Goal: Task Accomplishment & Management: Use online tool/utility

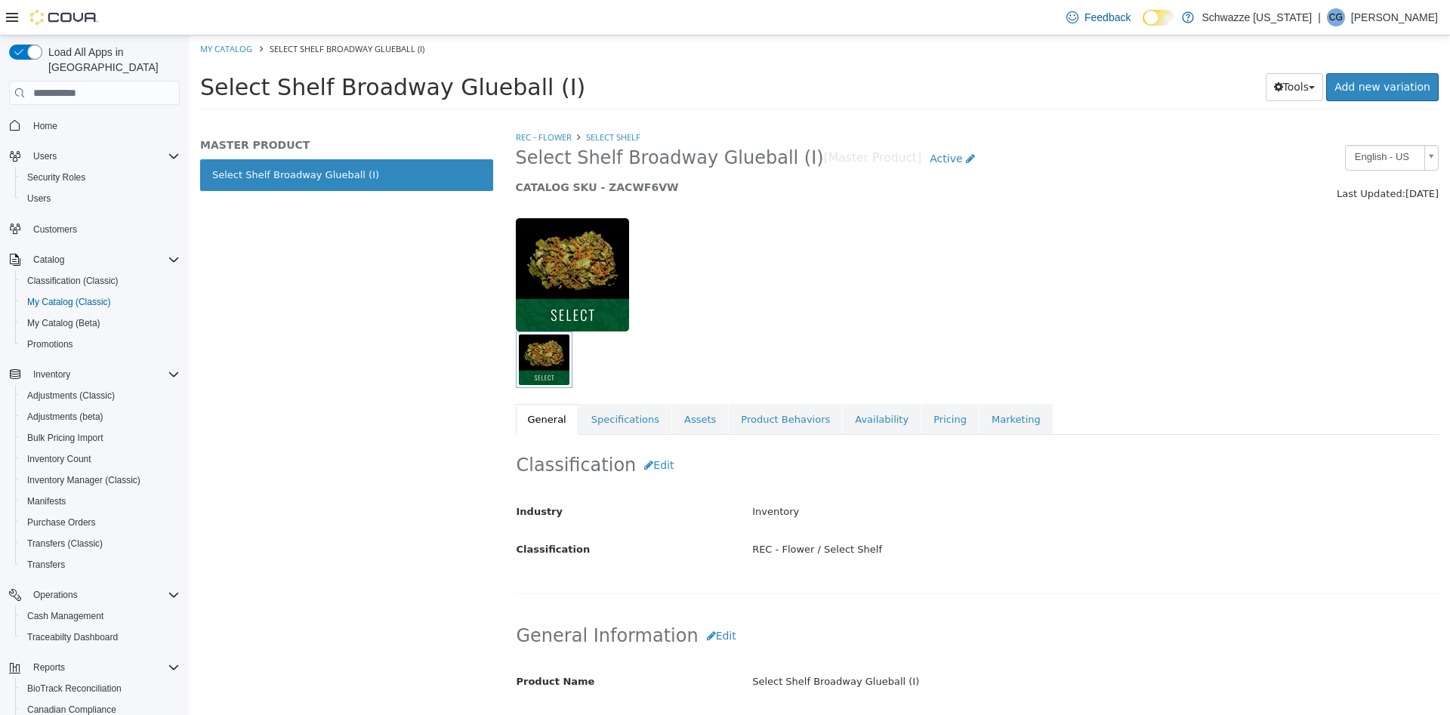
click at [856, 279] on div at bounding box center [977, 266] width 946 height 129
click at [1283, 88] on icon "button" at bounding box center [1278, 87] width 9 height 11
click at [1281, 111] on link "Clone" at bounding box center [1262, 117] width 119 height 20
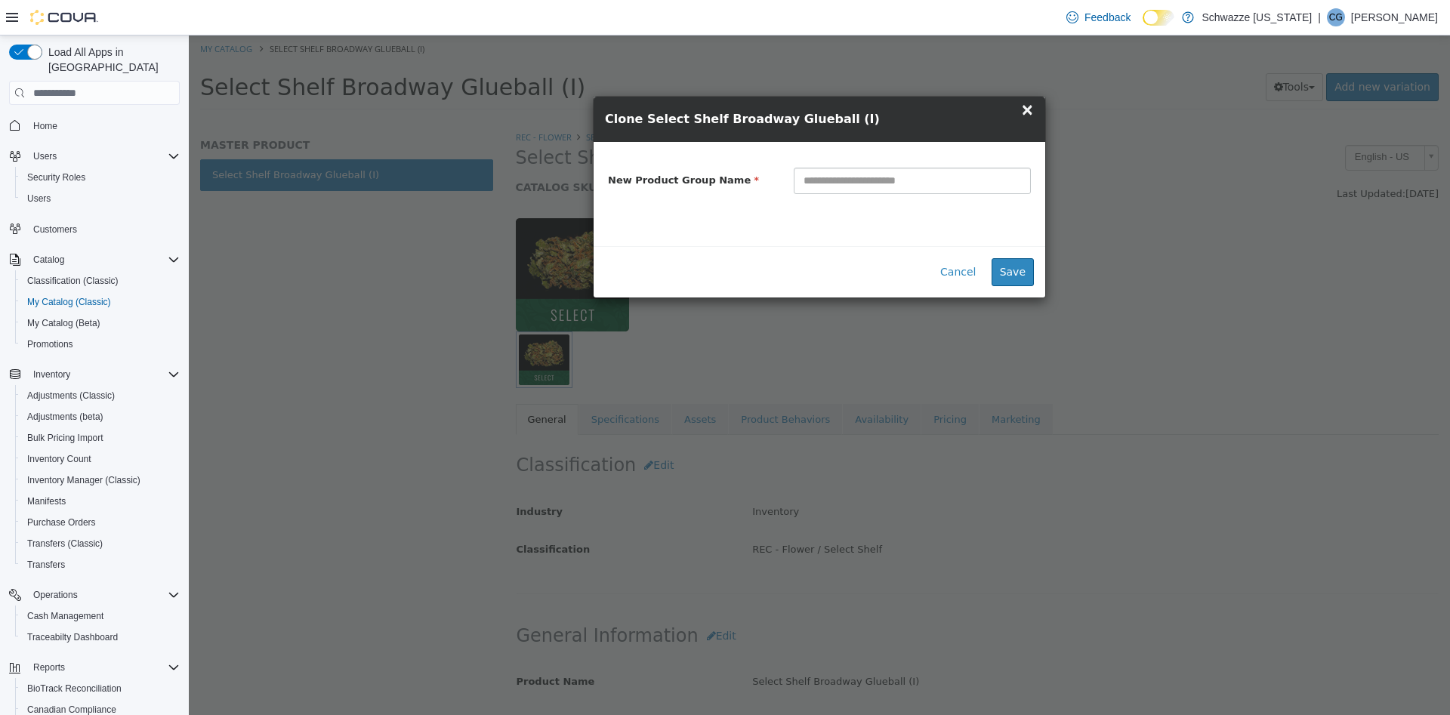
click at [1025, 110] on span "×" at bounding box center [1027, 109] width 14 height 18
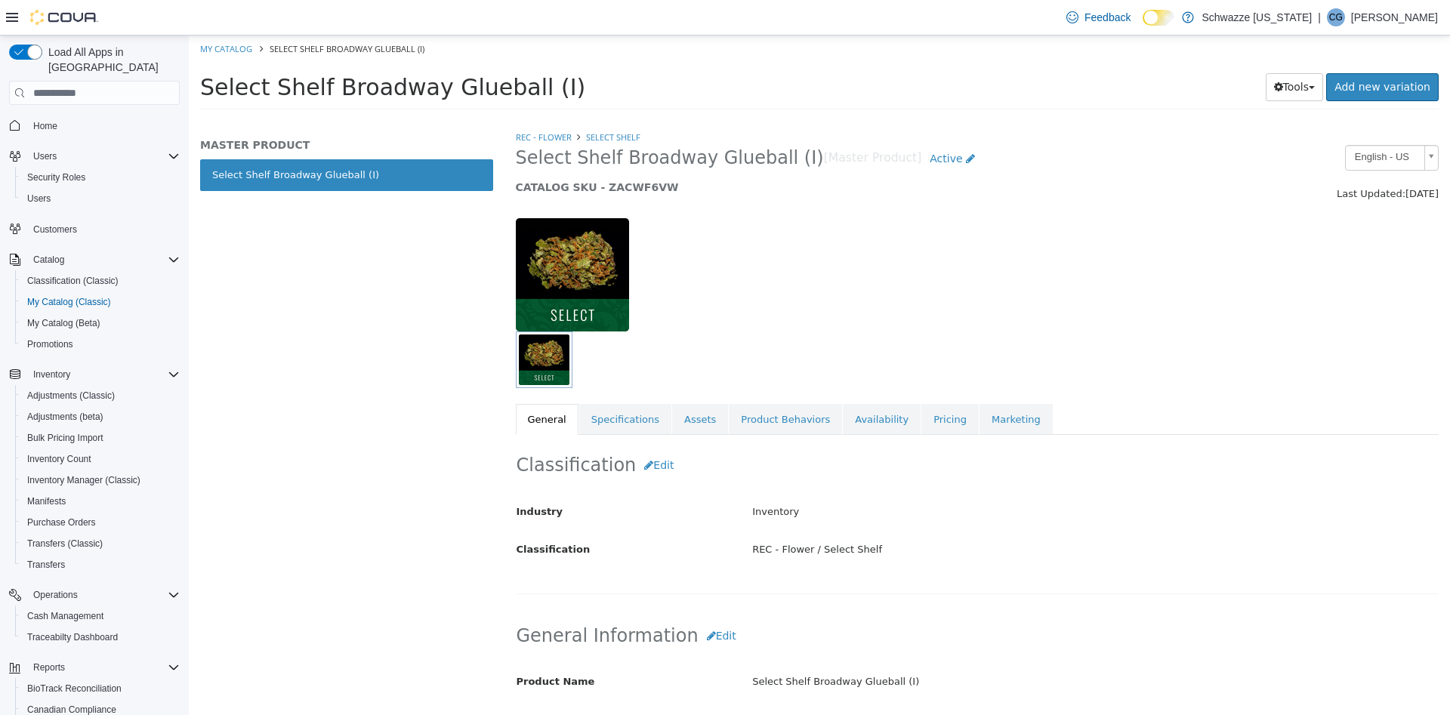
click at [757, 294] on div at bounding box center [661, 274] width 315 height 113
click at [1315, 92] on button "Tools" at bounding box center [1295, 87] width 58 height 28
click at [1283, 112] on link "Clone" at bounding box center [1262, 117] width 119 height 20
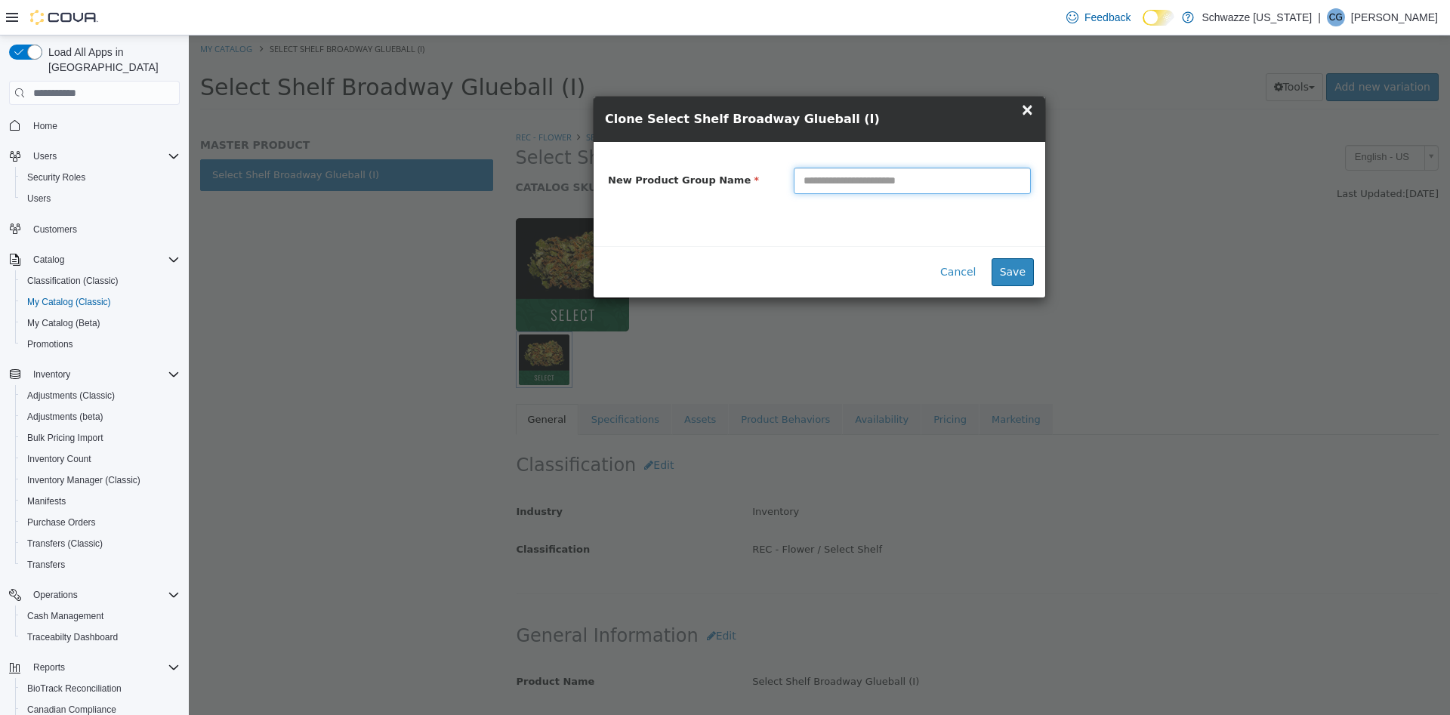
click at [933, 193] on input "text" at bounding box center [912, 181] width 237 height 26
paste input "**********"
type input "**********"
click at [1014, 273] on button "Save" at bounding box center [1012, 272] width 42 height 28
click at [1196, 240] on div "**********" at bounding box center [819, 375] width 1261 height 680
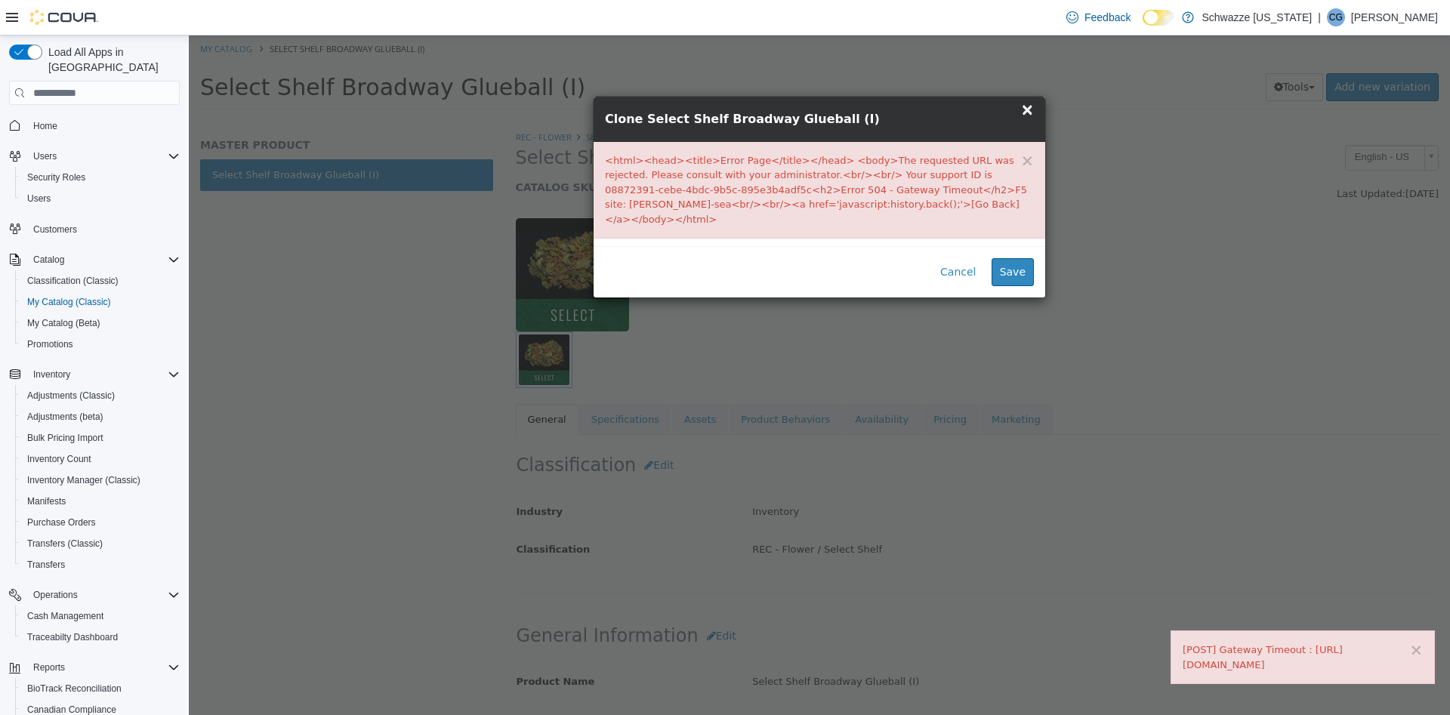
click at [1029, 109] on span "×" at bounding box center [1027, 109] width 14 height 18
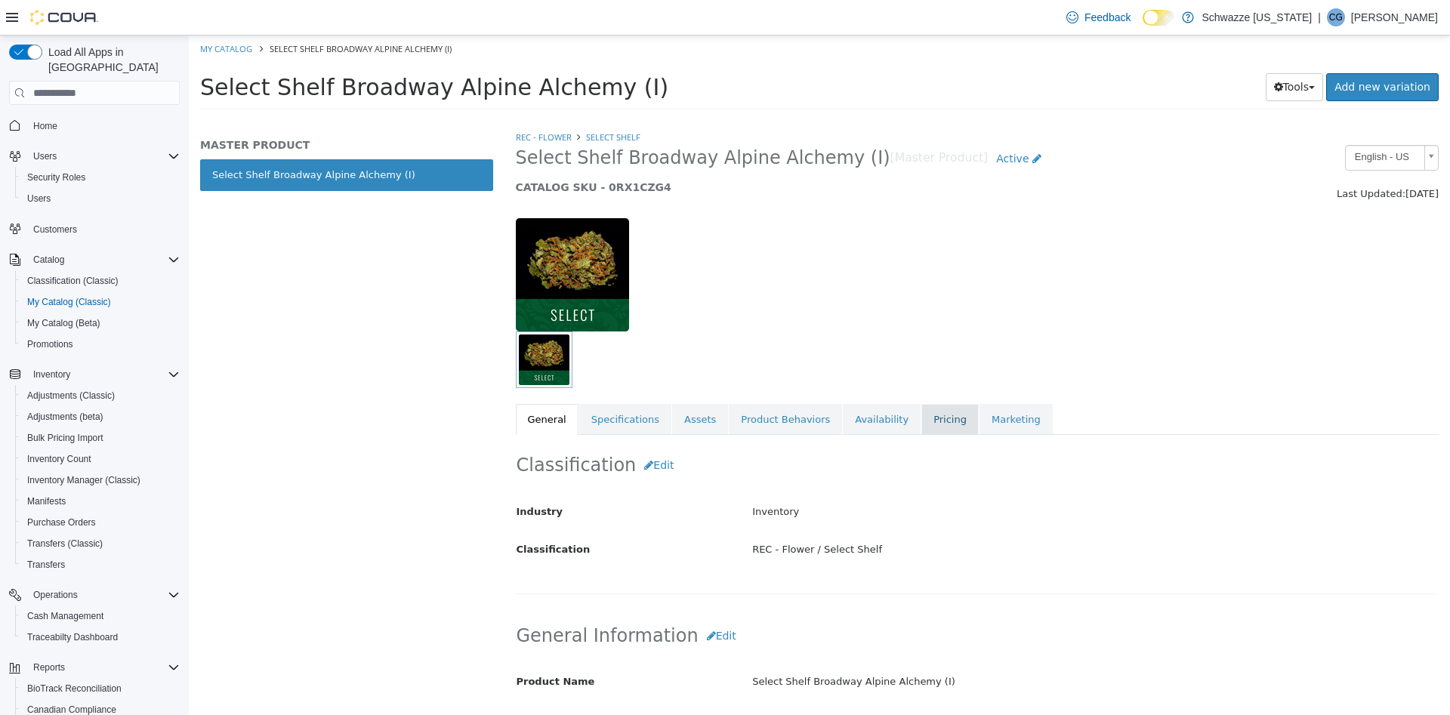
click at [921, 417] on link "Pricing" at bounding box center [949, 420] width 57 height 32
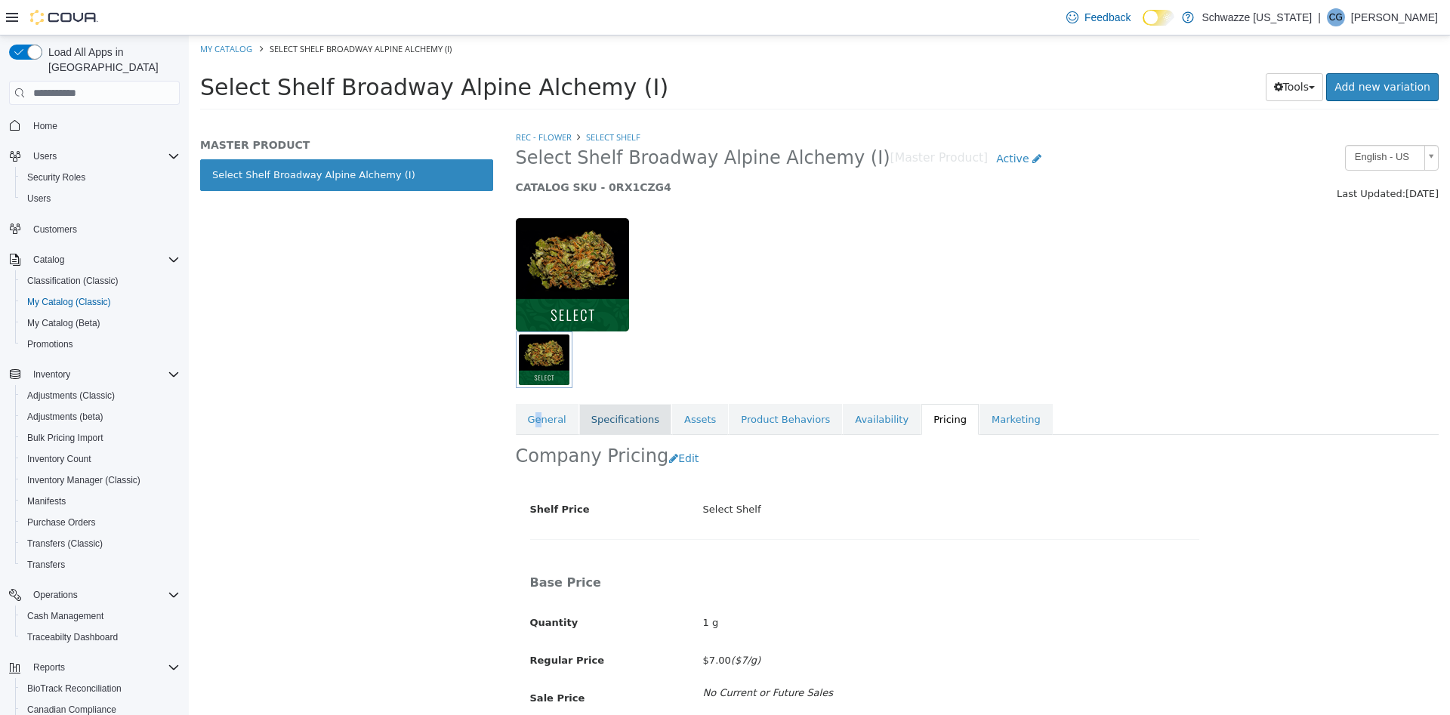
drag, startPoint x: 536, startPoint y: 423, endPoint x: 581, endPoint y: 419, distance: 45.5
click at [539, 422] on link "General" at bounding box center [547, 420] width 63 height 32
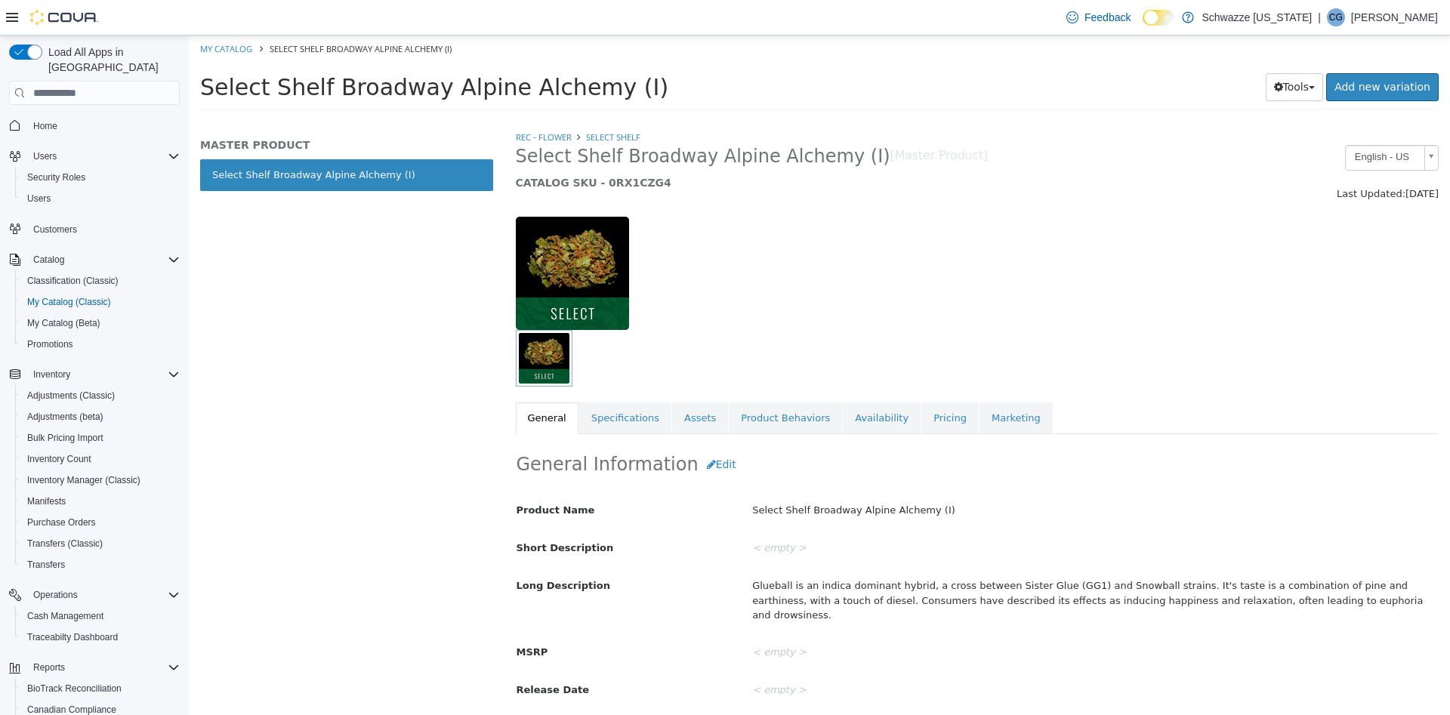
click at [605, 421] on link "Specifications" at bounding box center [625, 418] width 92 height 32
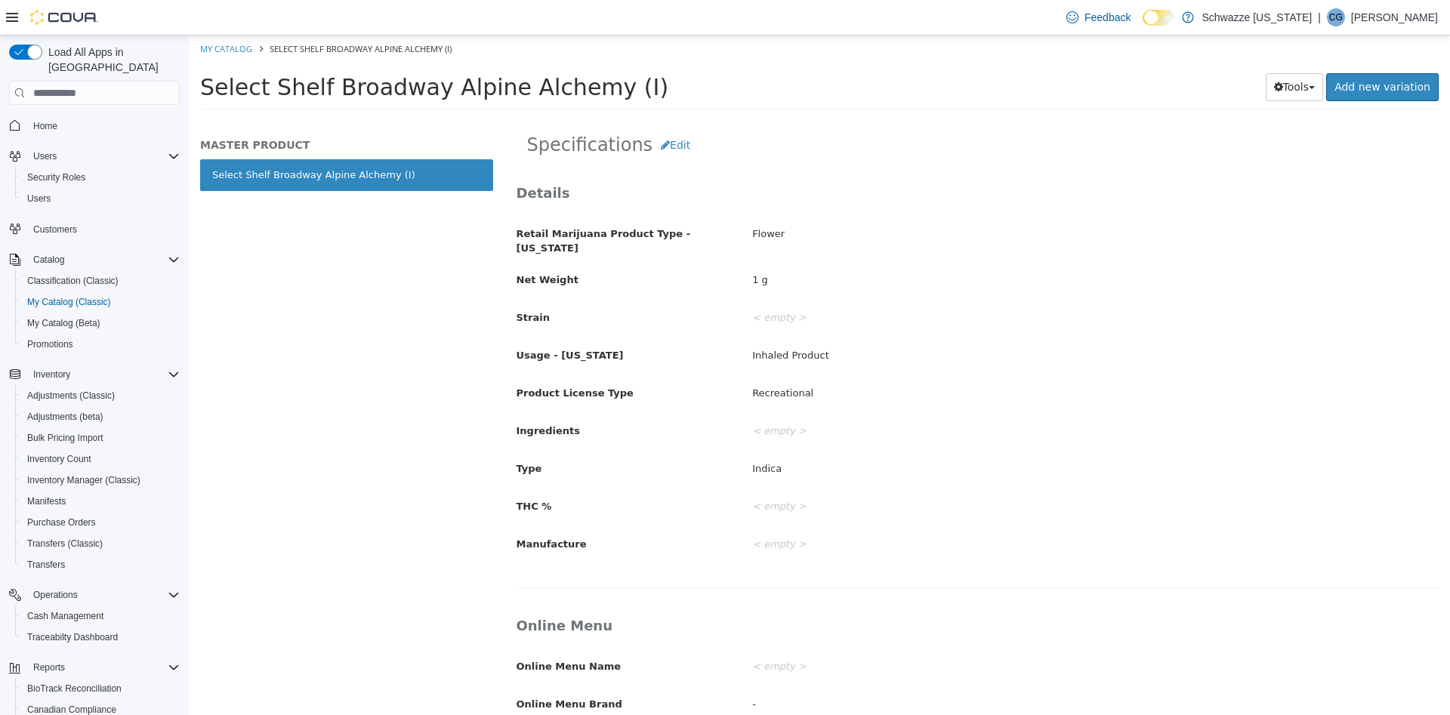
scroll to position [131, 0]
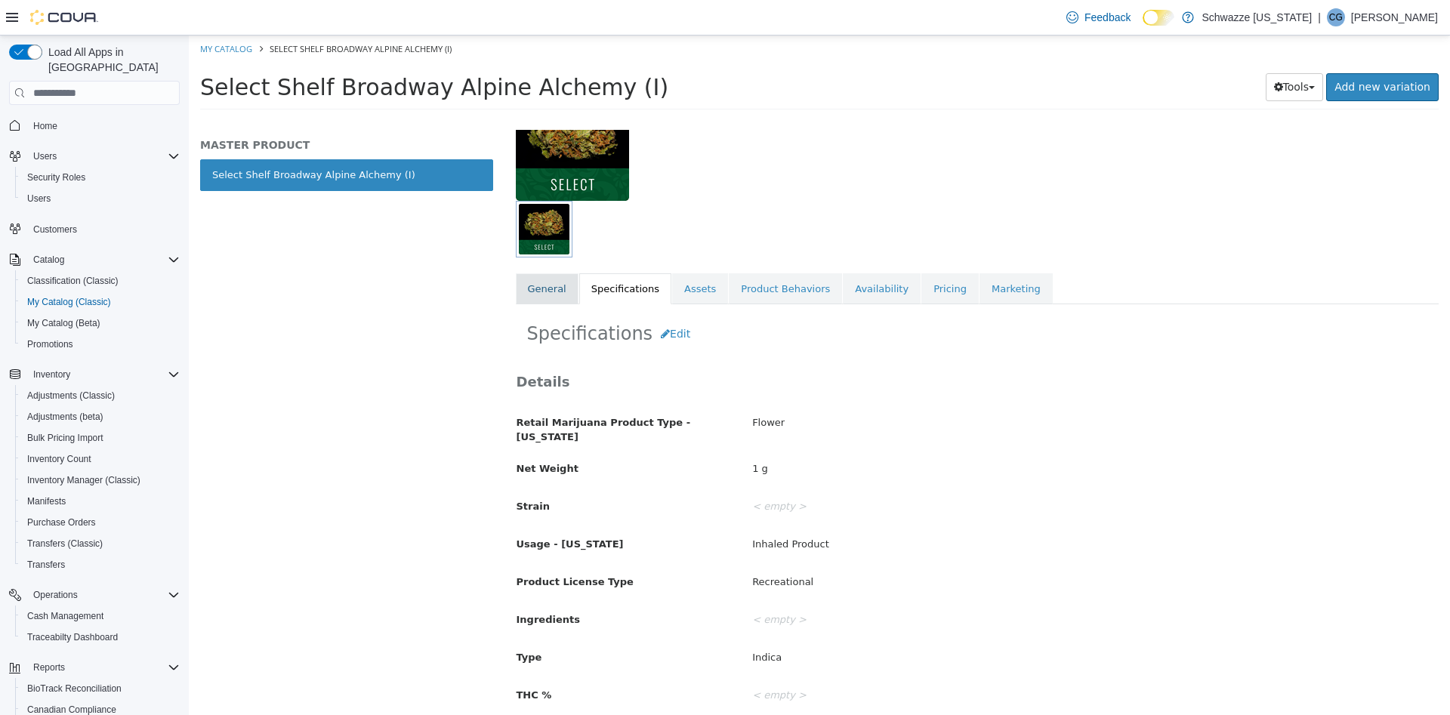
click at [553, 294] on link "General" at bounding box center [547, 289] width 63 height 32
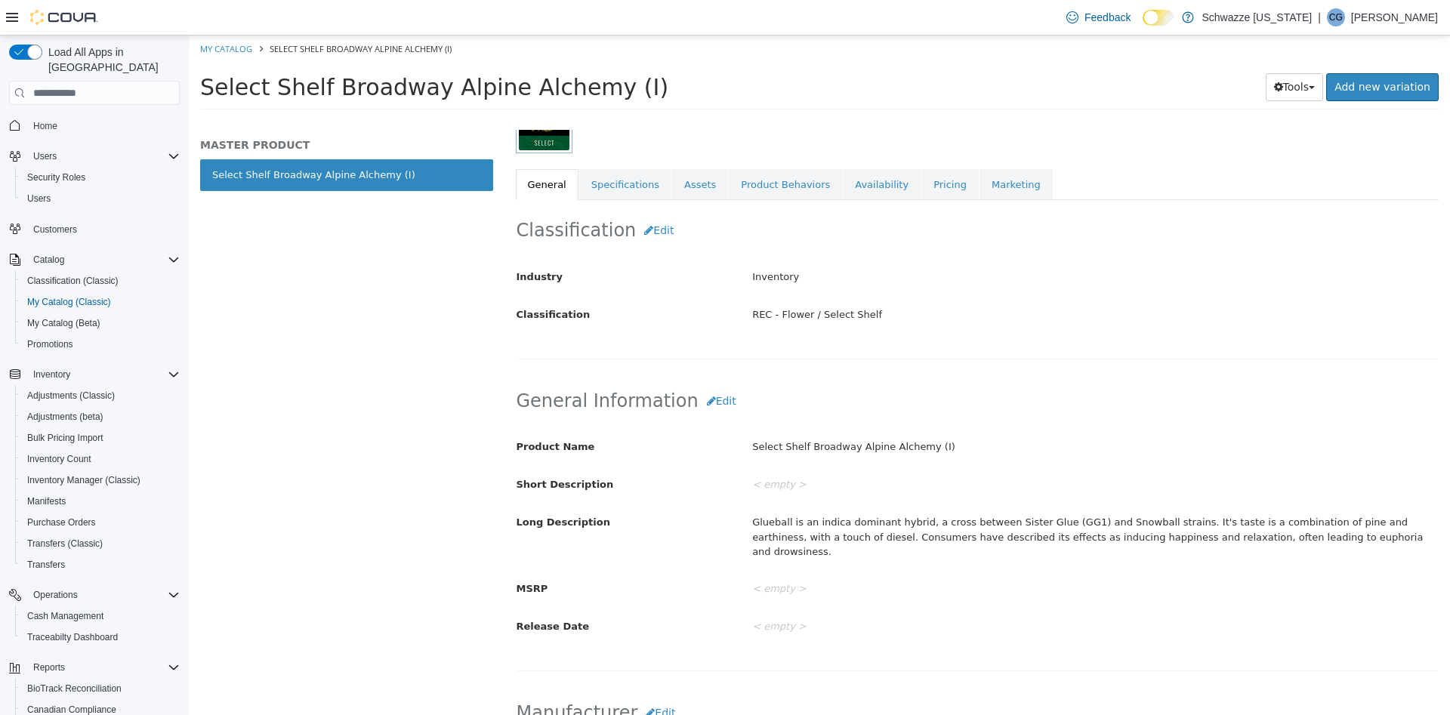
scroll to position [266, 0]
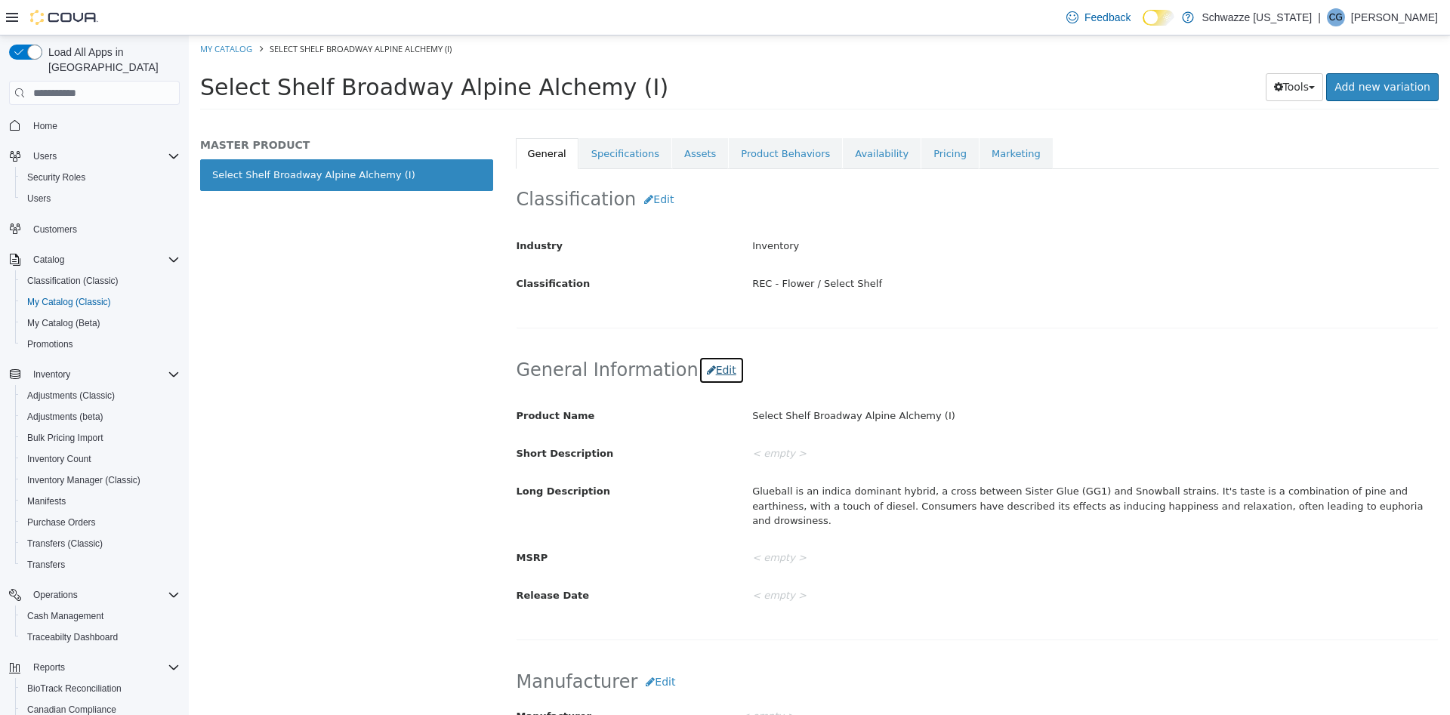
click at [709, 373] on button "Edit" at bounding box center [721, 370] width 46 height 28
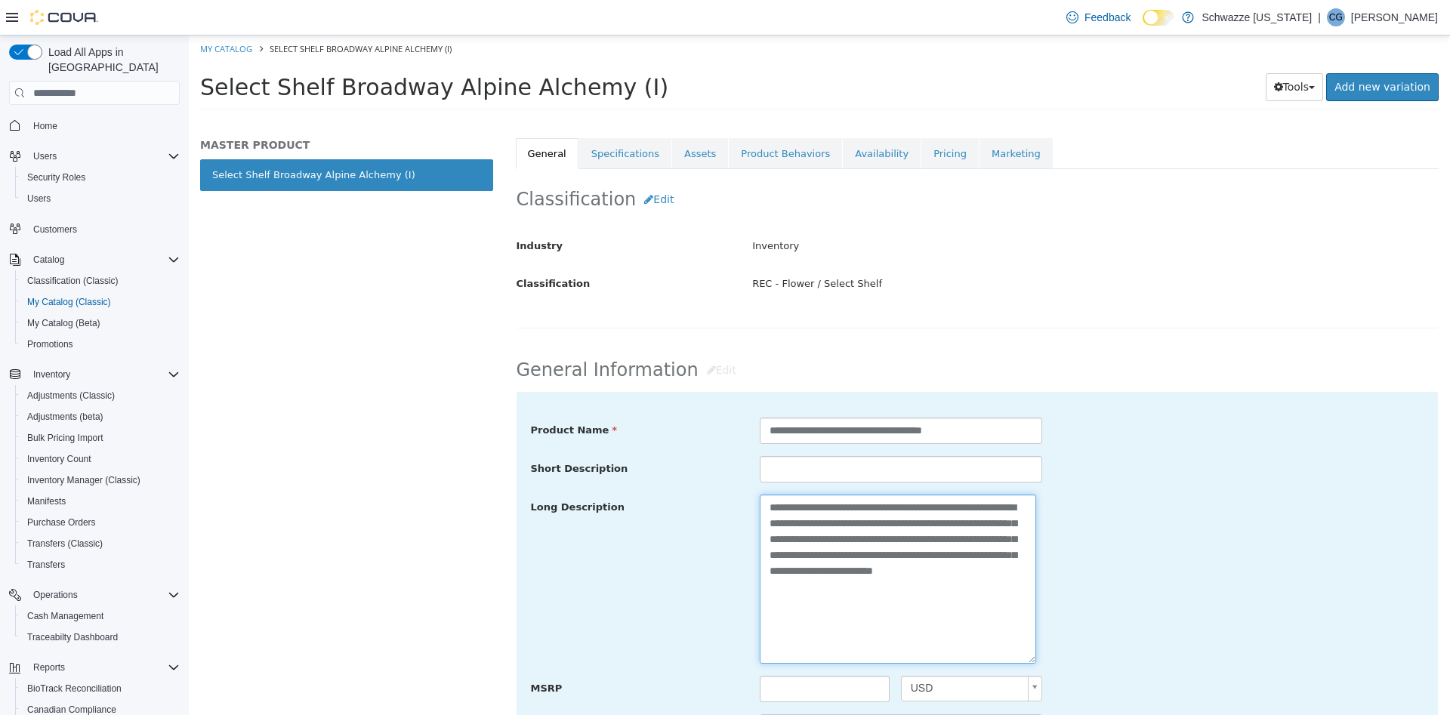
drag, startPoint x: 886, startPoint y: 587, endPoint x: 584, endPoint y: 500, distance: 313.8
click at [597, 508] on div "**********" at bounding box center [977, 580] width 916 height 170
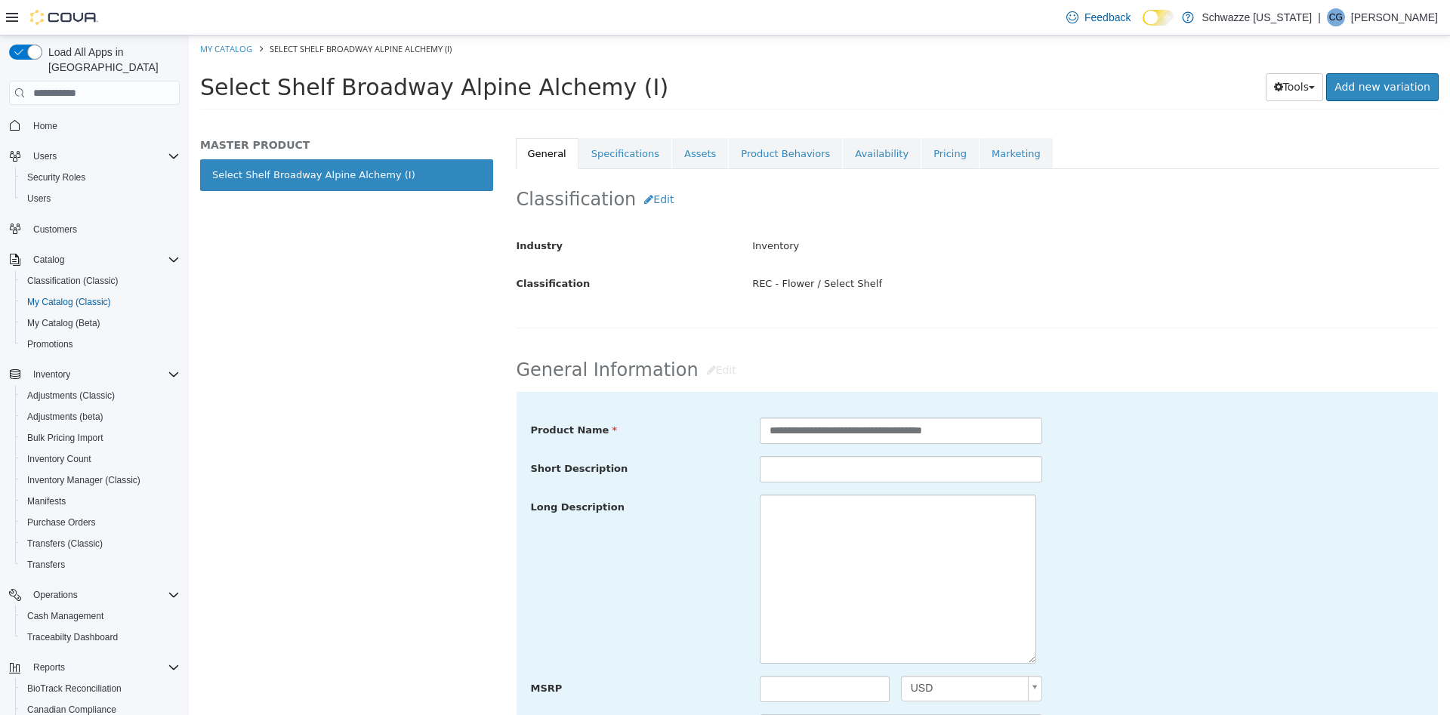
click at [1108, 480] on div "Short Description" at bounding box center [977, 469] width 916 height 27
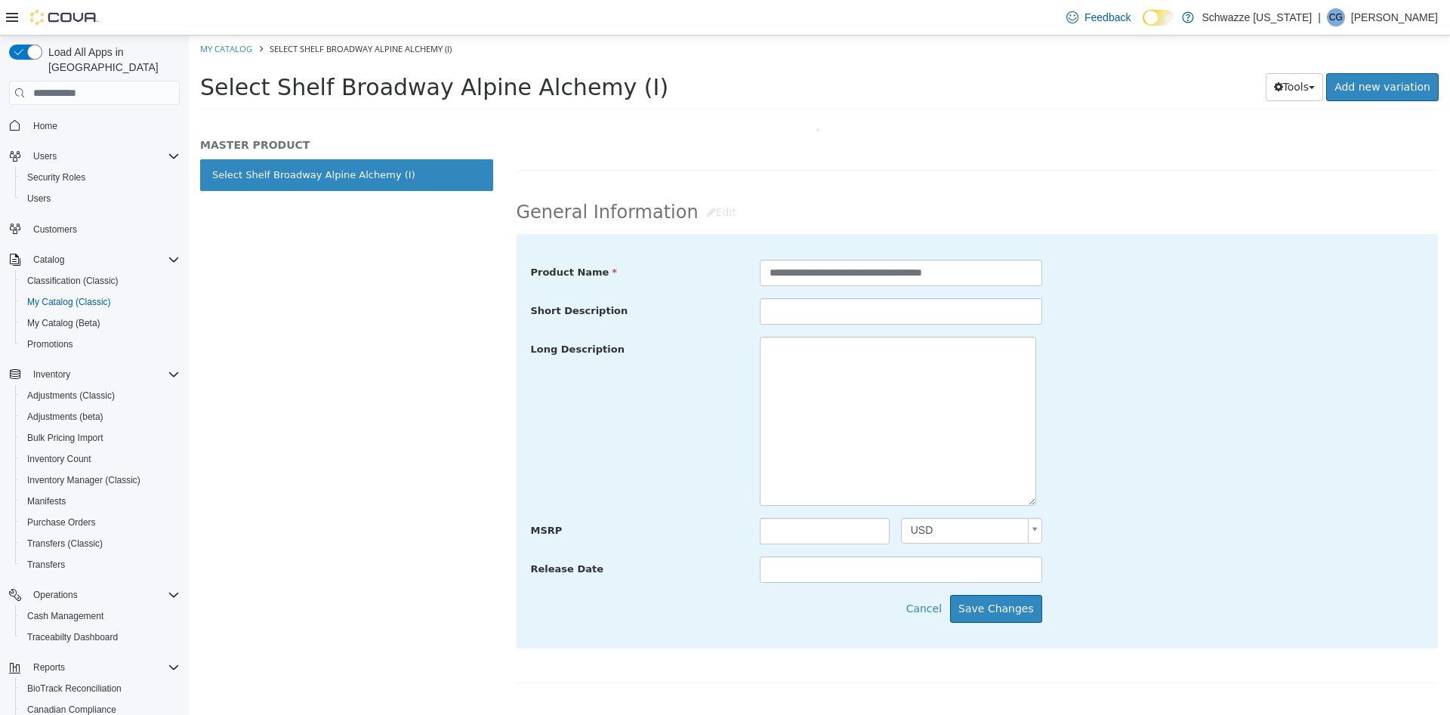
scroll to position [455, 0]
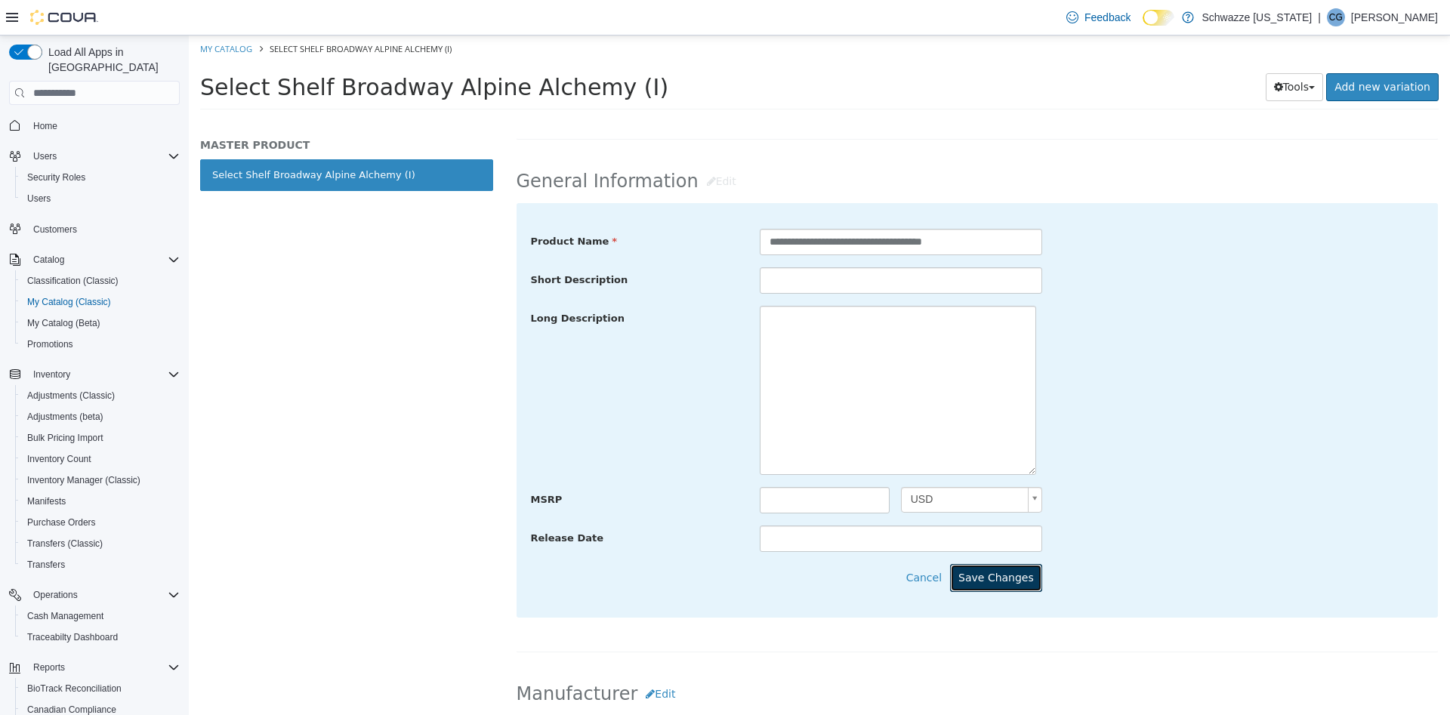
click at [993, 575] on button "Save Changes" at bounding box center [996, 578] width 92 height 28
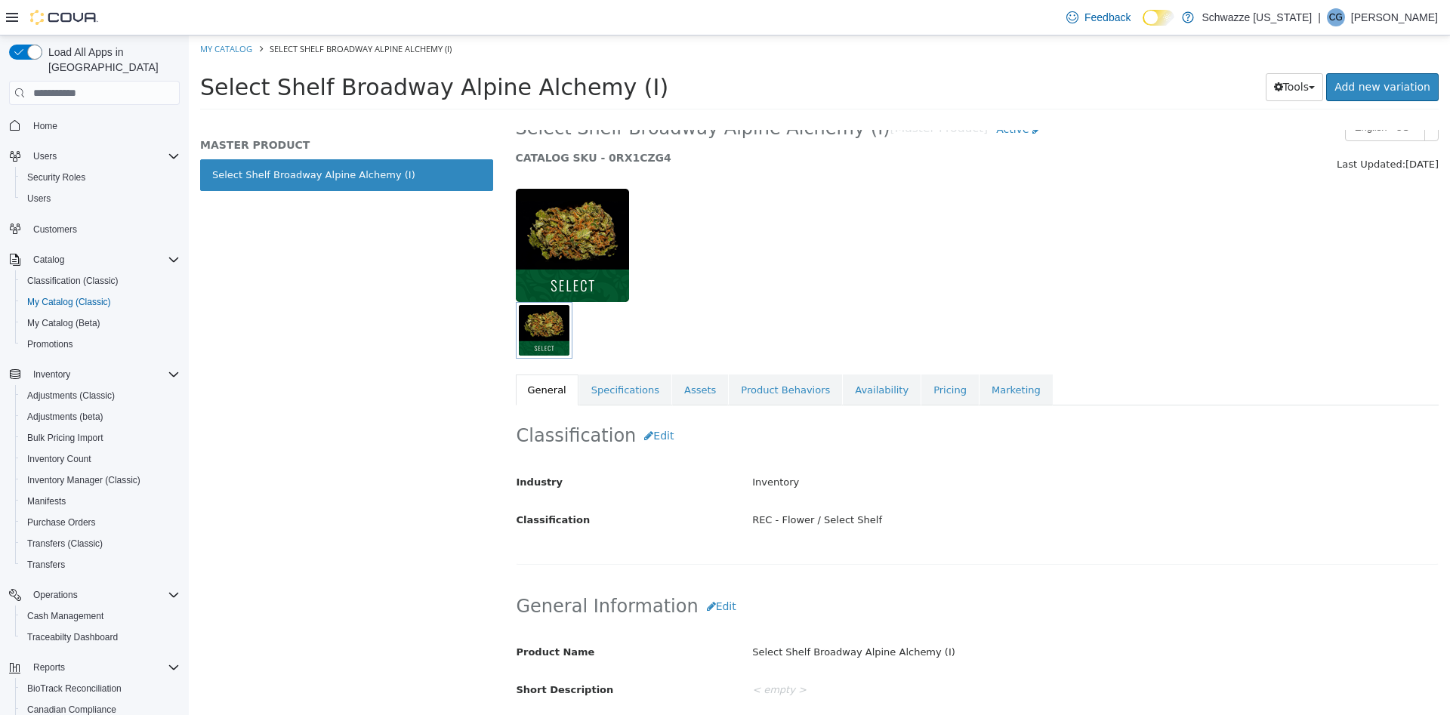
scroll to position [0, 0]
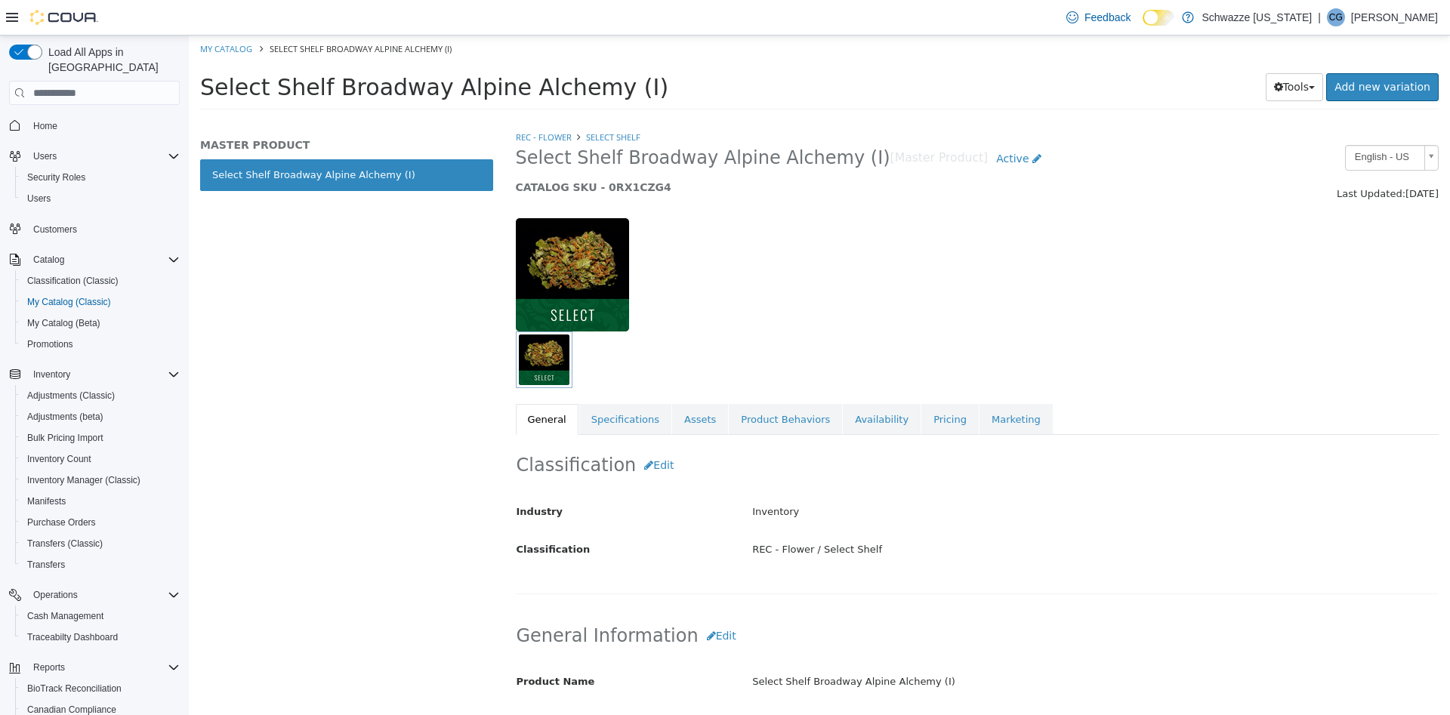
click at [631, 189] on h5 "CATALOG SKU - 0RX1CZG4" at bounding box center [859, 187] width 686 height 14
copy h5 "0RX1CZG4"
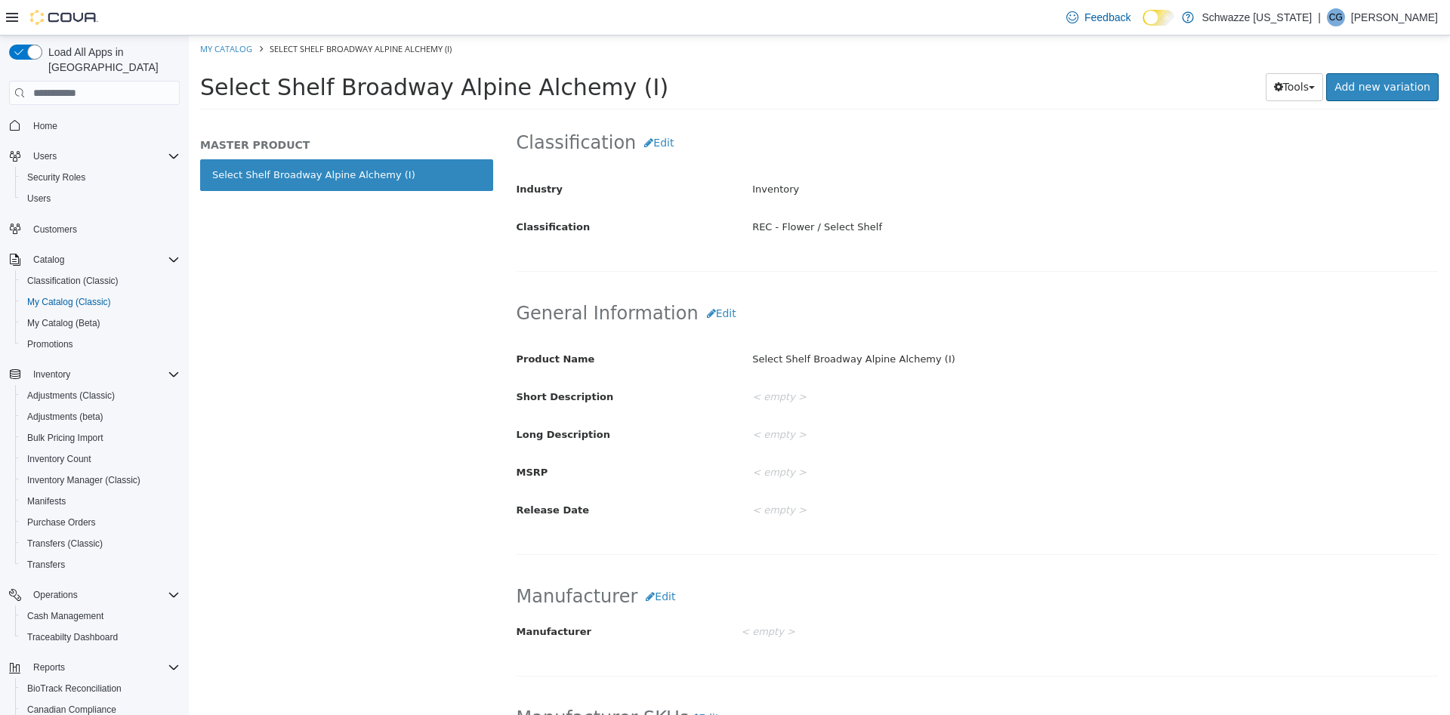
scroll to position [252, 0]
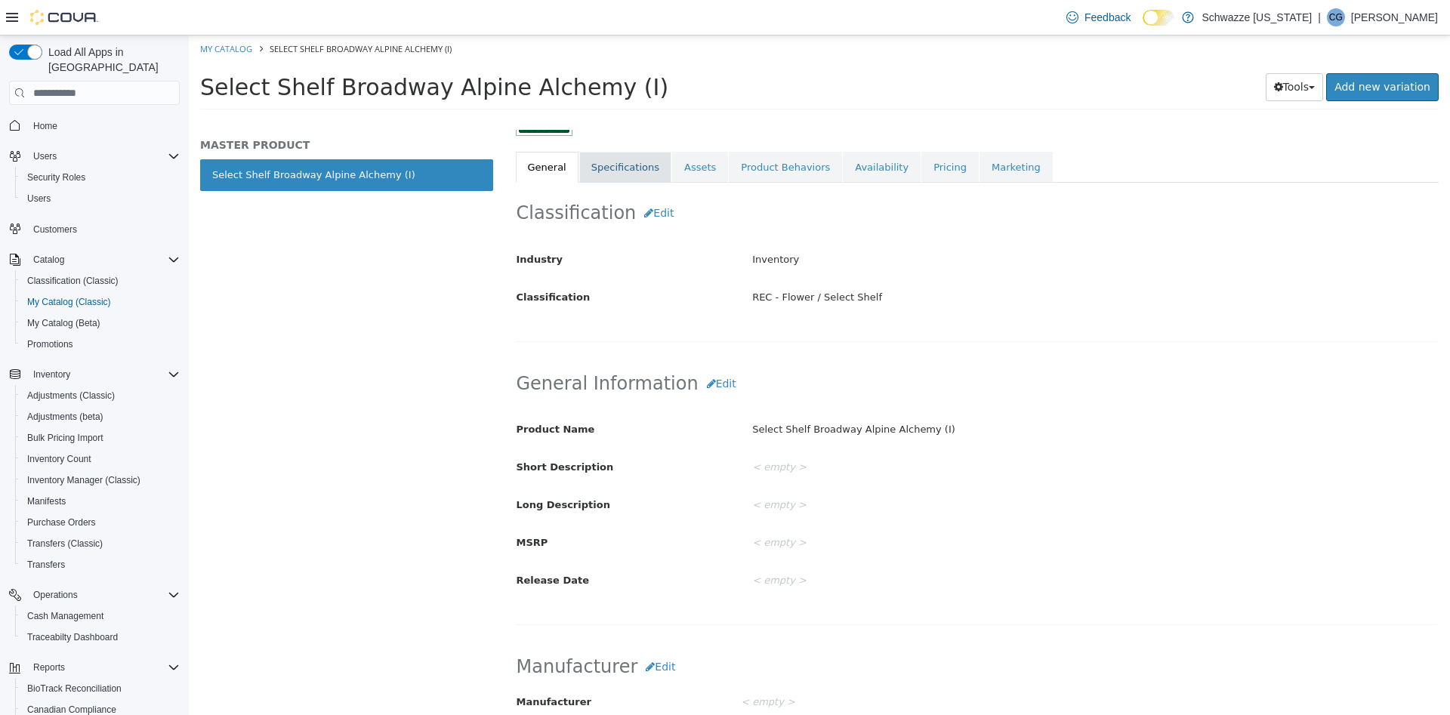
click at [625, 163] on link "Specifications" at bounding box center [625, 168] width 92 height 32
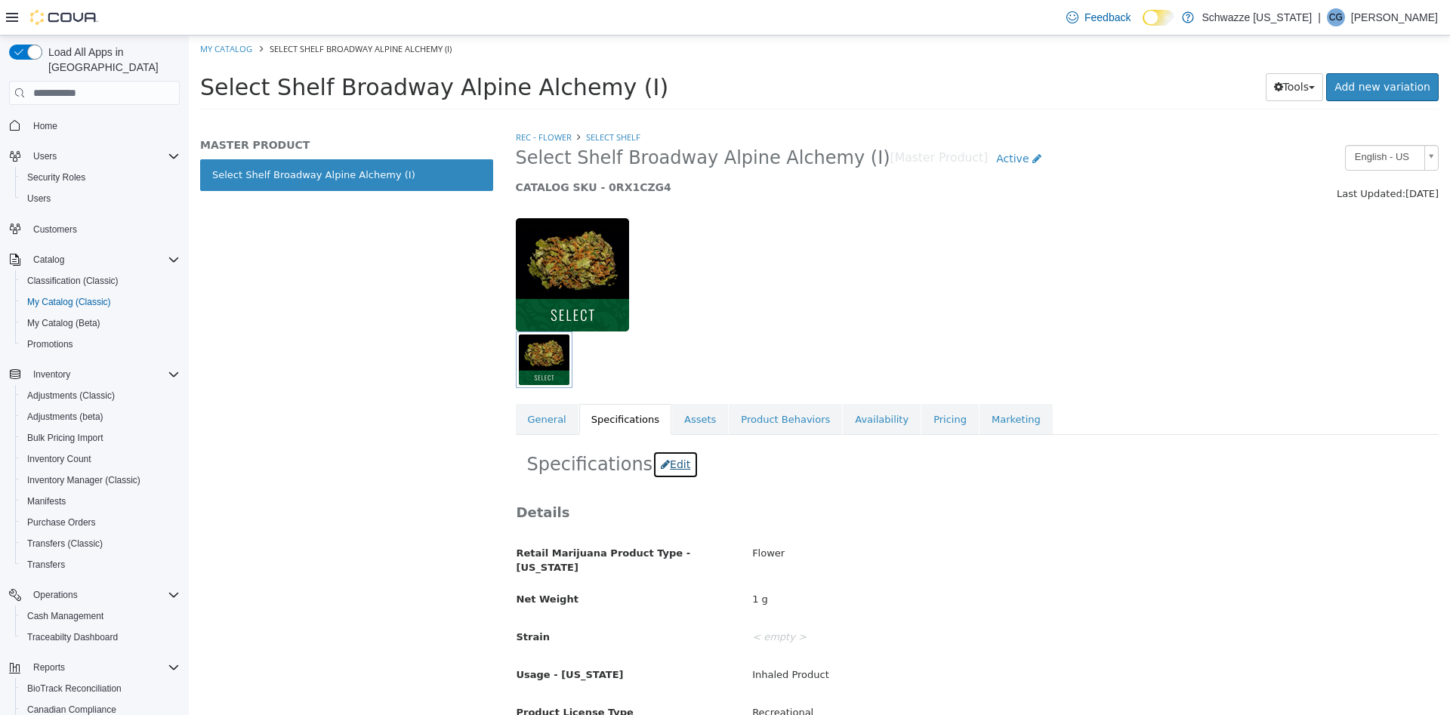
click at [669, 476] on button "Edit" at bounding box center [675, 465] width 46 height 28
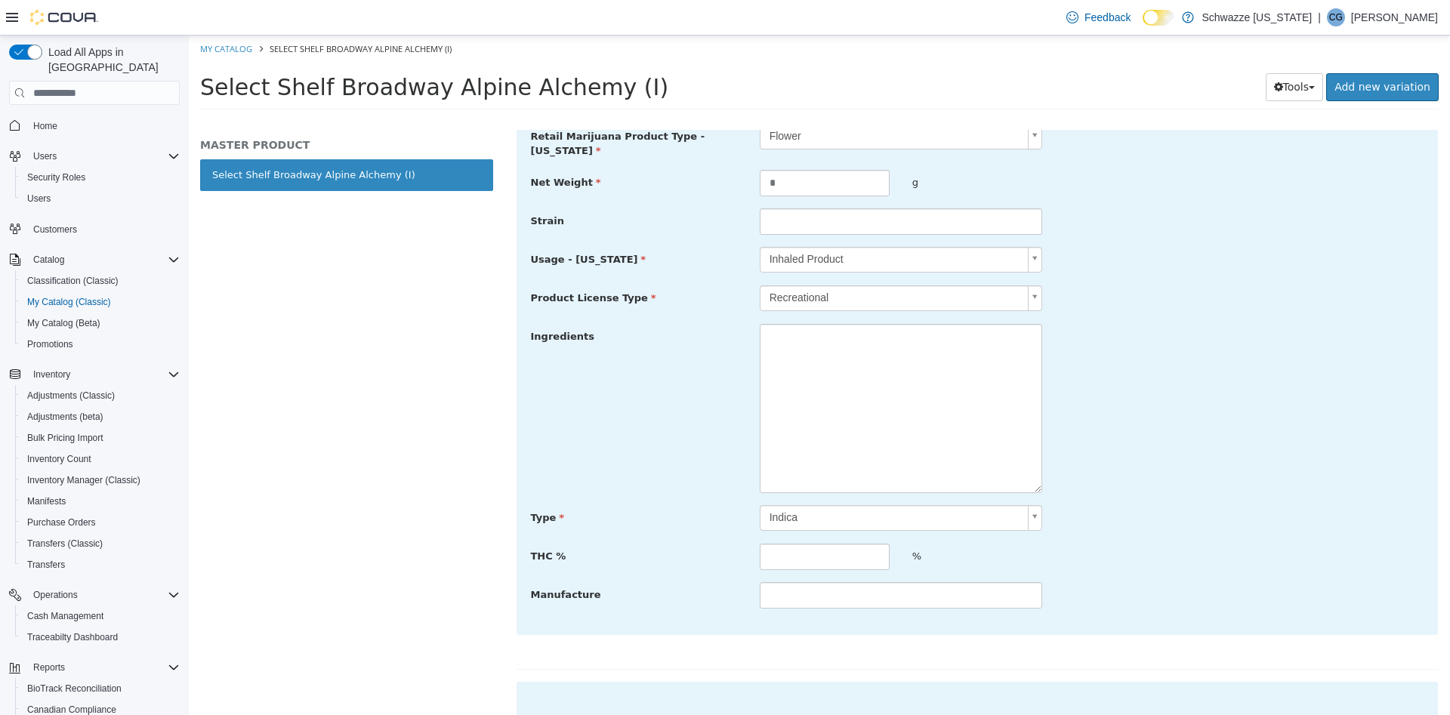
scroll to position [778, 0]
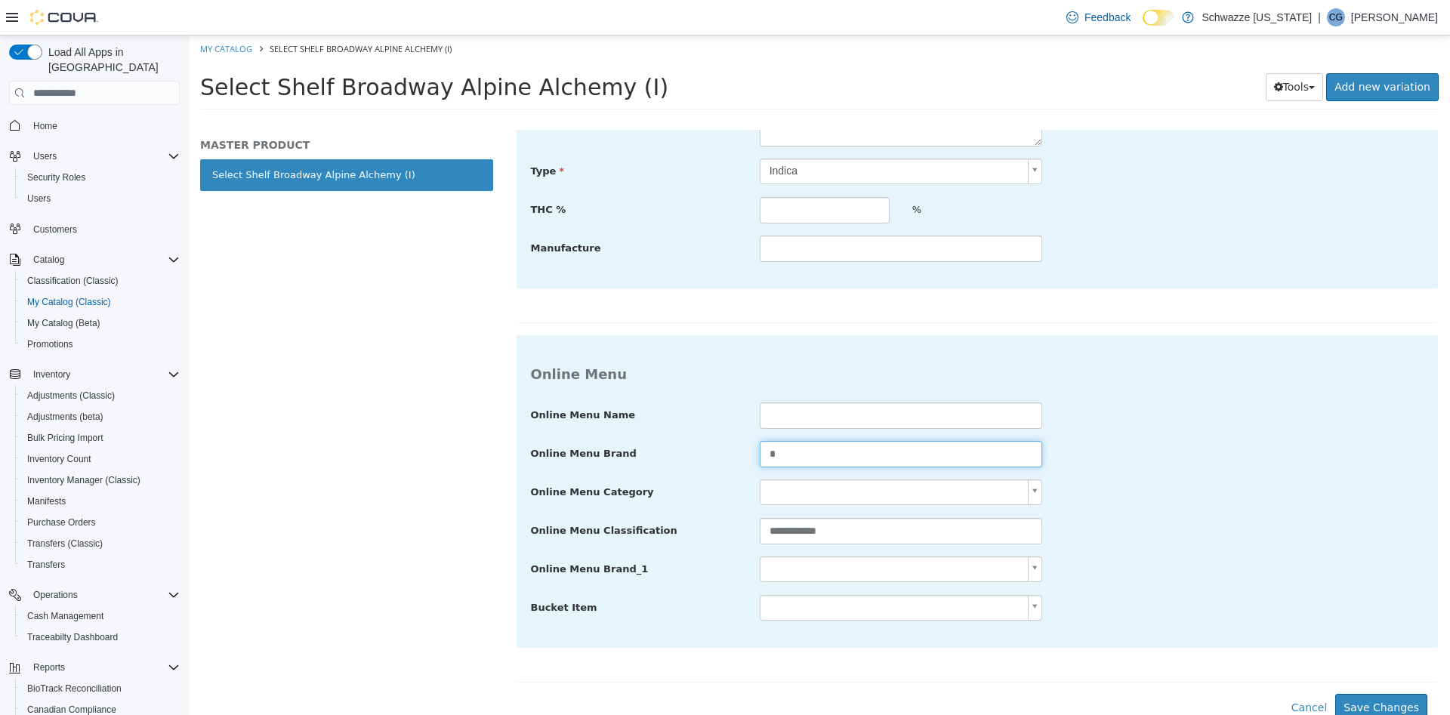
drag, startPoint x: 815, startPoint y: 443, endPoint x: 697, endPoint y: 441, distance: 118.6
click at [697, 441] on div "Online Menu Brand *" at bounding box center [977, 454] width 916 height 27
type input "********"
click at [1290, 495] on div "Online Menu Category" at bounding box center [977, 492] width 916 height 27
click at [1389, 698] on button "Save Changes" at bounding box center [1381, 708] width 92 height 28
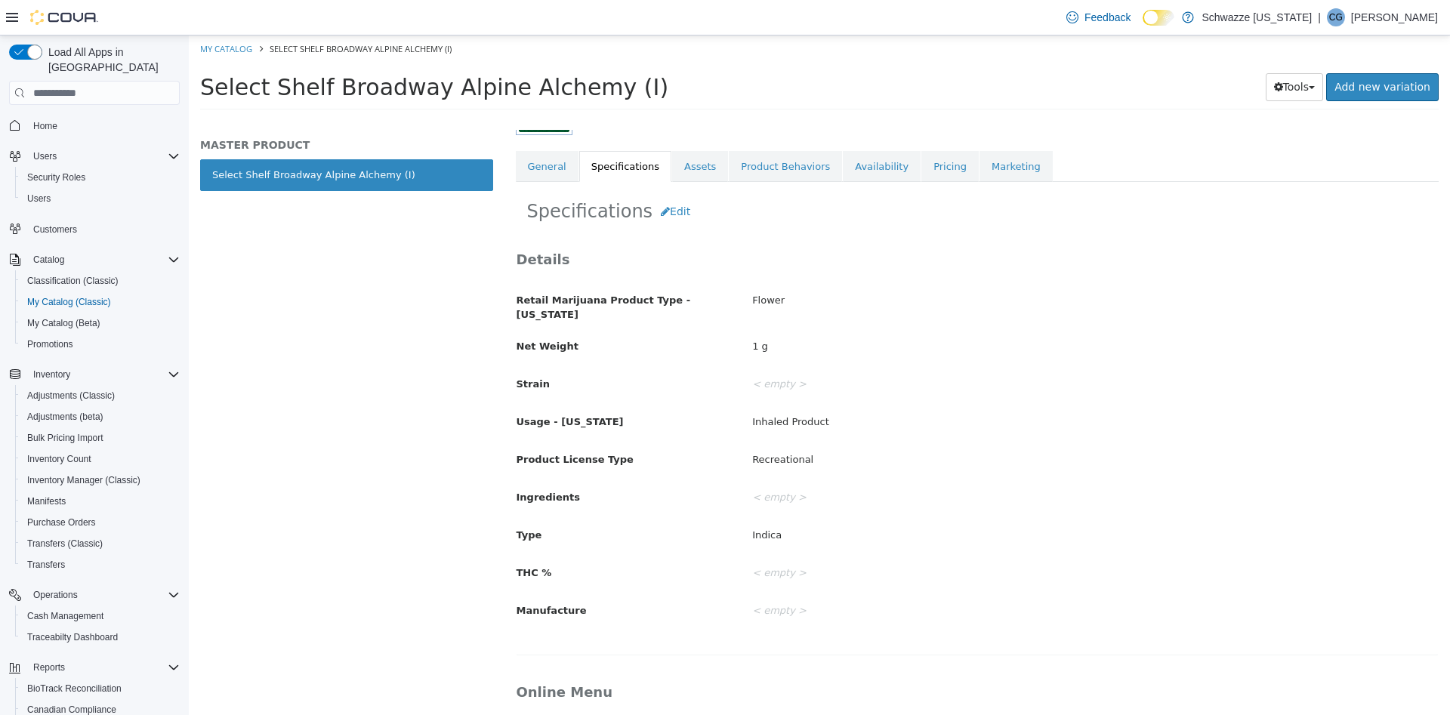
scroll to position [0, 0]
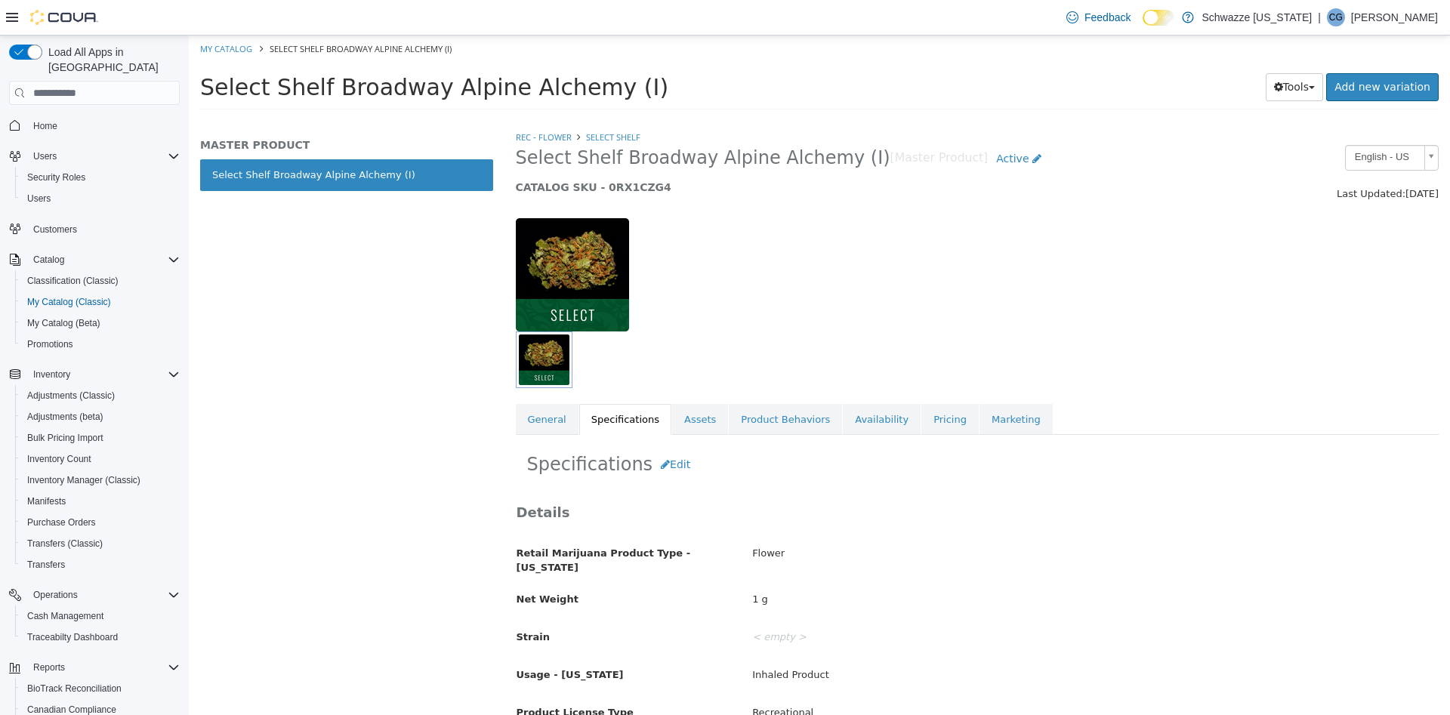
click at [888, 235] on div at bounding box center [977, 266] width 946 height 129
click at [921, 429] on link "Pricing" at bounding box center [949, 420] width 57 height 32
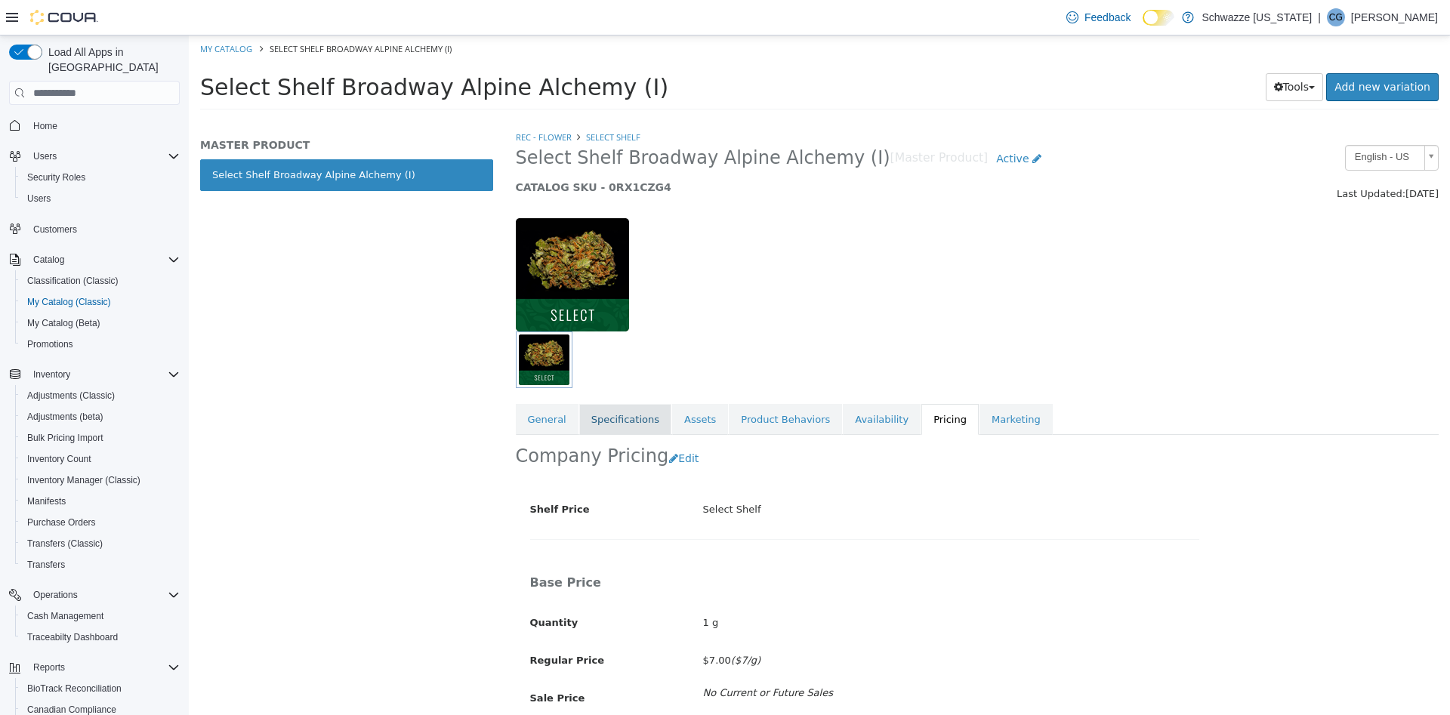
click at [610, 421] on link "Specifications" at bounding box center [625, 420] width 92 height 32
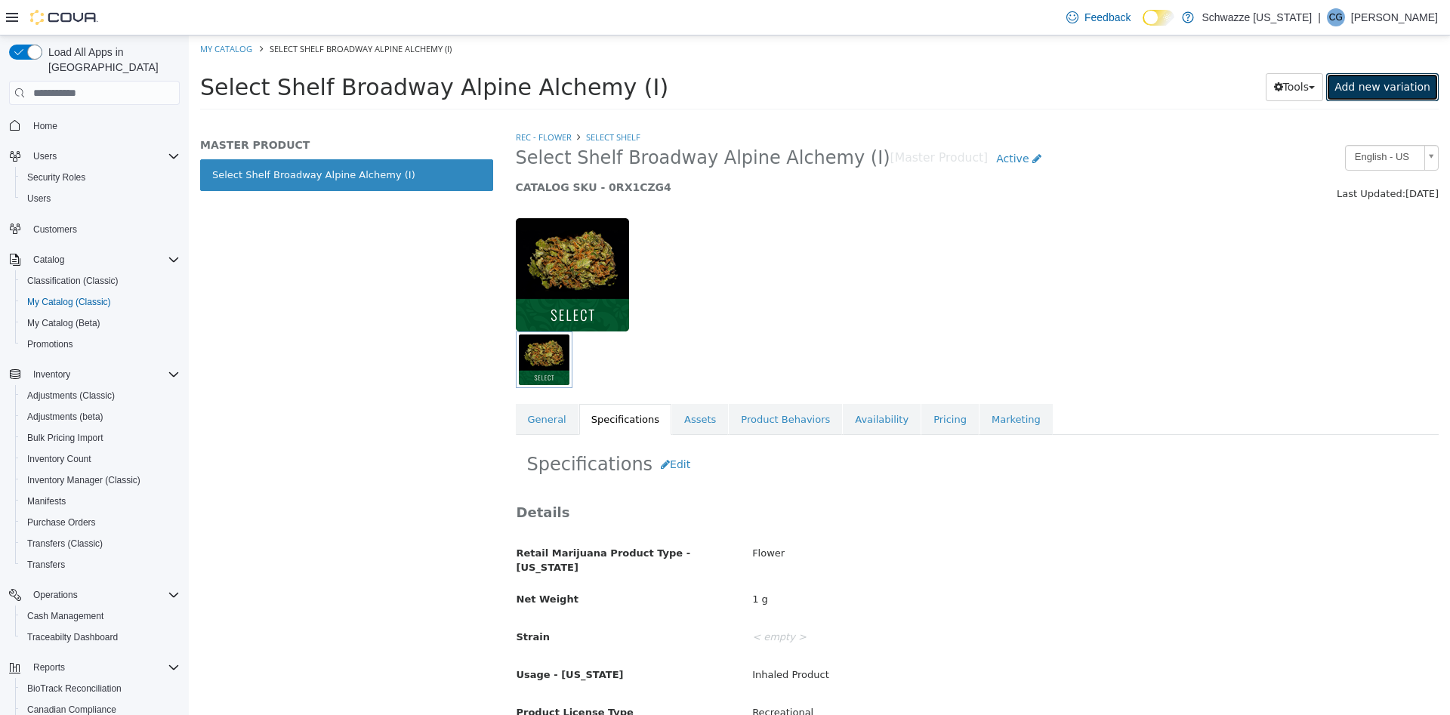
click at [1358, 88] on link "Add new variation" at bounding box center [1382, 87] width 113 height 28
click at [1311, 89] on button "Tools" at bounding box center [1295, 87] width 58 height 28
click at [1304, 118] on link "Clone" at bounding box center [1262, 117] width 119 height 20
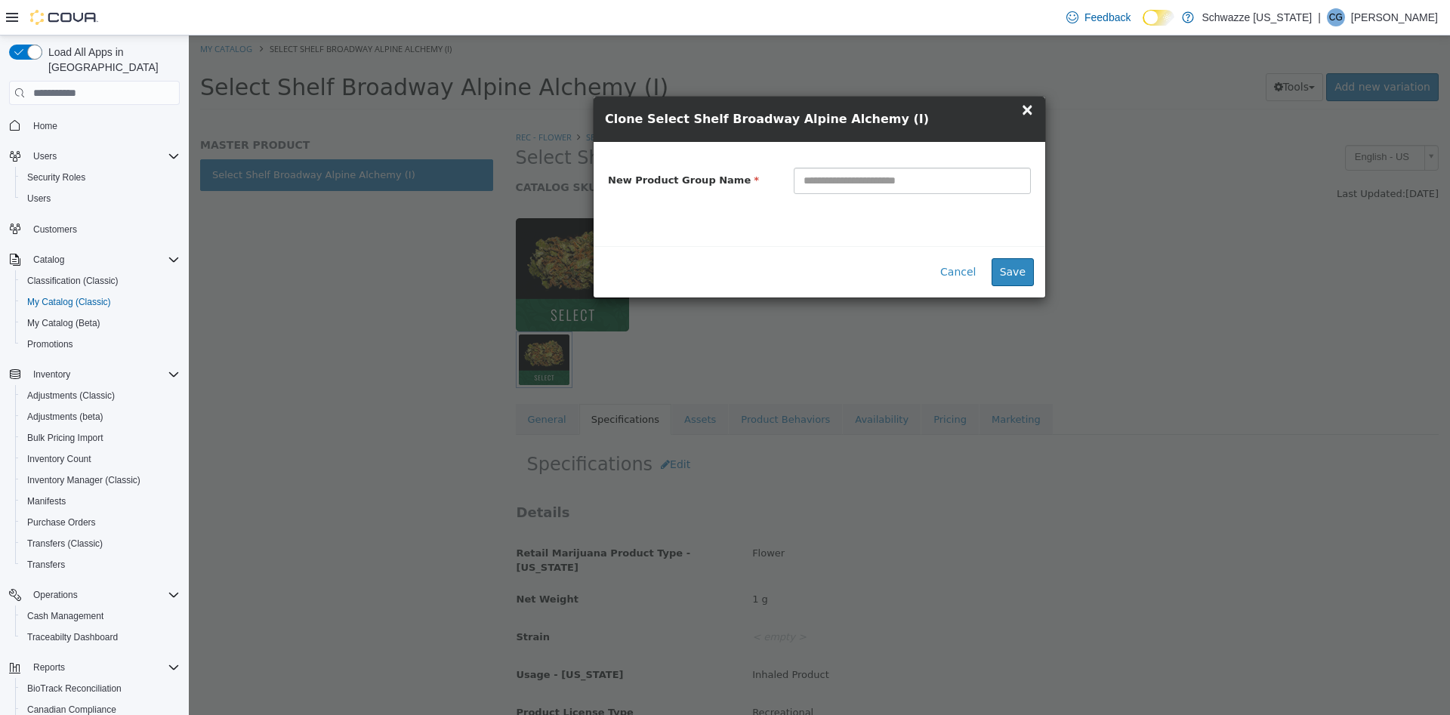
click at [960, 181] on input "text" at bounding box center [912, 181] width 237 height 26
type input "**********"
click at [1025, 271] on button "Save" at bounding box center [1012, 272] width 42 height 28
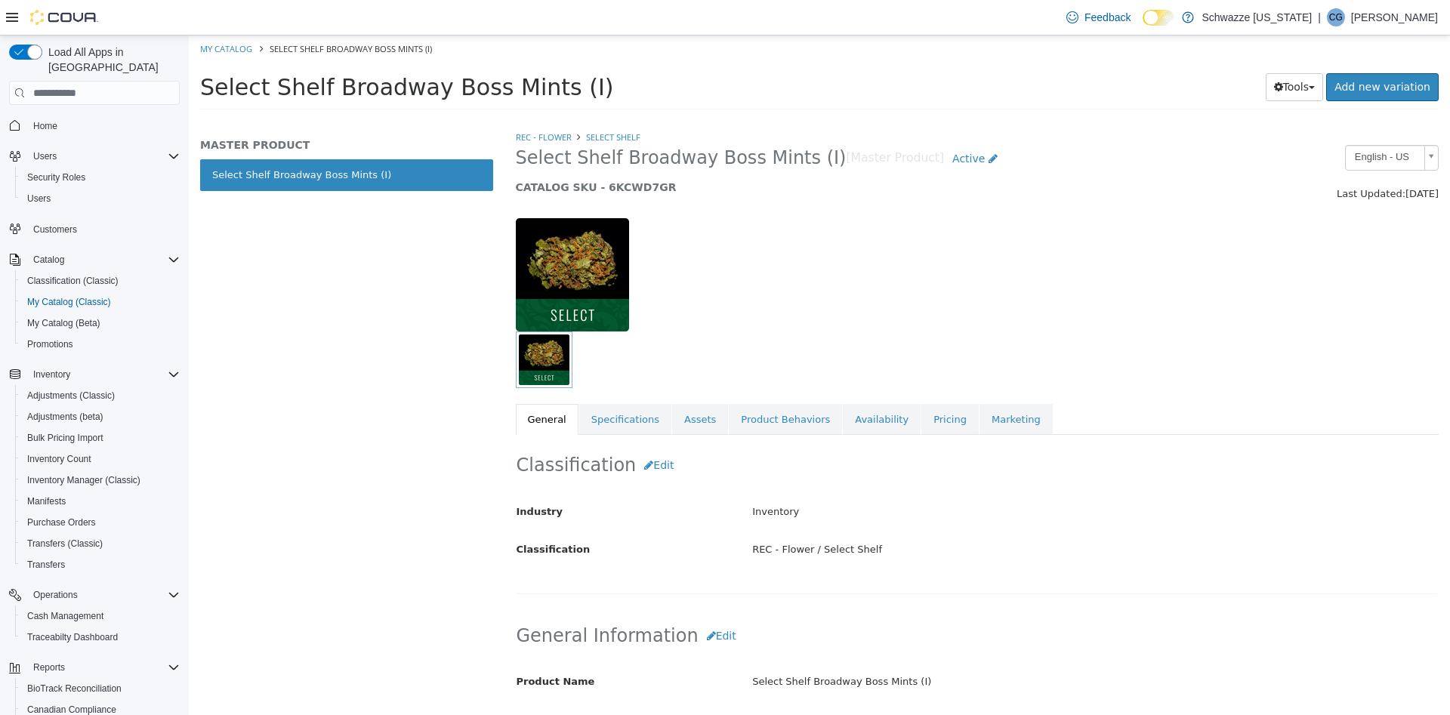
click at [633, 190] on h5 "CATALOG SKU - 6KCWD7GR" at bounding box center [859, 187] width 686 height 14
copy h5 "6KCWD7GR"
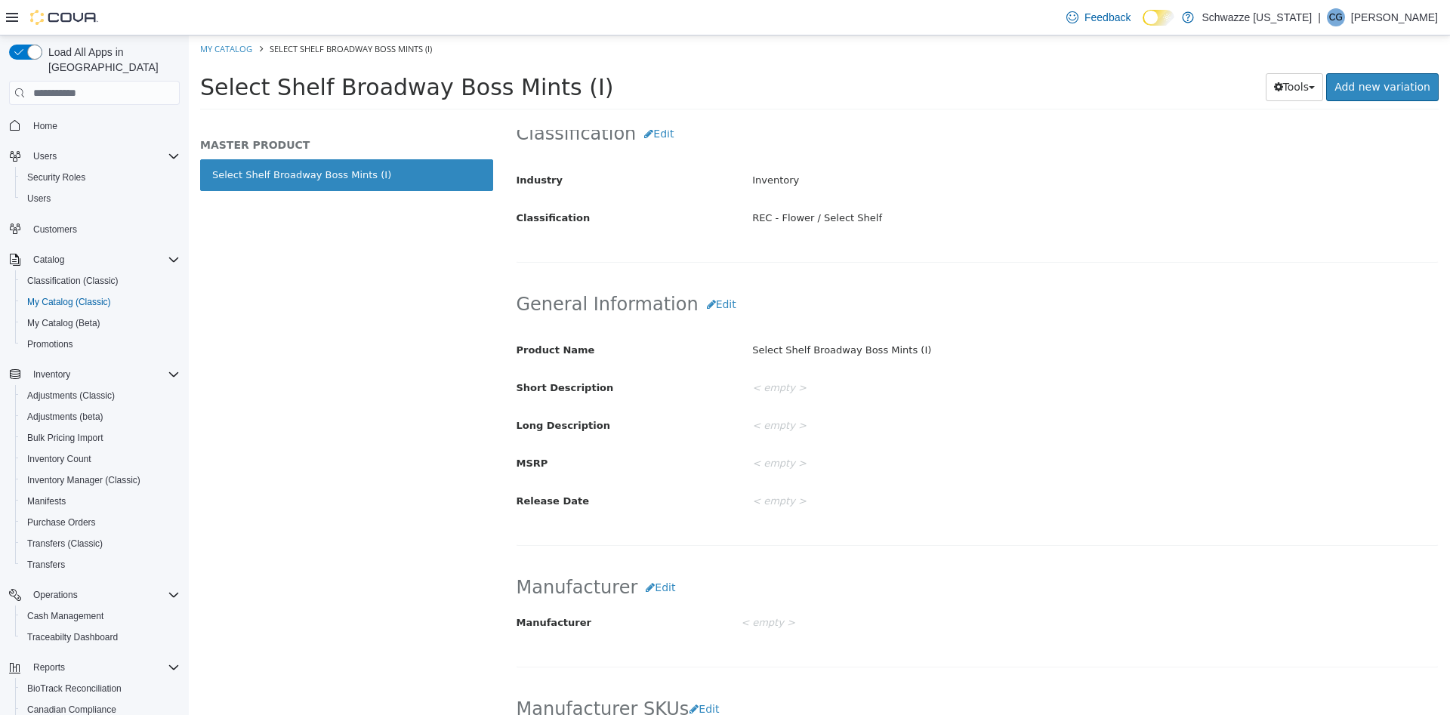
scroll to position [63, 0]
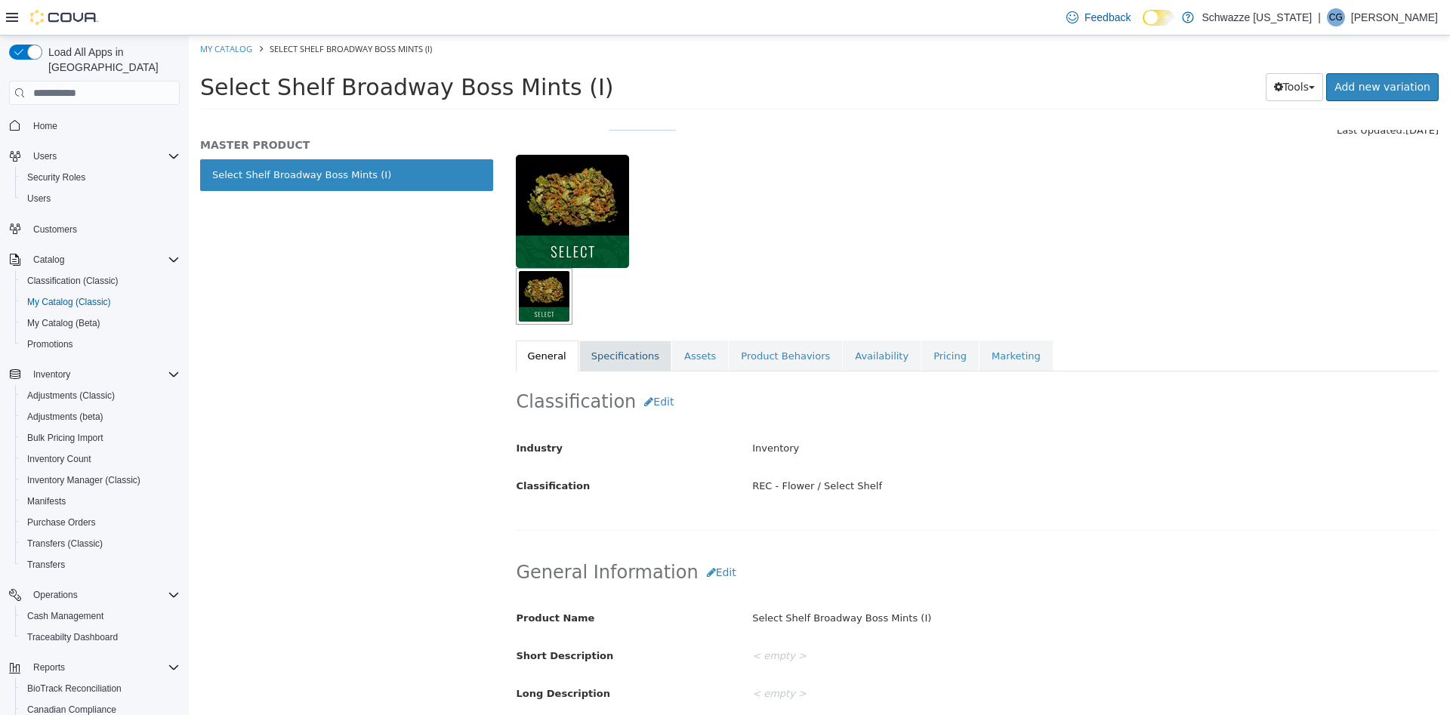
click at [622, 363] on link "Specifications" at bounding box center [625, 357] width 92 height 32
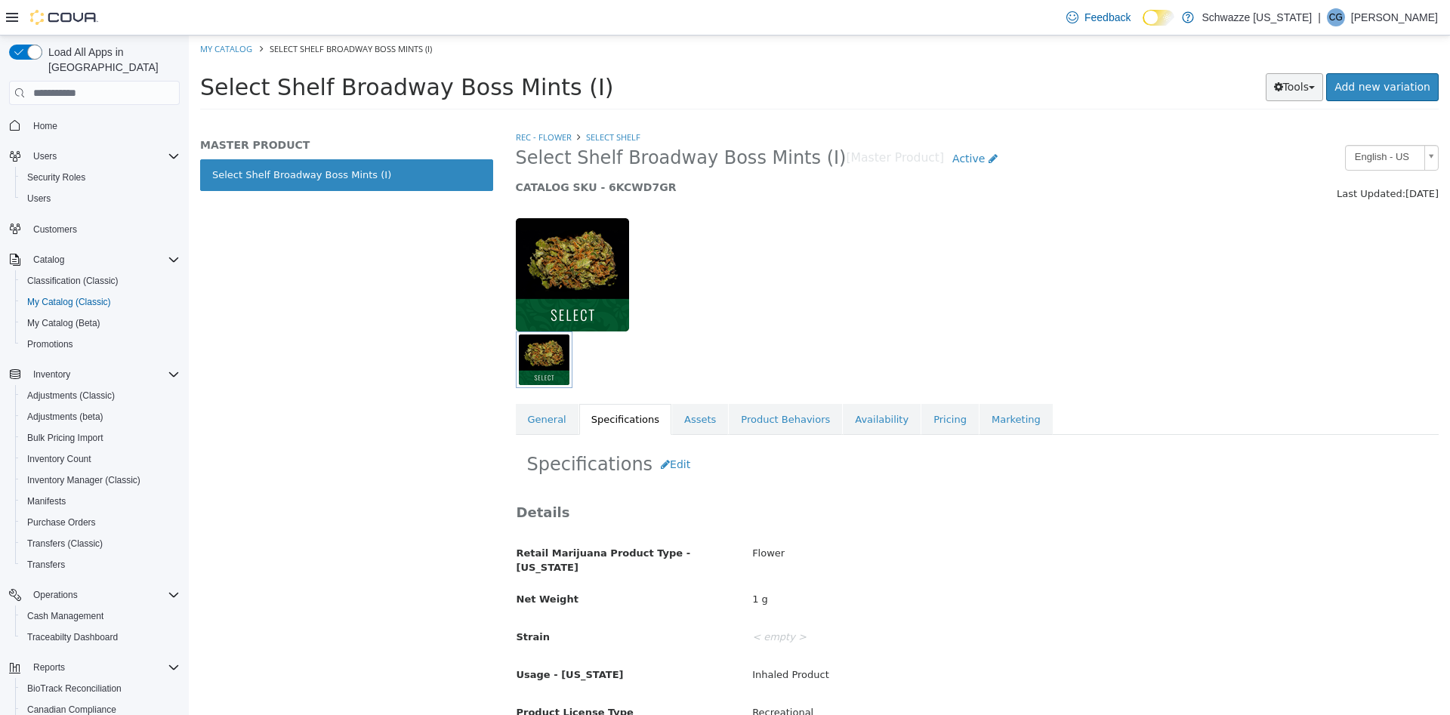
click at [1318, 91] on button "Tools" at bounding box center [1295, 87] width 58 height 28
click at [921, 423] on link "Pricing" at bounding box center [949, 420] width 57 height 32
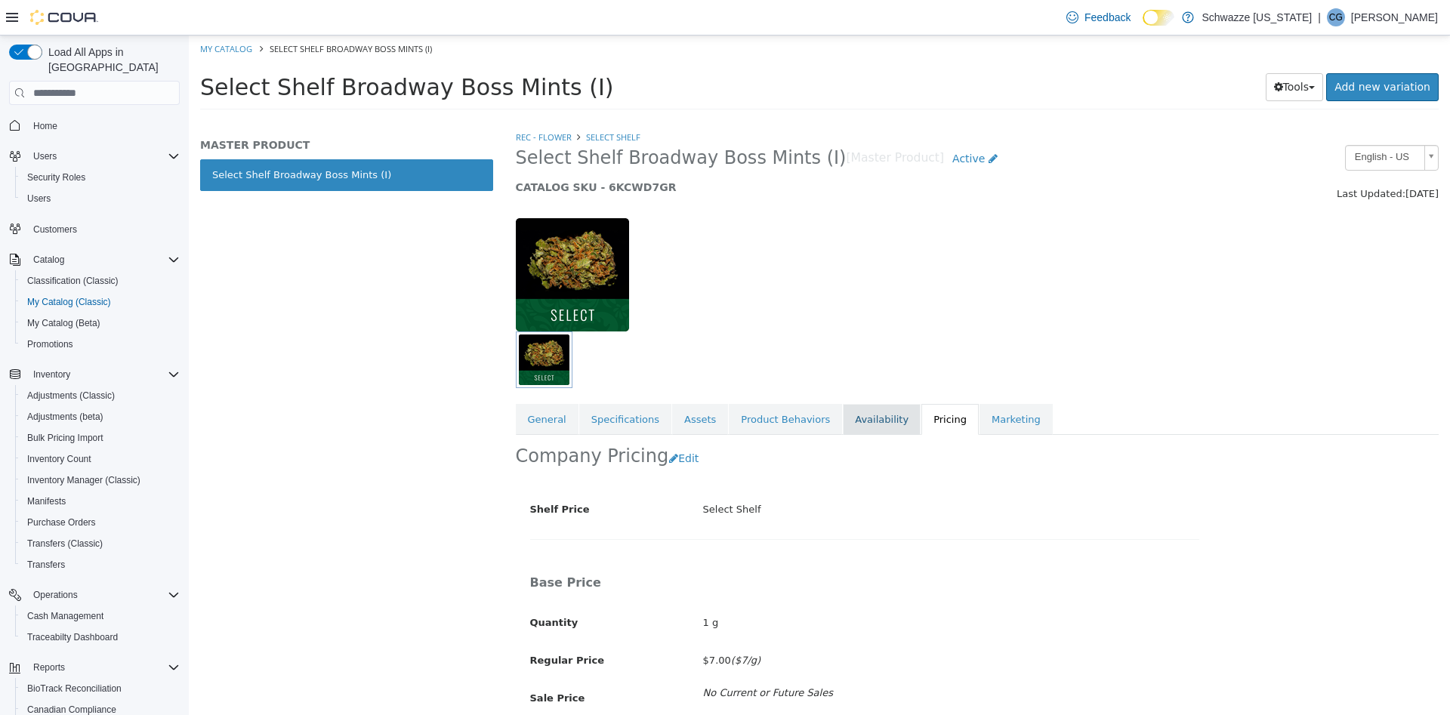
click at [843, 418] on link "Availability" at bounding box center [882, 420] width 78 height 32
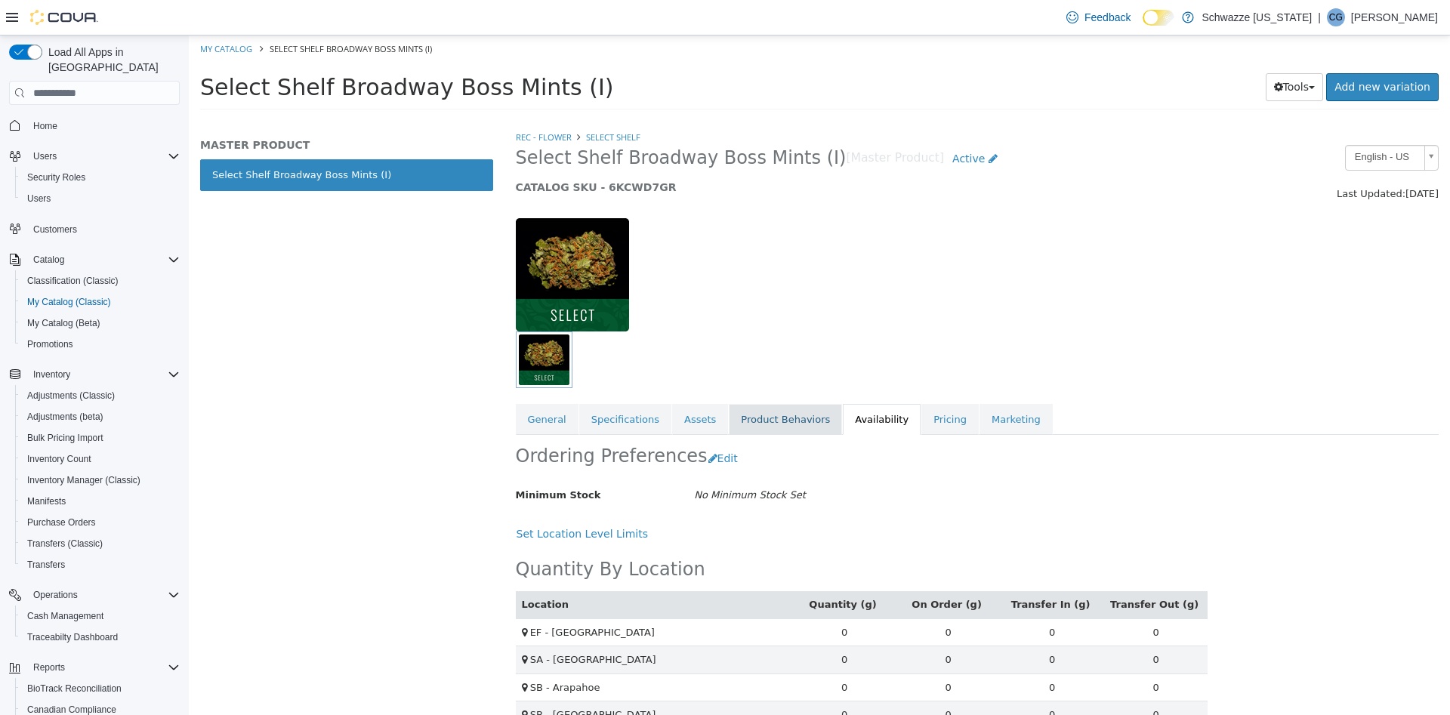
click at [769, 432] on link "Product Behaviors" at bounding box center [785, 420] width 113 height 32
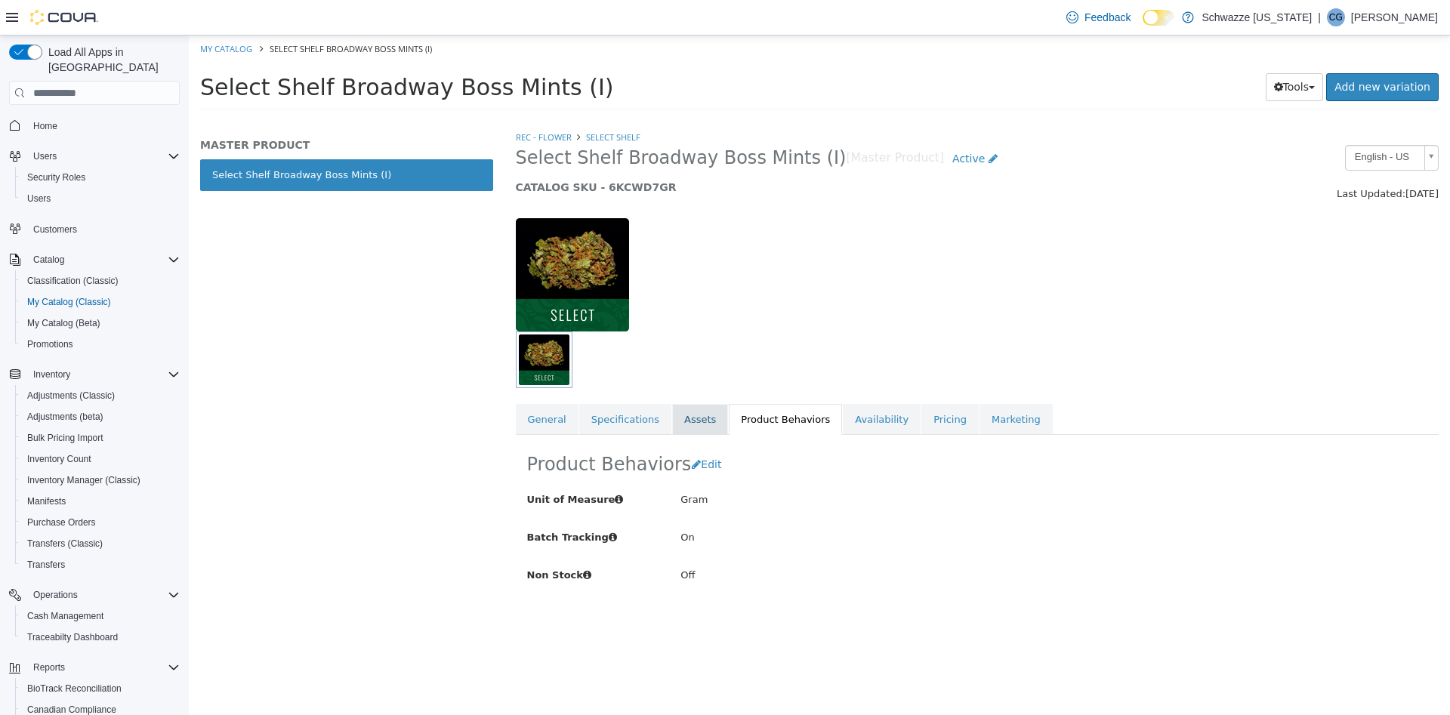
click at [672, 427] on link "Assets" at bounding box center [700, 420] width 56 height 32
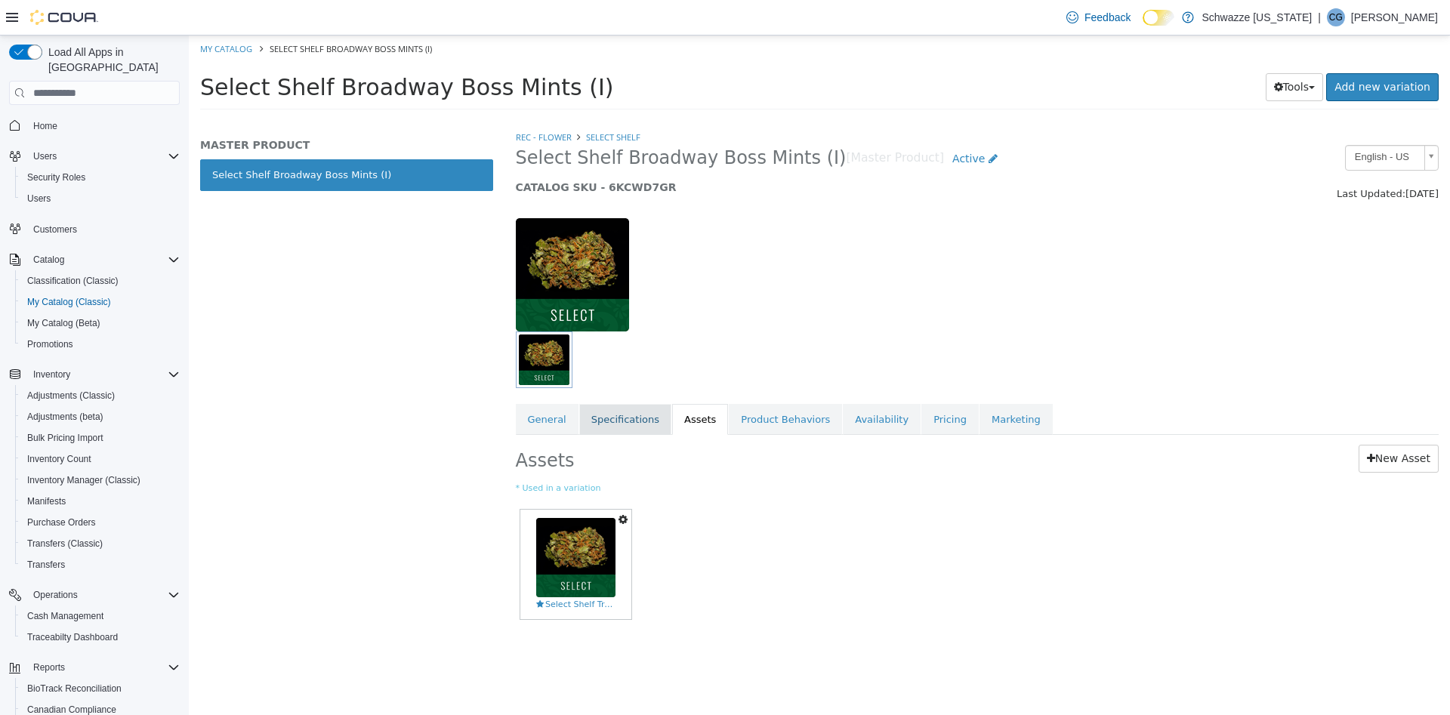
click at [622, 416] on link "Specifications" at bounding box center [625, 420] width 92 height 32
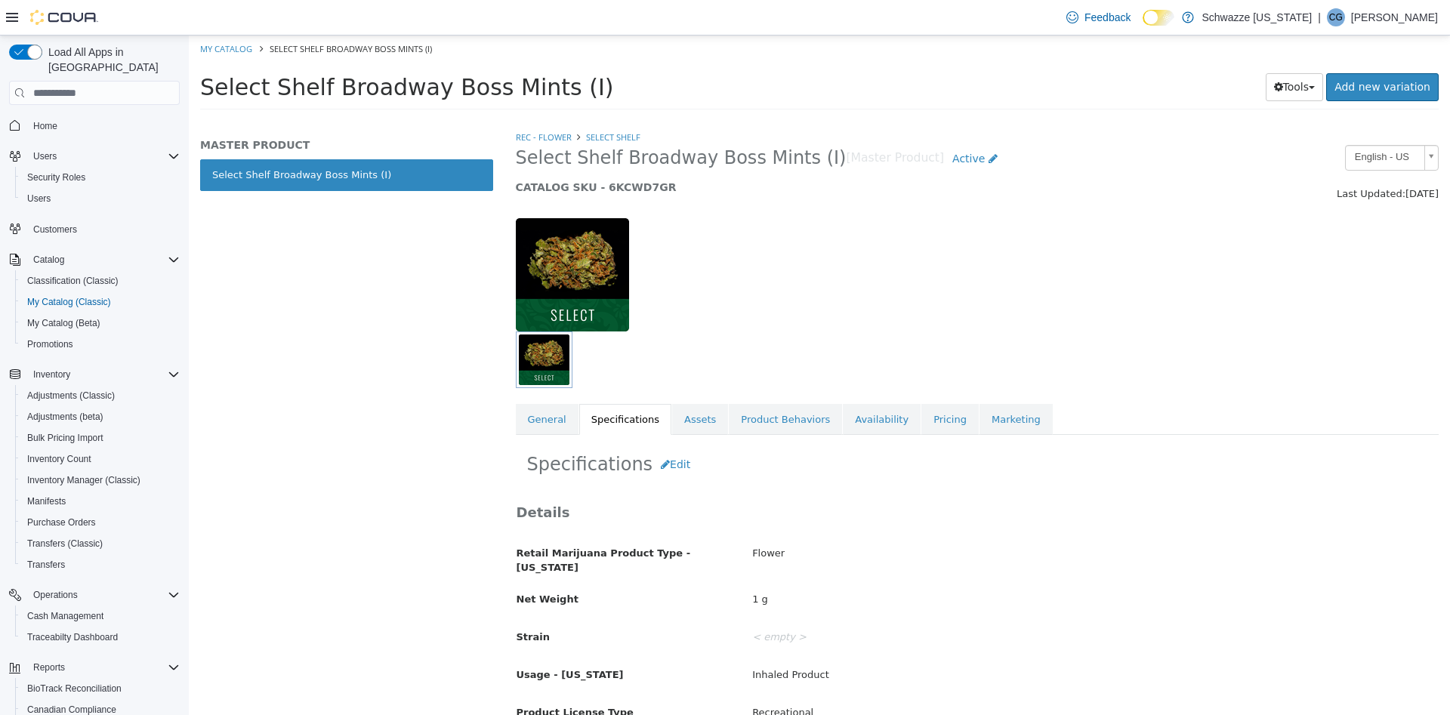
click at [637, 194] on h5 "CATALOG SKU - 6KCWD7GR" at bounding box center [859, 187] width 686 height 14
copy h5 "6KCWD7GR"
click at [1315, 76] on button "Tools" at bounding box center [1295, 87] width 58 height 28
click at [1295, 116] on link "Clone" at bounding box center [1262, 117] width 119 height 20
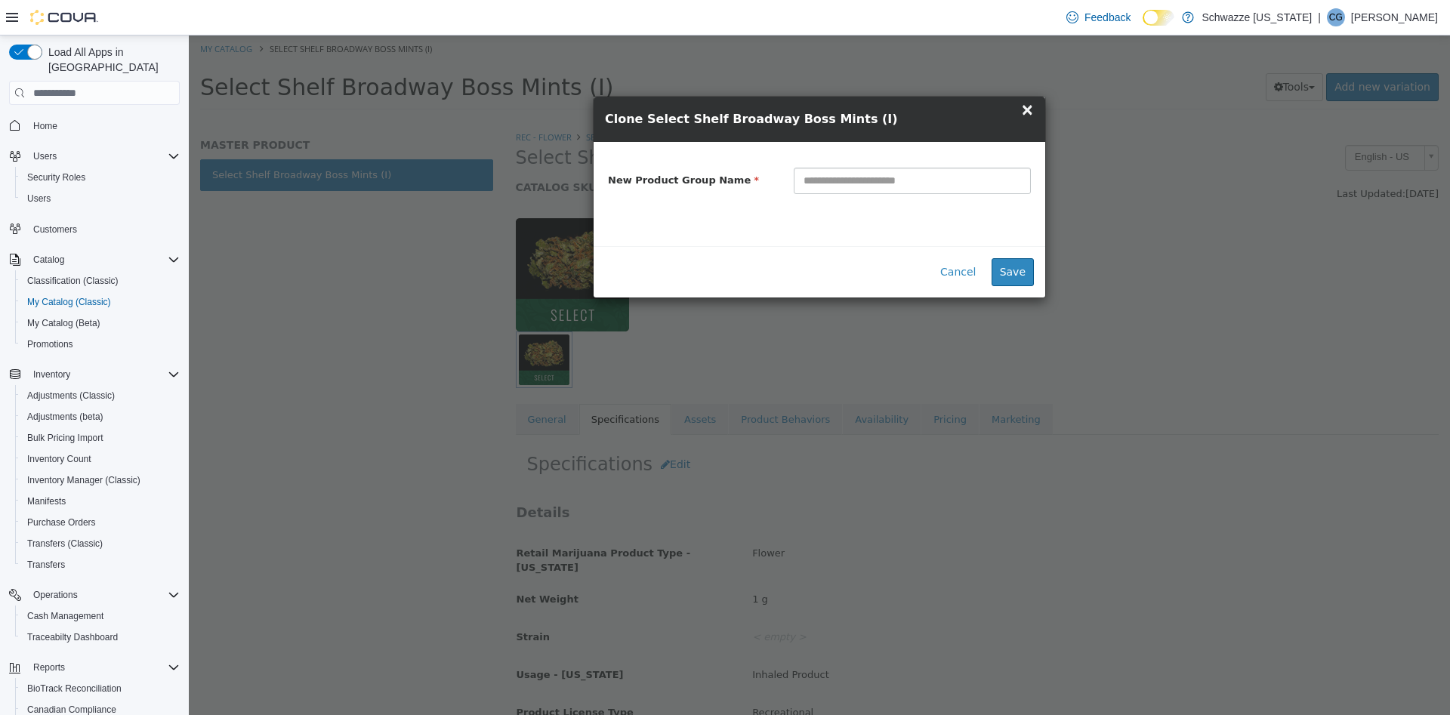
click at [980, 174] on input "text" at bounding box center [912, 181] width 237 height 26
type input "**********"
click at [1009, 271] on button "Save" at bounding box center [1012, 272] width 42 height 28
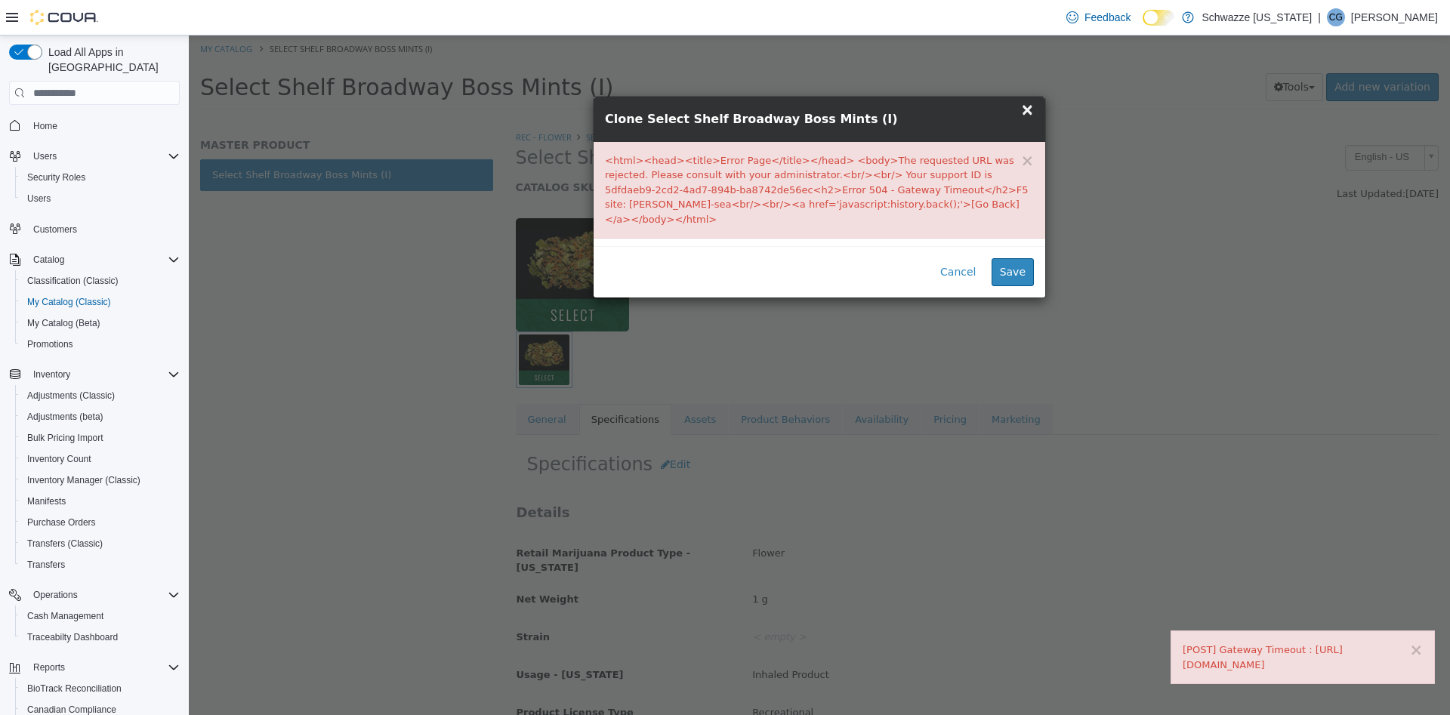
click at [1028, 114] on span "×" at bounding box center [1027, 109] width 14 height 18
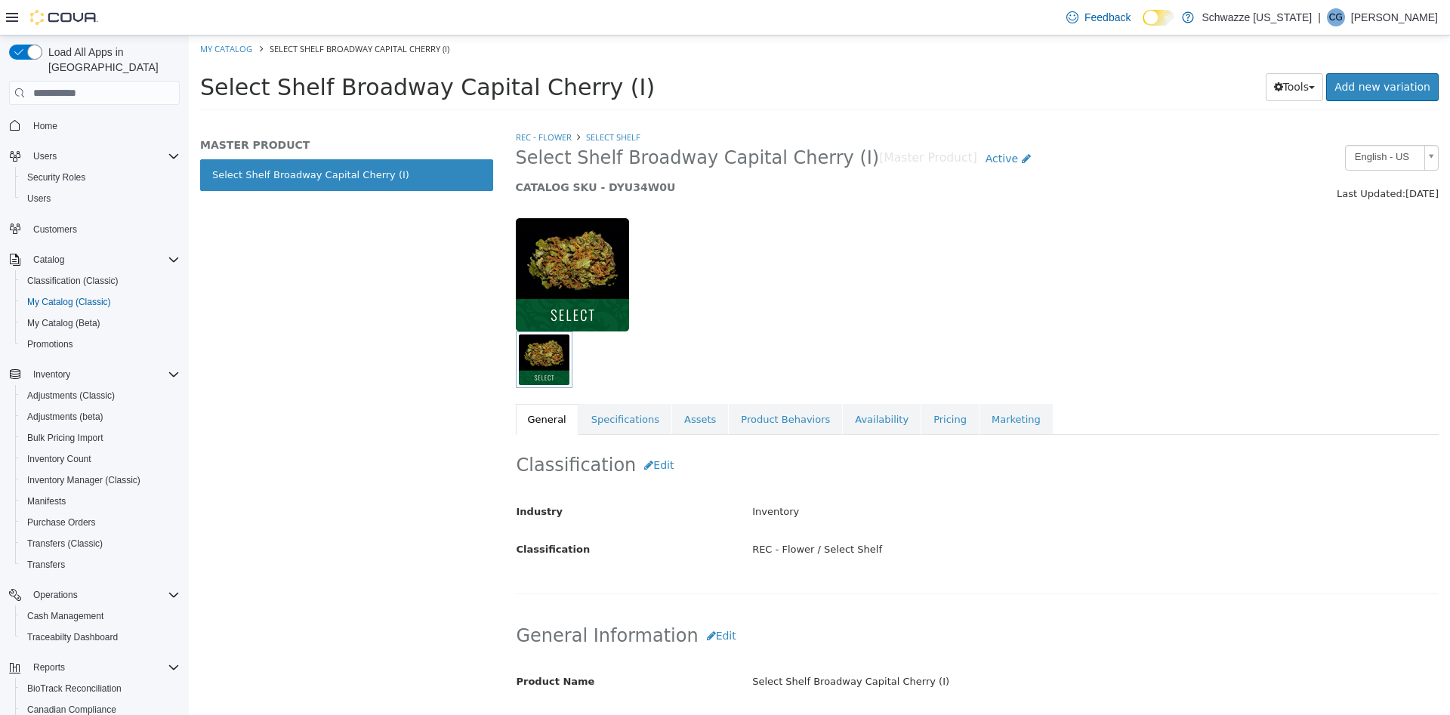
click at [624, 187] on h5 "CATALOG SKU - DYU34W0U" at bounding box center [859, 187] width 686 height 14
copy h5 "DYU34W0U"
click at [625, 421] on link "Specifications" at bounding box center [625, 420] width 92 height 32
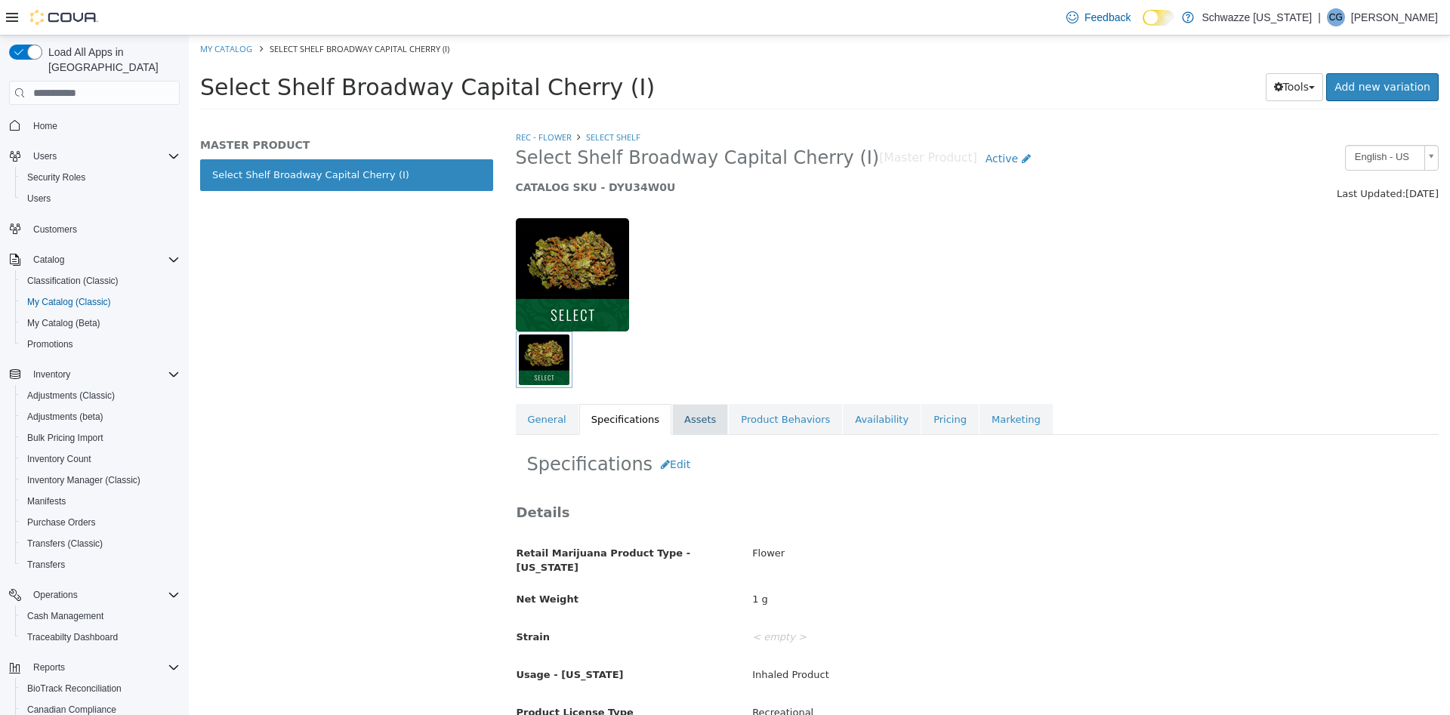
click at [693, 423] on link "Assets" at bounding box center [700, 420] width 56 height 32
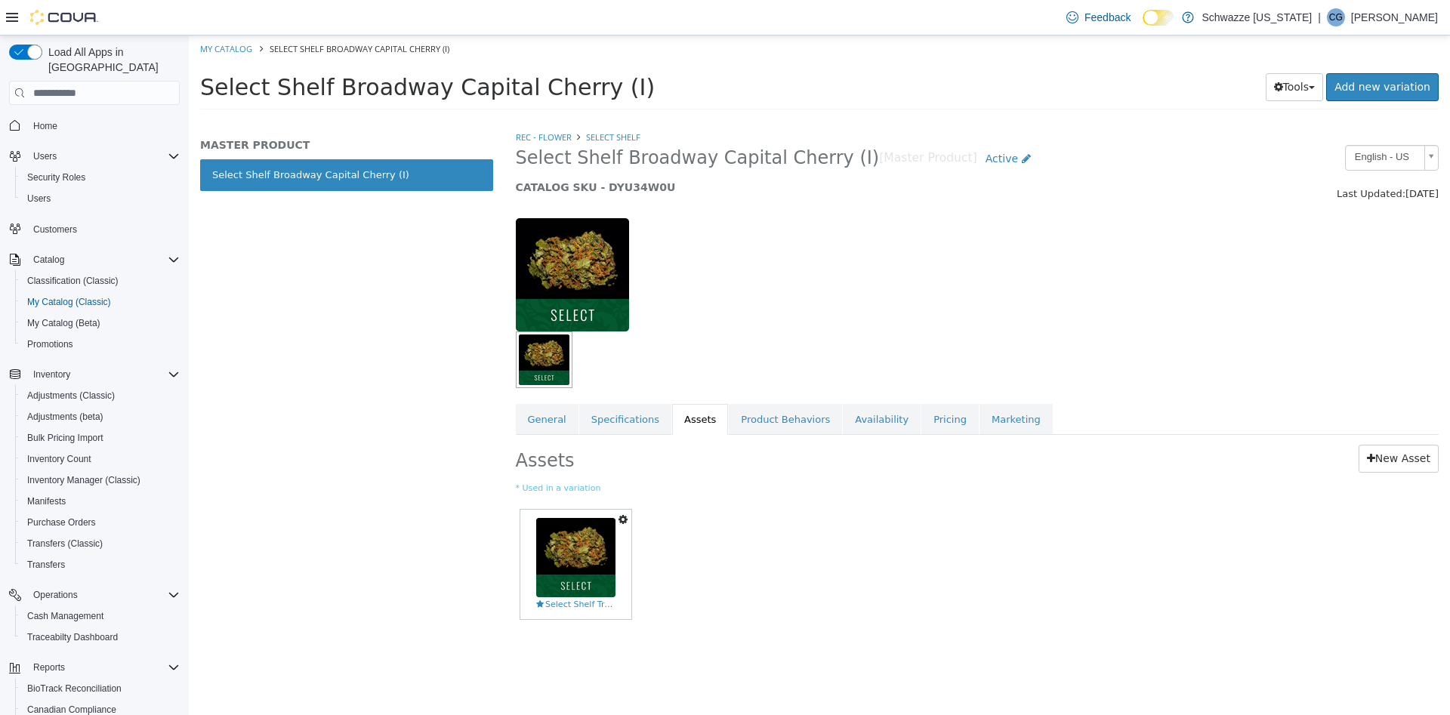
click at [769, 421] on link "Product Behaviors" at bounding box center [785, 420] width 113 height 32
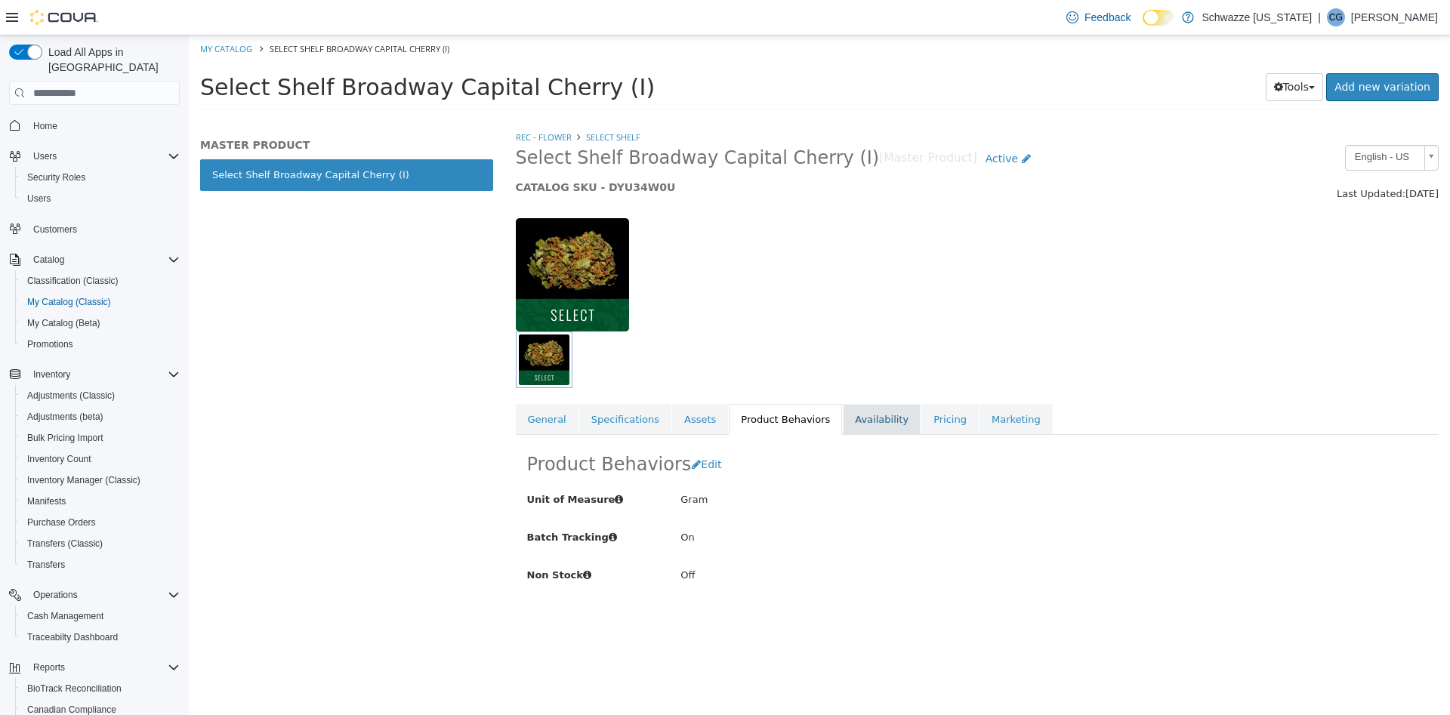
click at [868, 415] on link "Availability" at bounding box center [882, 420] width 78 height 32
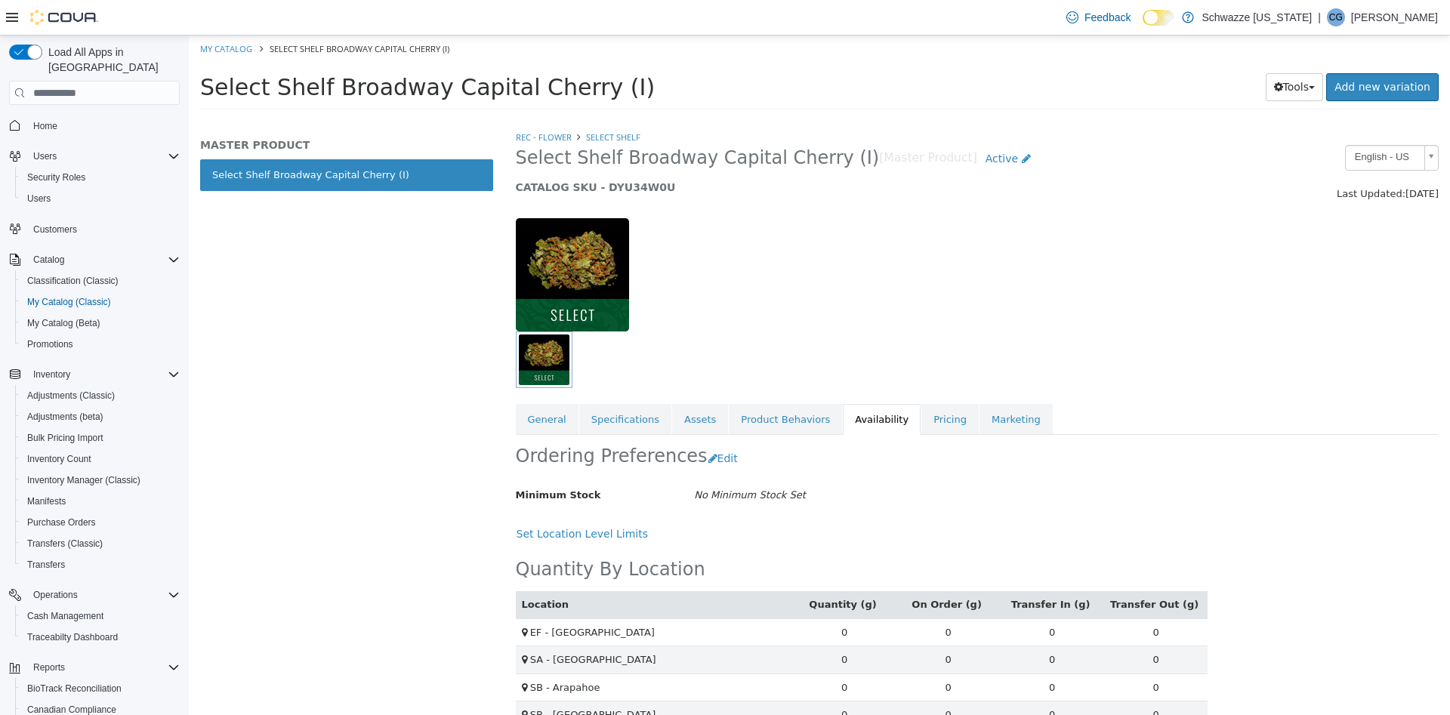
click at [921, 413] on link "Pricing" at bounding box center [949, 420] width 57 height 32
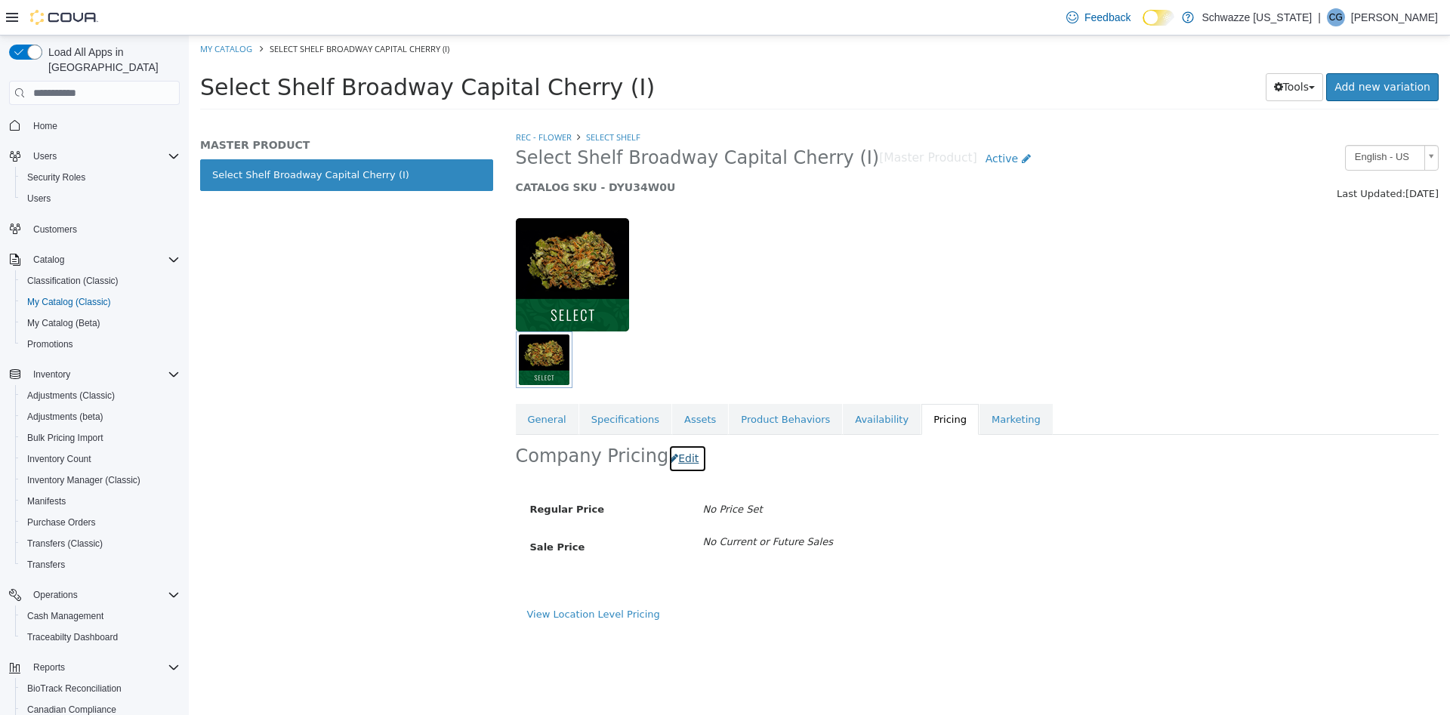
click at [674, 465] on button "Edit" at bounding box center [687, 459] width 39 height 28
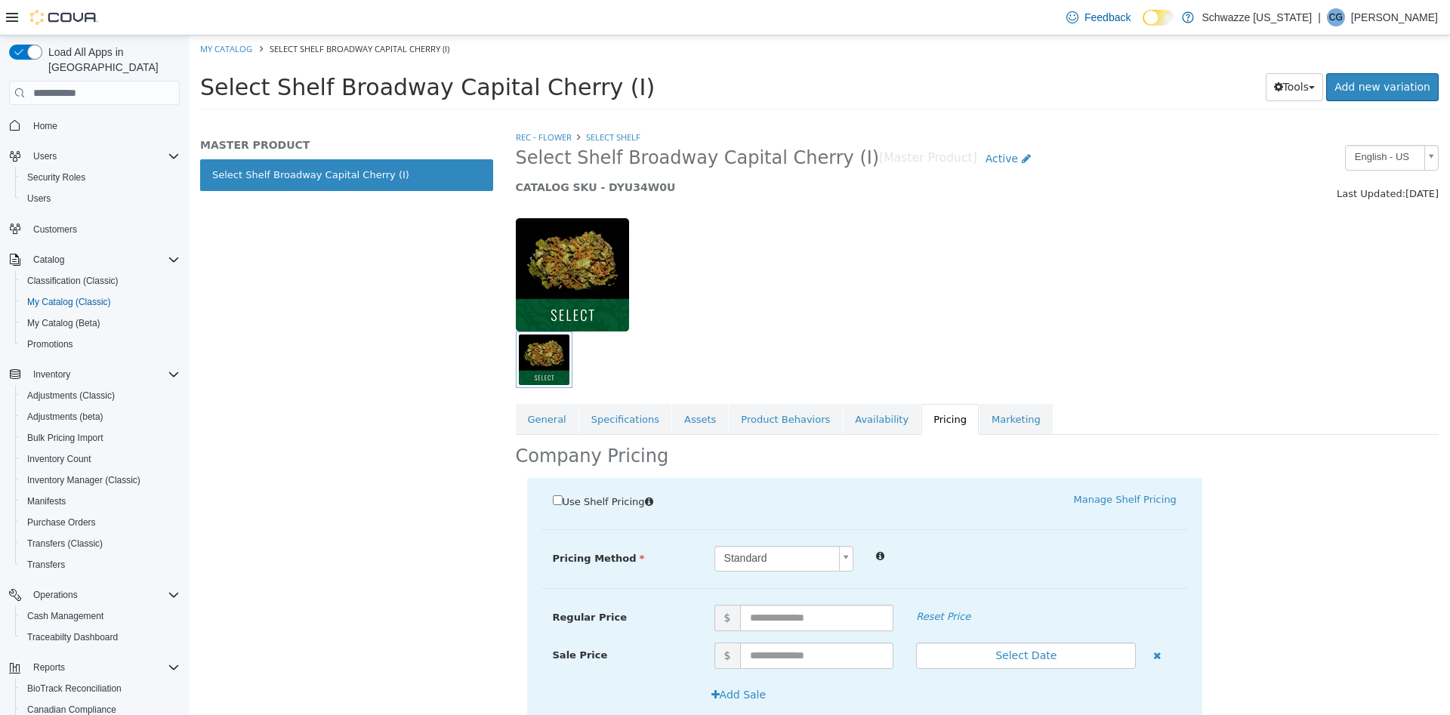
click at [581, 513] on div "Use Shelf Pricing" at bounding box center [702, 502] width 323 height 21
click at [583, 504] on span "Use Shelf Pricing" at bounding box center [604, 501] width 82 height 11
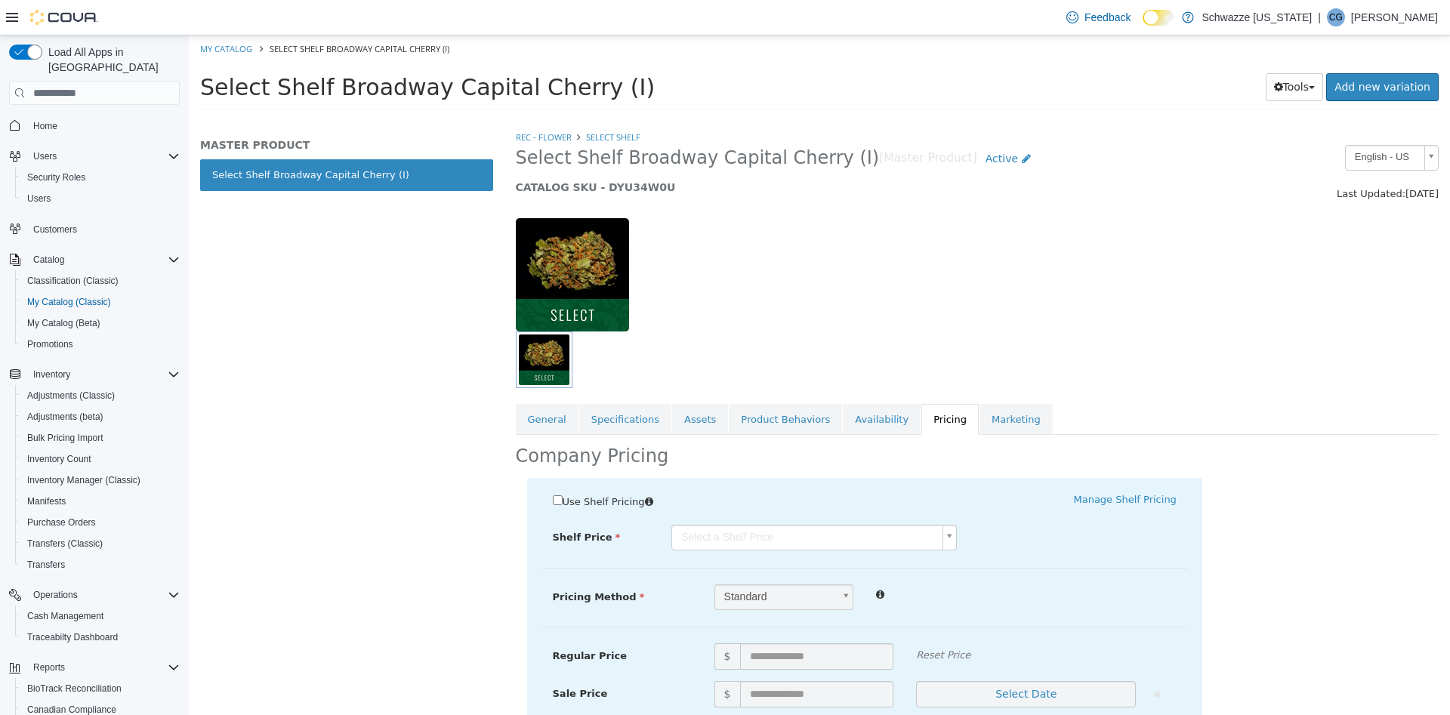
click at [762, 119] on body "Saving Bulk Changes... × My Catalog Select Shelf Broadway Capital Cherry (I) Se…" at bounding box center [819, 77] width 1261 height 84
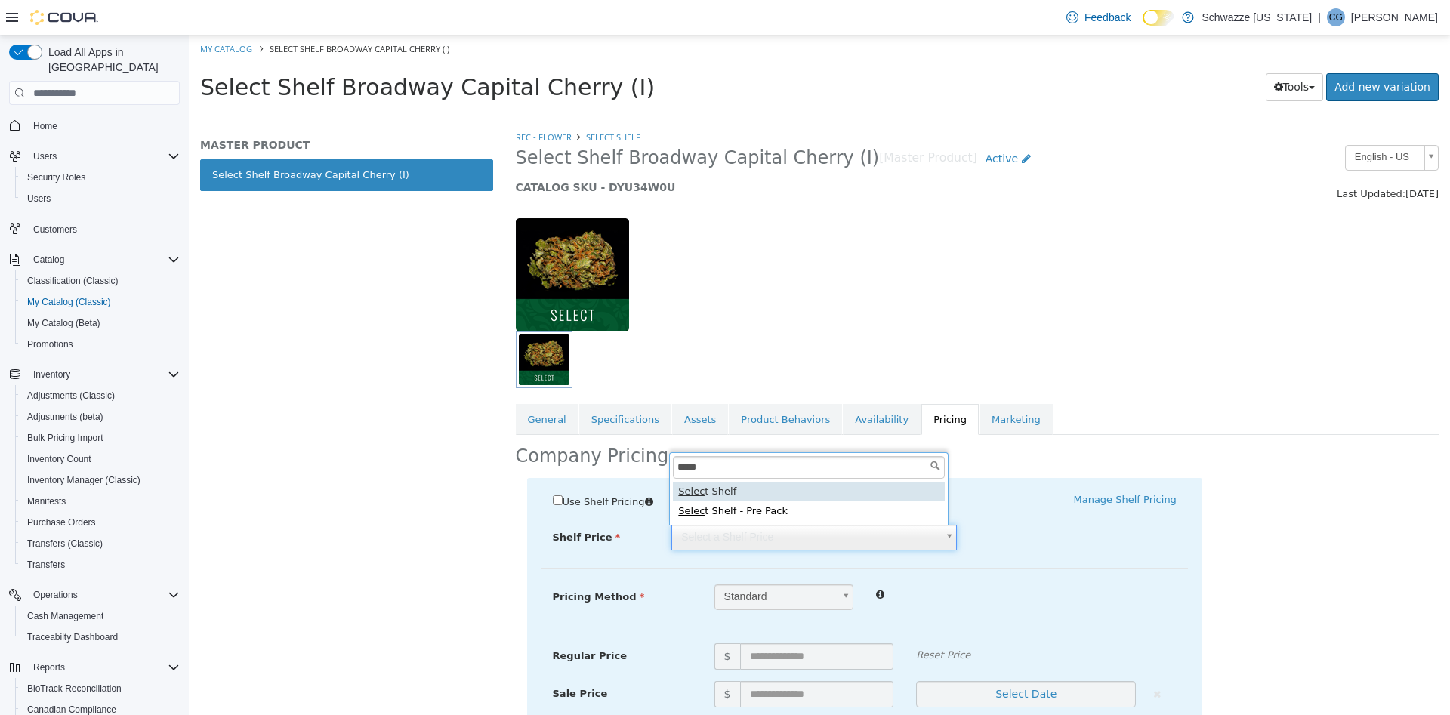
type input "*****"
type input "****"
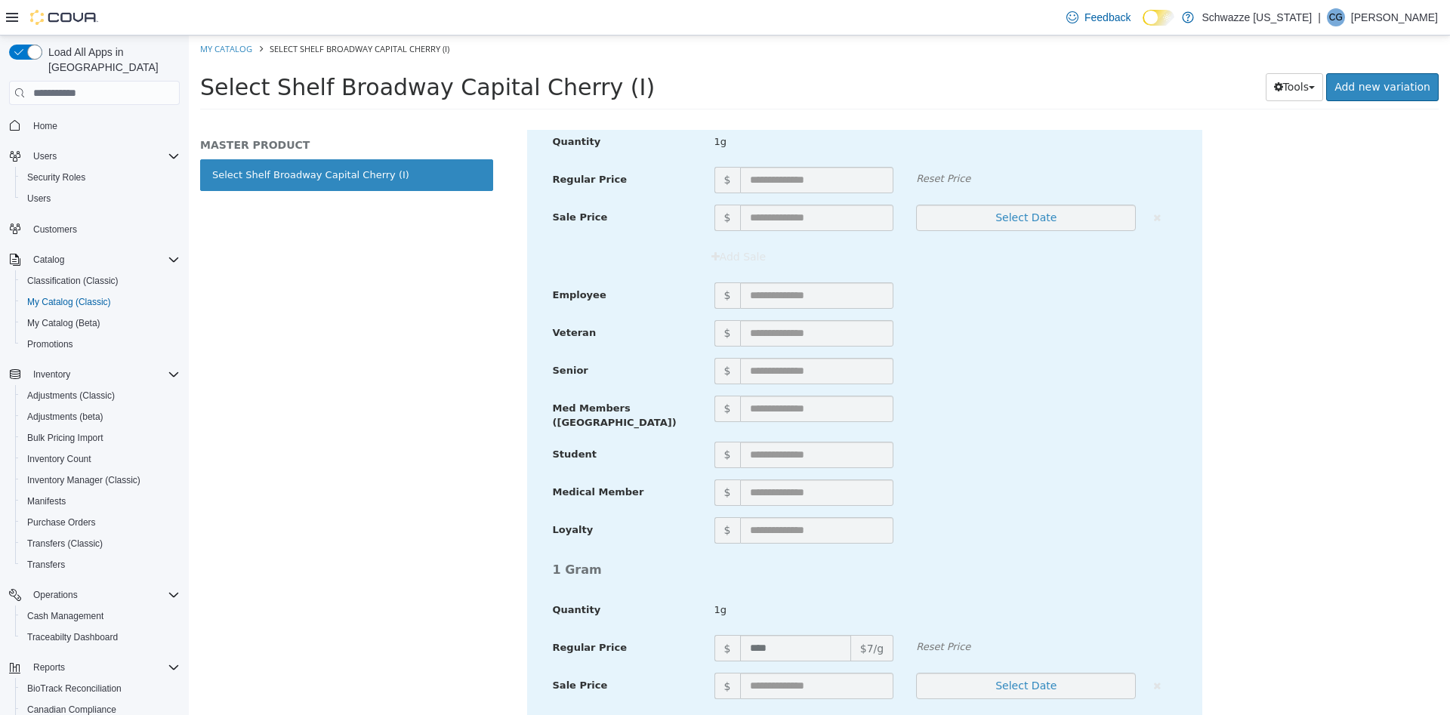
scroll to position [3414, 0]
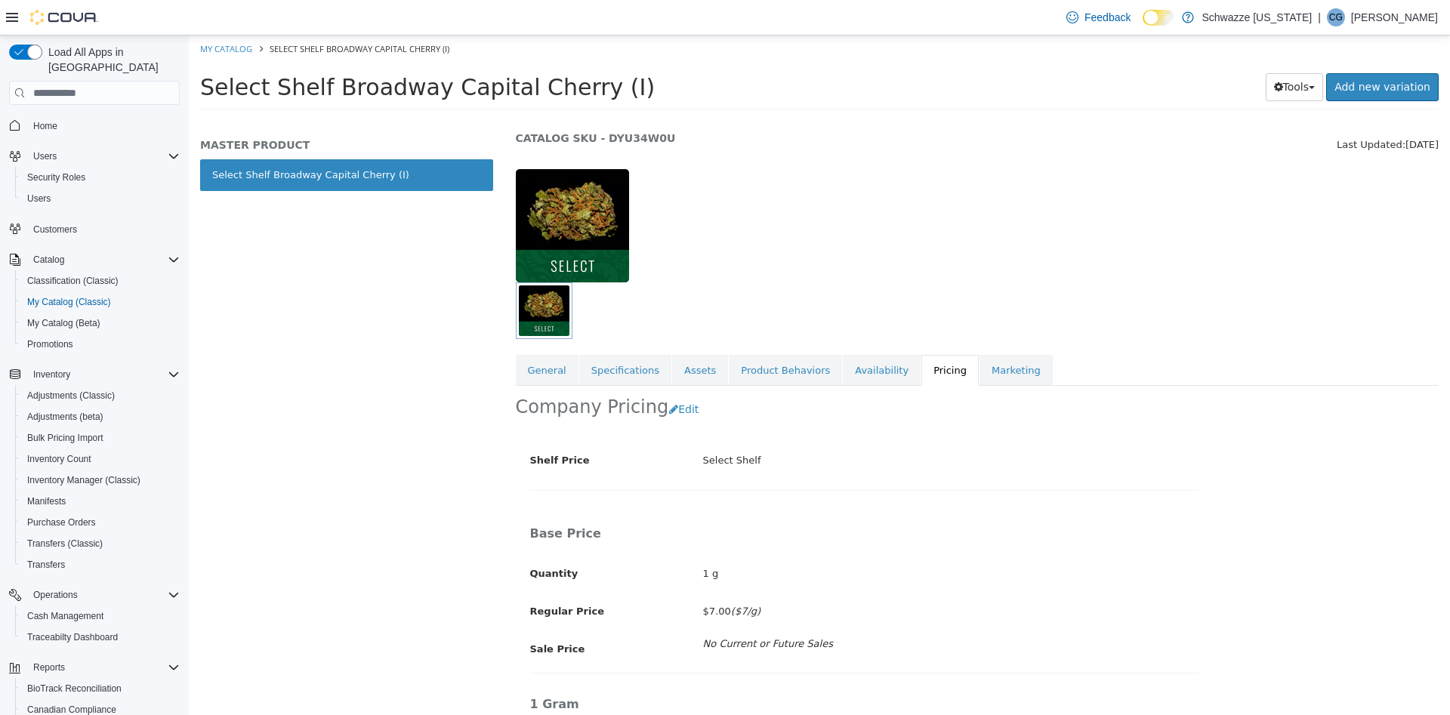
scroll to position [0, 0]
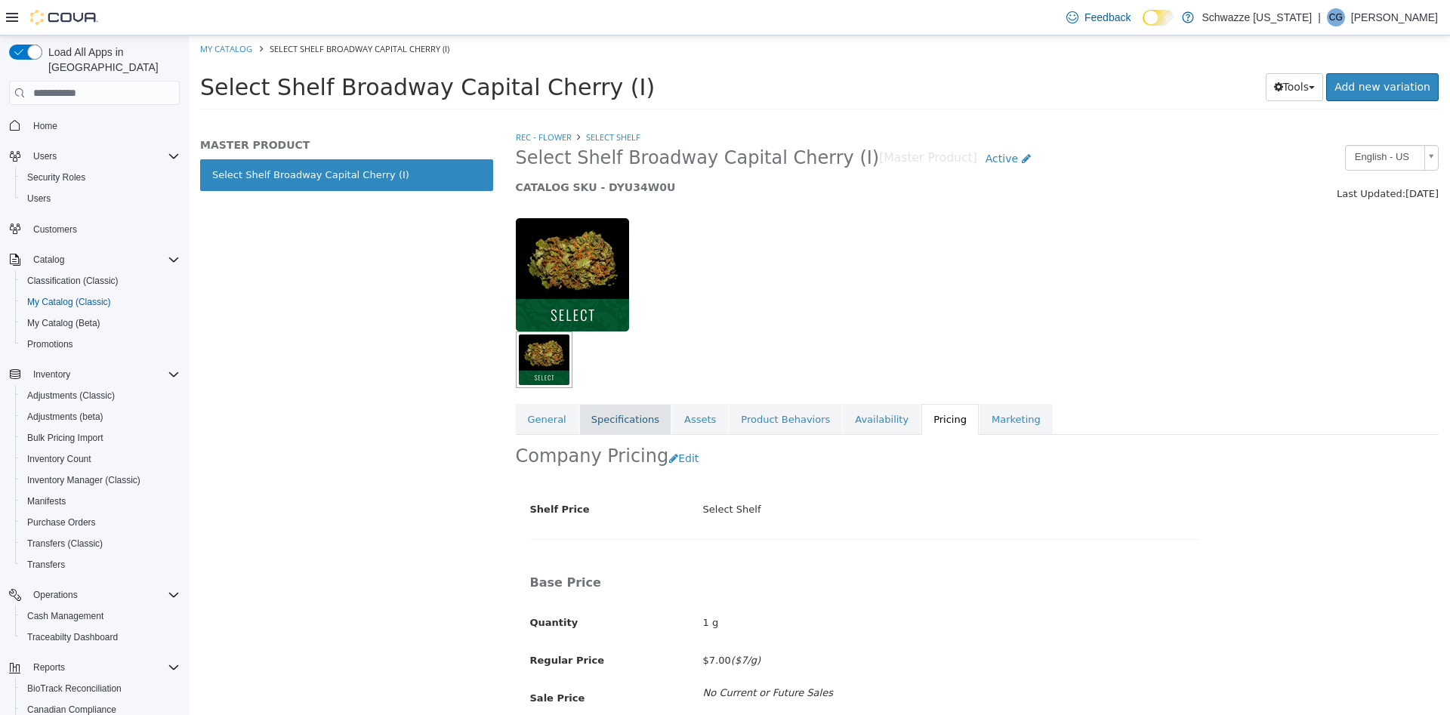
click at [624, 428] on link "Specifications" at bounding box center [625, 420] width 92 height 32
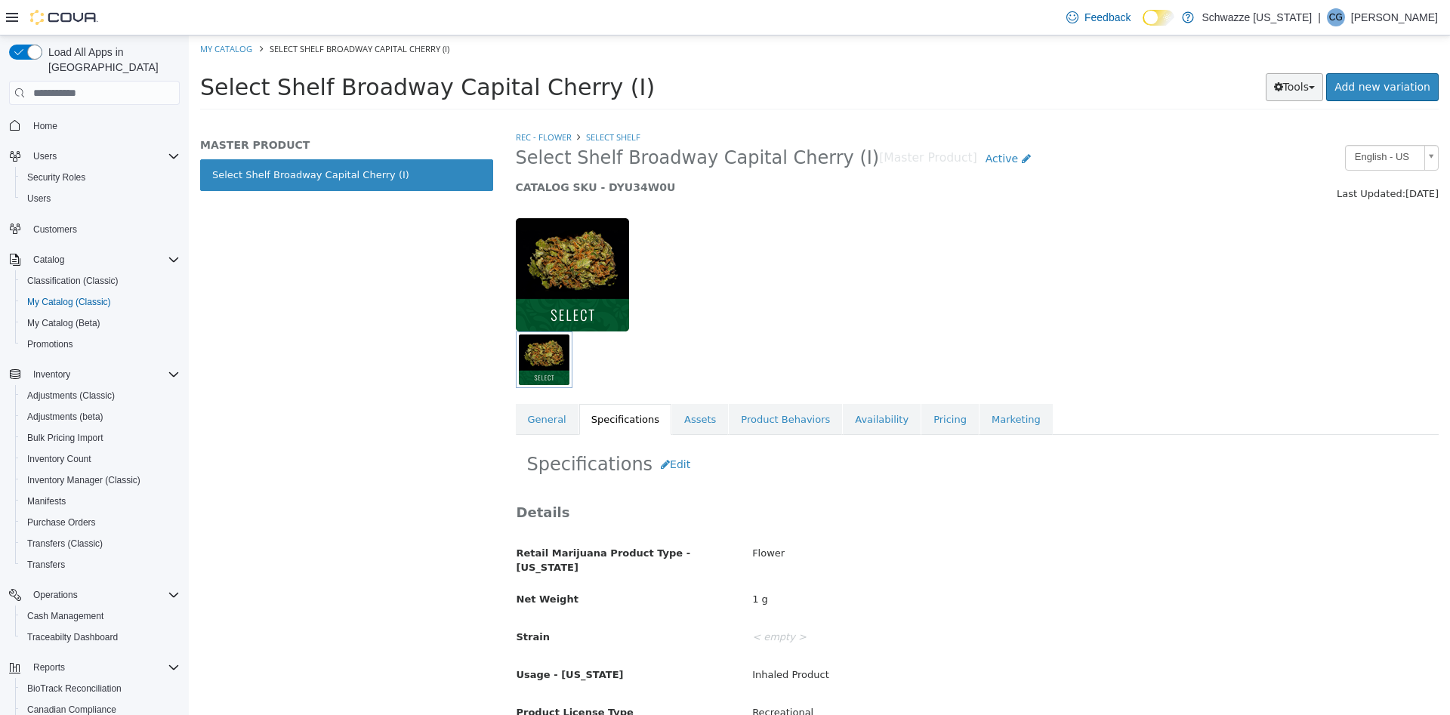
click at [1313, 80] on button "Tools" at bounding box center [1295, 87] width 58 height 28
click at [1292, 113] on link "Clone" at bounding box center [1262, 117] width 119 height 20
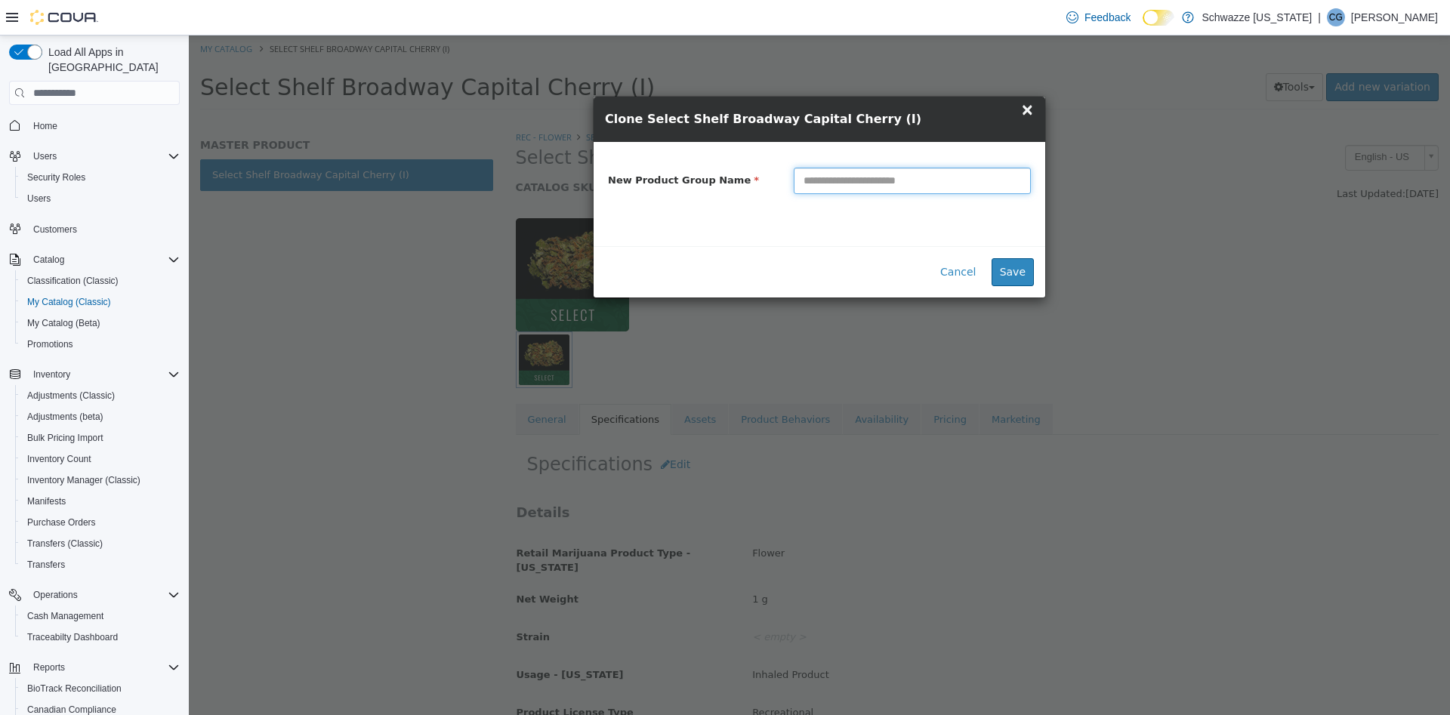
click at [874, 174] on input "text" at bounding box center [912, 181] width 237 height 26
paste input "**********"
type input "**********"
click at [1027, 281] on button "Save" at bounding box center [1012, 272] width 42 height 28
click at [1026, 233] on div "**********" at bounding box center [819, 194] width 452 height 104
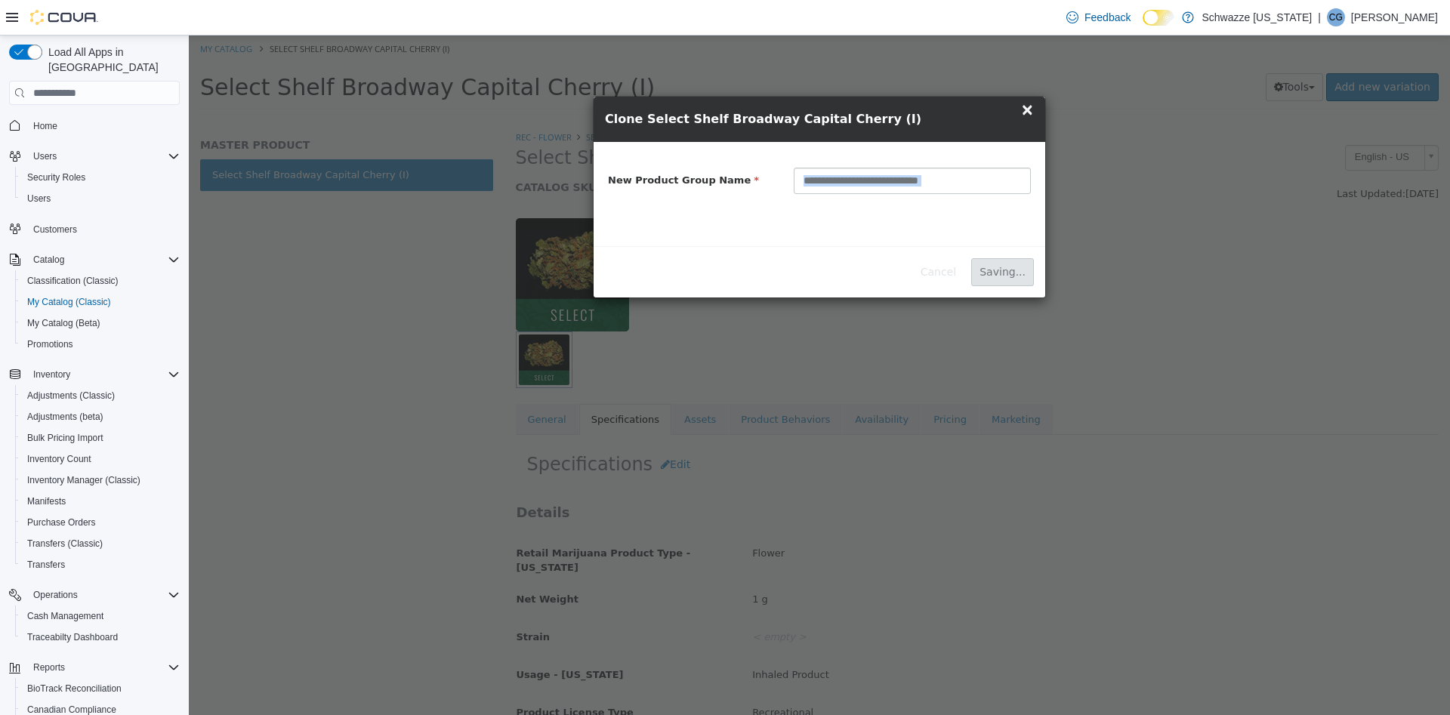
click at [1026, 233] on div "**********" at bounding box center [819, 194] width 452 height 104
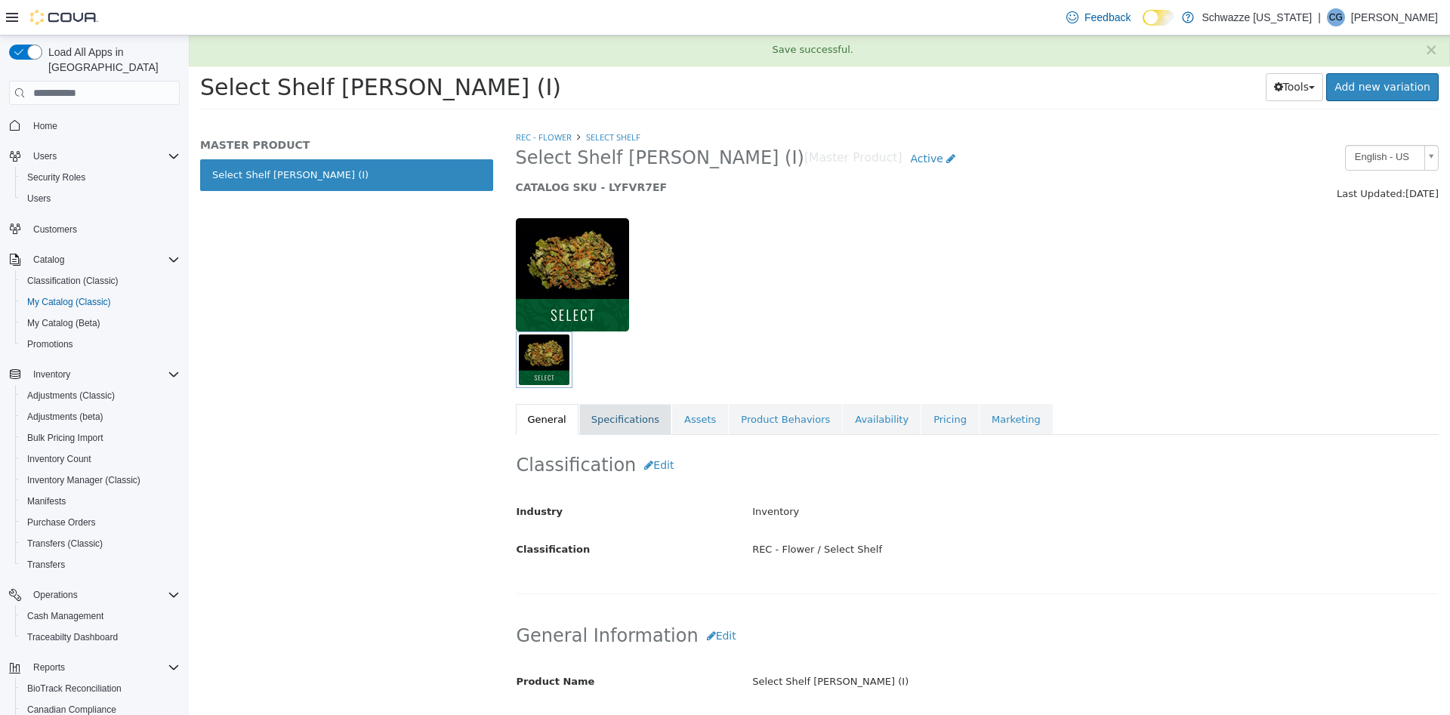
click at [629, 414] on link "Specifications" at bounding box center [625, 420] width 92 height 32
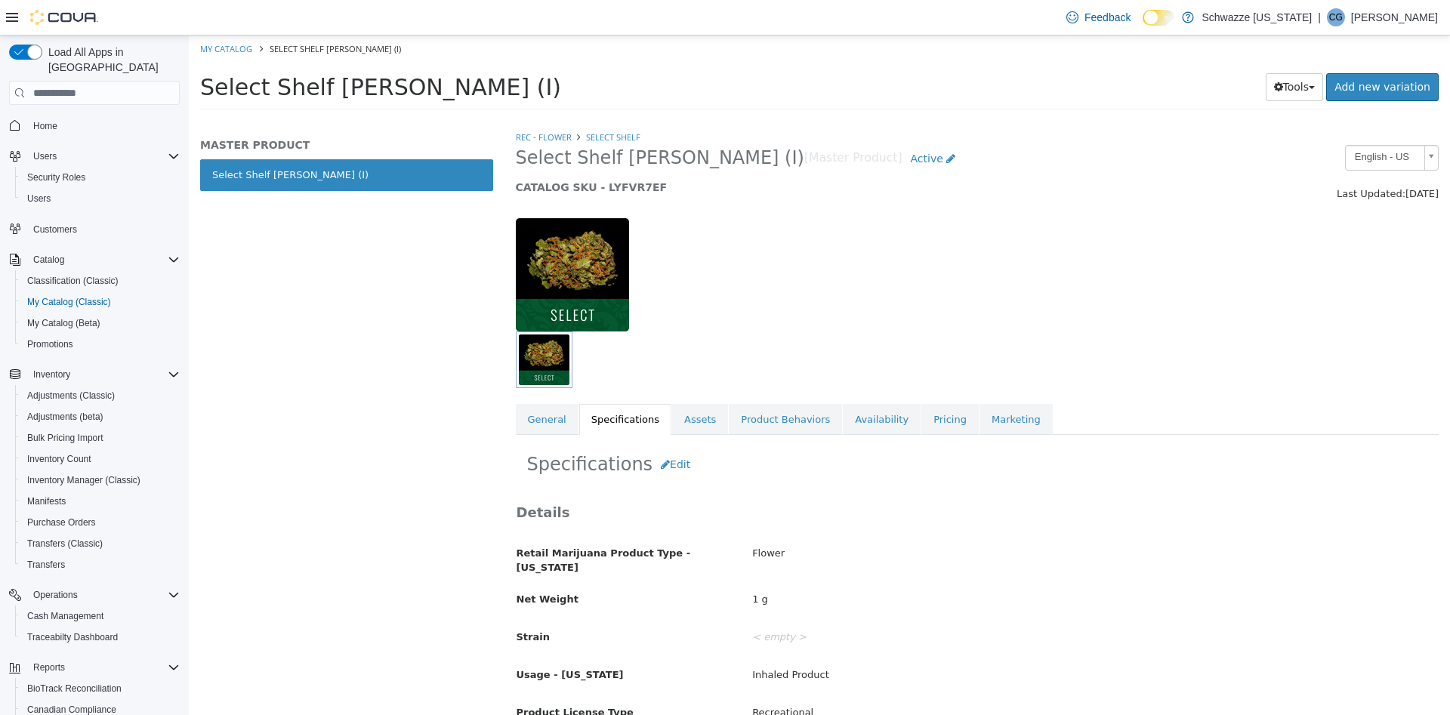
click at [626, 193] on h5 "CATALOG SKU - LYFVR7EF" at bounding box center [859, 187] width 686 height 14
copy h5 "LYFVR7EF"
drag, startPoint x: 548, startPoint y: 422, endPoint x: 558, endPoint y: 420, distance: 10.1
click at [549, 422] on link "General" at bounding box center [547, 420] width 63 height 32
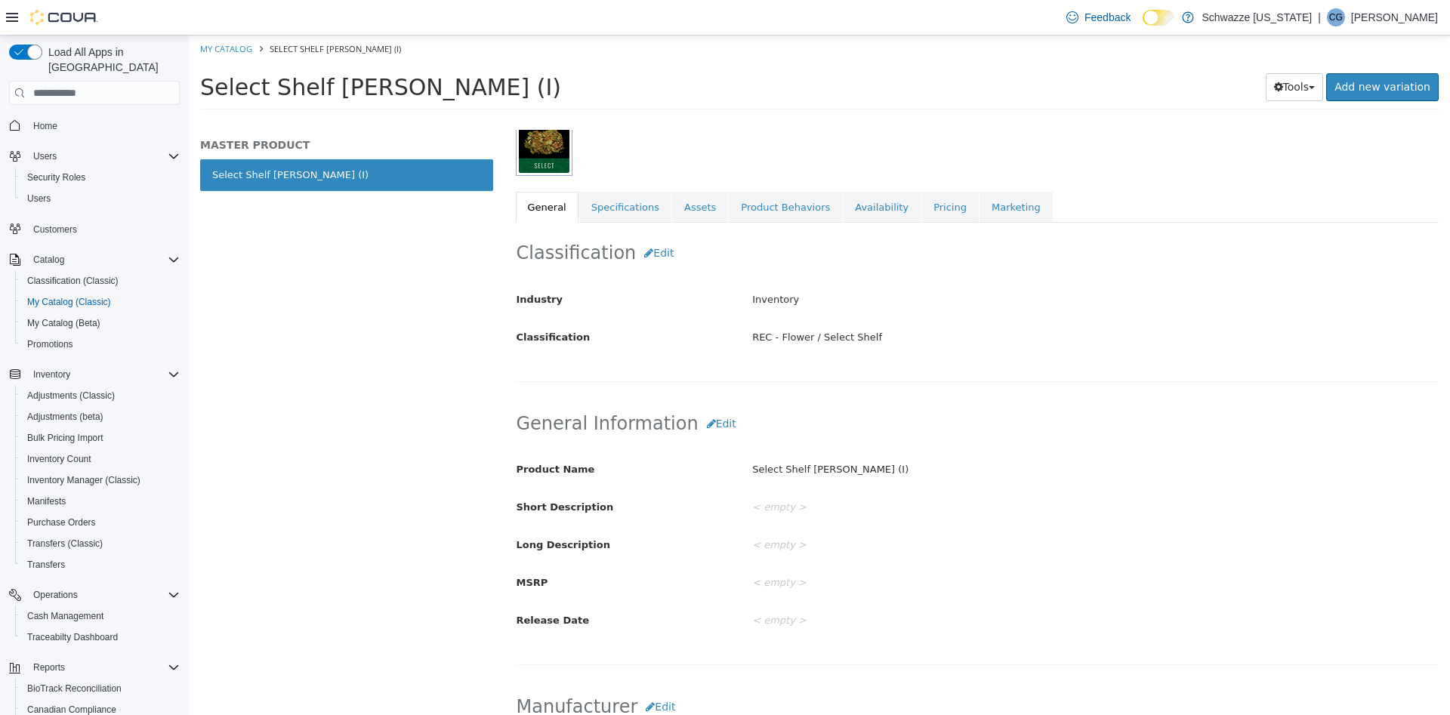
scroll to position [63, 0]
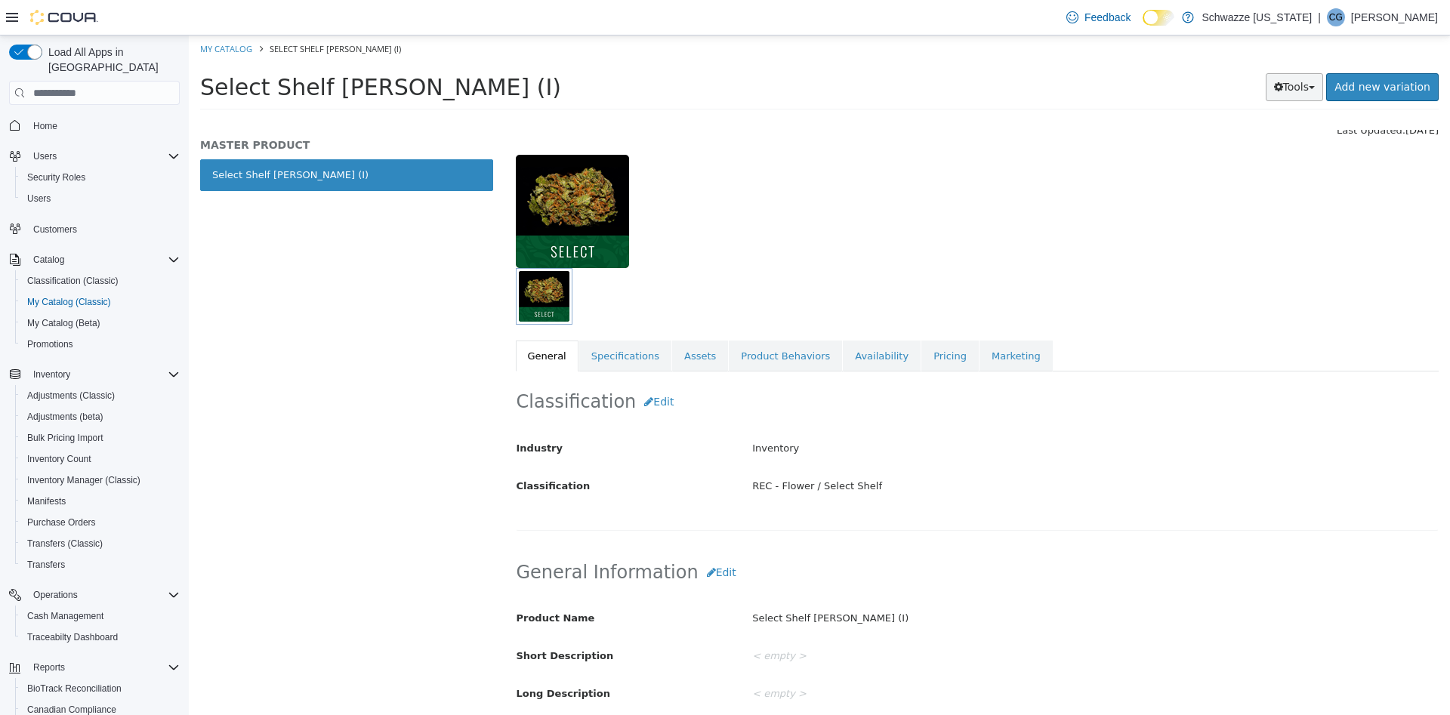
click at [1315, 88] on button "Tools" at bounding box center [1295, 87] width 58 height 28
click at [1293, 112] on link "Clone" at bounding box center [1262, 117] width 119 height 20
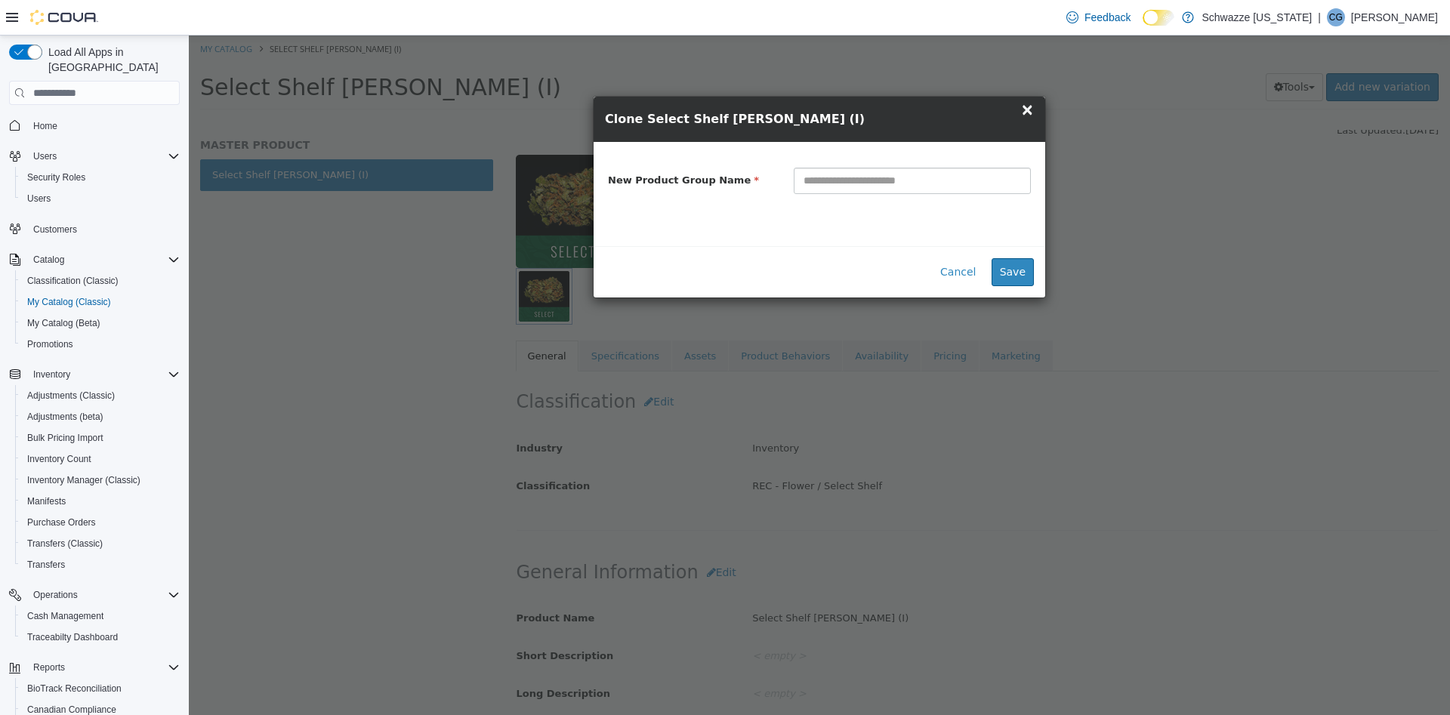
click at [975, 179] on input "text" at bounding box center [912, 181] width 237 height 26
type input "**********"
click at [1020, 269] on button "Save" at bounding box center [1012, 272] width 42 height 28
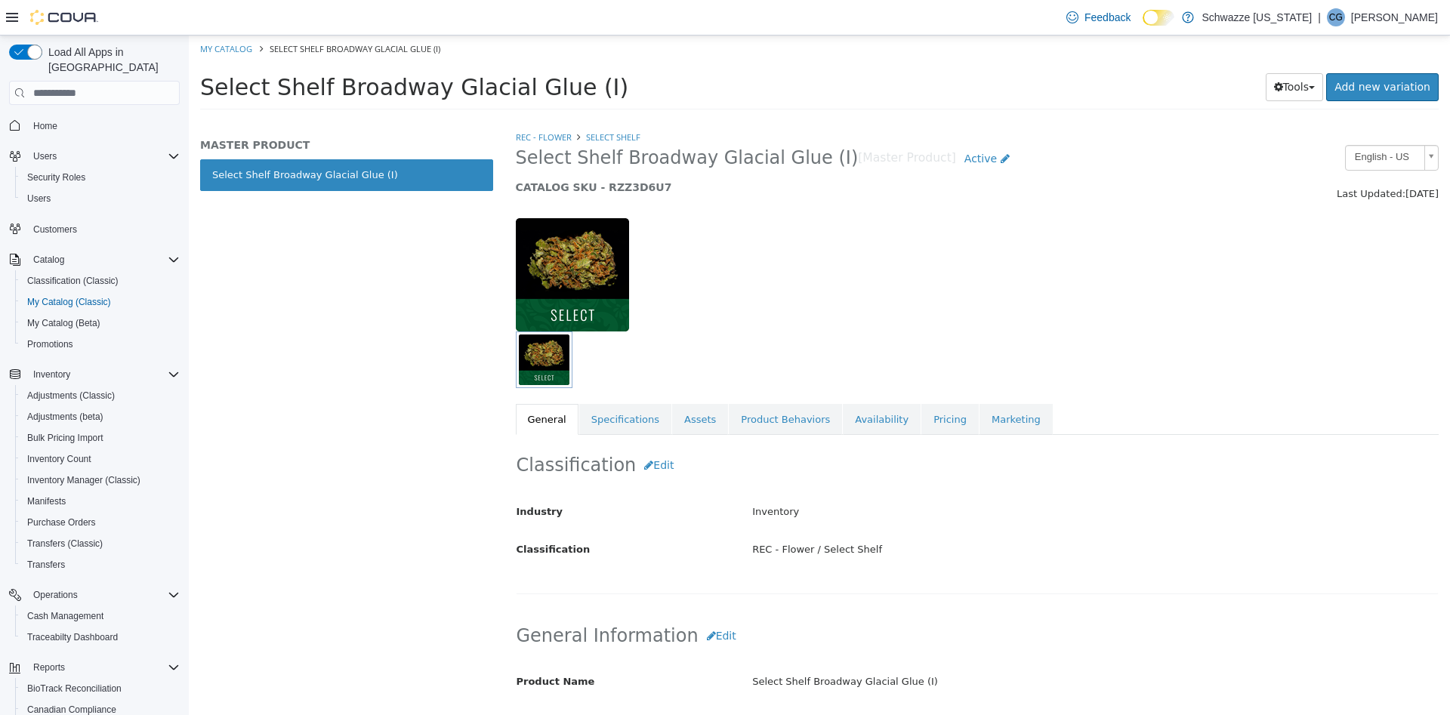
click at [620, 193] on h5 "CATALOG SKU - RZZ3D6U7" at bounding box center [859, 187] width 686 height 14
copy h5 "RZZ3D6U7"
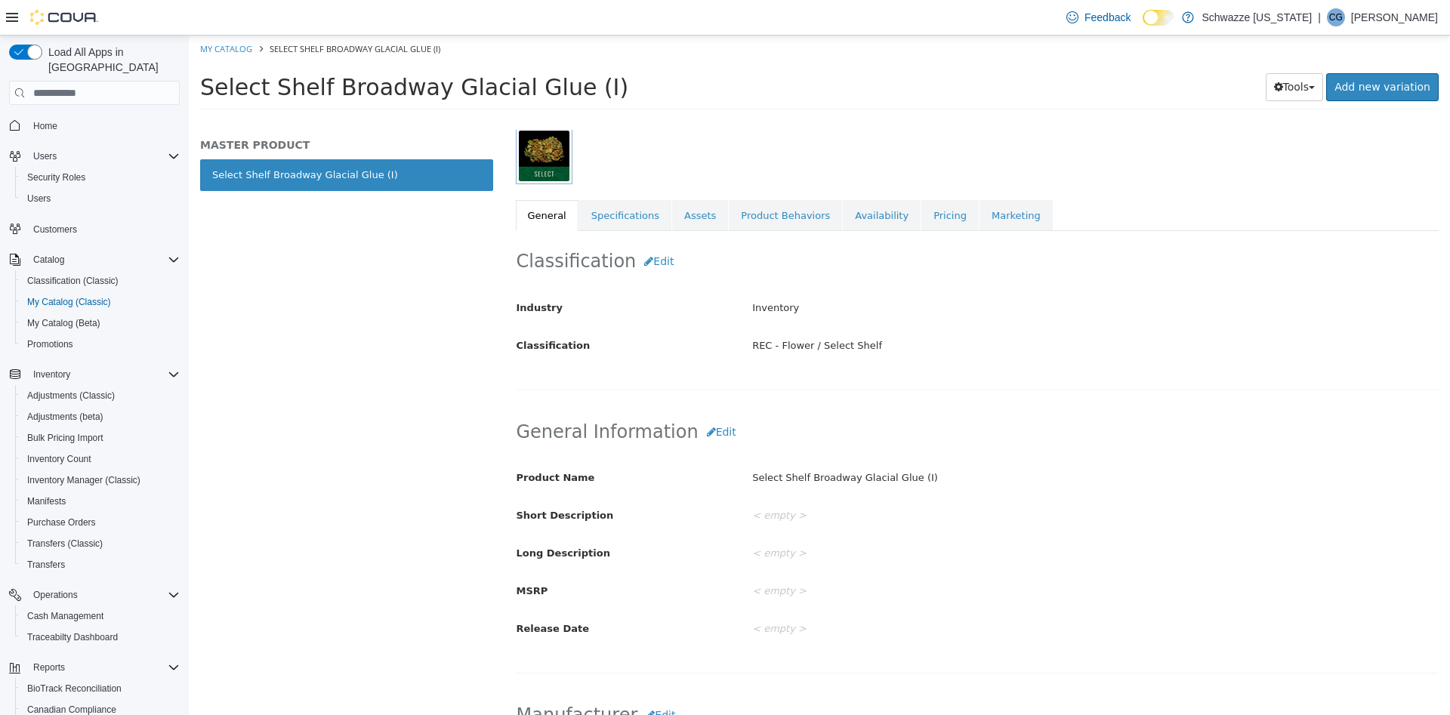
scroll to position [189, 0]
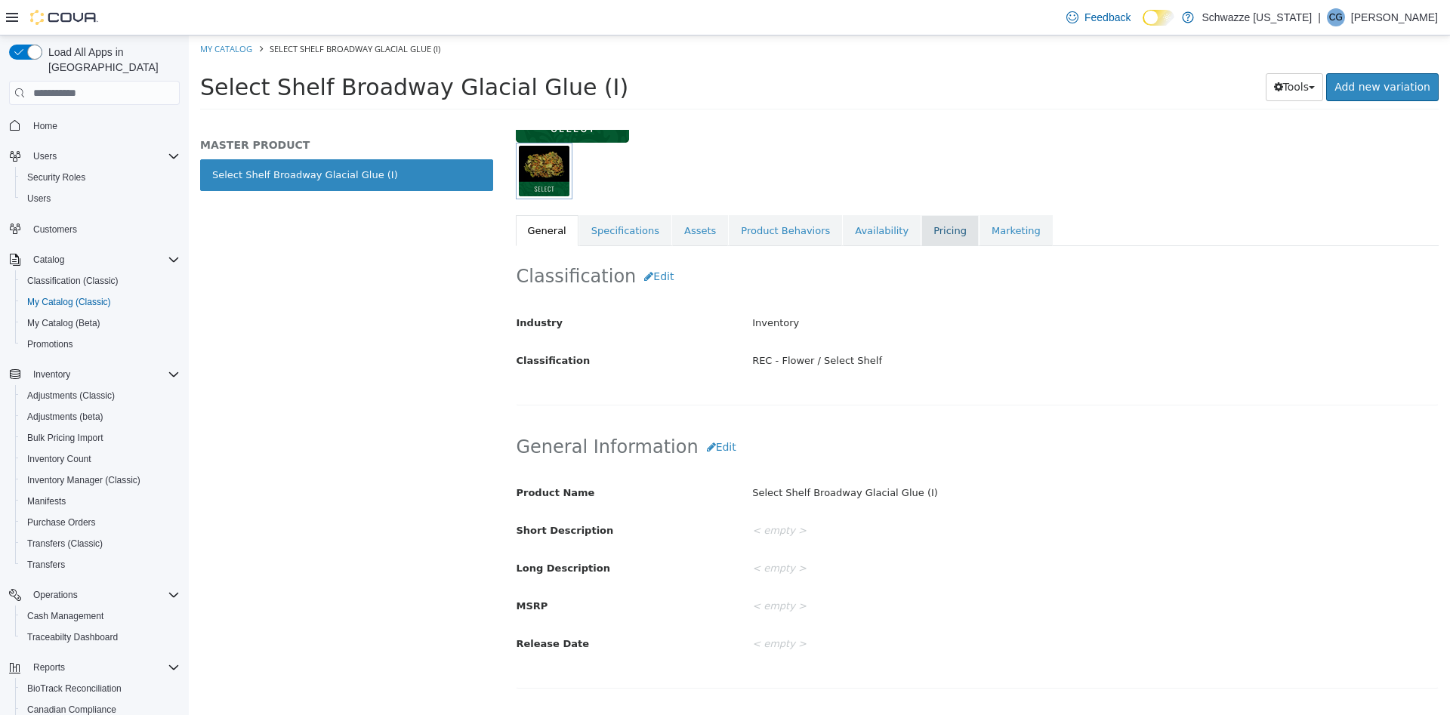
click at [921, 239] on link "Pricing" at bounding box center [949, 231] width 57 height 32
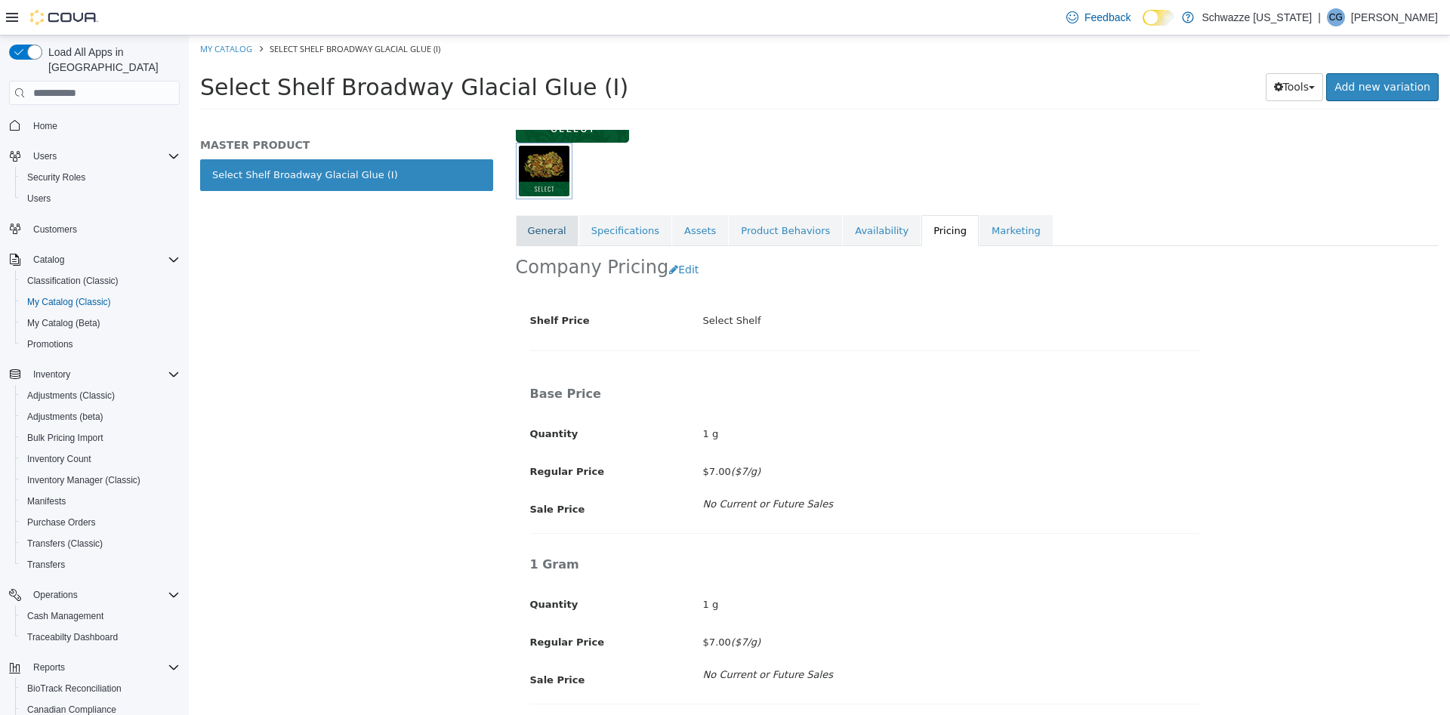
click at [547, 243] on link "General" at bounding box center [547, 231] width 63 height 32
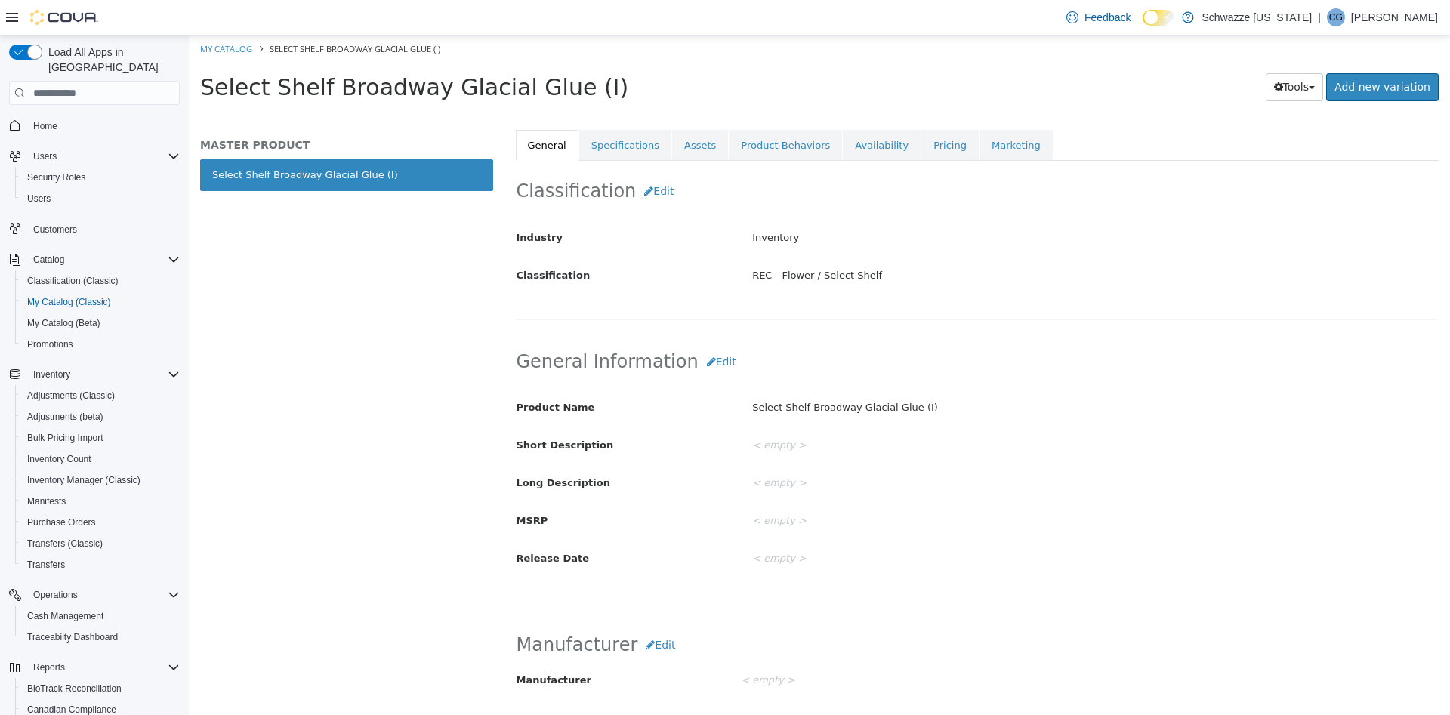
scroll to position [252, 0]
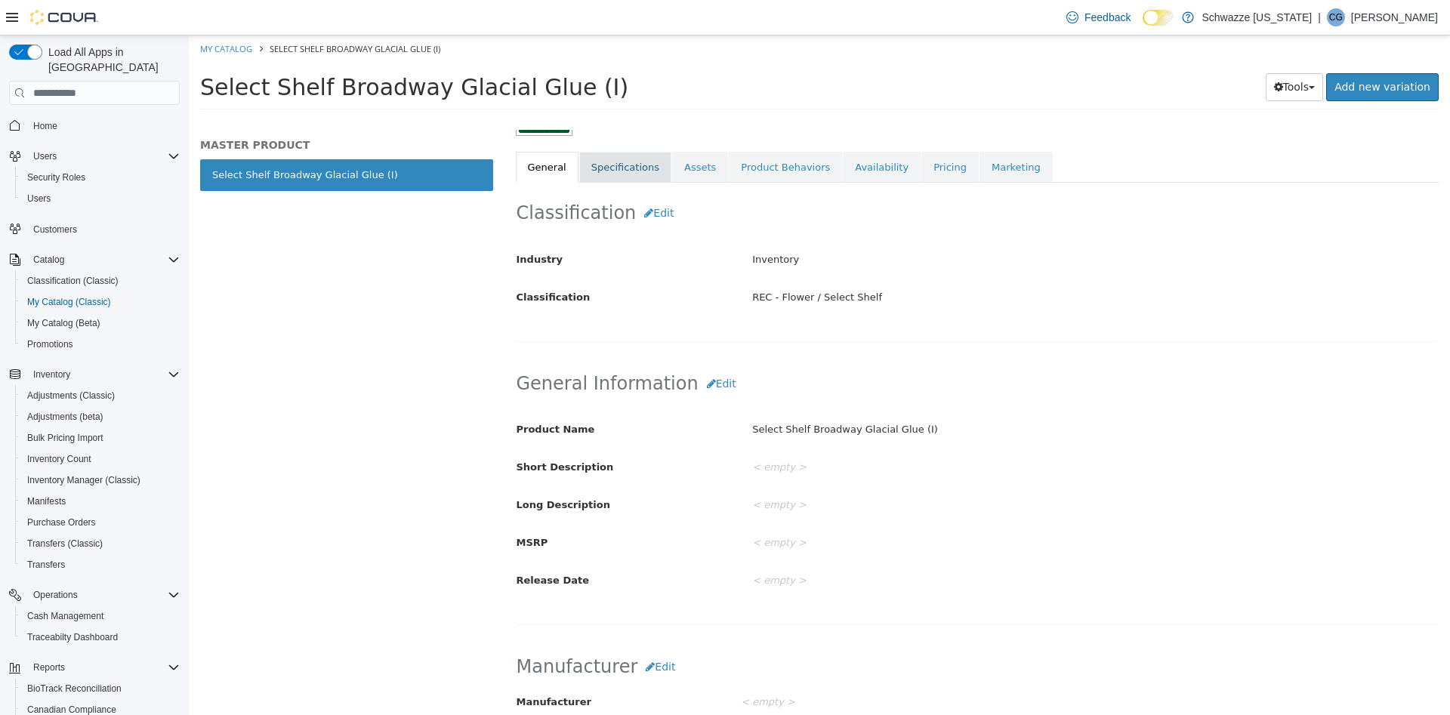
click at [622, 172] on link "Specifications" at bounding box center [625, 168] width 92 height 32
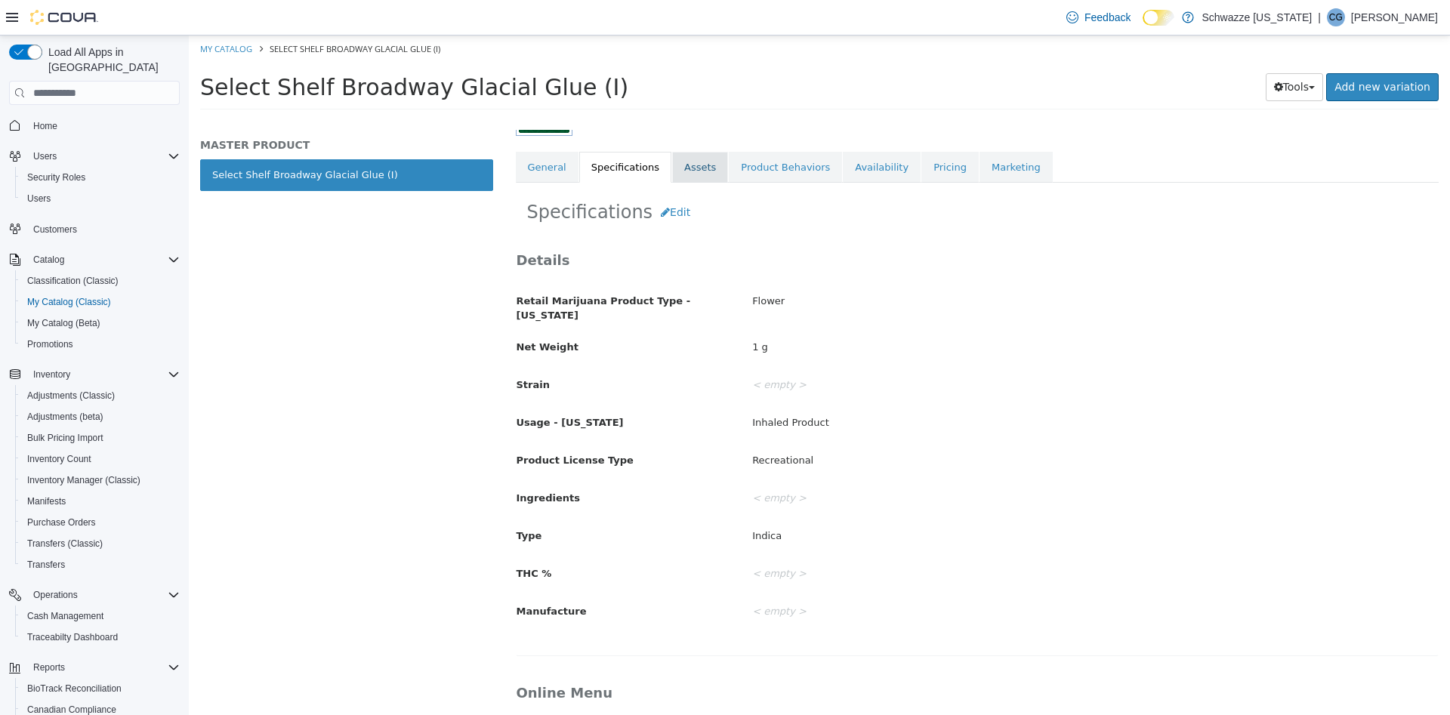
click at [674, 162] on link "Assets" at bounding box center [700, 168] width 56 height 32
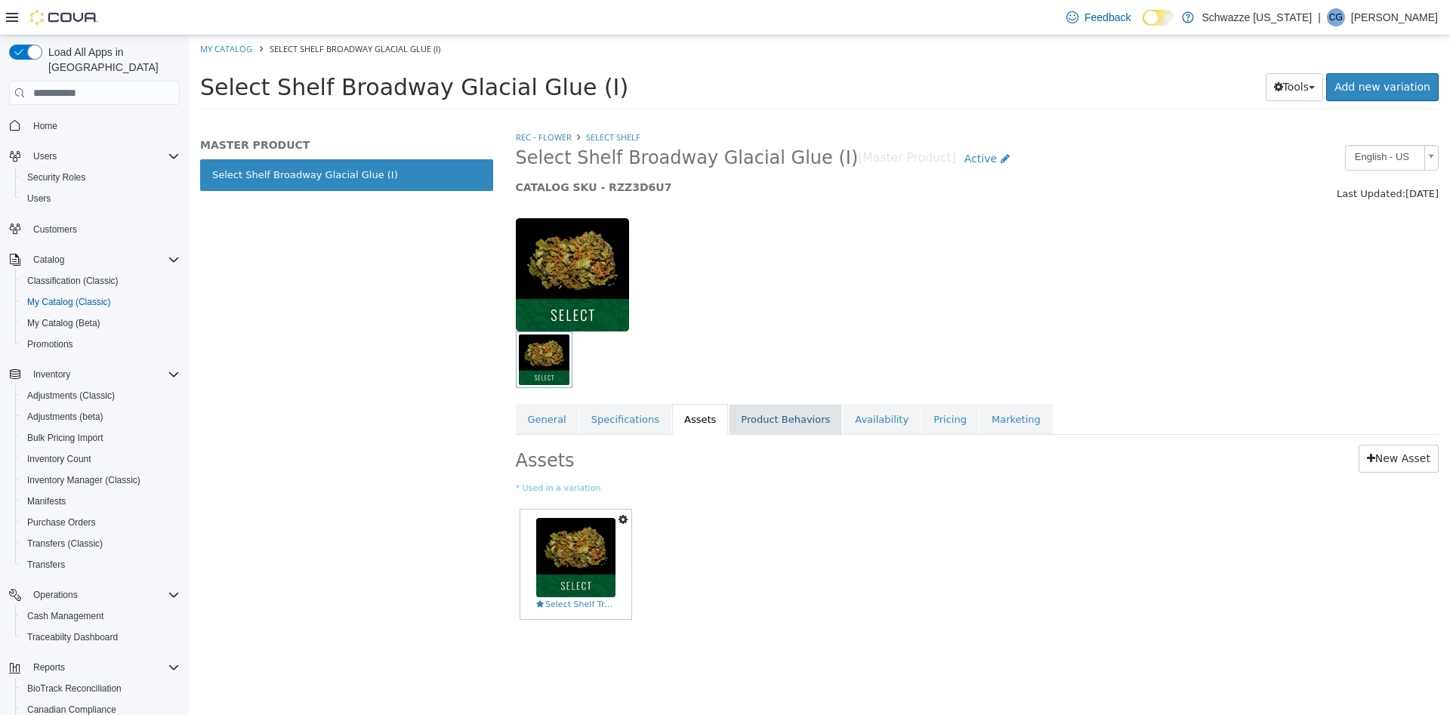
click at [783, 420] on link "Product Behaviors" at bounding box center [785, 420] width 113 height 32
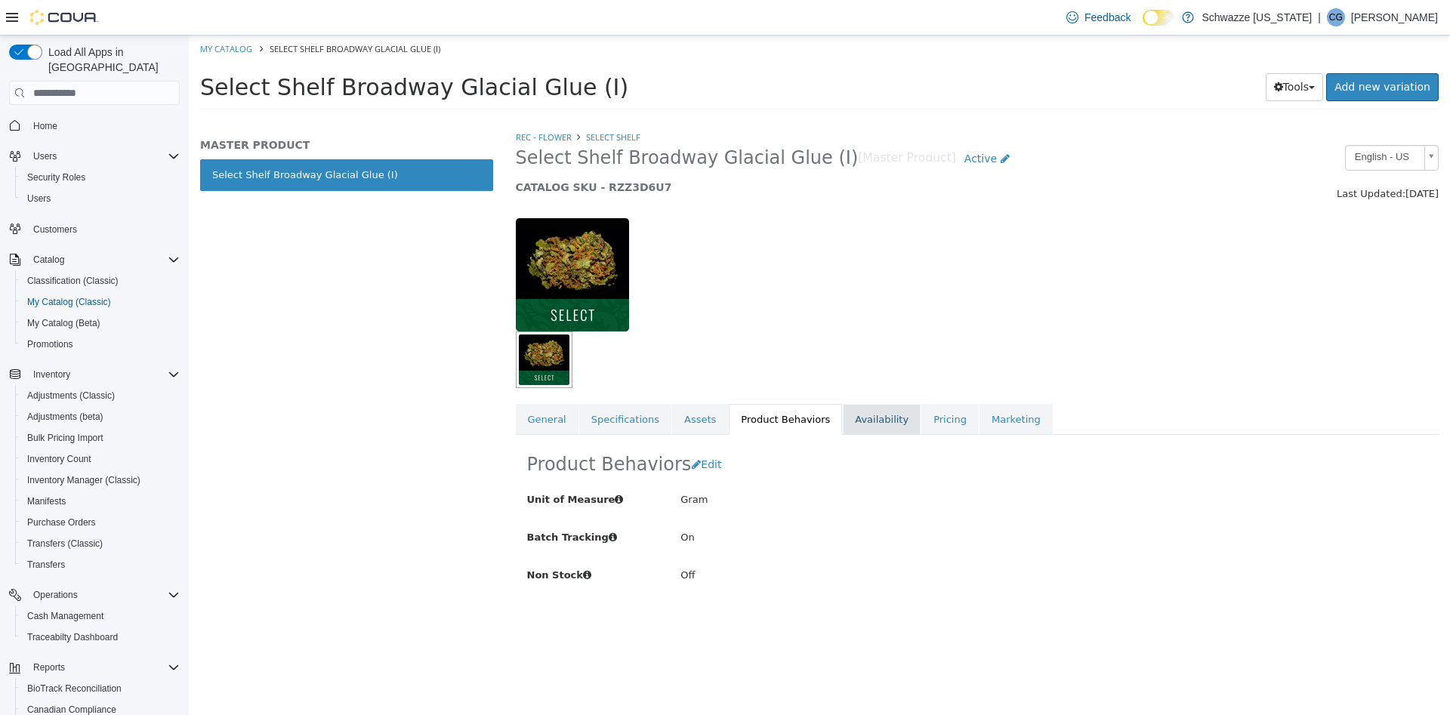
click at [844, 425] on link "Availability" at bounding box center [882, 420] width 78 height 32
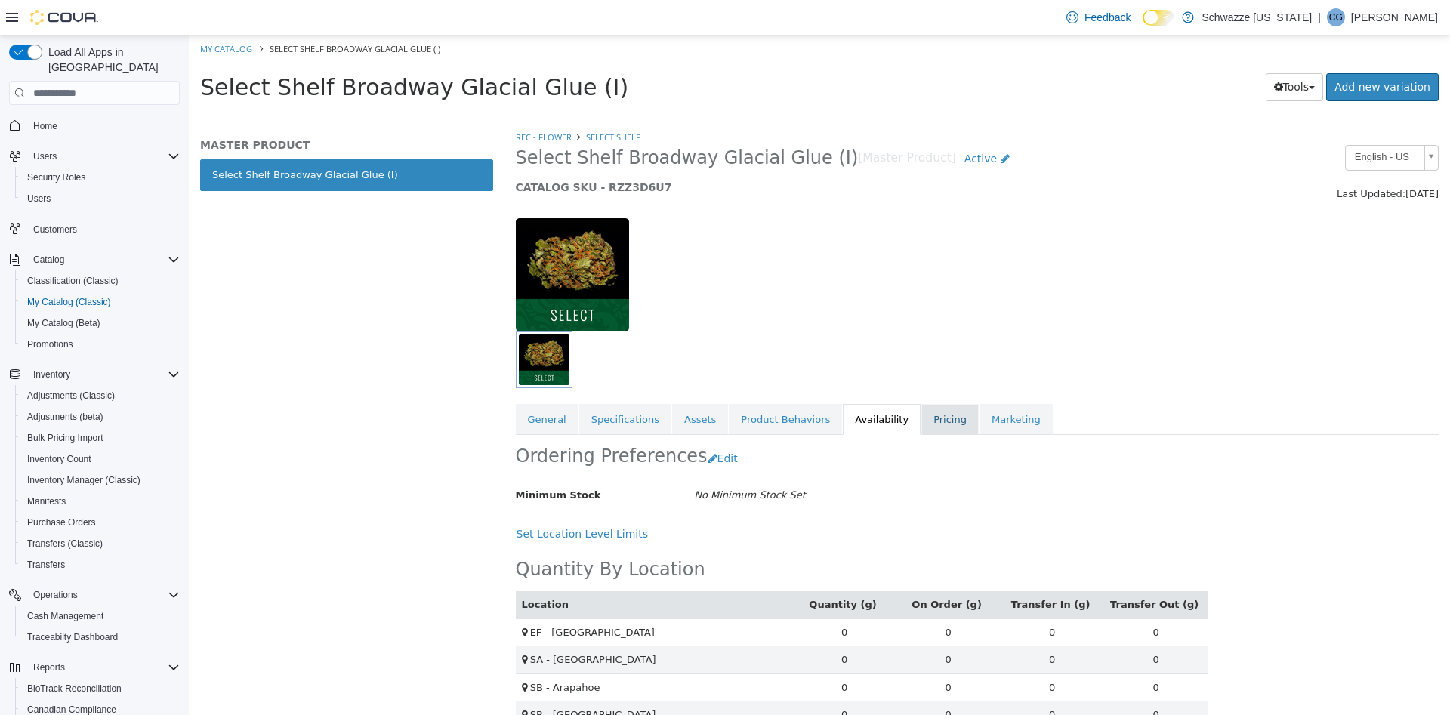
click at [923, 428] on link "Pricing" at bounding box center [949, 420] width 57 height 32
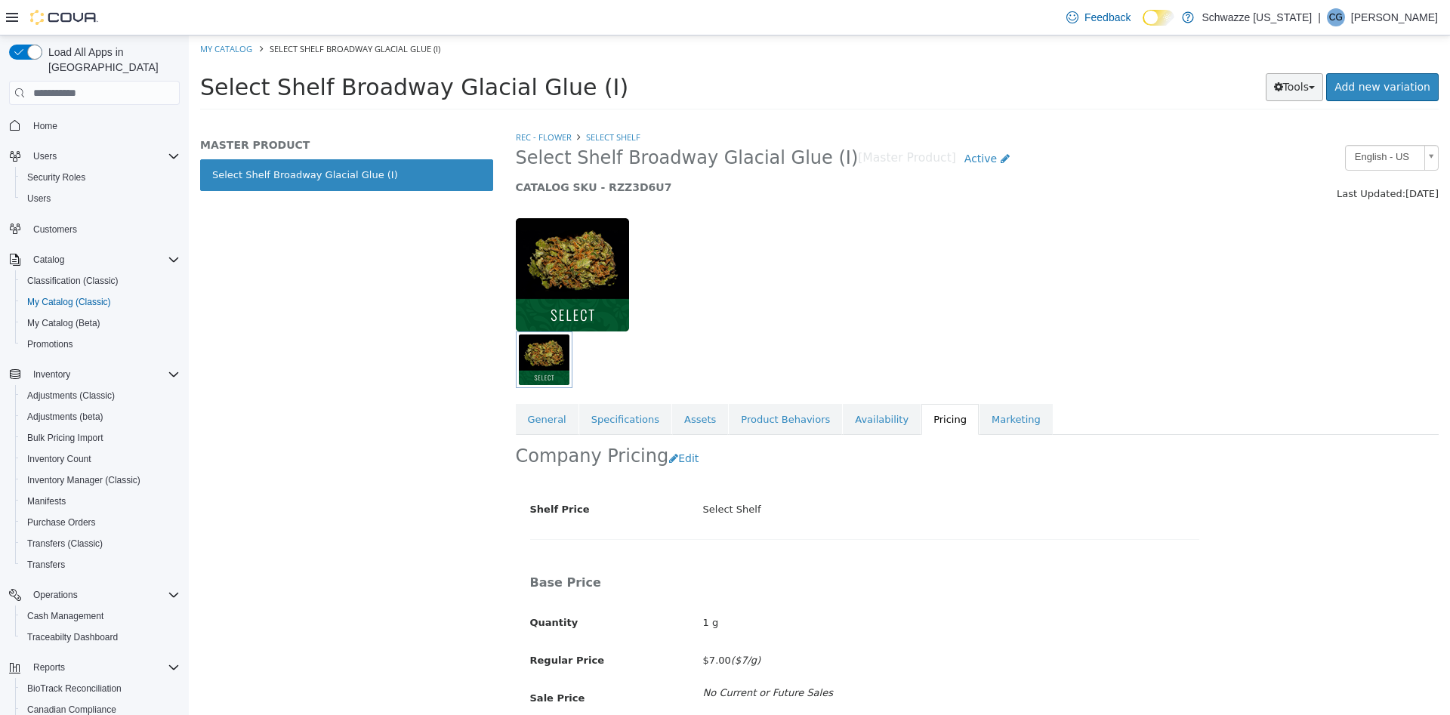
click at [1318, 82] on button "Tools" at bounding box center [1295, 87] width 58 height 28
click at [1283, 117] on link "Clone" at bounding box center [1262, 117] width 119 height 20
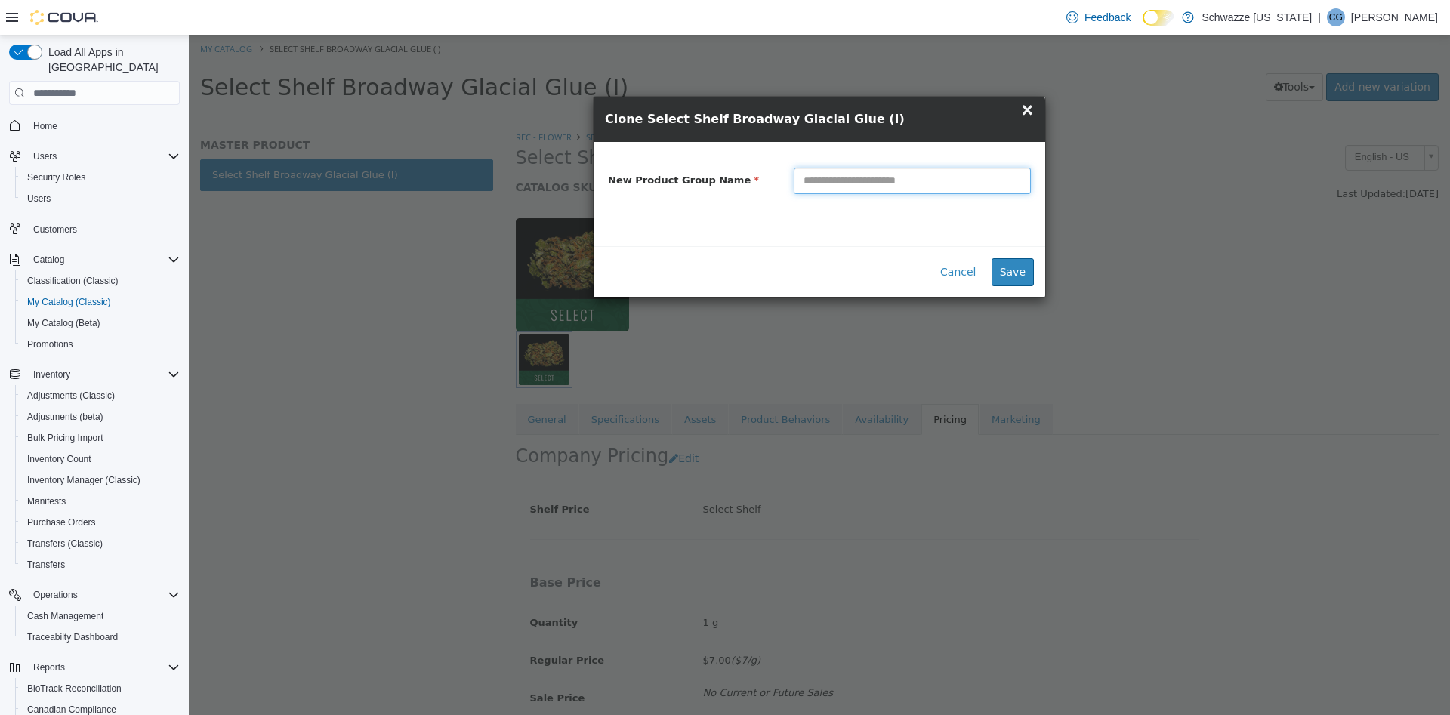
click at [951, 180] on input "text" at bounding box center [912, 181] width 237 height 26
paste input "**********"
type input "**********"
click at [921, 236] on div "**********" at bounding box center [819, 194] width 452 height 104
click at [1025, 276] on button "Save" at bounding box center [1012, 272] width 42 height 28
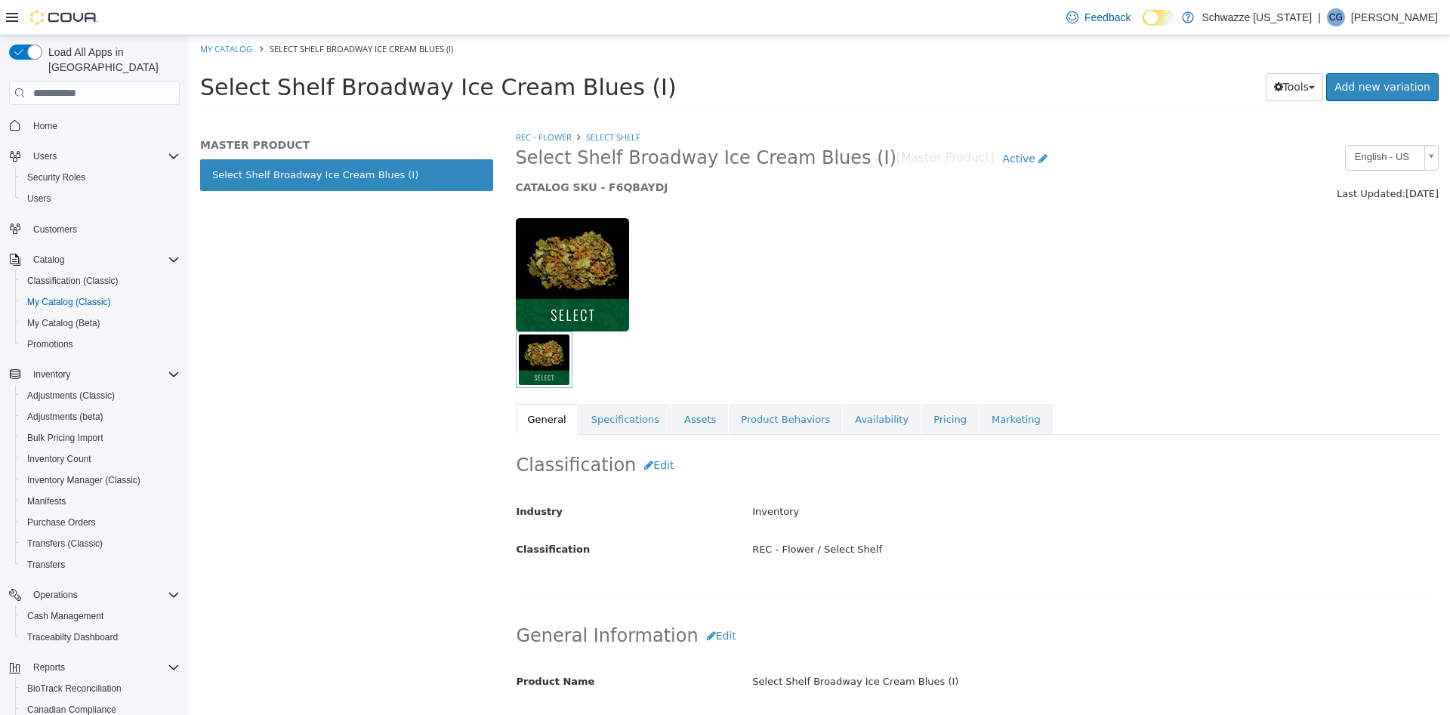
click at [614, 177] on div "Select Shelf Broadway Ice Cream Blues (I) [Master Product] Active CATALOG SKU -…" at bounding box center [858, 173] width 709 height 57
click at [609, 187] on h5 "CATALOG SKU - F6QBAYDJ" at bounding box center [859, 187] width 686 height 14
copy h5 "F6QBAYDJ"
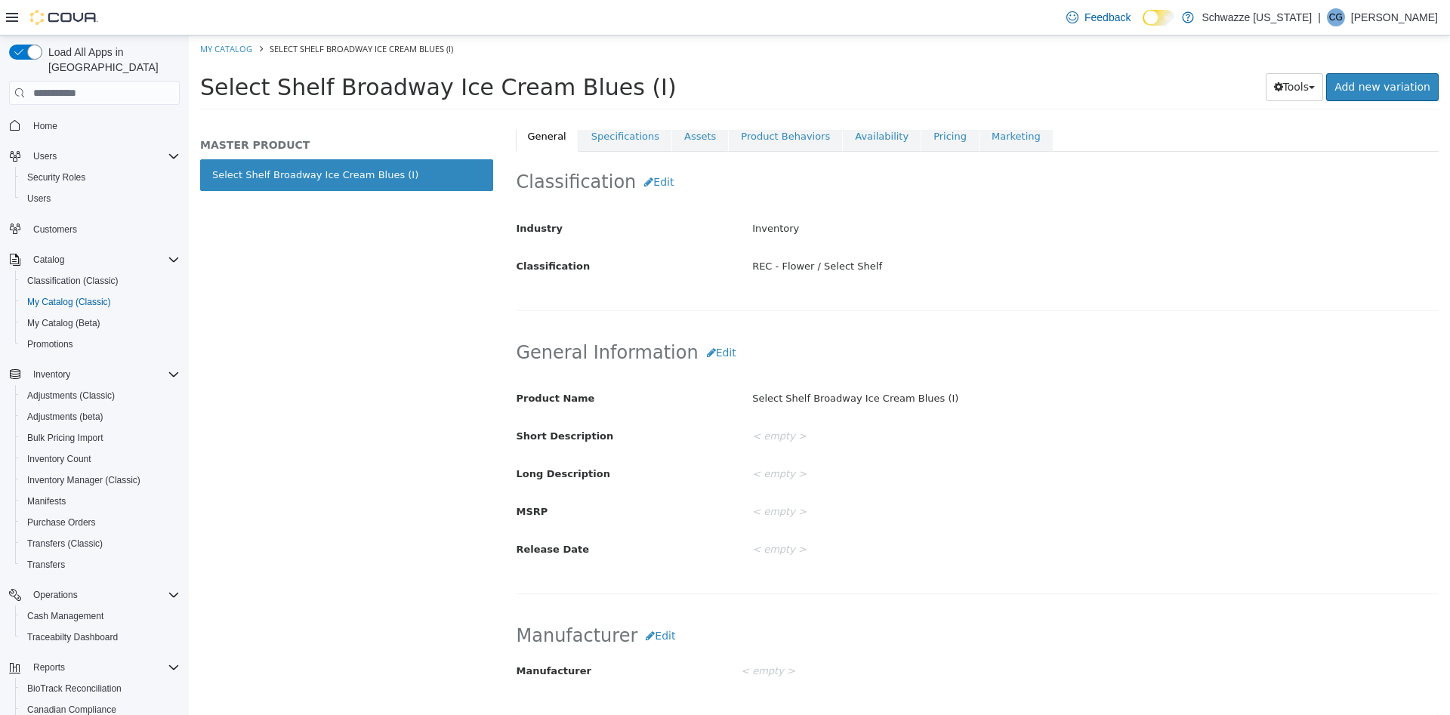
scroll to position [252, 0]
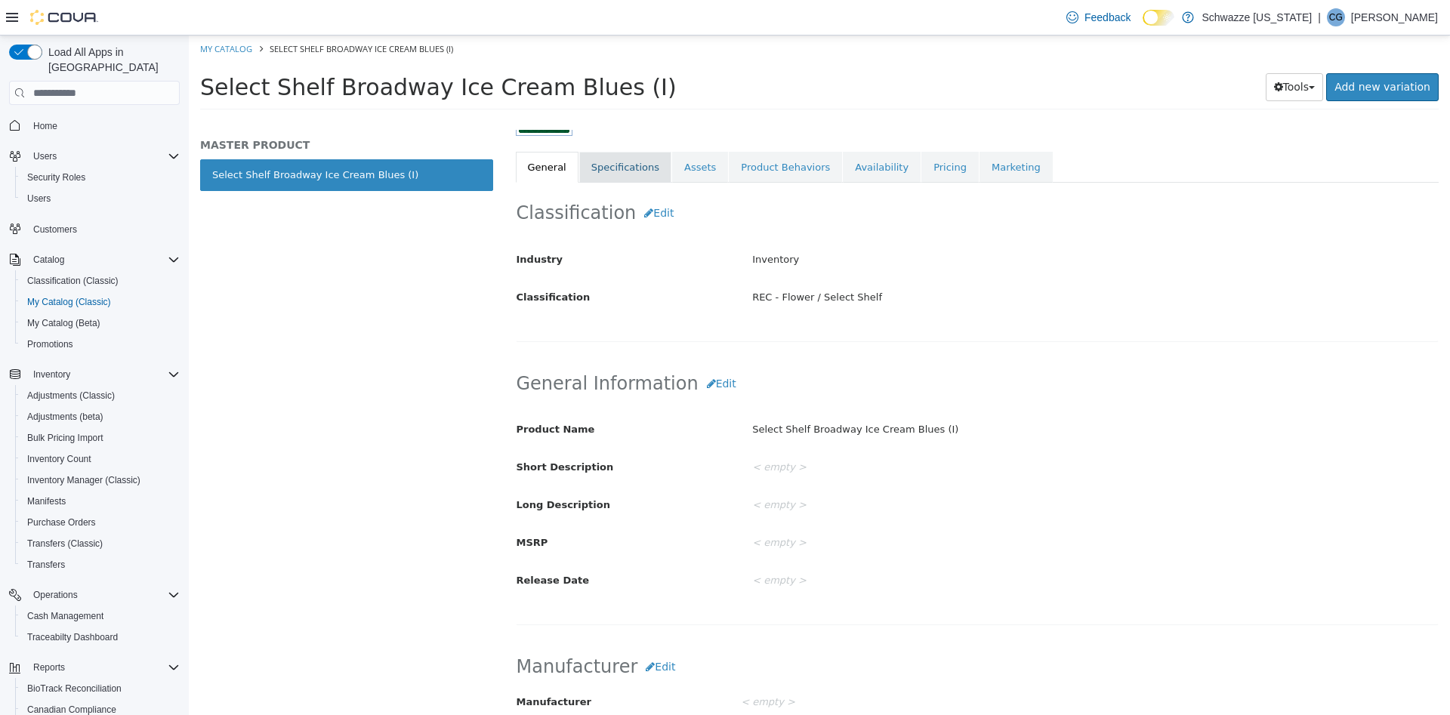
click at [606, 159] on link "Specifications" at bounding box center [625, 168] width 92 height 32
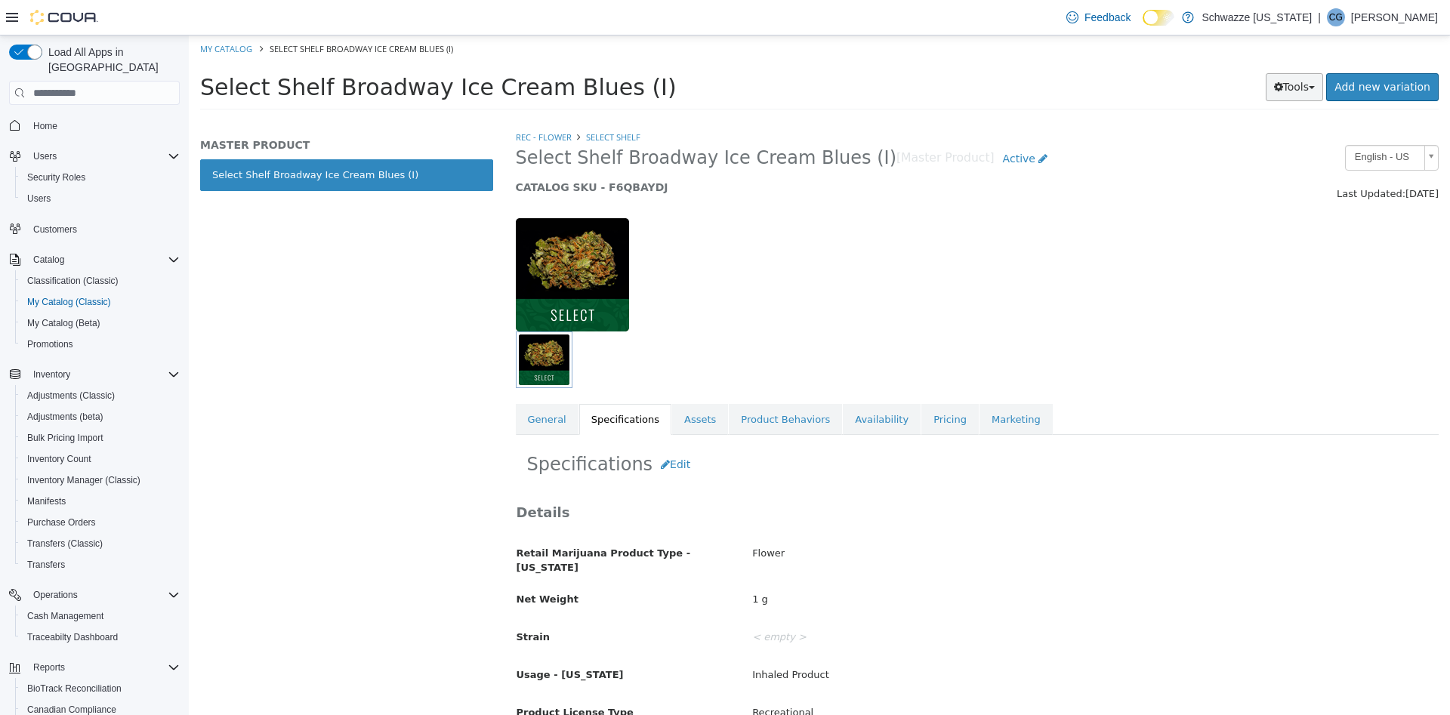
click at [1300, 73] on button "Tools" at bounding box center [1295, 87] width 58 height 28
click at [1286, 112] on link "Clone" at bounding box center [1262, 117] width 119 height 20
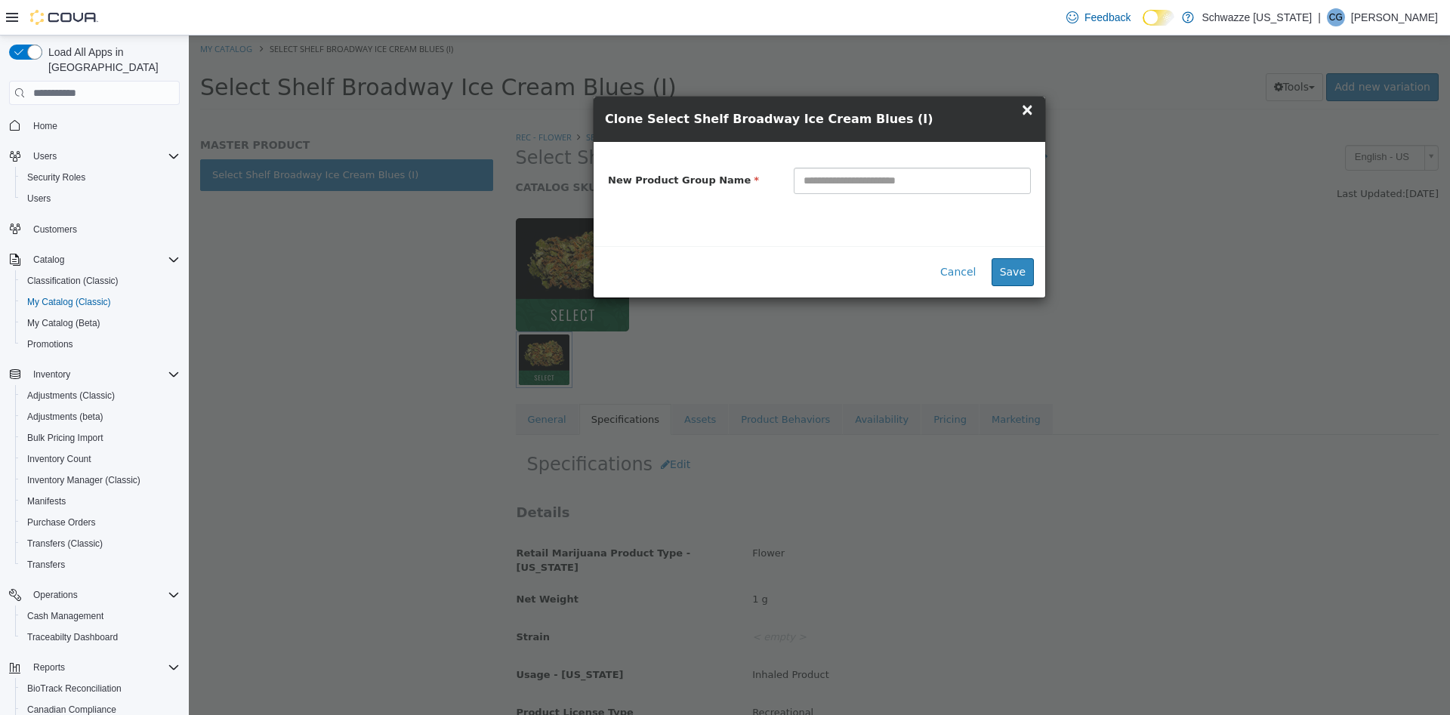
click at [880, 180] on input "text" at bounding box center [912, 181] width 237 height 26
type input "**********"
click at [939, 231] on div "**********" at bounding box center [819, 194] width 452 height 104
click at [1031, 118] on span "×" at bounding box center [1027, 109] width 14 height 18
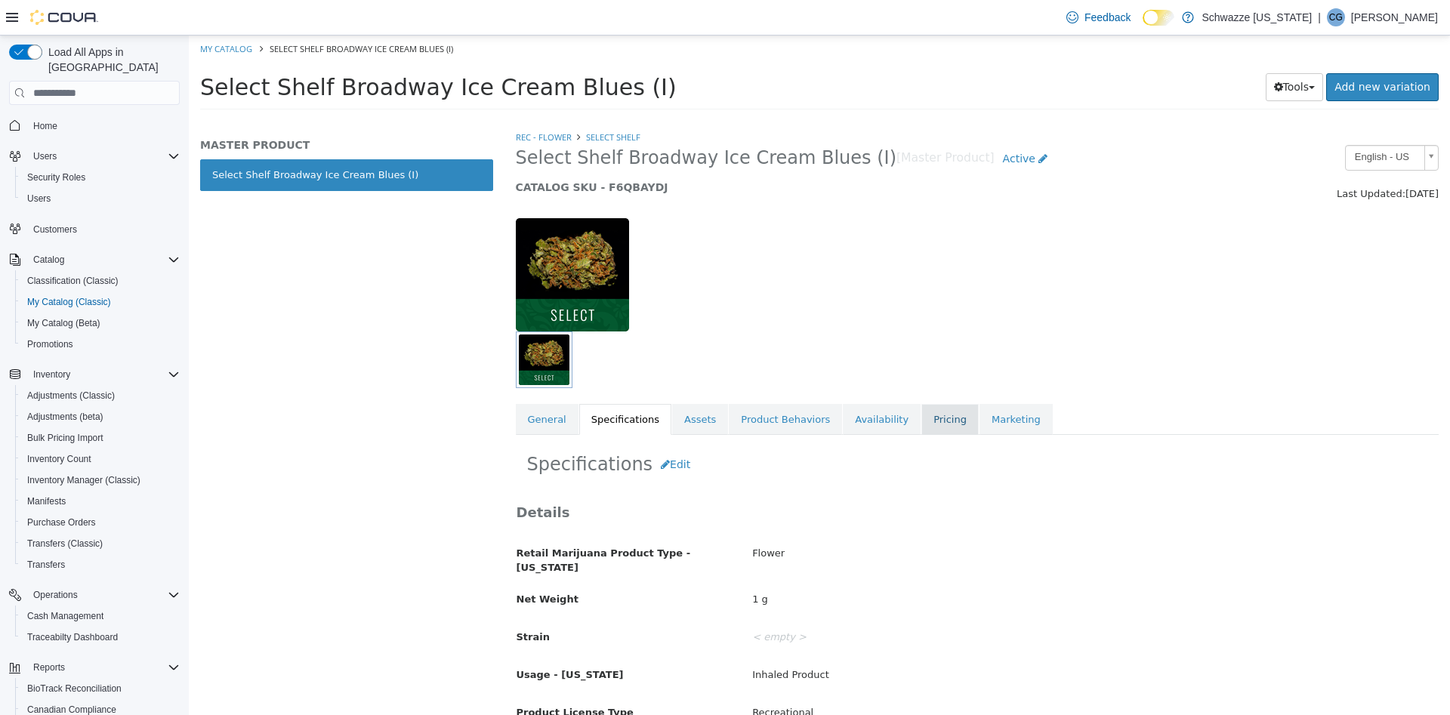
click at [921, 417] on link "Pricing" at bounding box center [949, 420] width 57 height 32
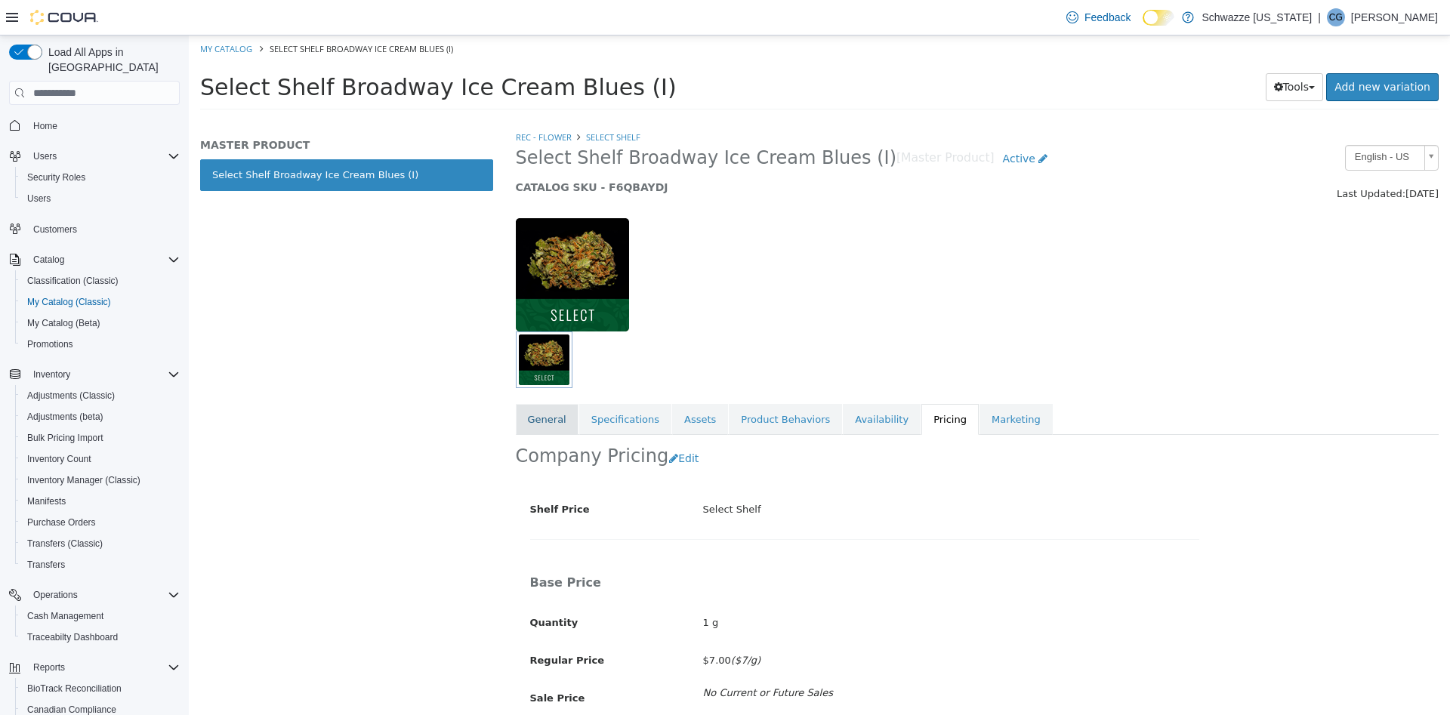
click at [553, 433] on link "General" at bounding box center [547, 420] width 63 height 32
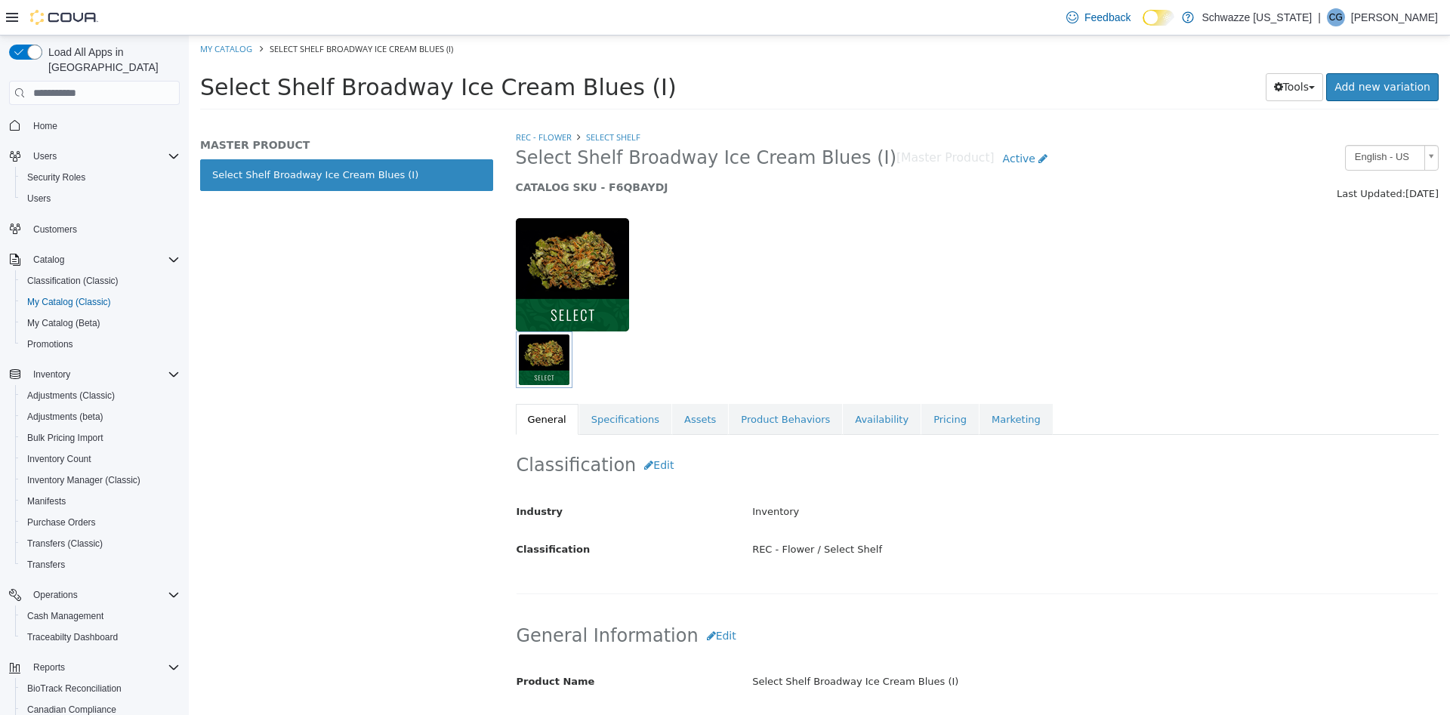
click at [1297, 101] on div "Tools Clone Print Labels Add new variation" at bounding box center [1267, 86] width 344 height 29
click at [1304, 95] on button "Tools" at bounding box center [1295, 87] width 58 height 28
click at [1290, 125] on link "Clone" at bounding box center [1262, 117] width 119 height 20
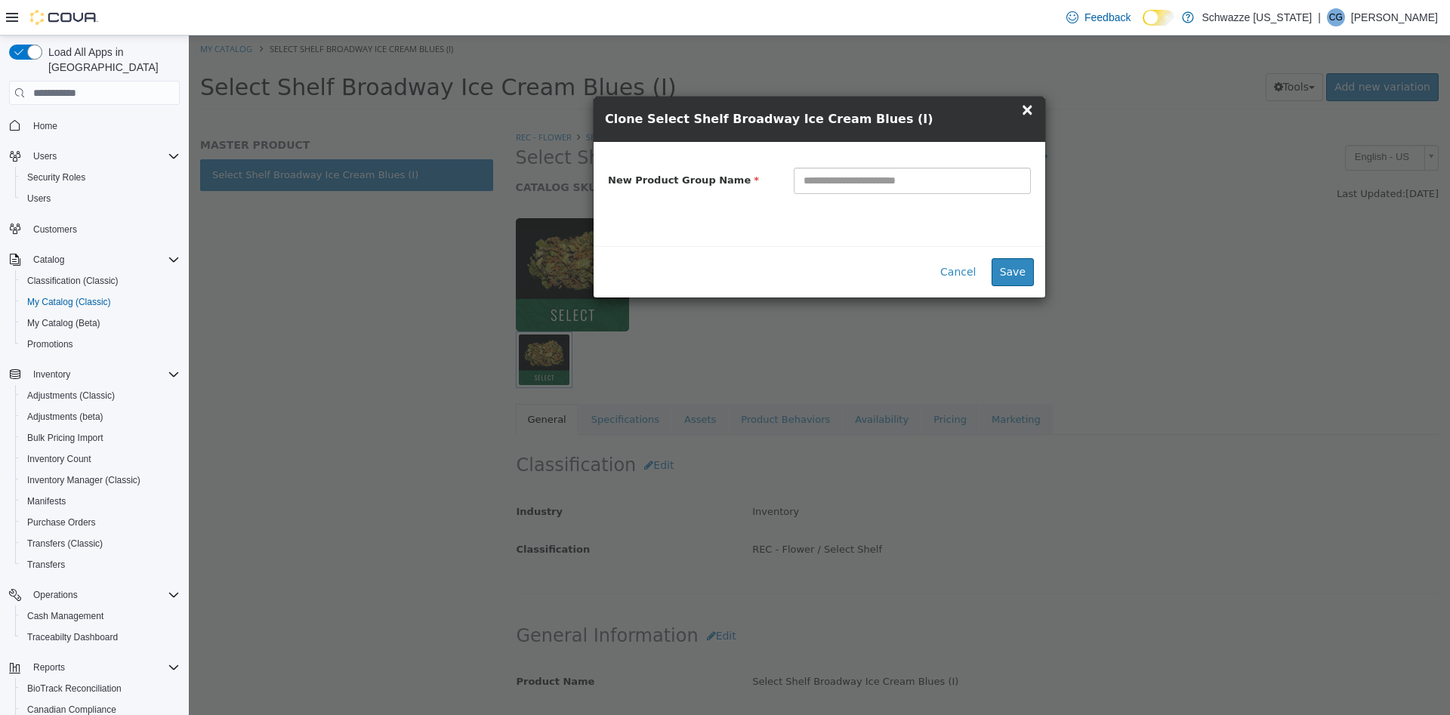
click at [906, 179] on input "text" at bounding box center [912, 181] width 237 height 26
type input "**********"
click at [1014, 266] on button "Save" at bounding box center [1012, 272] width 42 height 28
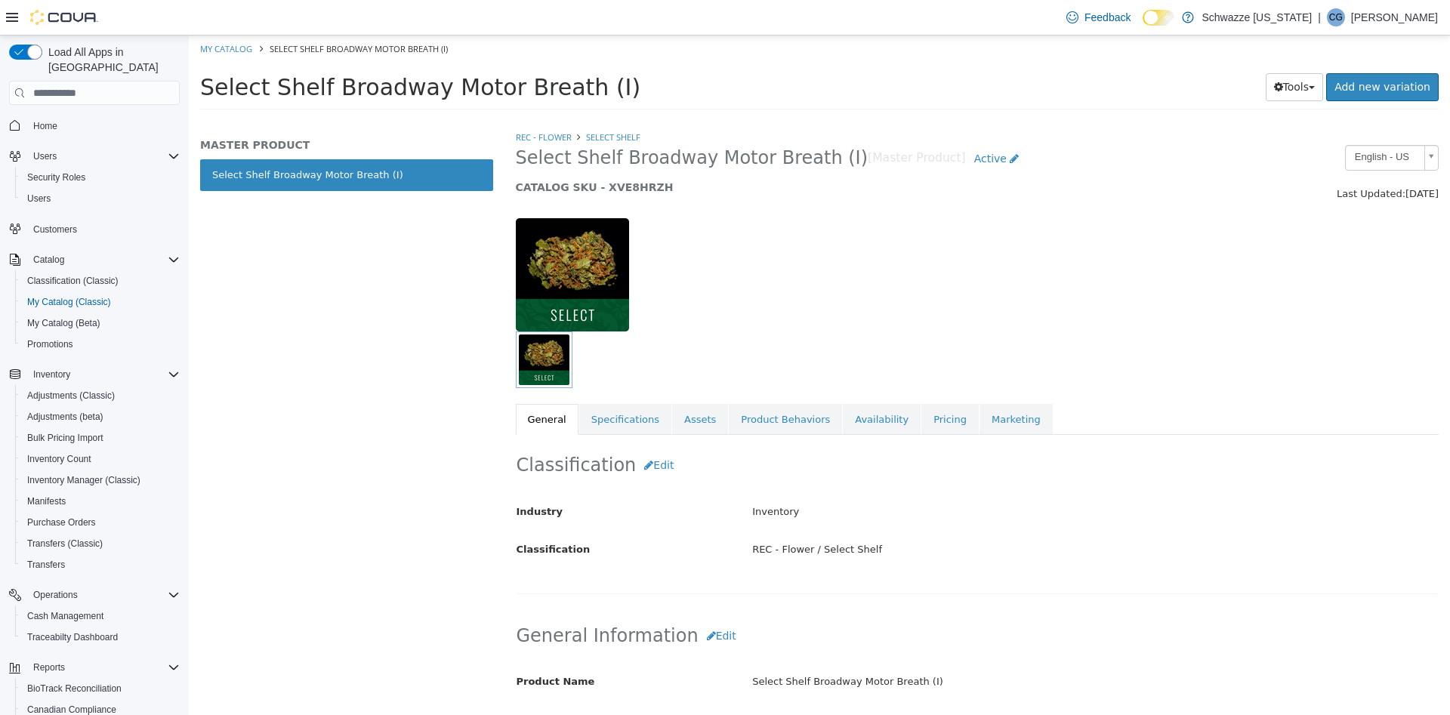
click at [632, 189] on h5 "CATALOG SKU - XVE8HRZH" at bounding box center [859, 187] width 686 height 14
copy h5 "XVE8HRZH"
click at [921, 408] on link "Pricing" at bounding box center [949, 420] width 57 height 32
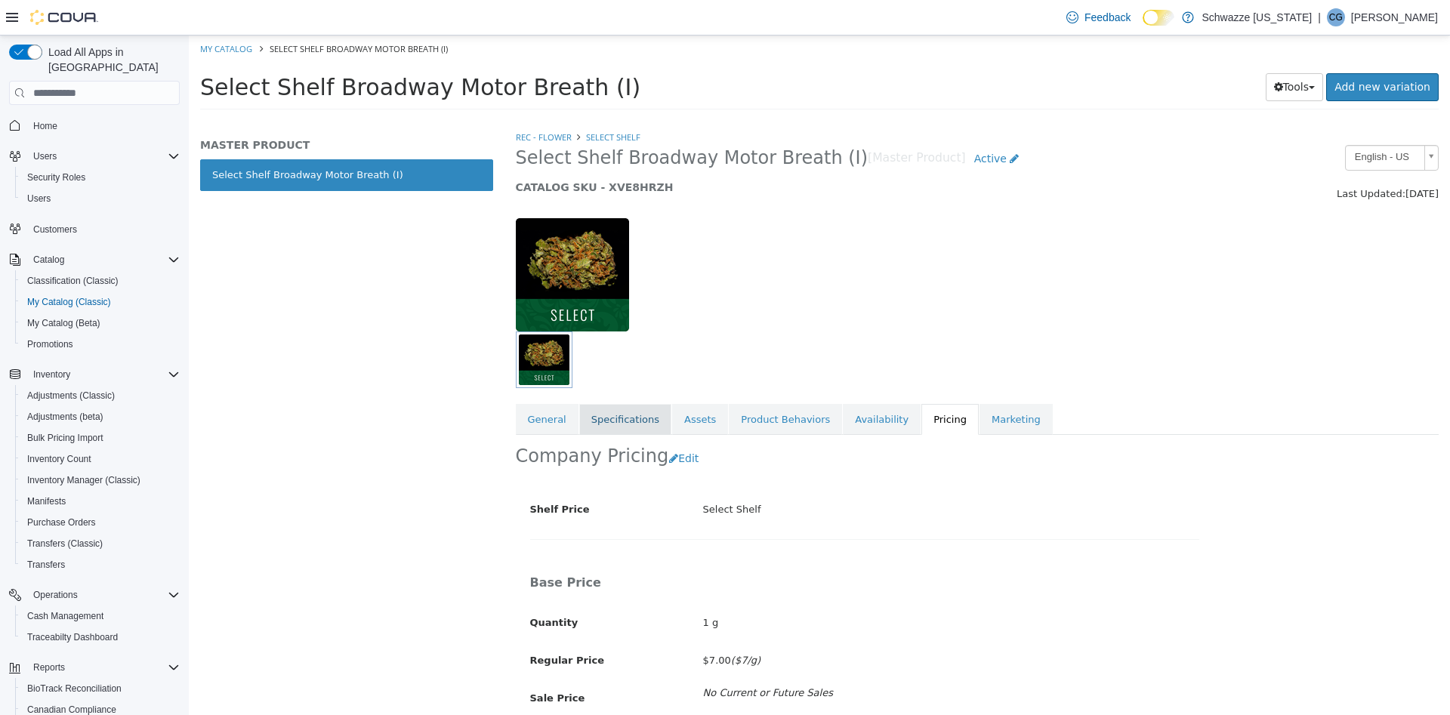
click at [614, 421] on link "Specifications" at bounding box center [625, 420] width 92 height 32
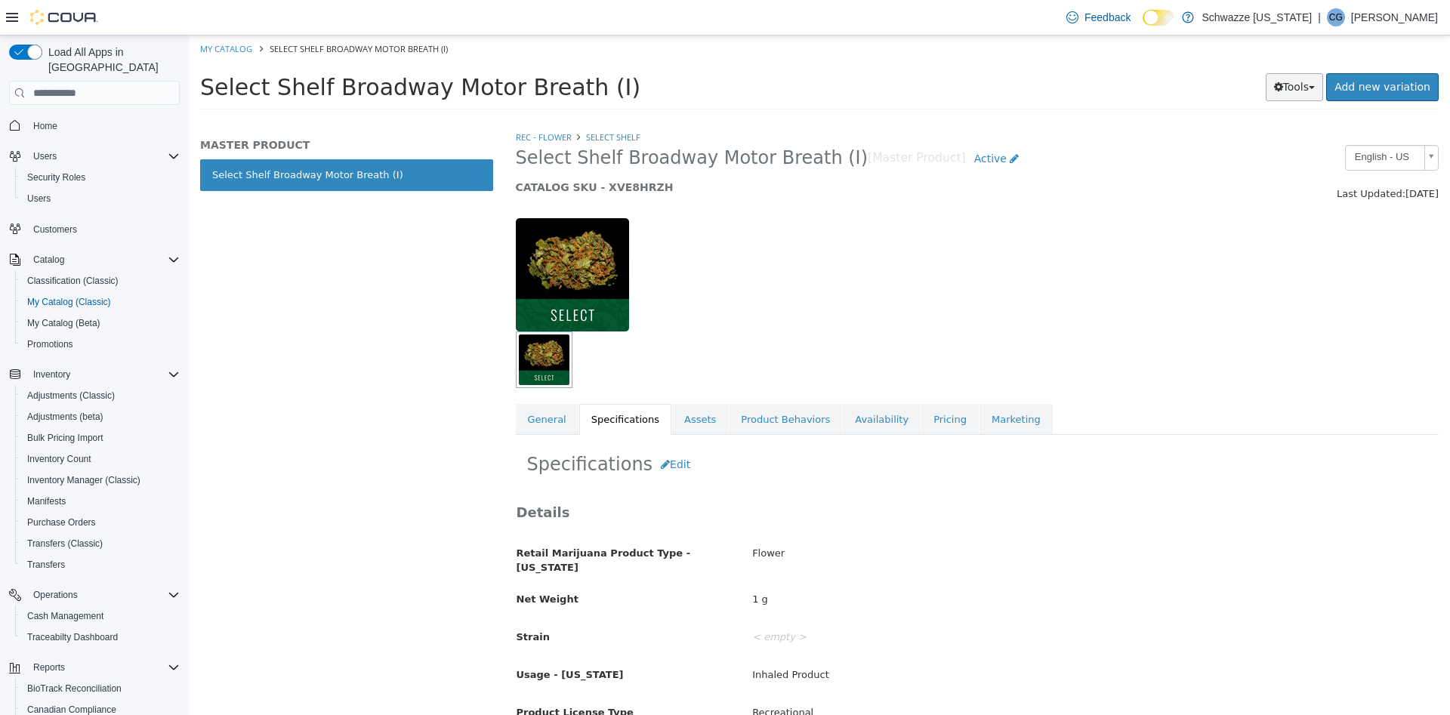
click at [1322, 83] on button "Tools" at bounding box center [1295, 87] width 58 height 28
click at [1271, 116] on link "Clone" at bounding box center [1262, 117] width 119 height 20
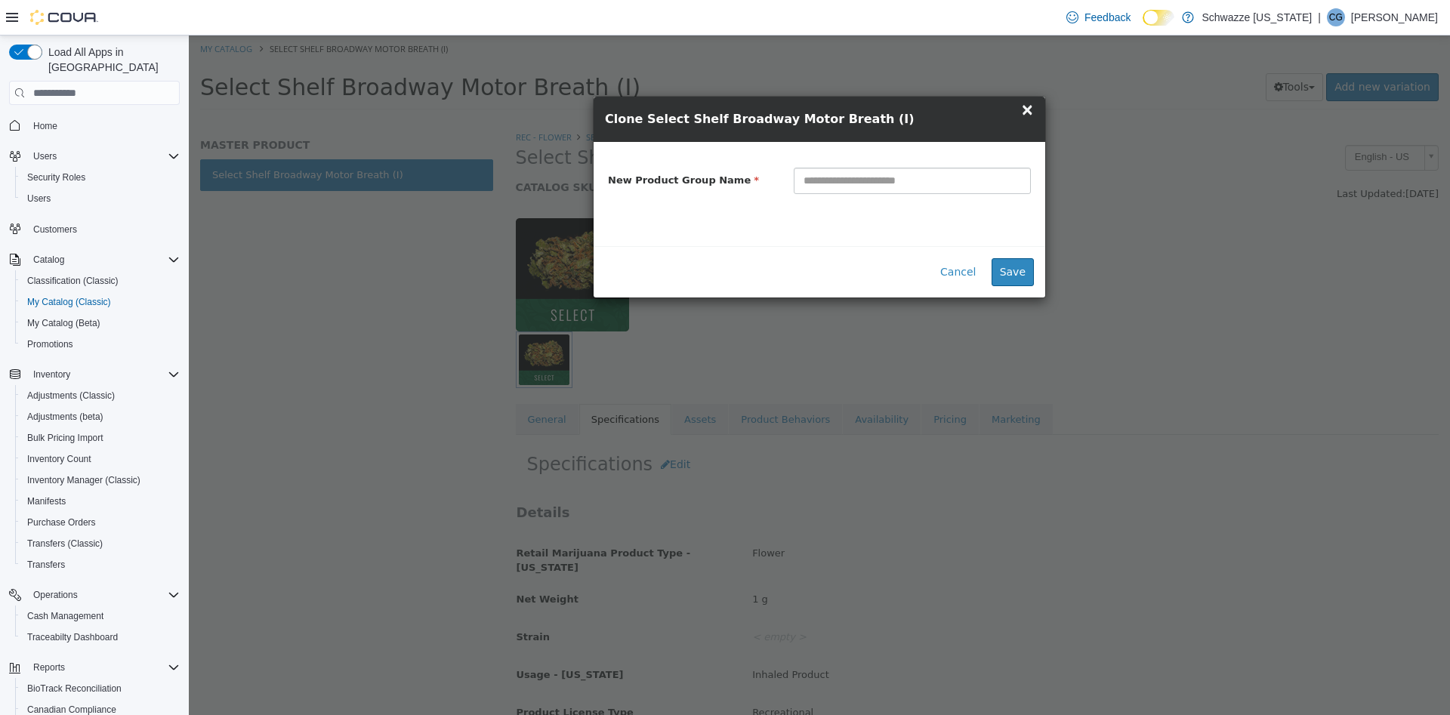
click at [948, 173] on input "text" at bounding box center [912, 181] width 237 height 26
type input "**********"
click at [1028, 281] on button "Save" at bounding box center [1012, 272] width 42 height 28
click at [1110, 261] on div "**********" at bounding box center [819, 375] width 1261 height 680
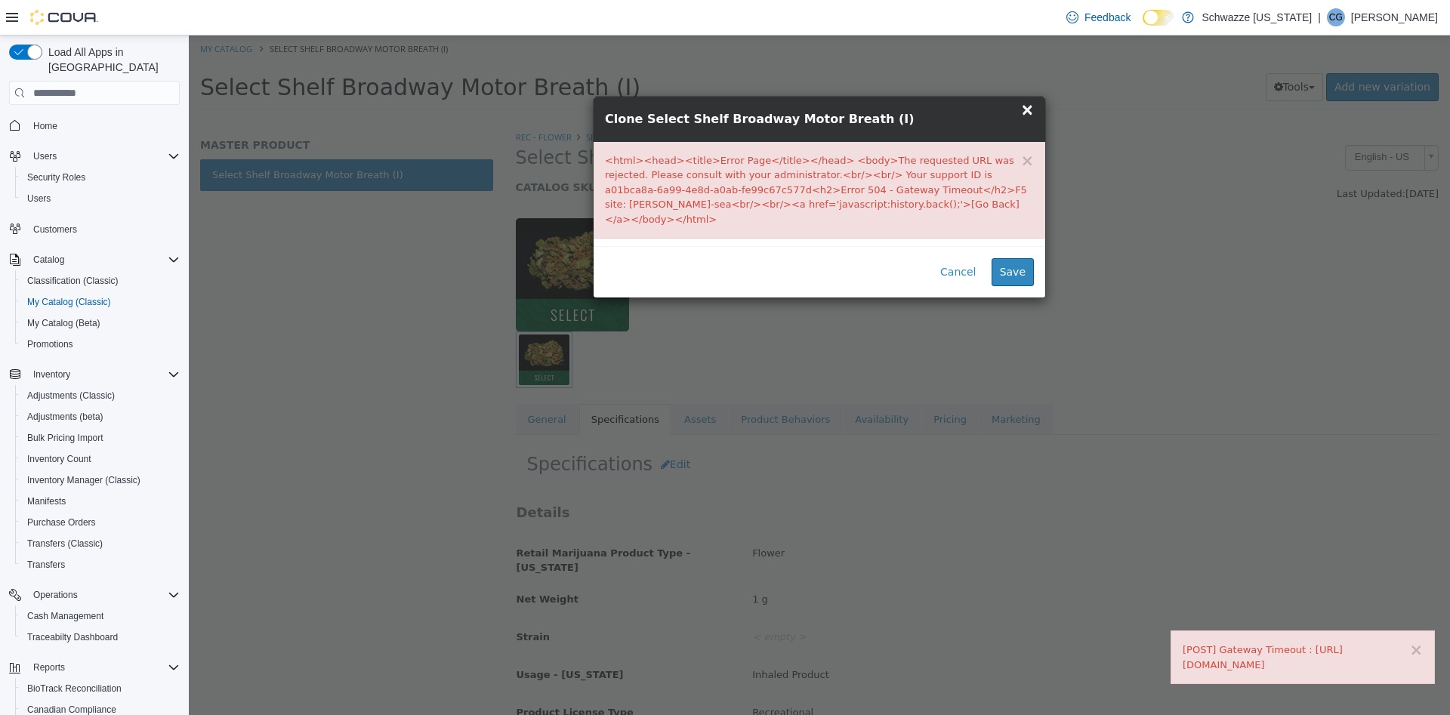
click at [1026, 112] on span "×" at bounding box center [1027, 109] width 14 height 18
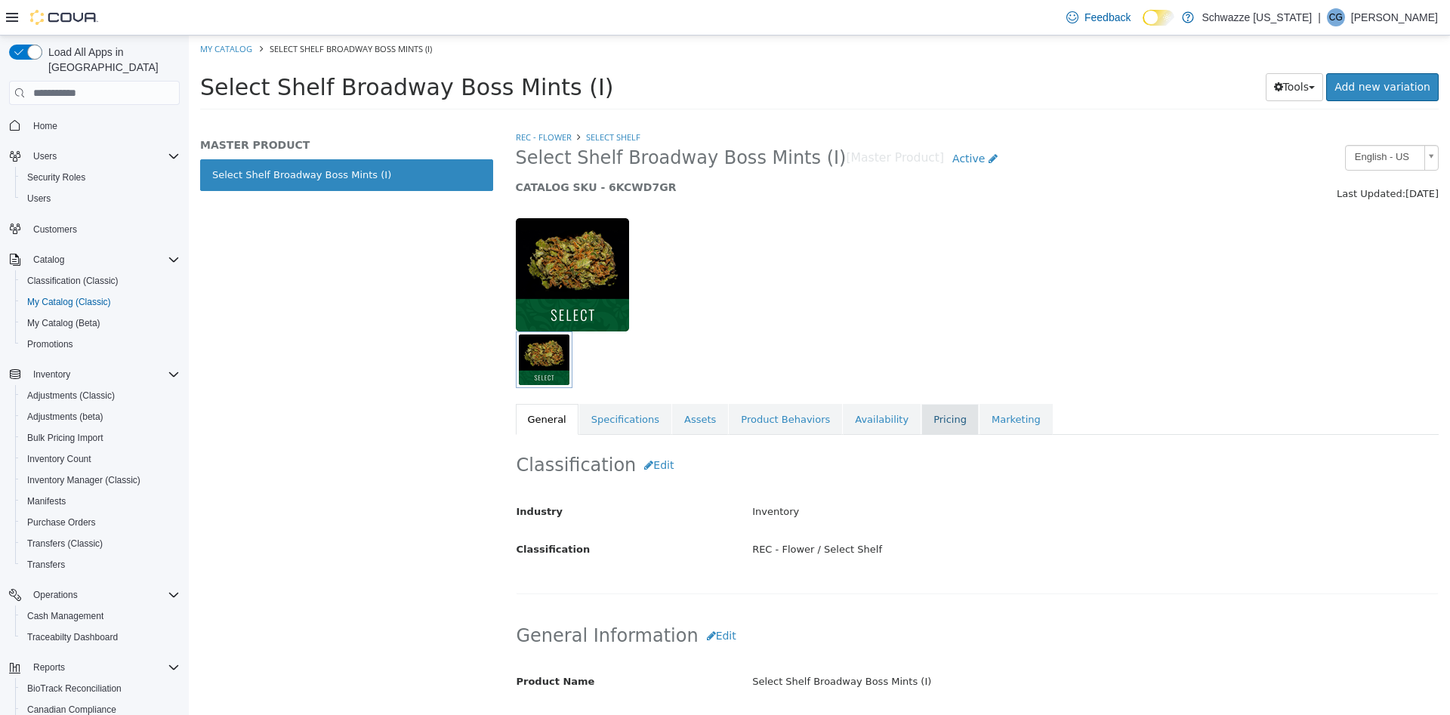
click at [921, 413] on link "Pricing" at bounding box center [949, 420] width 57 height 32
click at [634, 428] on link "Specifications" at bounding box center [625, 420] width 92 height 32
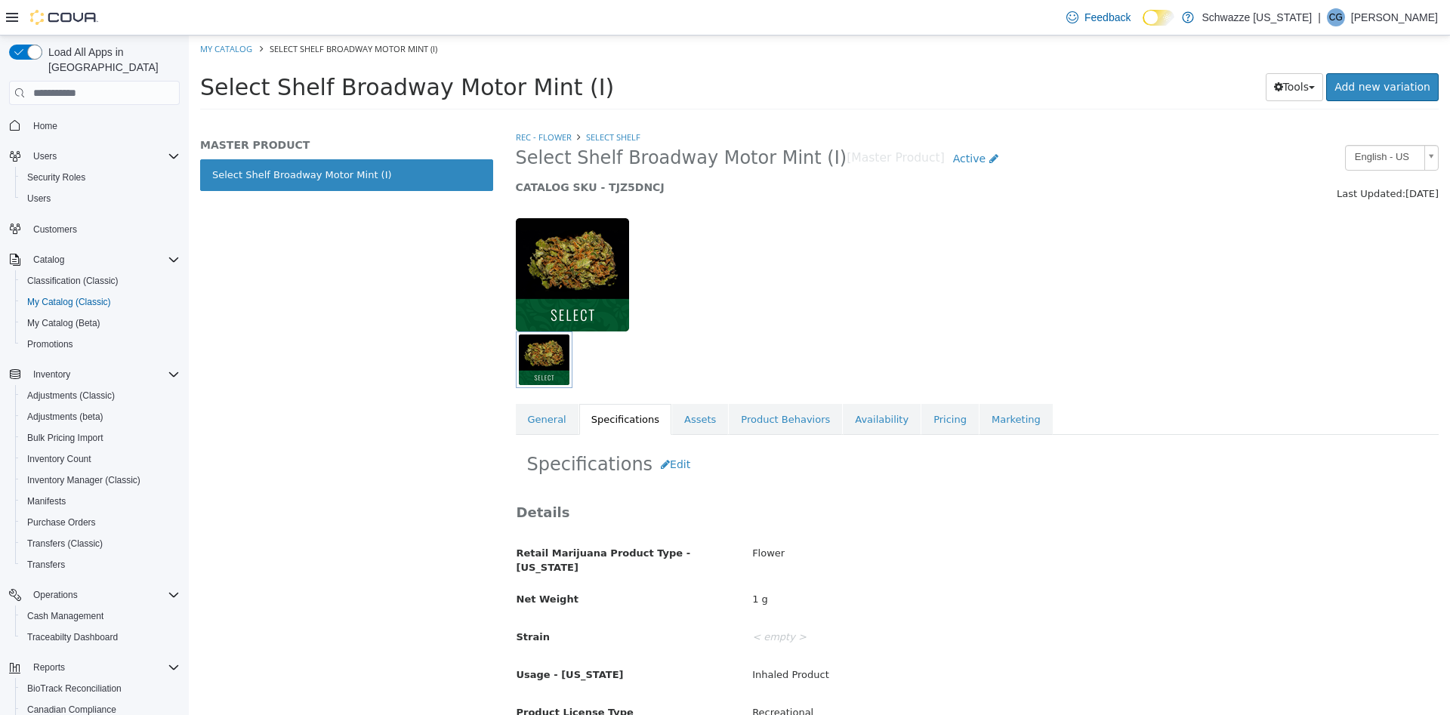
click at [921, 427] on link "Pricing" at bounding box center [949, 420] width 57 height 32
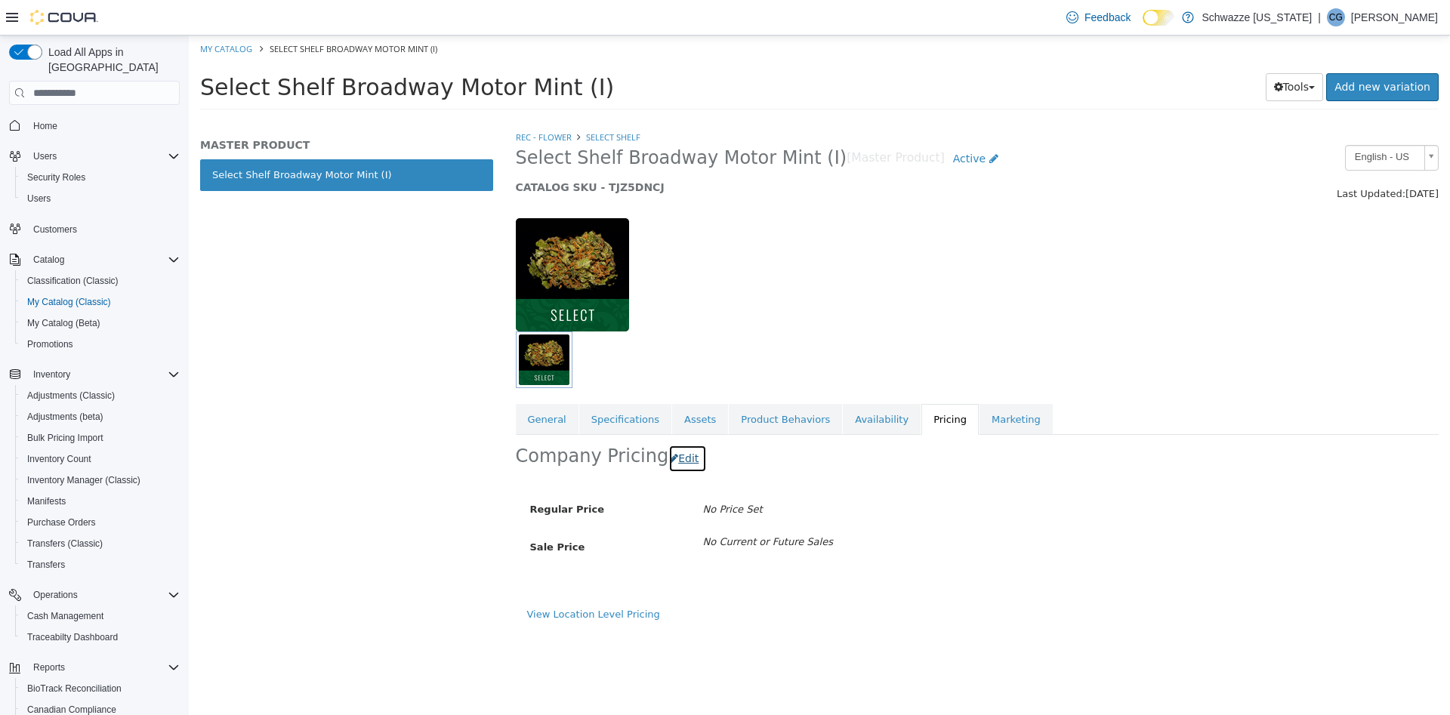
click at [671, 455] on button "Edit" at bounding box center [687, 459] width 39 height 28
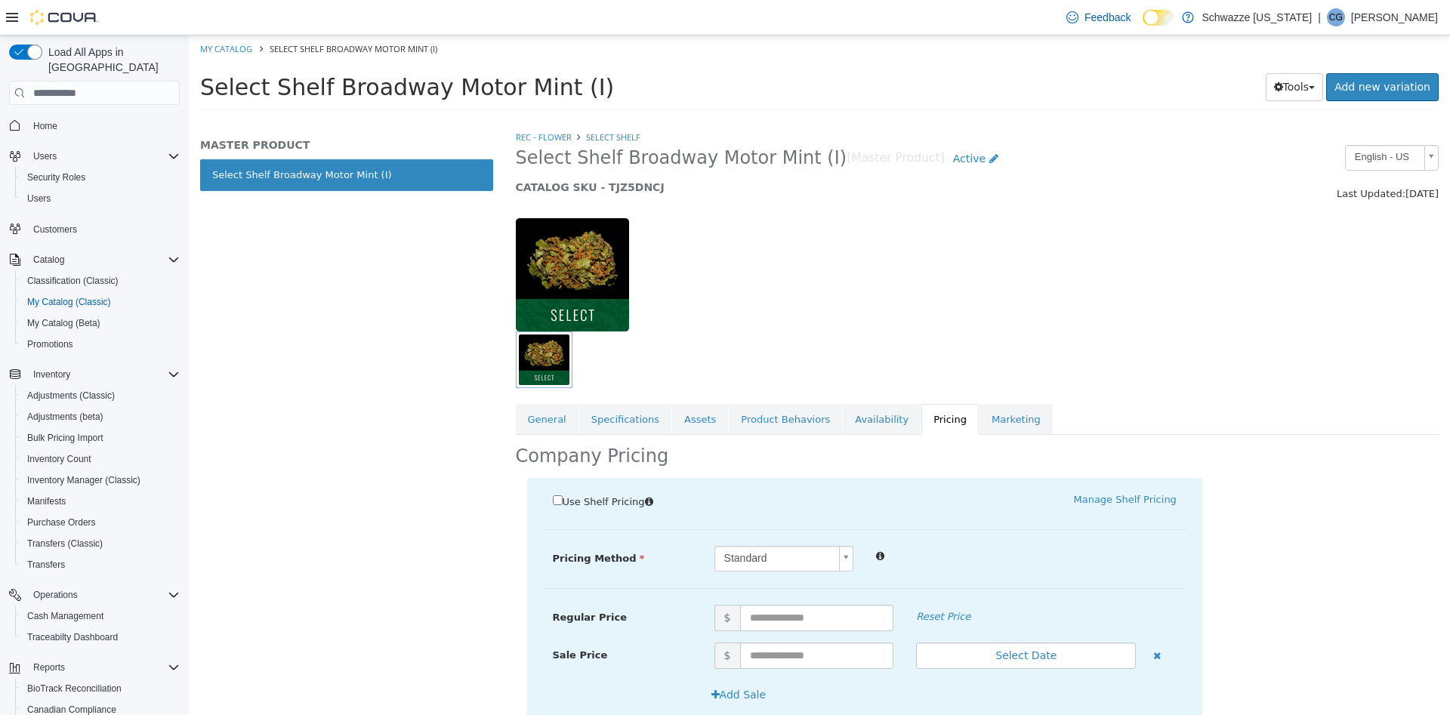
click at [610, 509] on label "Use Shelf Pricing" at bounding box center [608, 500] width 110 height 17
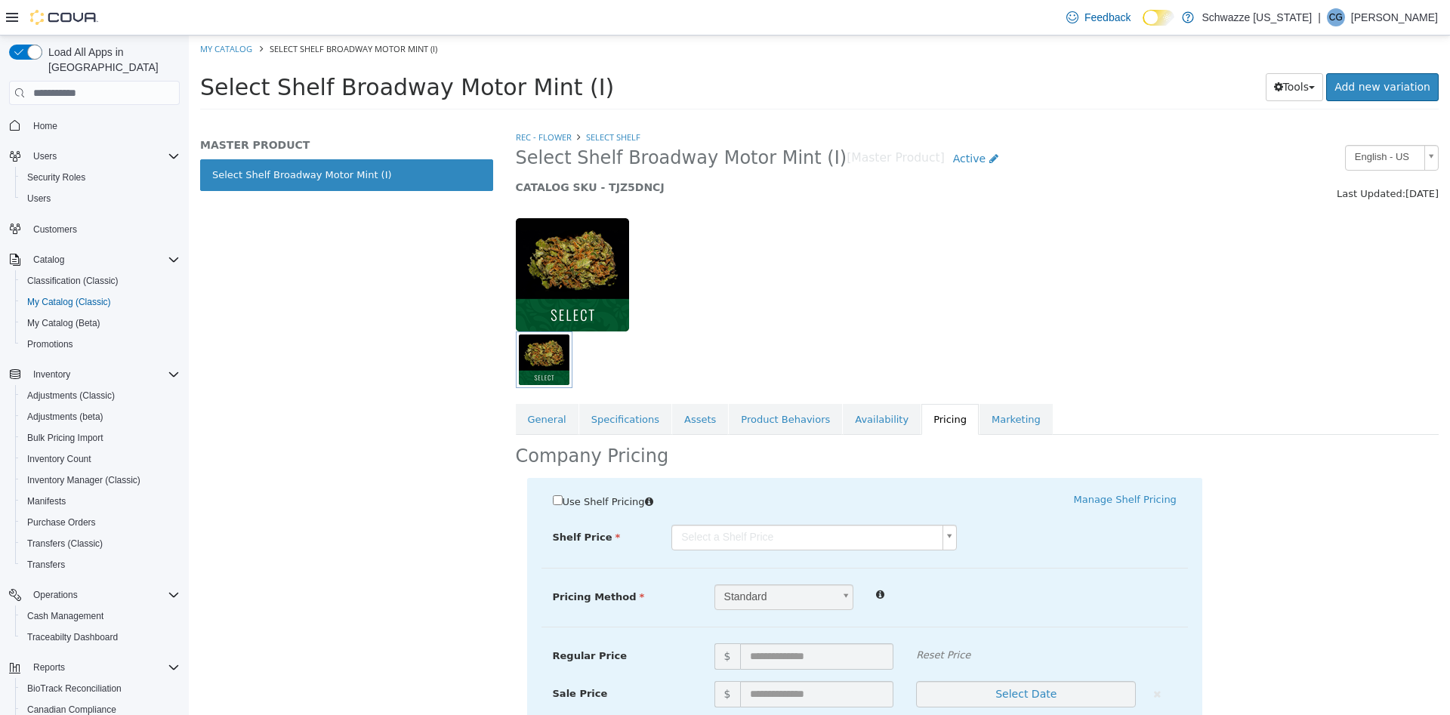
click at [763, 119] on body "Saving Bulk Changes... × My Catalog Select Shelf Broadway Motor Mint (I) Select…" at bounding box center [819, 77] width 1261 height 84
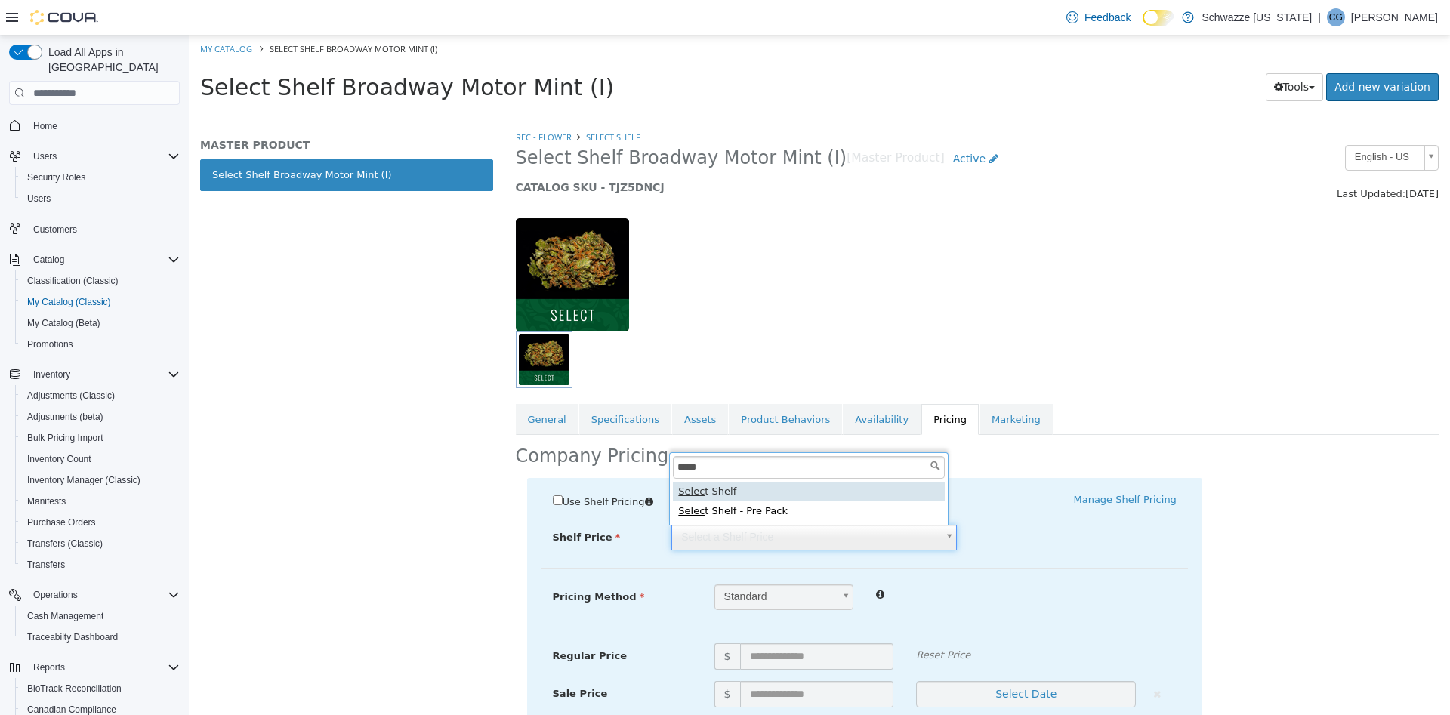
type input "*****"
type input "****"
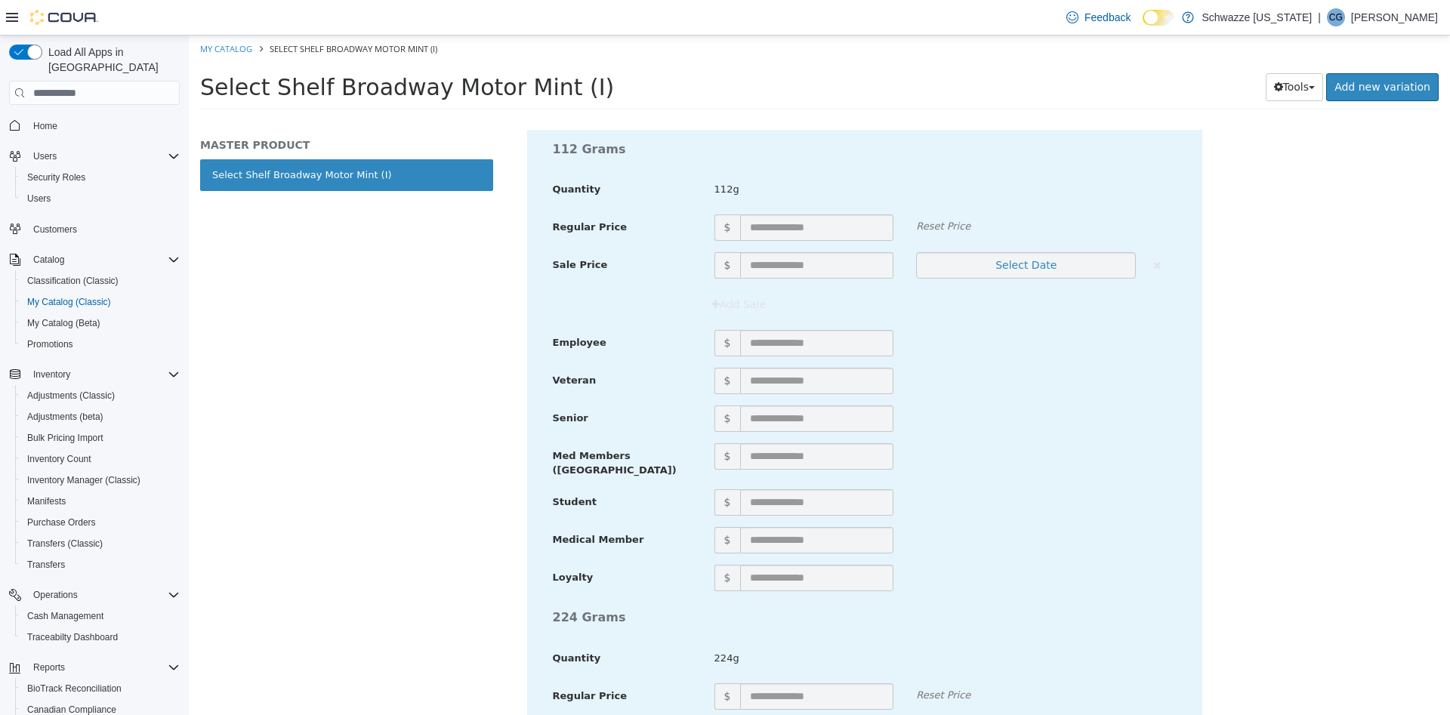
scroll to position [35005, 0]
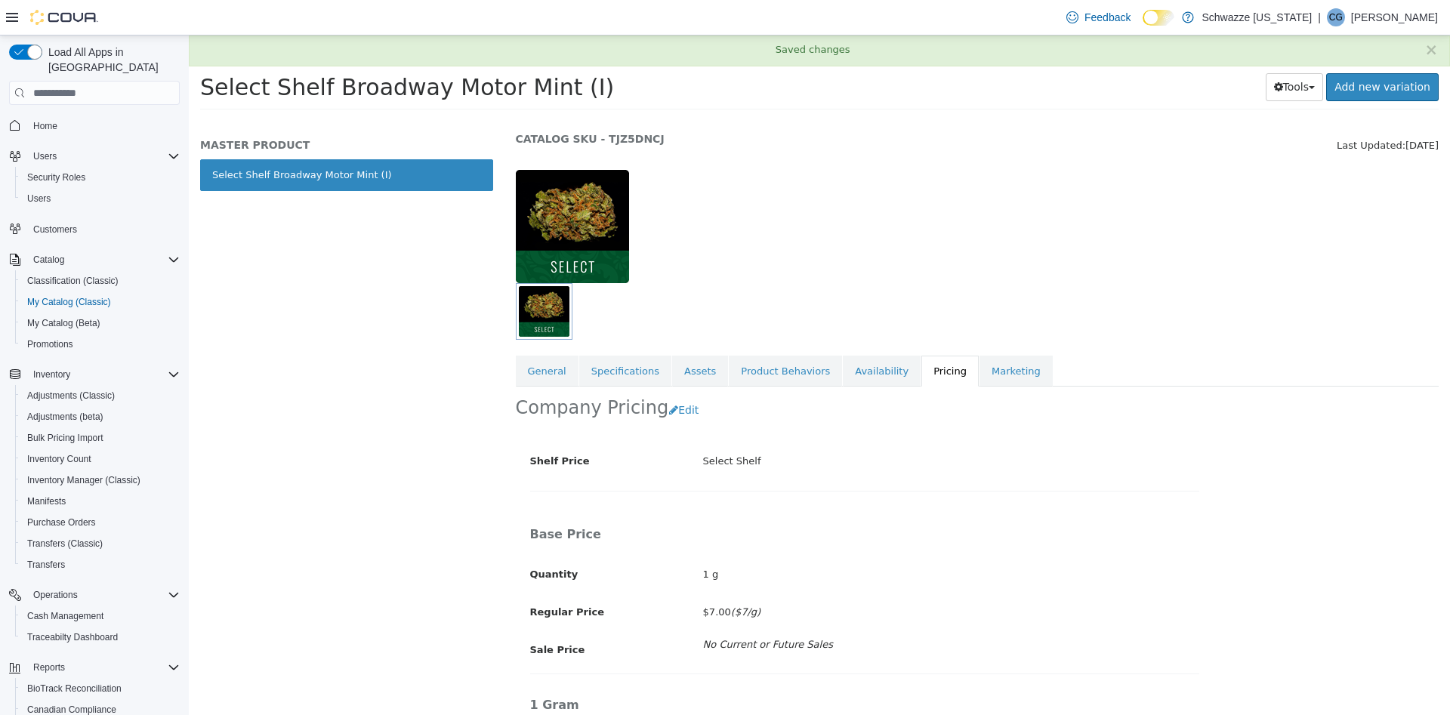
scroll to position [0, 0]
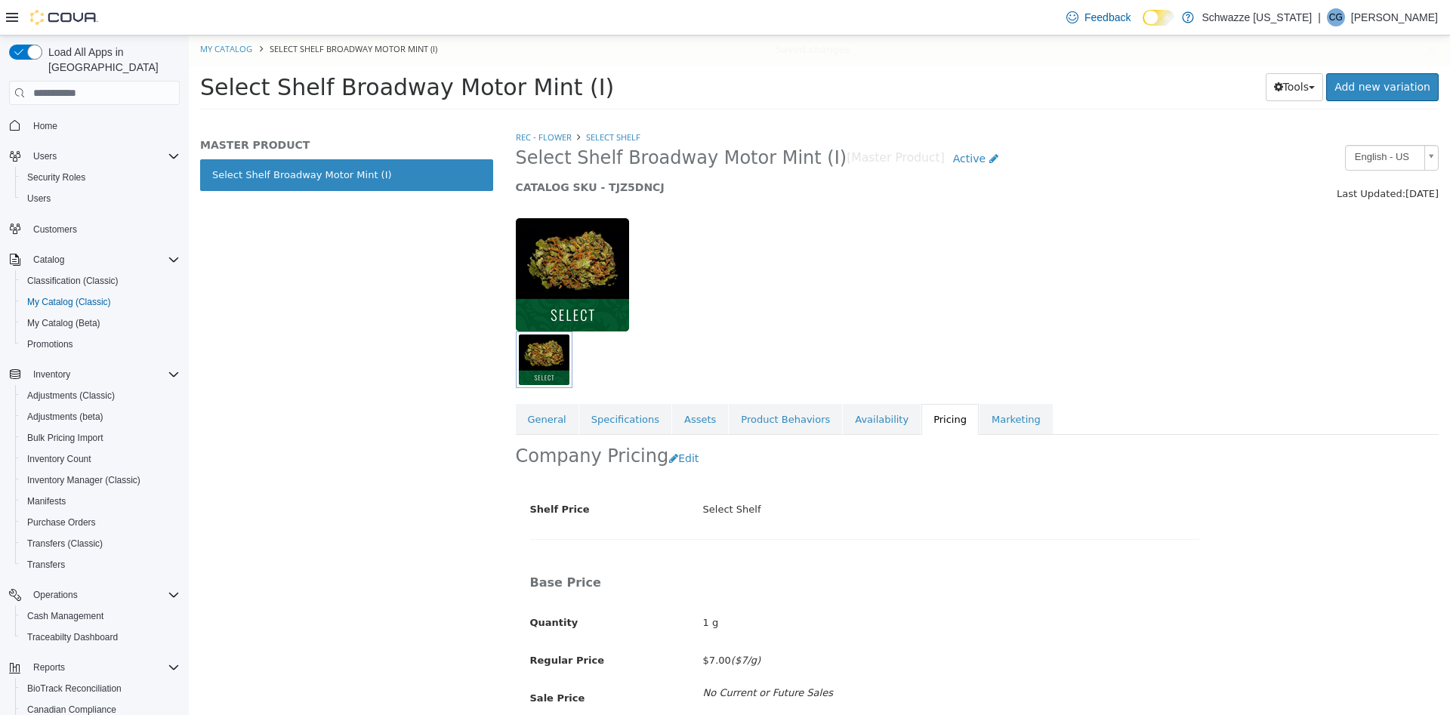
click at [624, 188] on h5 "CATALOG SKU - TJZ5DNCJ" at bounding box center [859, 187] width 686 height 14
copy h5 "TJZ5DNCJ"
click at [626, 418] on link "Specifications" at bounding box center [625, 420] width 92 height 32
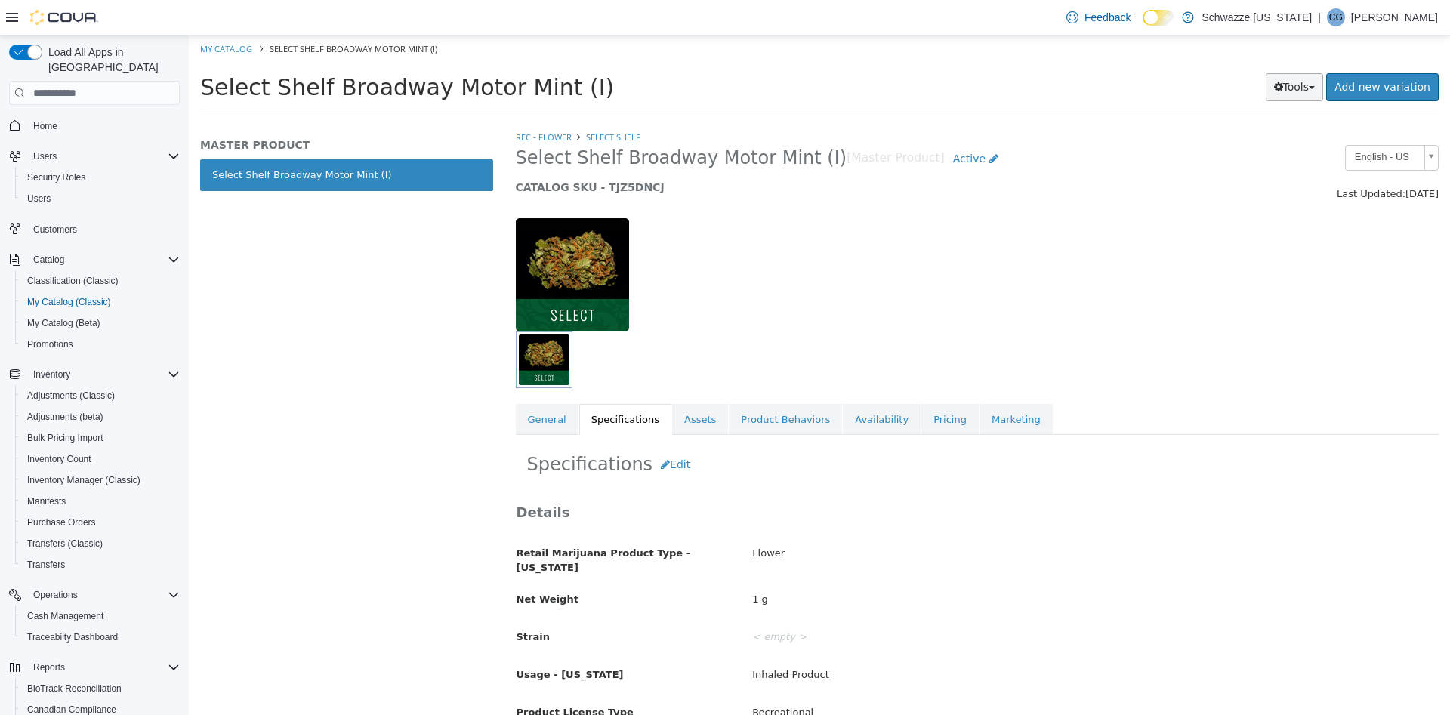
click at [1318, 93] on button "Tools" at bounding box center [1295, 87] width 58 height 28
click at [1302, 119] on link "Clone" at bounding box center [1262, 117] width 119 height 20
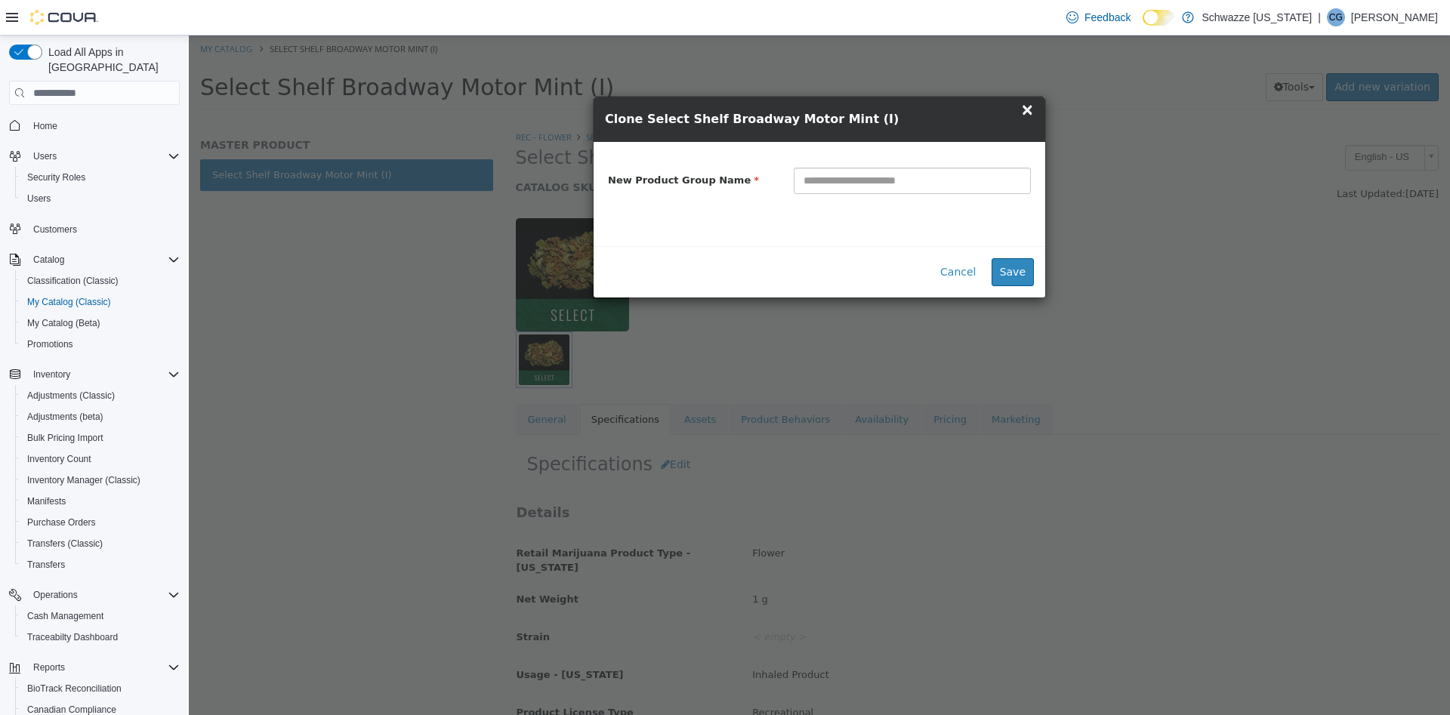
click at [950, 180] on input "text" at bounding box center [912, 181] width 237 height 26
type input "**********"
click at [1006, 267] on button "Save" at bounding box center [1012, 272] width 42 height 28
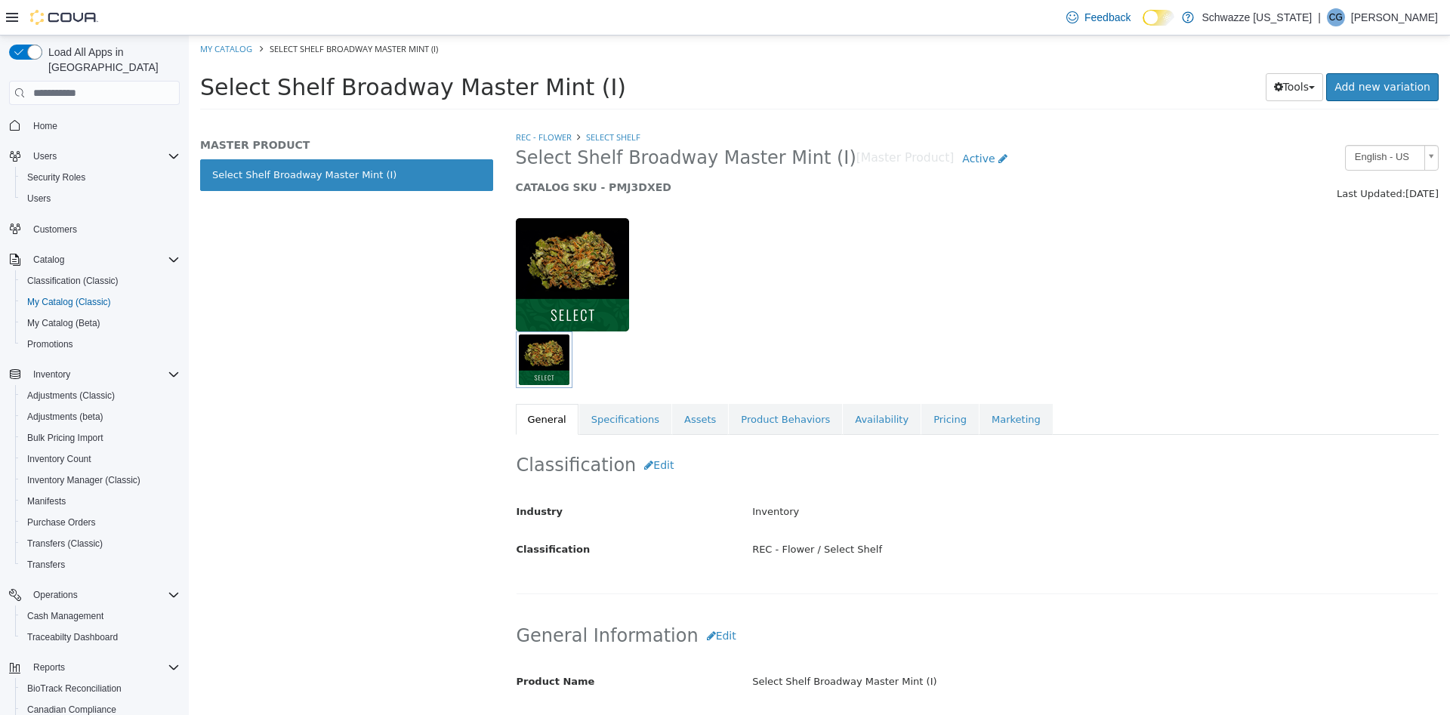
click at [636, 186] on h5 "CATALOG SKU - PMJ3DXED" at bounding box center [859, 187] width 686 height 14
copy h5 "PMJ3DXED"
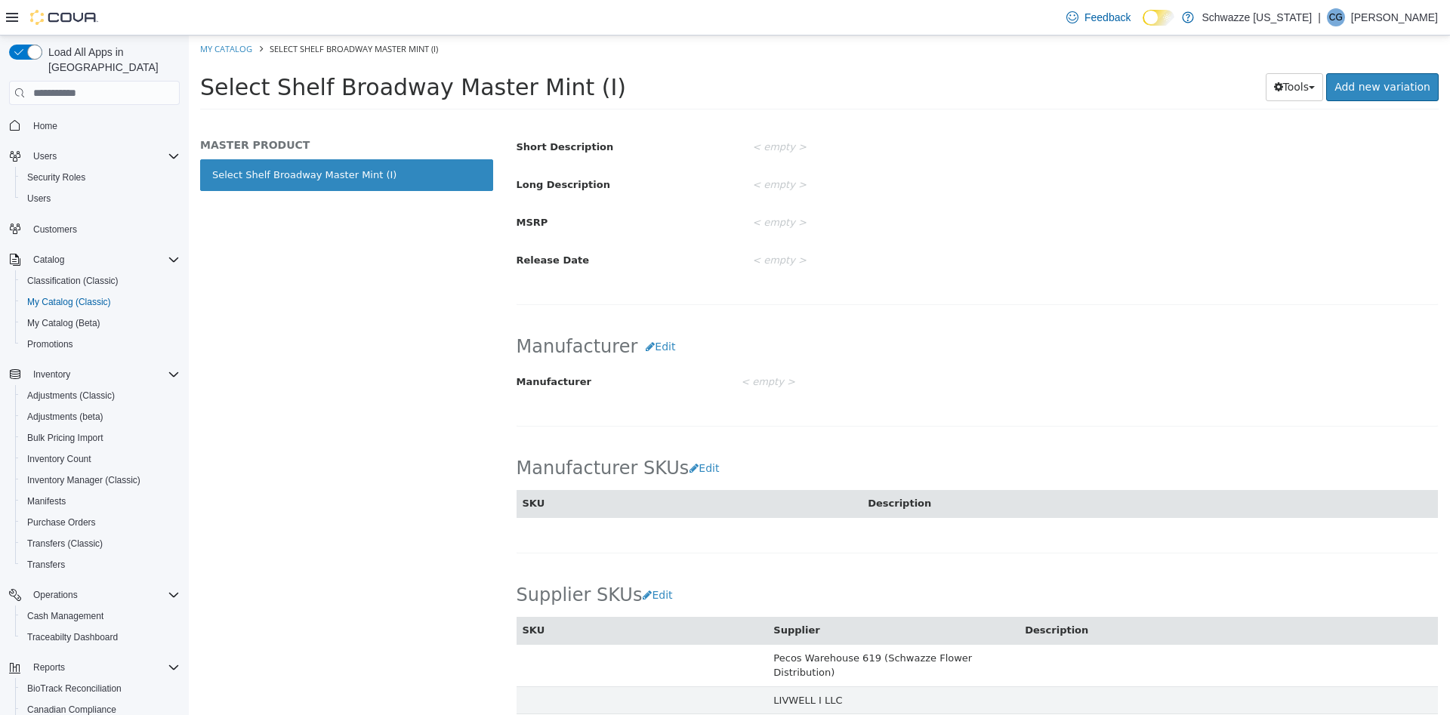
scroll to position [252, 0]
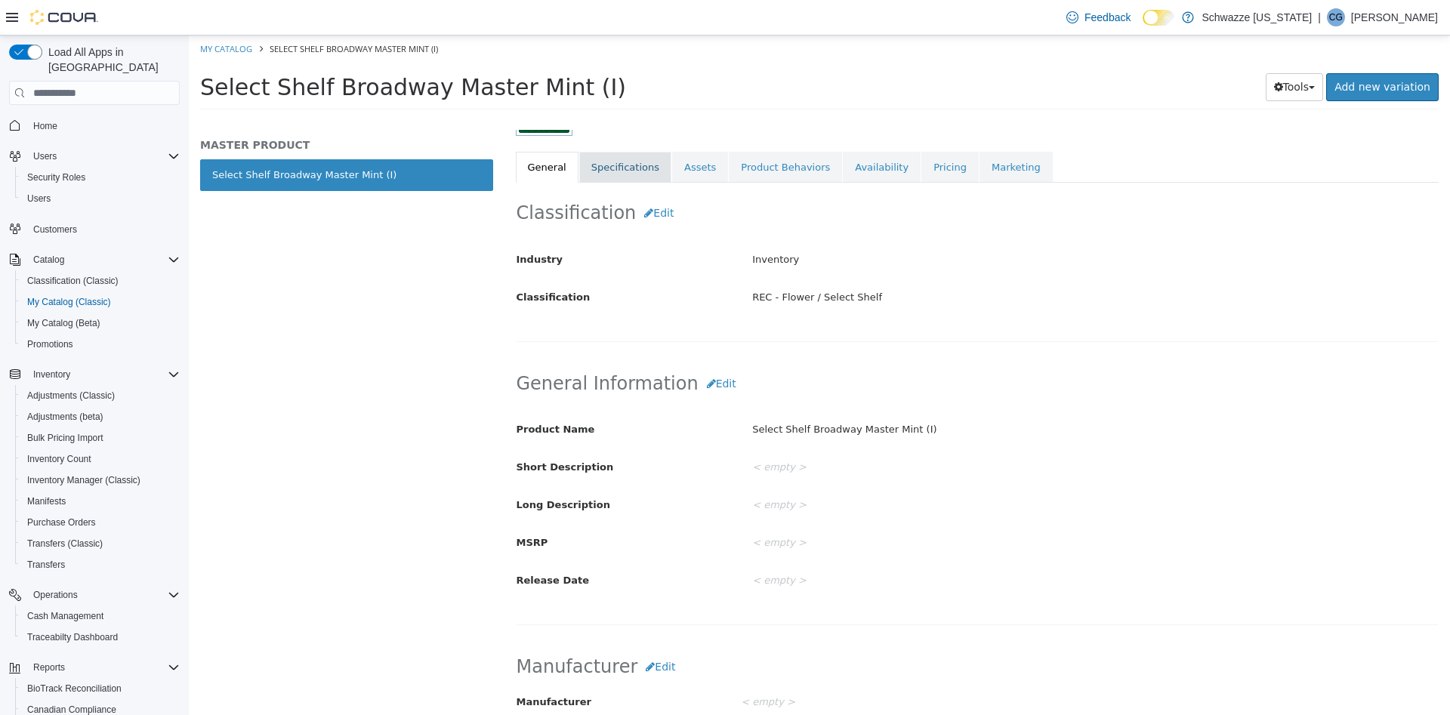
drag, startPoint x: 598, startPoint y: 165, endPoint x: 610, endPoint y: 168, distance: 12.3
click at [598, 165] on link "Specifications" at bounding box center [625, 168] width 92 height 32
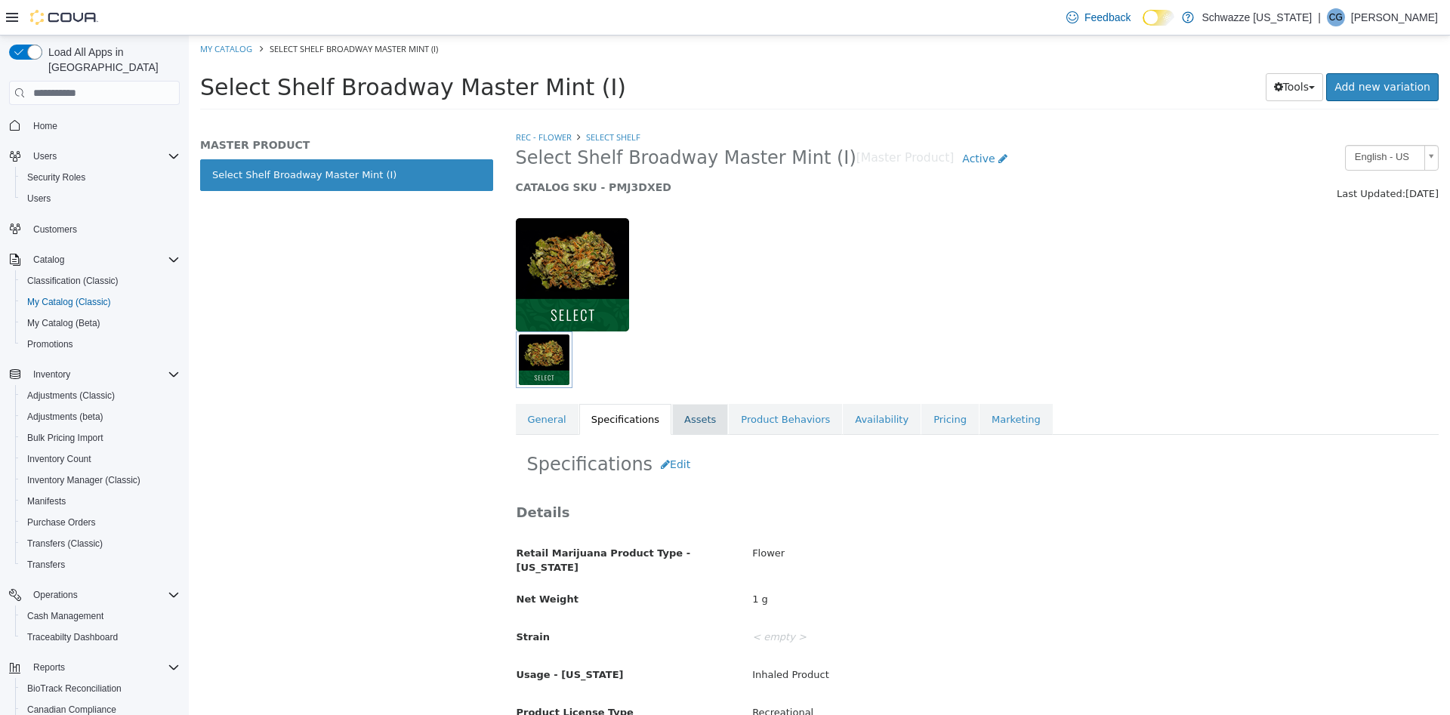
click at [677, 411] on link "Assets" at bounding box center [700, 420] width 56 height 32
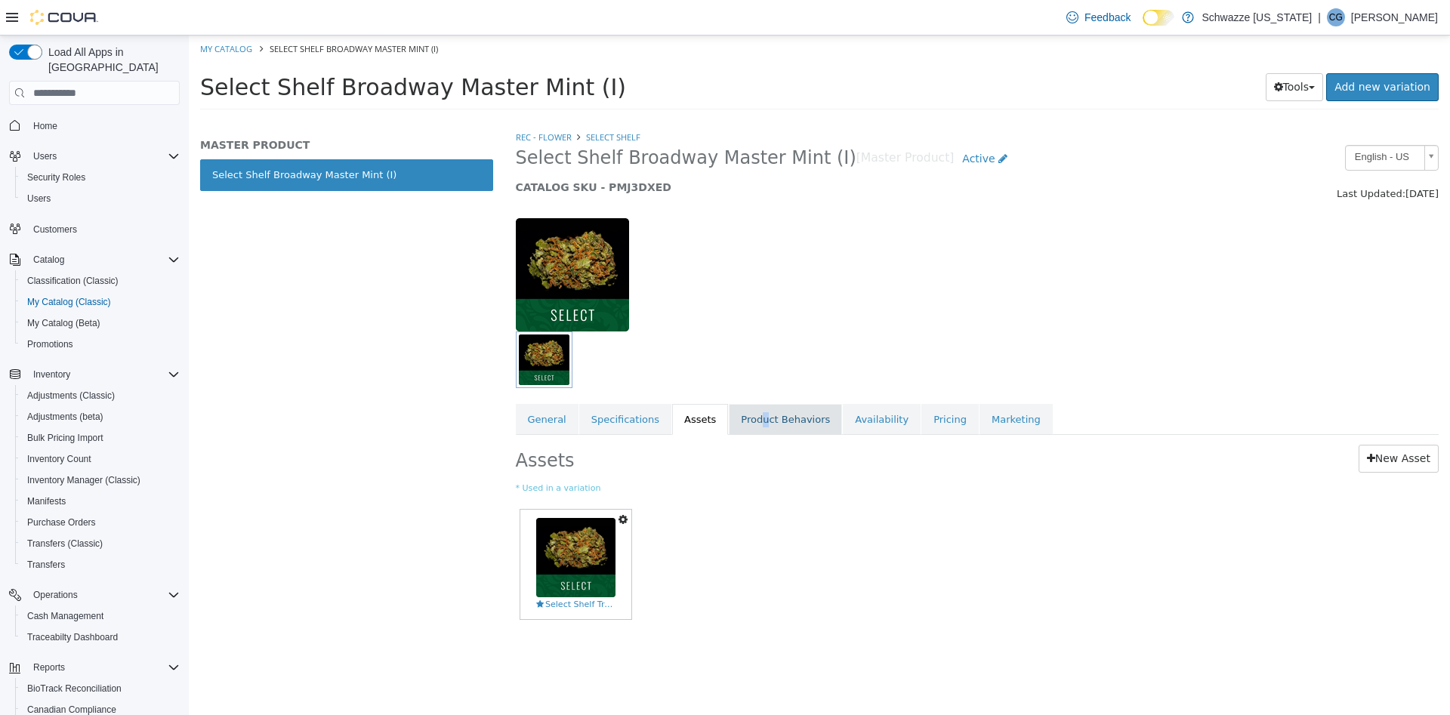
click at [746, 422] on link "Product Behaviors" at bounding box center [785, 420] width 113 height 32
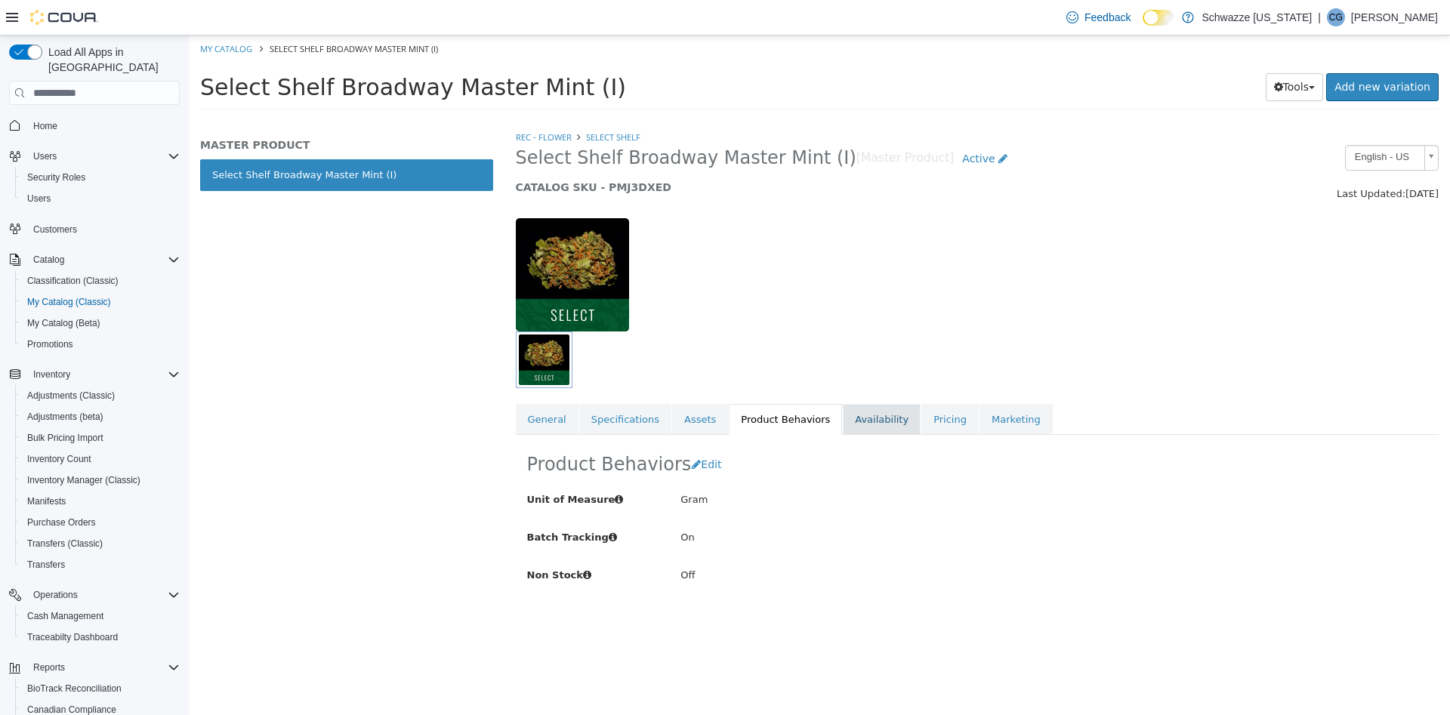
click at [886, 423] on link "Availability" at bounding box center [882, 420] width 78 height 32
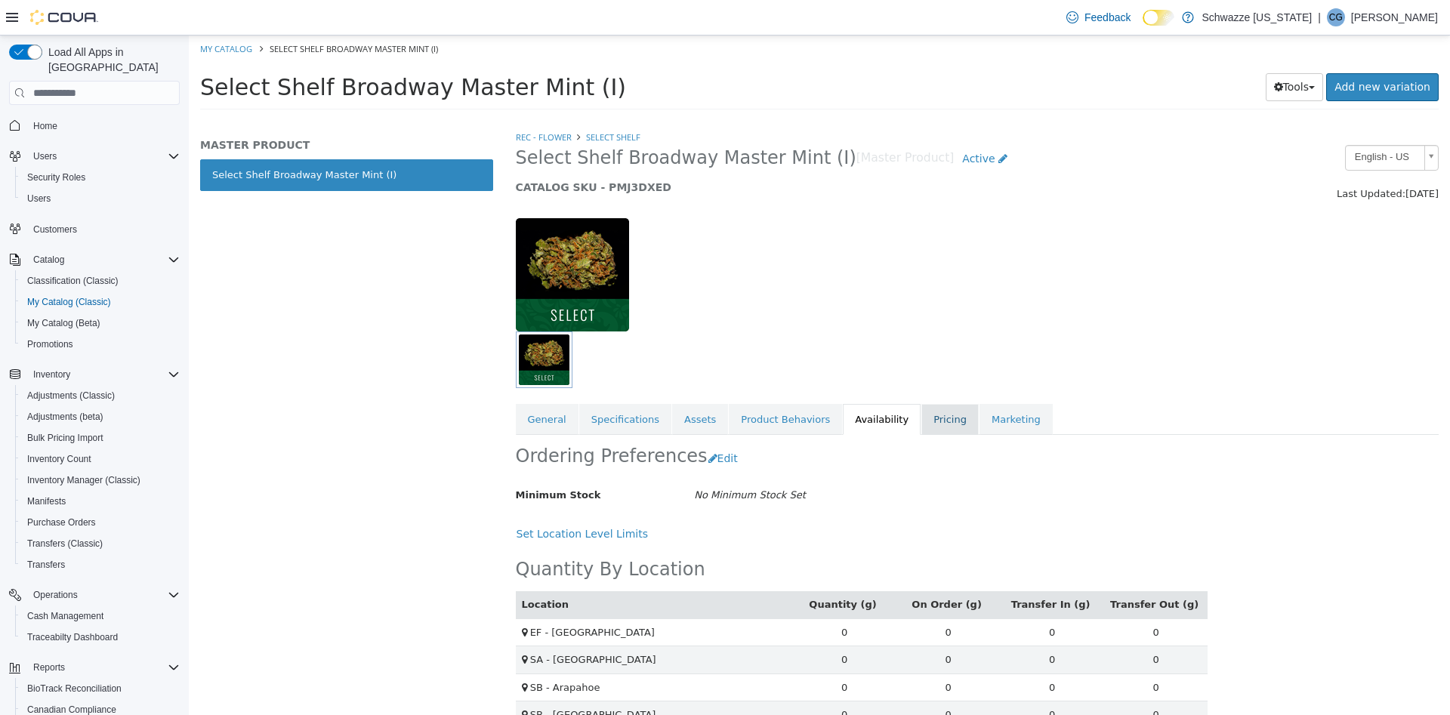
click at [921, 413] on link "Pricing" at bounding box center [949, 420] width 57 height 32
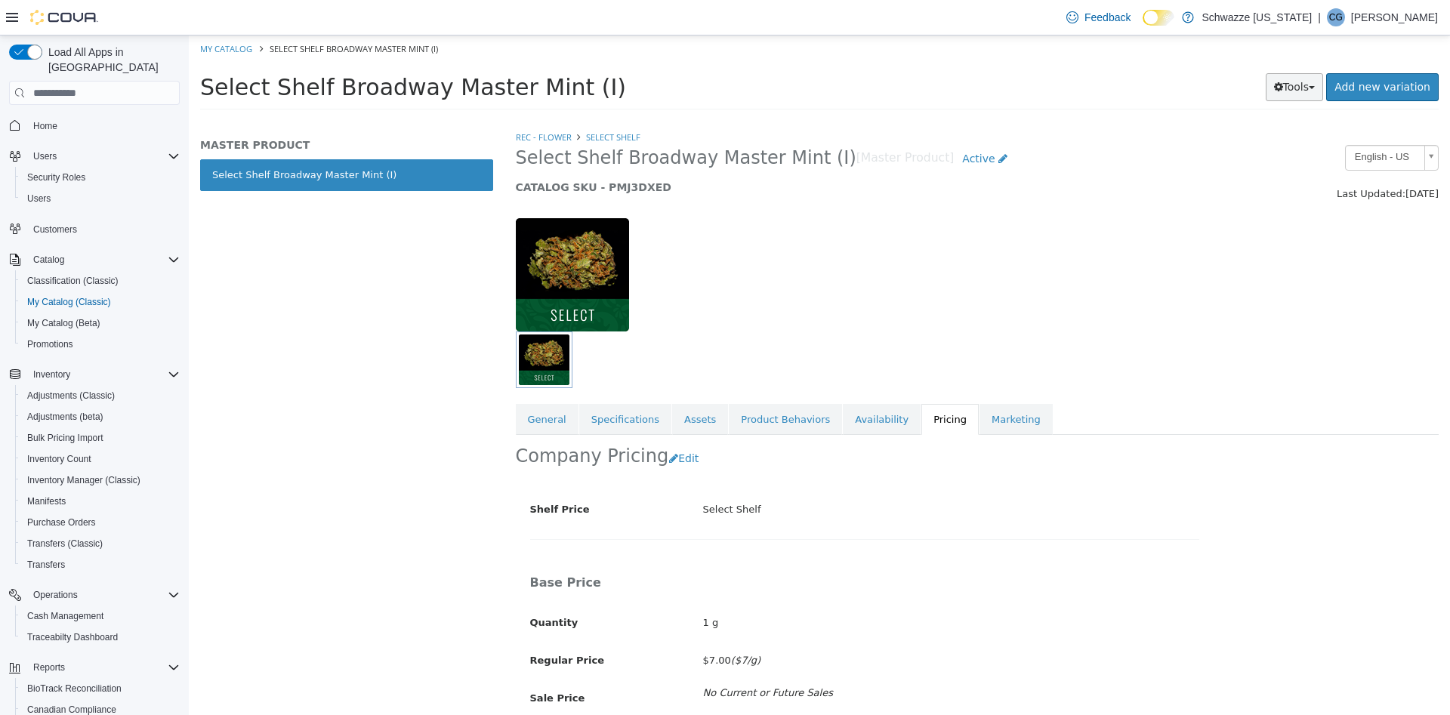
click at [1285, 97] on button "Tools" at bounding box center [1295, 87] width 58 height 28
click at [1276, 119] on link "Clone" at bounding box center [1262, 117] width 119 height 20
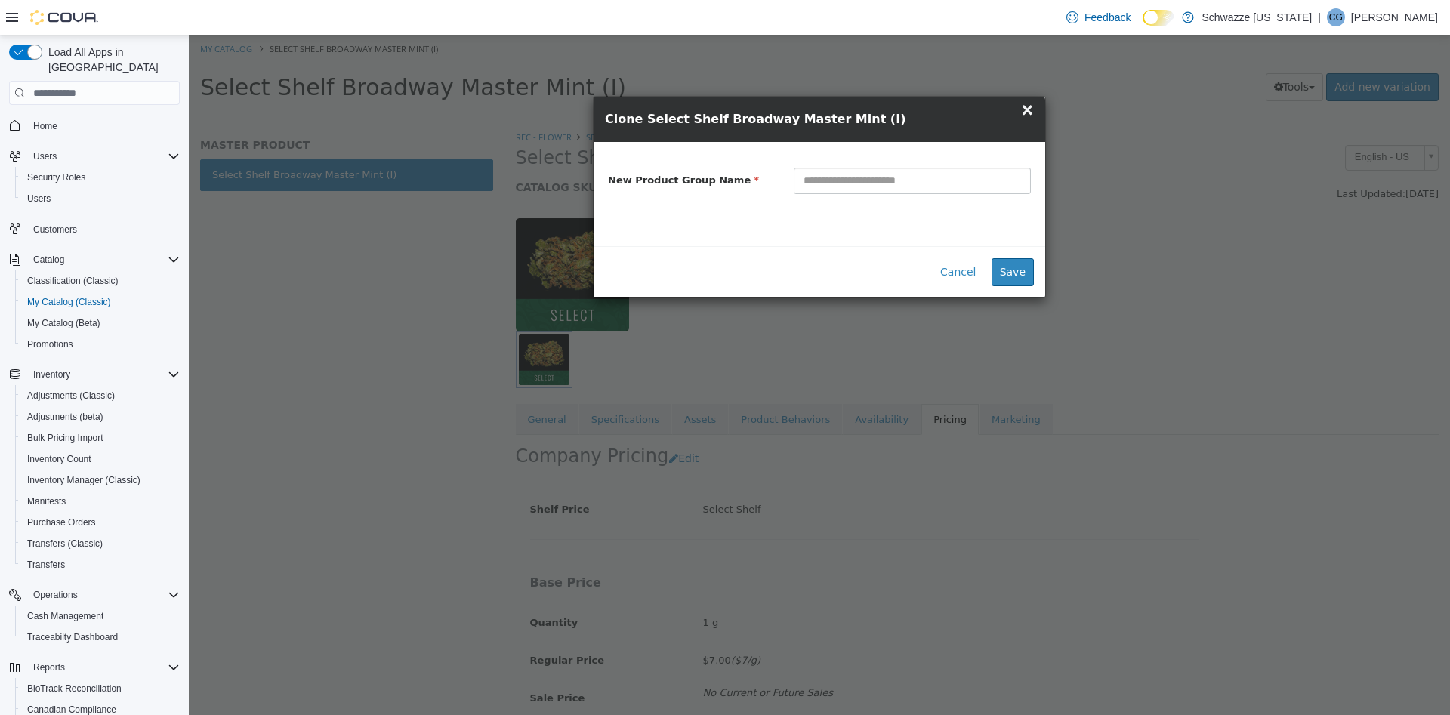
click at [982, 179] on input "text" at bounding box center [912, 181] width 237 height 26
type input "**********"
click at [1016, 280] on button "Save" at bounding box center [1012, 272] width 42 height 28
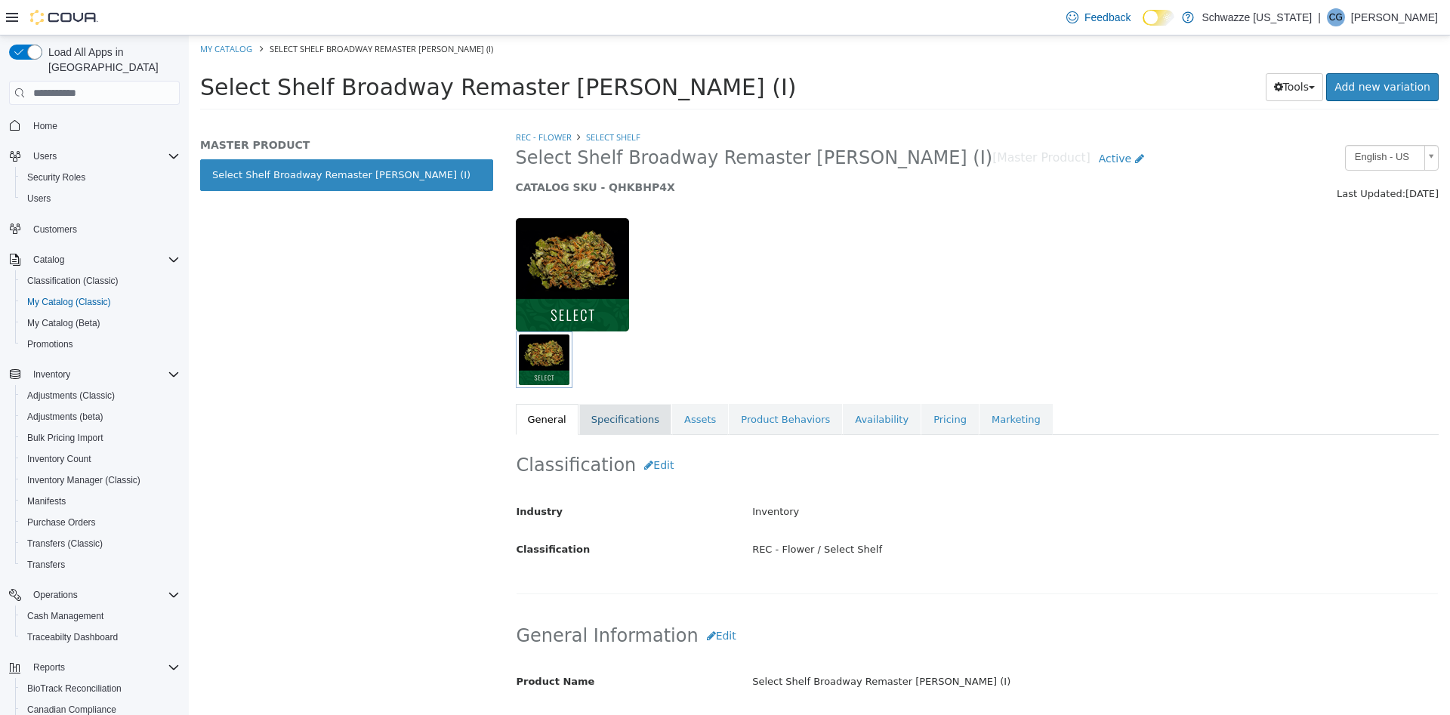
click at [640, 419] on link "Specifications" at bounding box center [625, 420] width 92 height 32
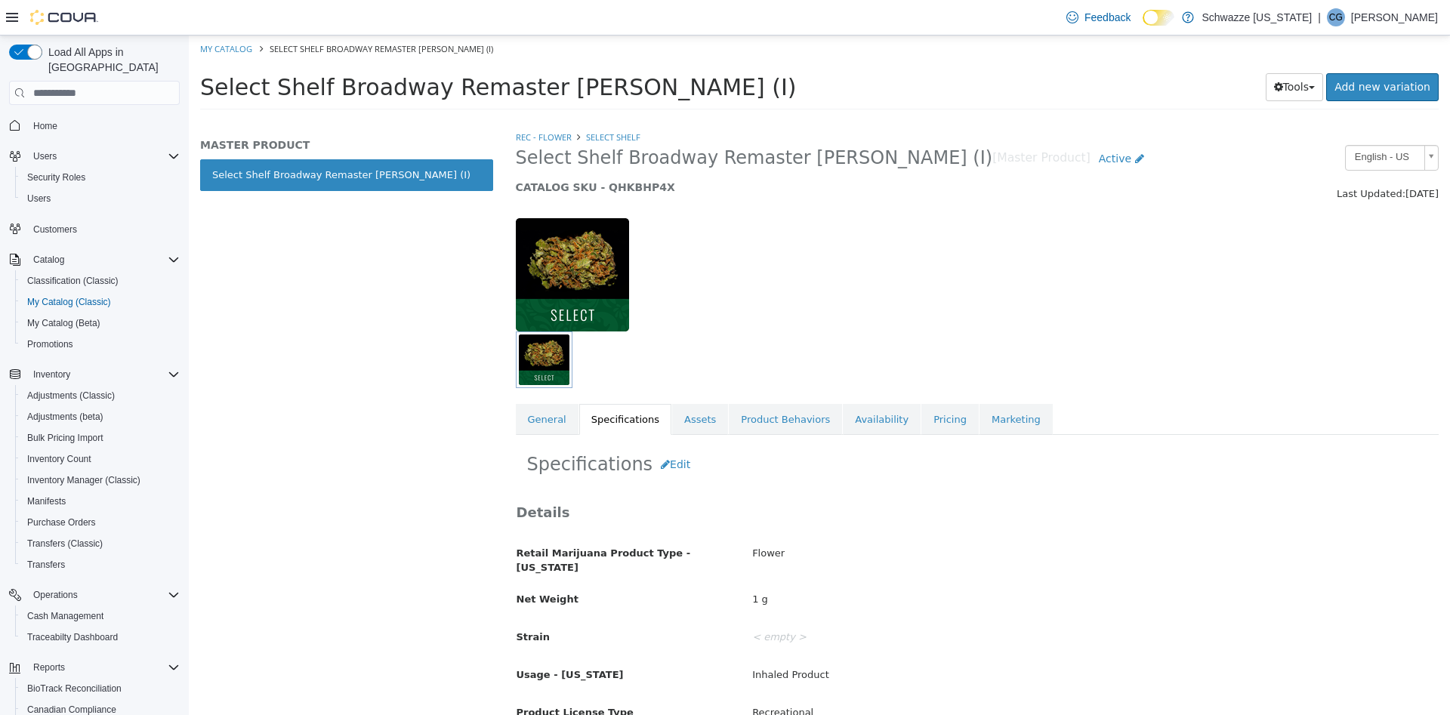
click at [629, 192] on h5 "CATALOG SKU - QHKBHP4X" at bounding box center [859, 187] width 686 height 14
copy h5 "QHKBHP4X"
drag, startPoint x: 1310, startPoint y: 80, endPoint x: 1305, endPoint y: 86, distance: 8.0
click at [1310, 81] on button "Tools" at bounding box center [1295, 87] width 58 height 28
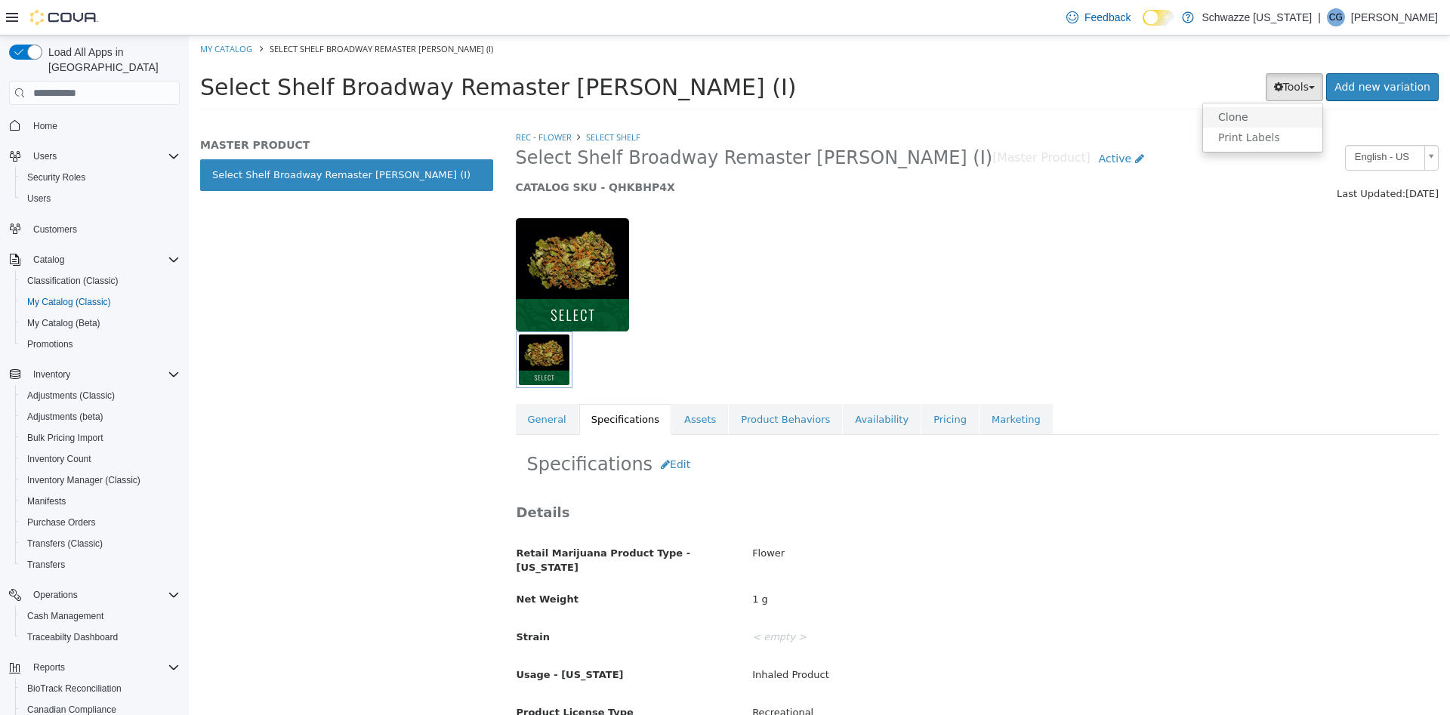
click at [1272, 123] on link "Clone" at bounding box center [1262, 117] width 119 height 20
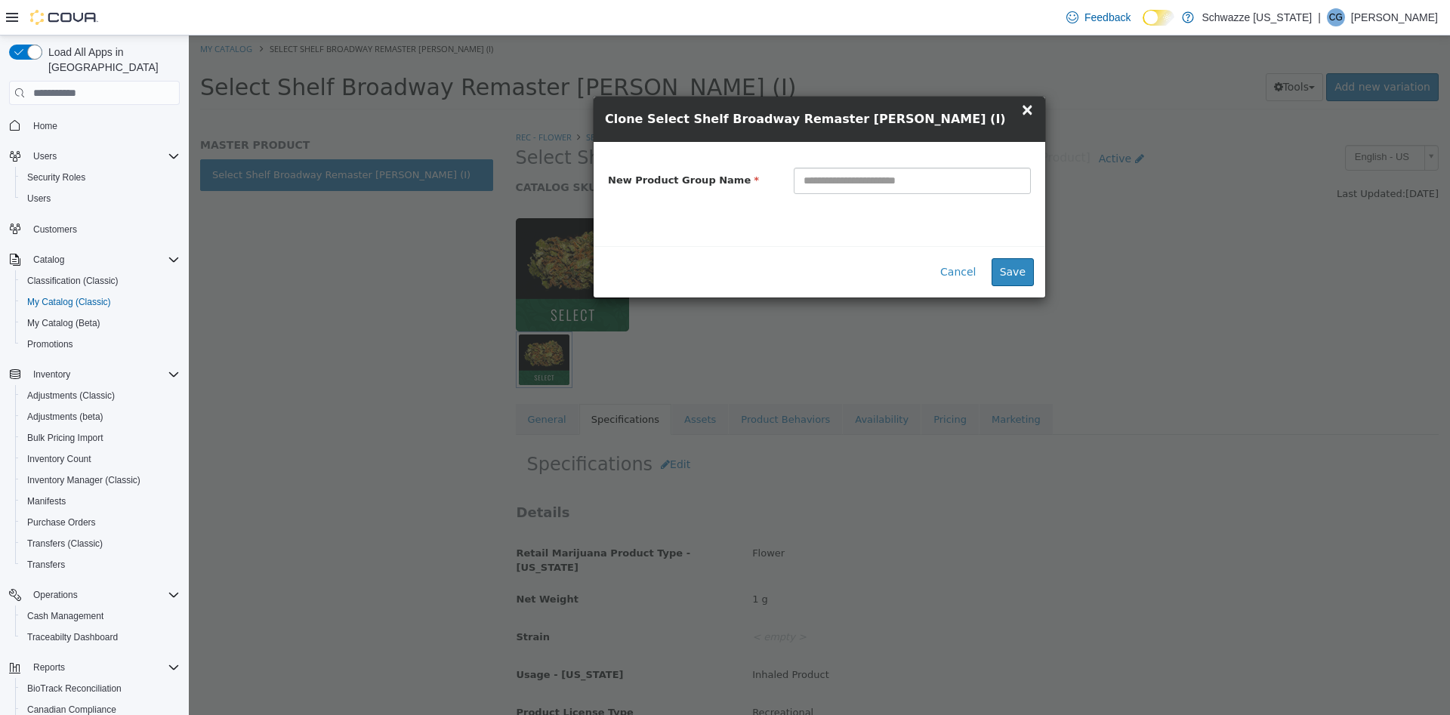
click at [956, 181] on input "text" at bounding box center [912, 181] width 237 height 26
type input "**********"
click at [1013, 269] on button "Save" at bounding box center [1012, 272] width 42 height 28
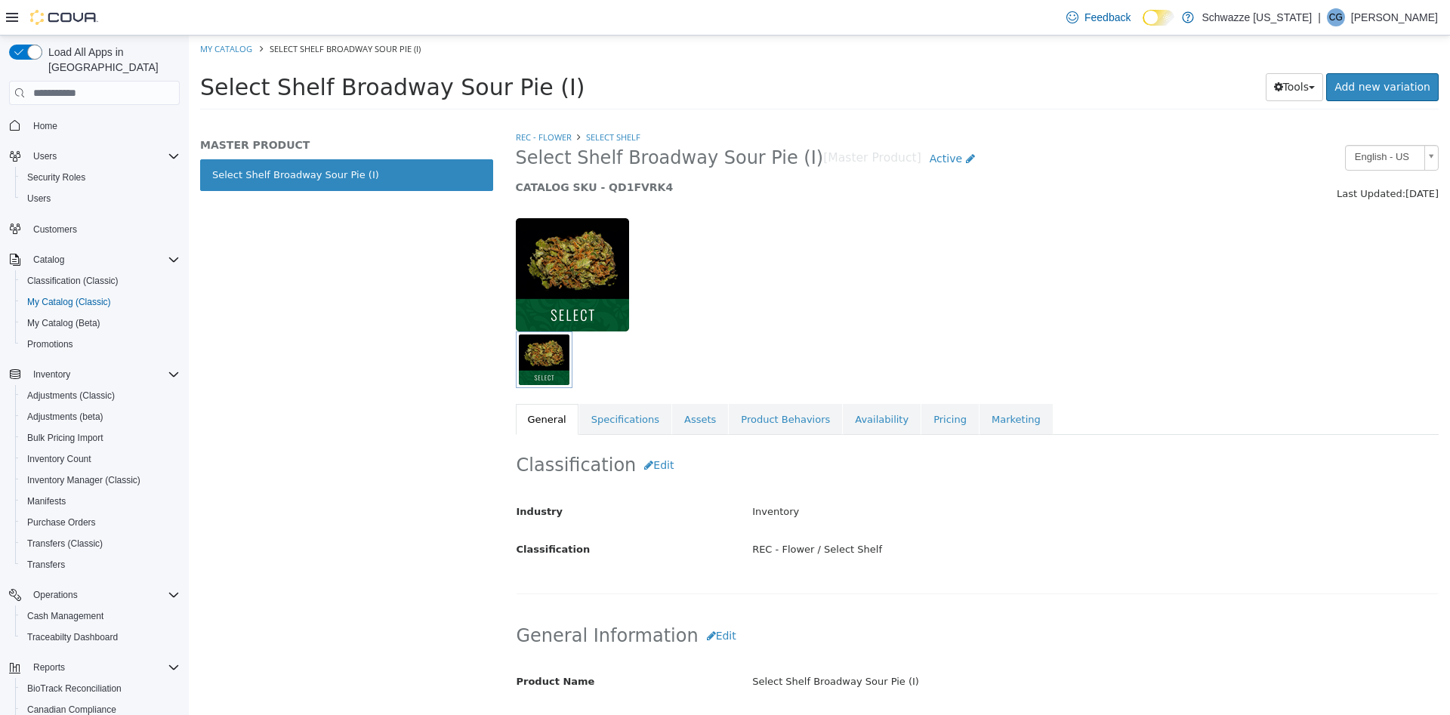
click at [638, 184] on h5 "CATALOG SKU - QD1FVRK4" at bounding box center [859, 187] width 686 height 14
copy h5 "QD1FVRK4"
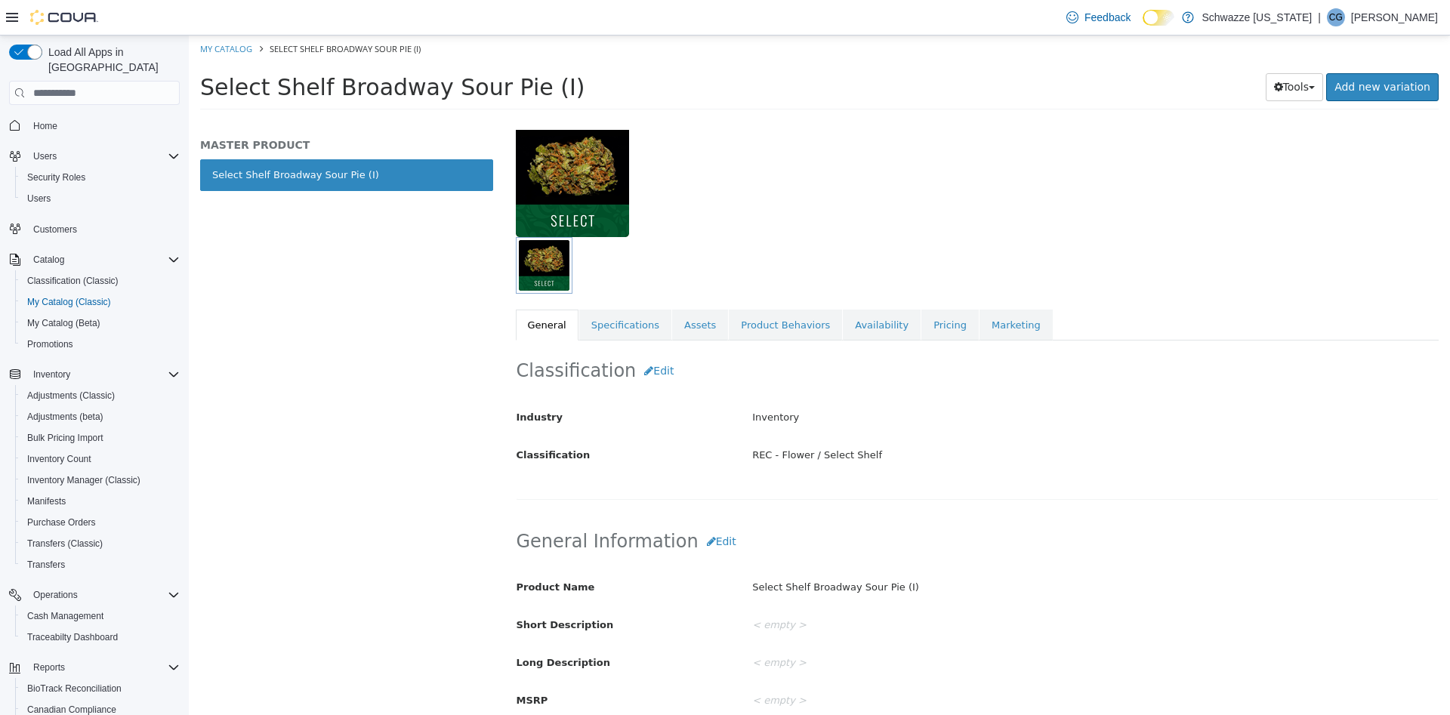
scroll to position [63, 0]
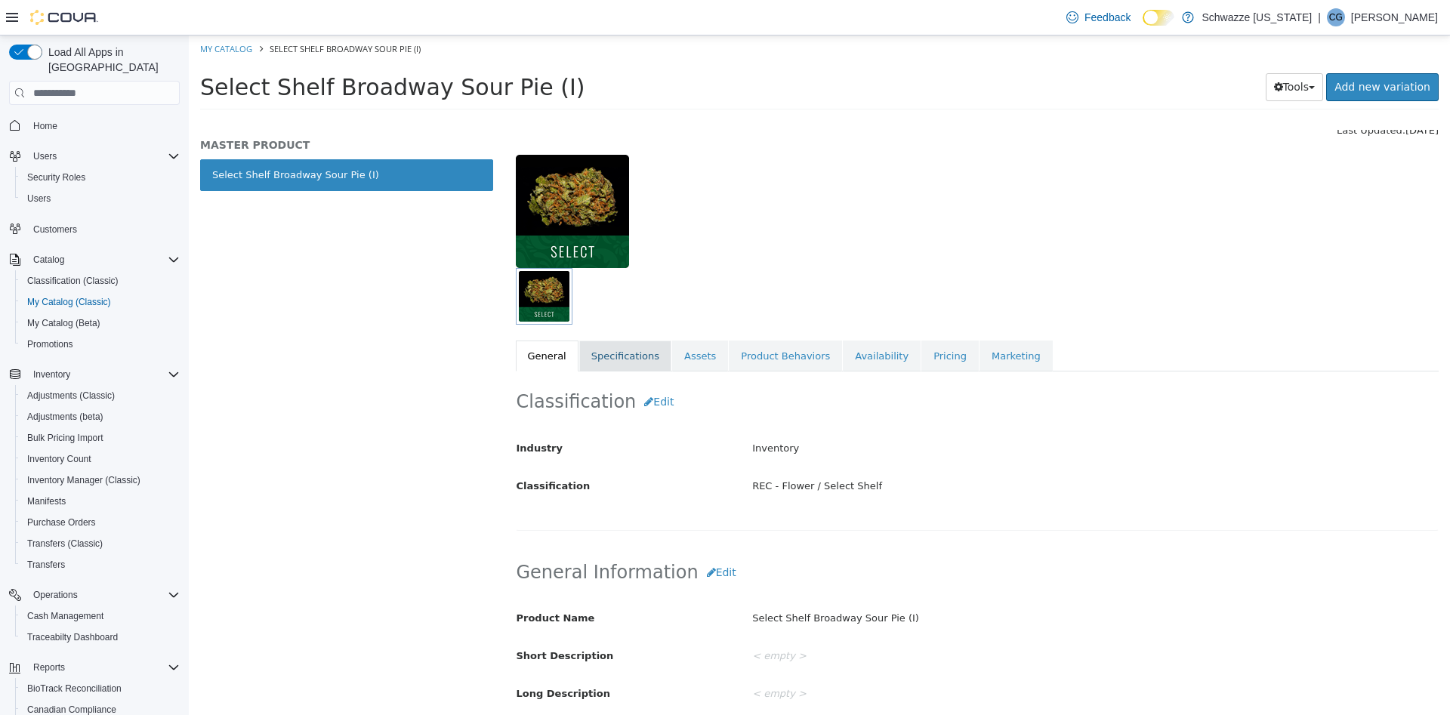
click at [649, 354] on link "Specifications" at bounding box center [625, 357] width 92 height 32
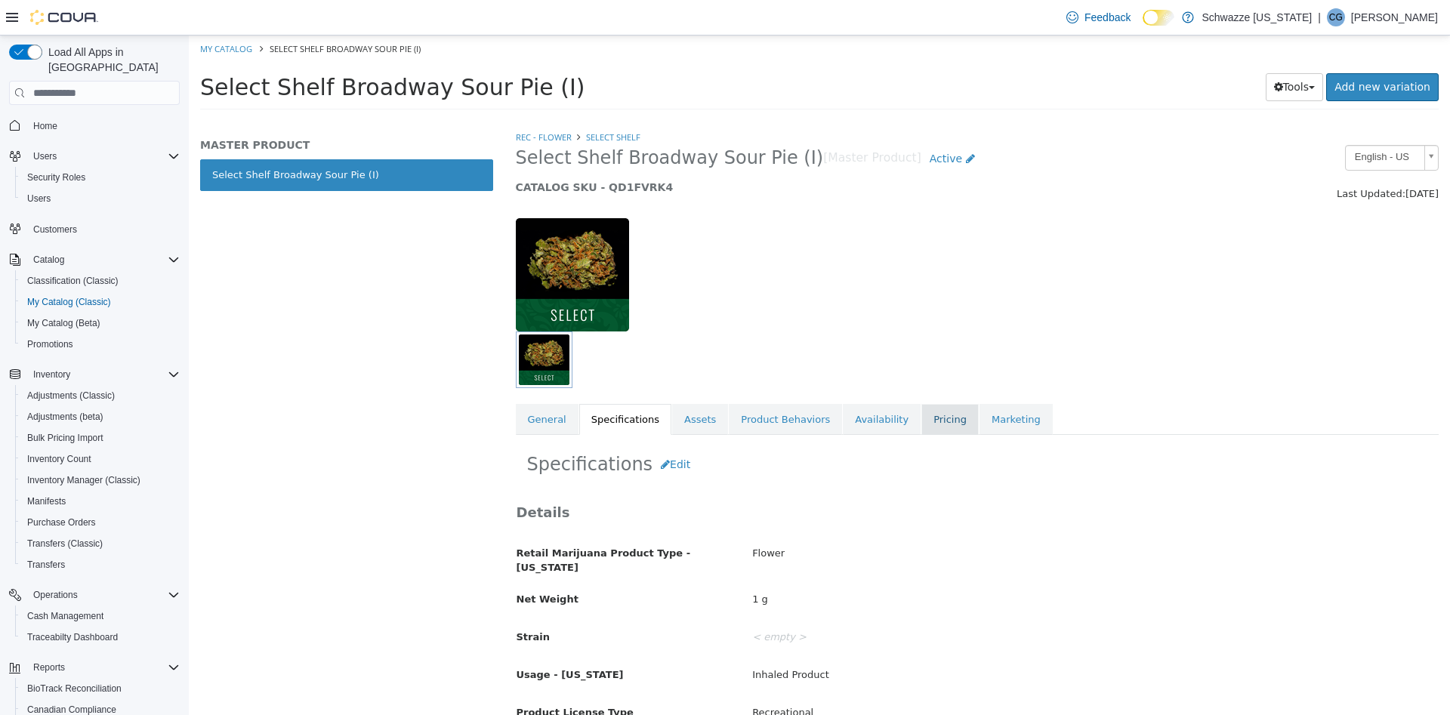
click at [930, 425] on link "Pricing" at bounding box center [949, 420] width 57 height 32
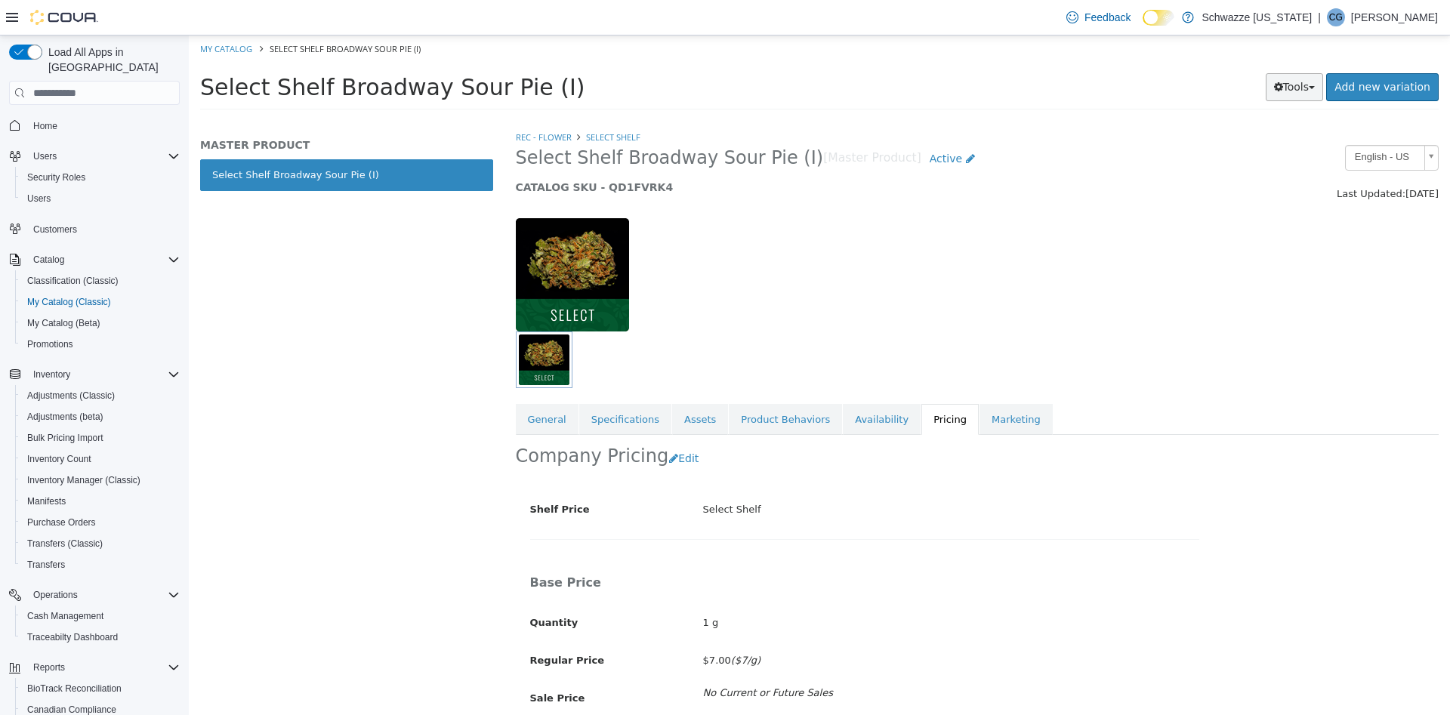
click at [1321, 82] on button "Tools" at bounding box center [1295, 87] width 58 height 28
click at [1278, 119] on link "Clone" at bounding box center [1262, 117] width 119 height 20
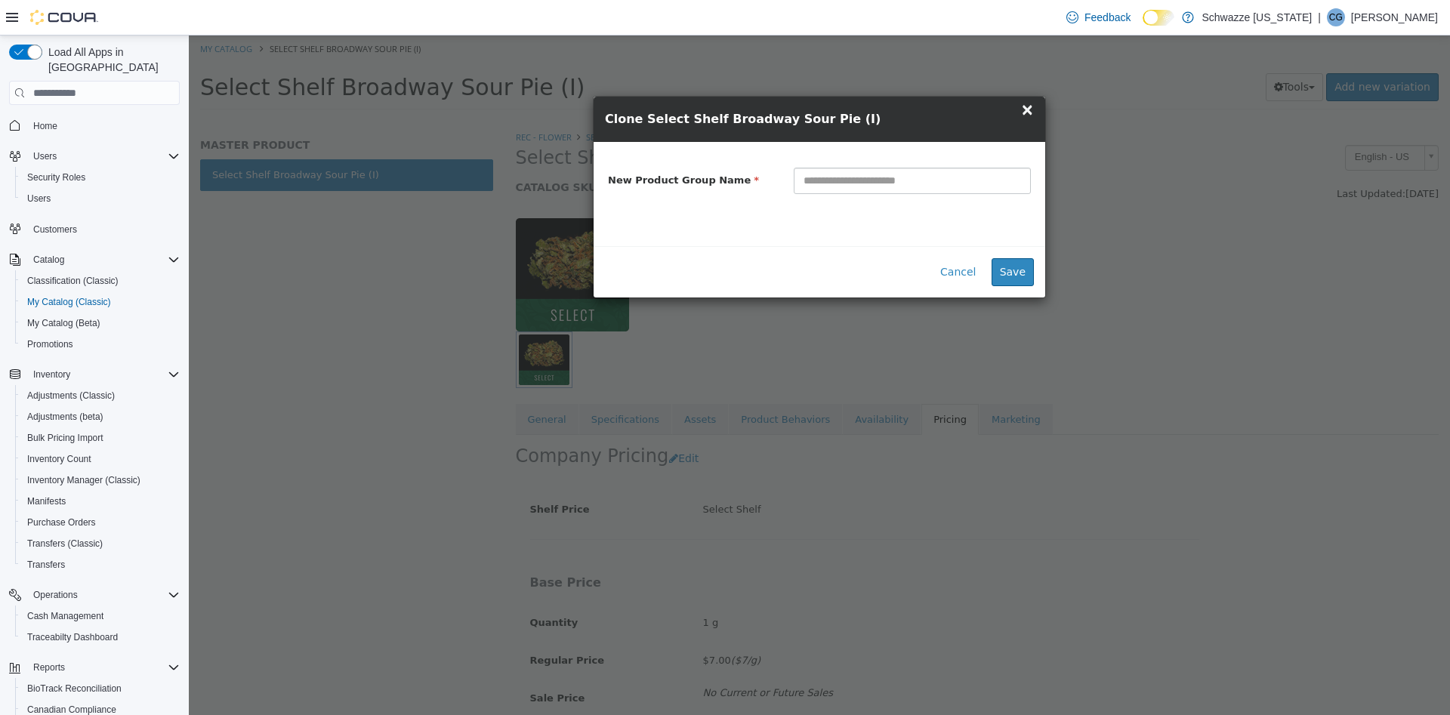
click at [926, 180] on input "text" at bounding box center [912, 181] width 237 height 26
type input "**********"
click at [1021, 276] on button "Save" at bounding box center [1012, 272] width 42 height 28
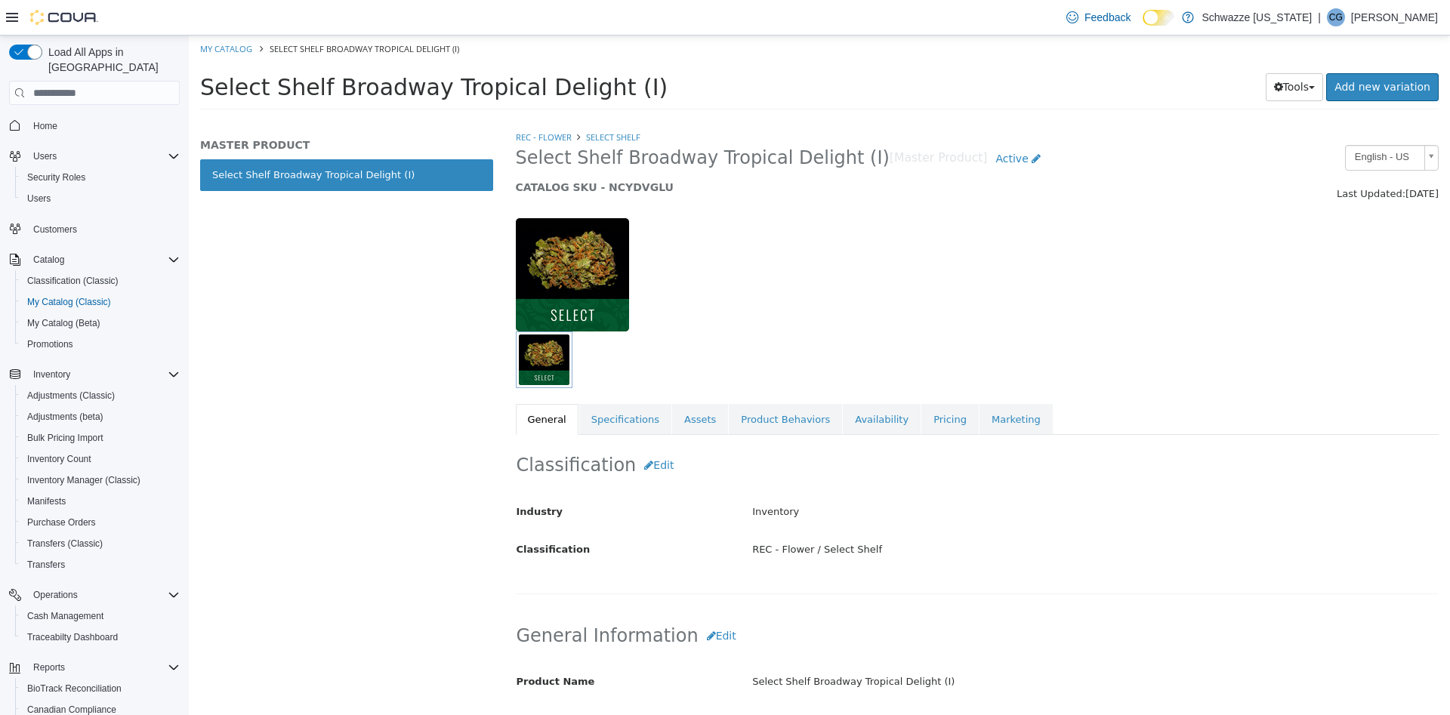
click at [626, 188] on h5 "CATALOG SKU - NCYDVGLU" at bounding box center [859, 187] width 686 height 14
copy h5 "NCYDVGLU"
click at [618, 427] on link "Specifications" at bounding box center [625, 420] width 92 height 32
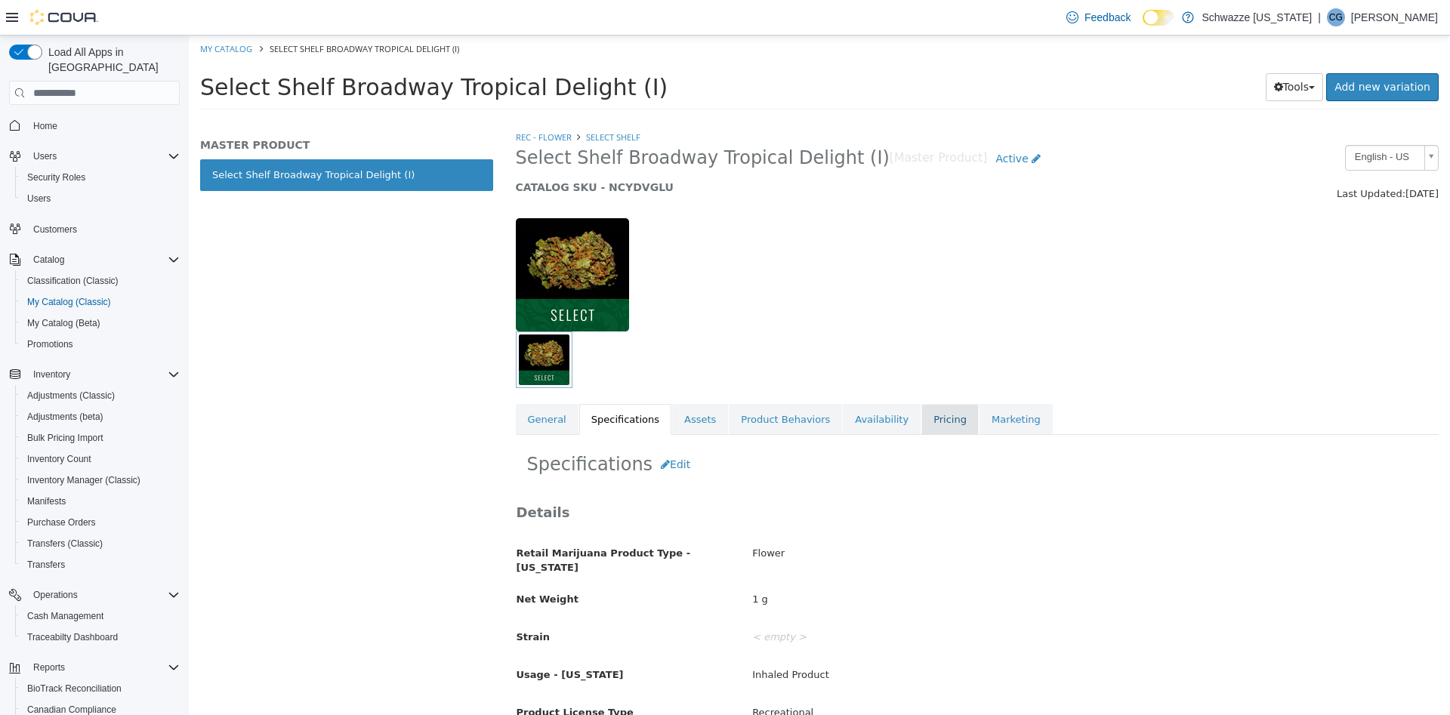
click at [921, 410] on link "Pricing" at bounding box center [949, 420] width 57 height 32
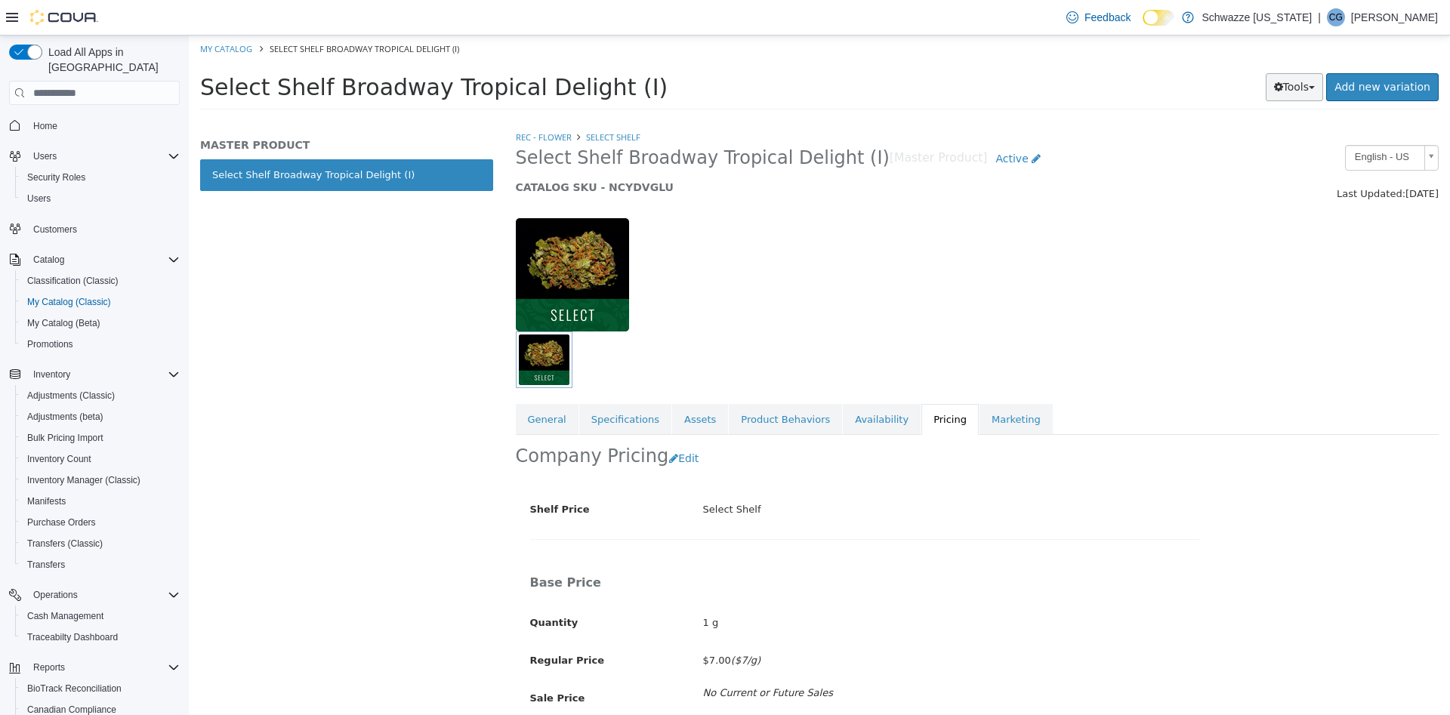
click at [1319, 95] on button "Tools" at bounding box center [1295, 87] width 58 height 28
click at [1282, 120] on link "Clone" at bounding box center [1262, 117] width 119 height 20
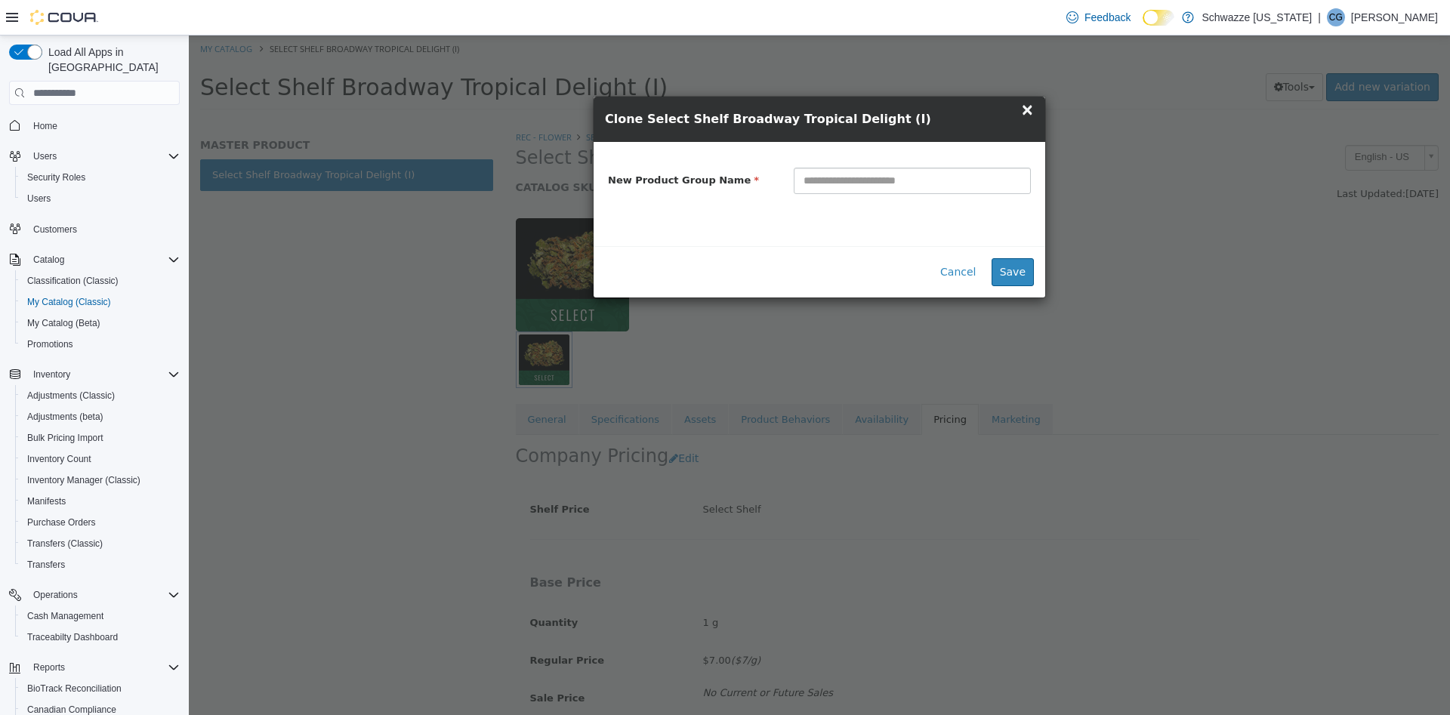
click at [918, 177] on input "text" at bounding box center [912, 181] width 237 height 26
type input "**********"
click at [1019, 278] on button "Save" at bounding box center [1012, 272] width 42 height 28
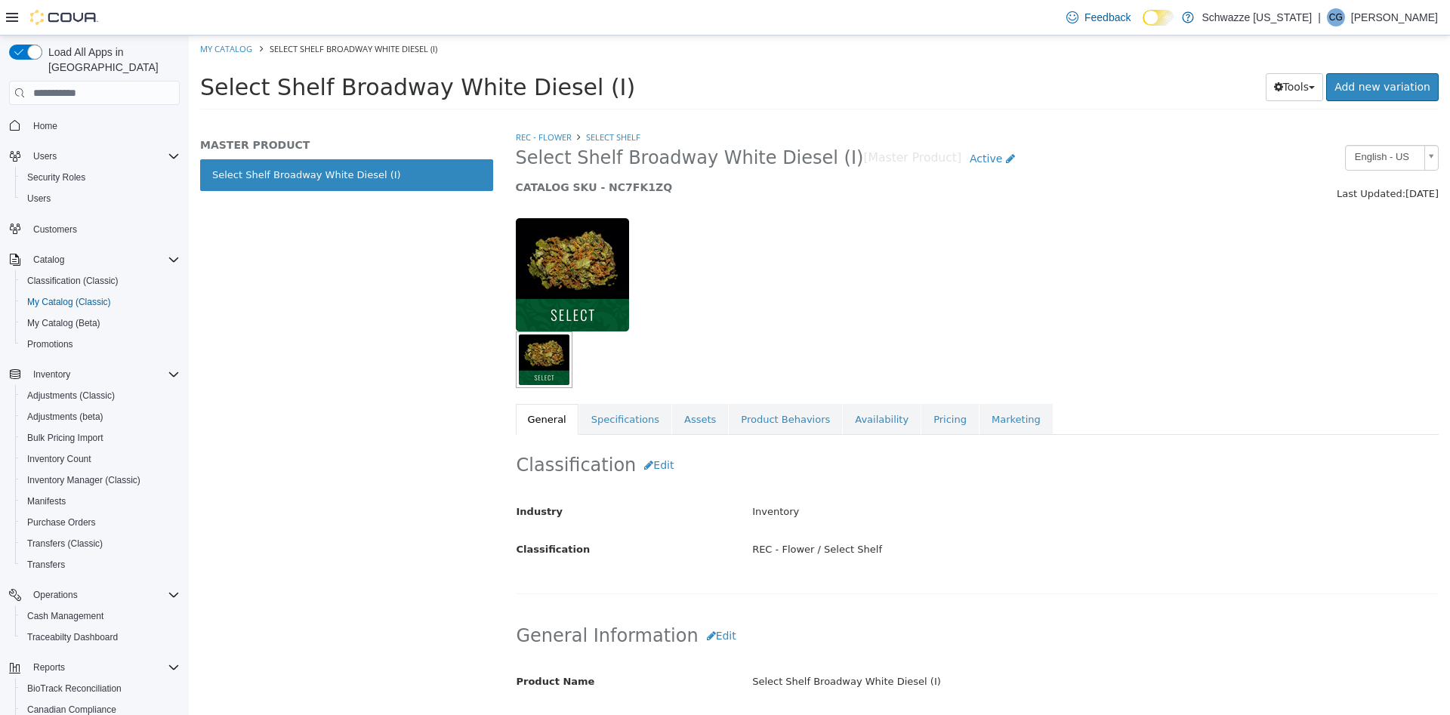
click at [629, 180] on h5 "CATALOG SKU - NC7FK1ZQ" at bounding box center [859, 187] width 686 height 14
click at [629, 181] on h5 "CATALOG SKU - NC7FK1ZQ" at bounding box center [859, 187] width 686 height 14
copy h5 "NC7FK1ZQ"
click at [1318, 84] on button "Tools" at bounding box center [1295, 87] width 58 height 28
click at [1286, 120] on link "Clone" at bounding box center [1262, 117] width 119 height 20
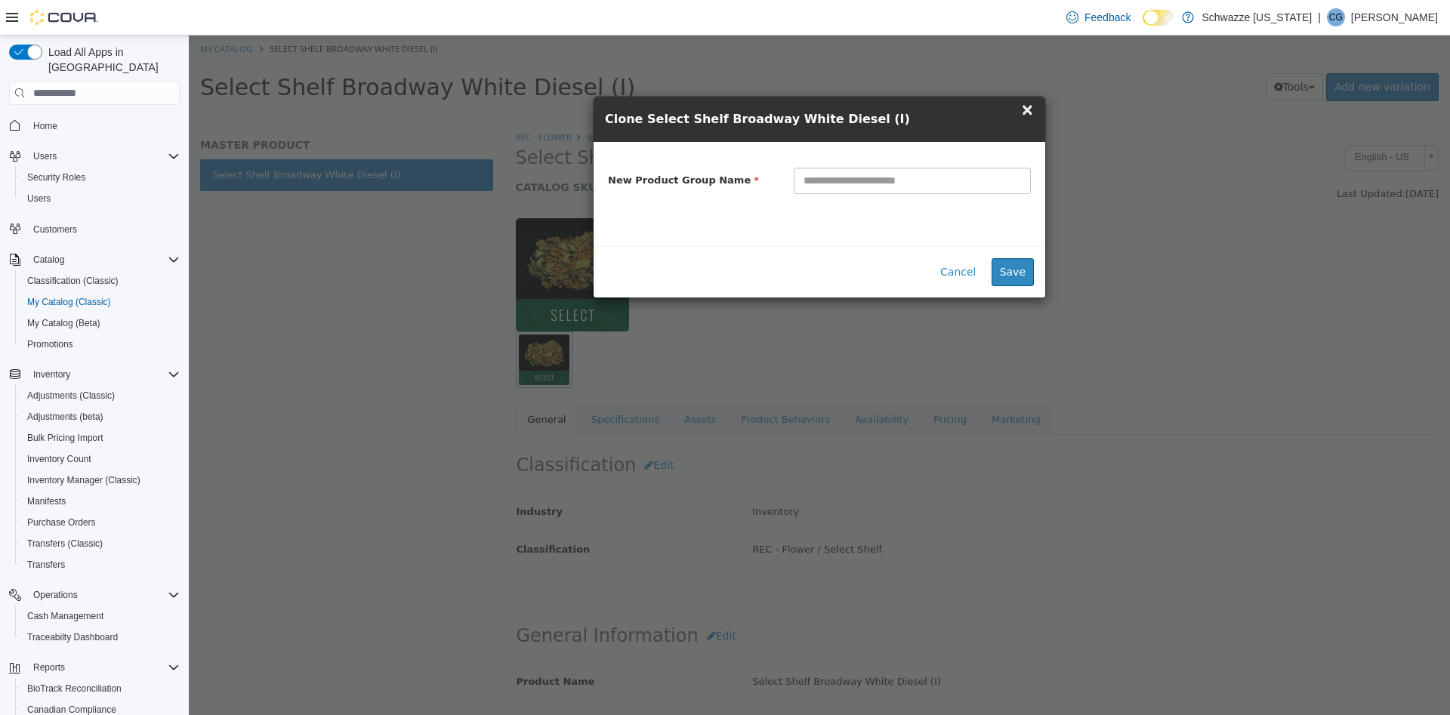
click at [999, 187] on input "text" at bounding box center [912, 181] width 237 height 26
type input "**********"
click at [1020, 271] on button "Save" at bounding box center [1012, 272] width 42 height 28
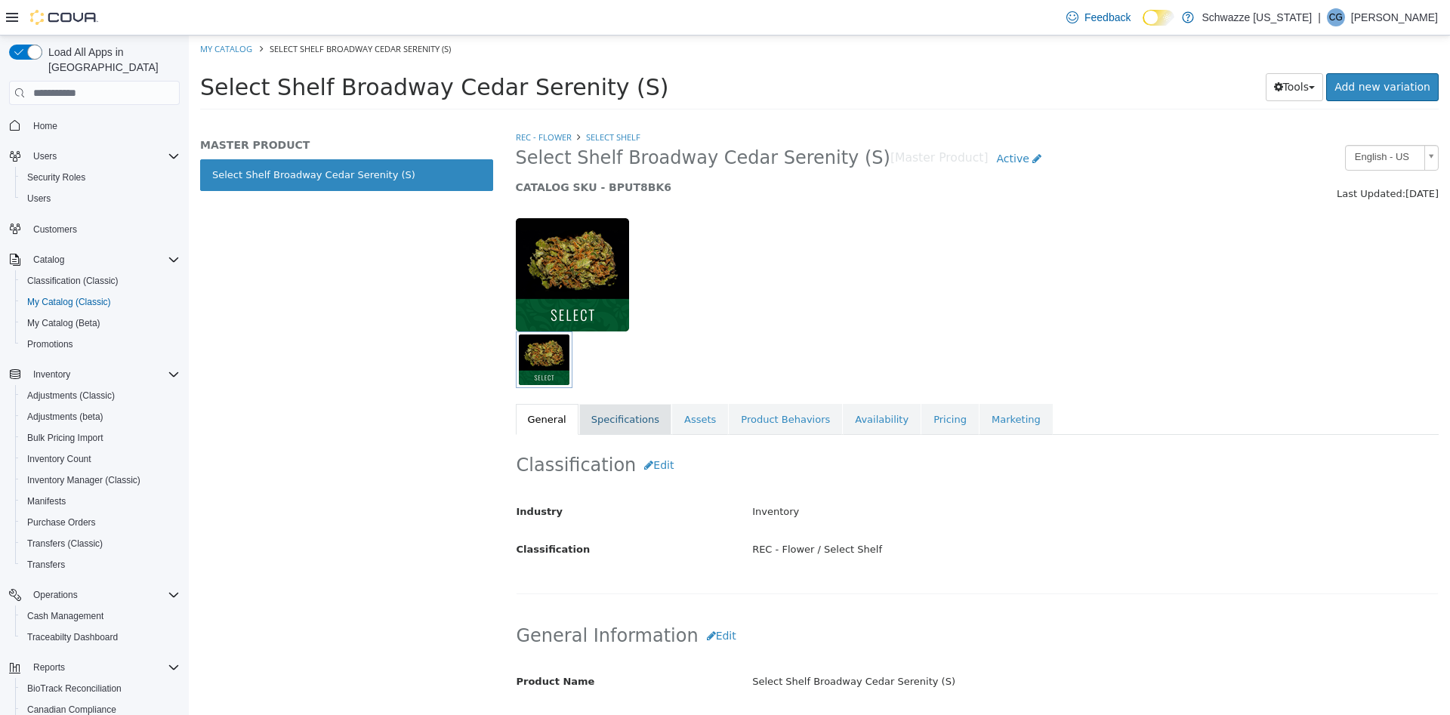
click at [624, 430] on link "Specifications" at bounding box center [625, 420] width 92 height 32
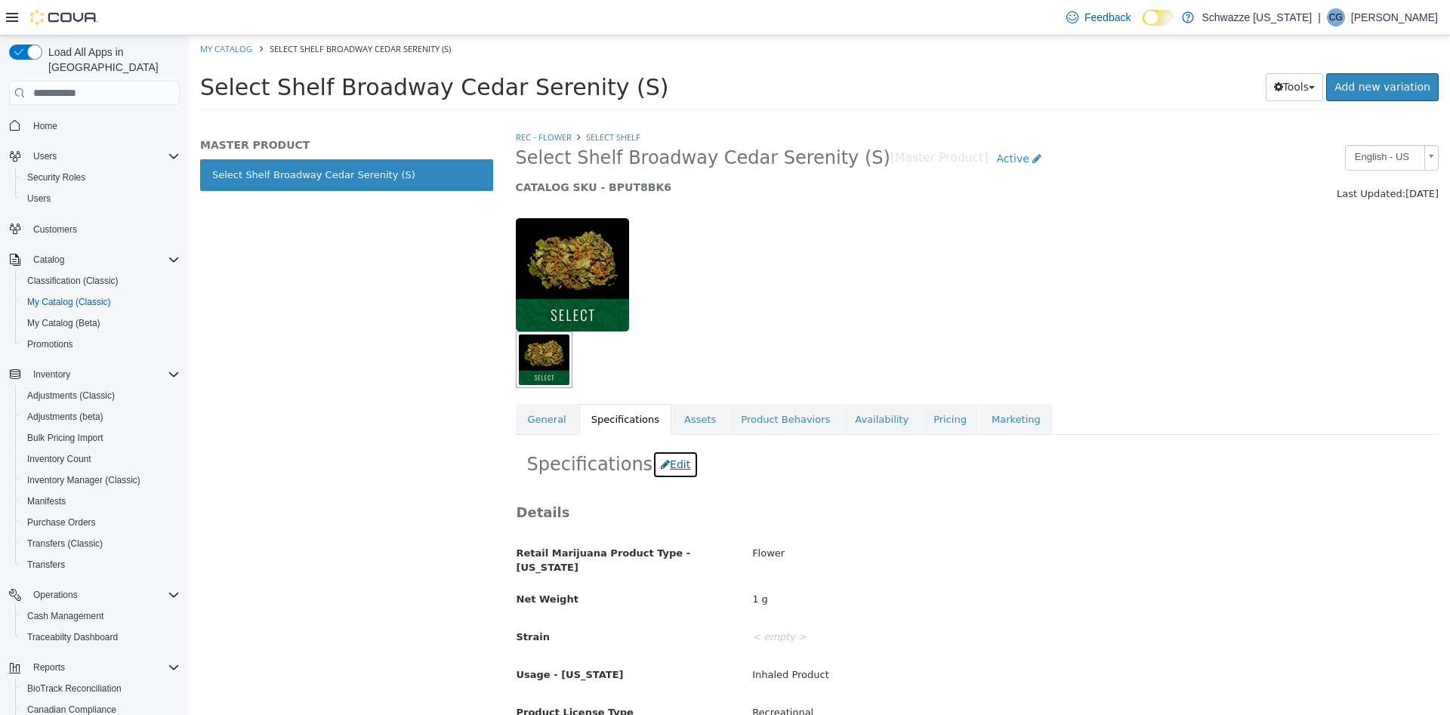
click at [672, 464] on button "Edit" at bounding box center [675, 465] width 46 height 28
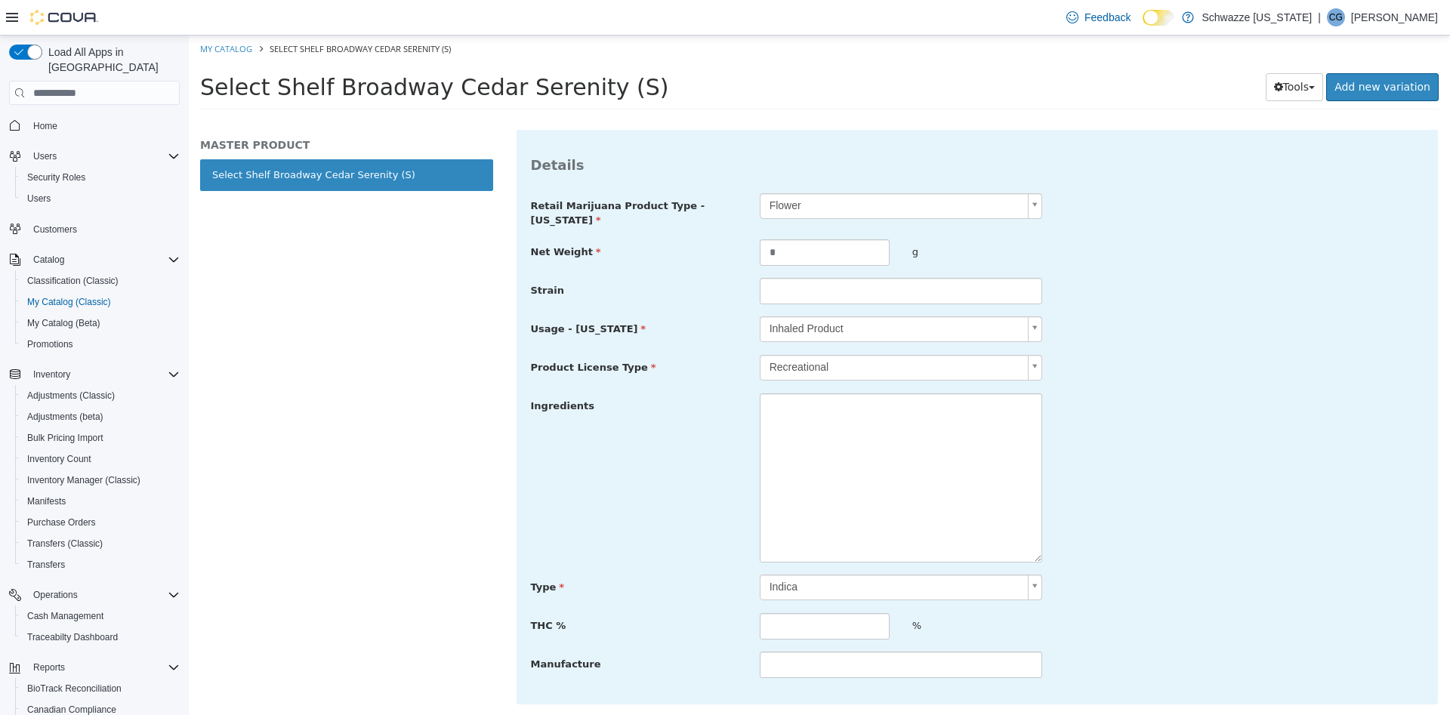
scroll to position [378, 0]
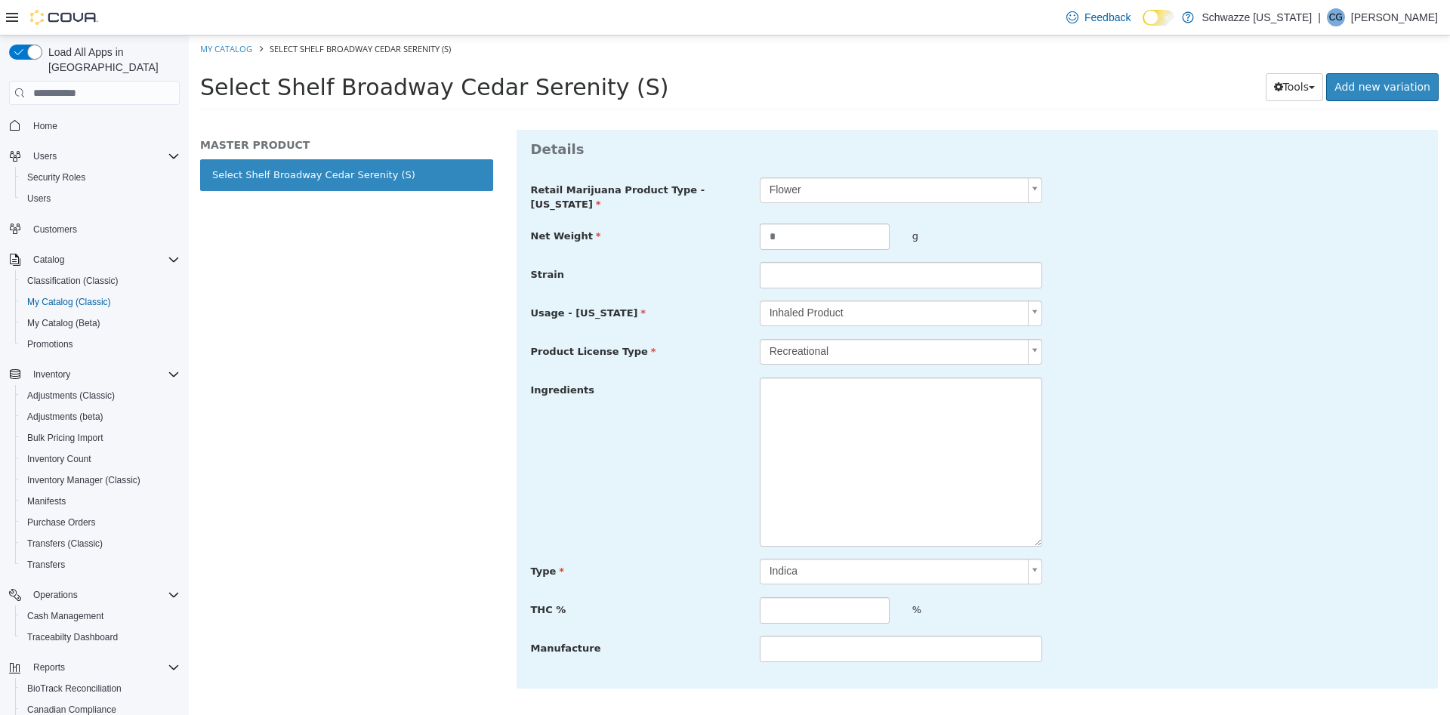
click at [844, 119] on body "**********" at bounding box center [819, 77] width 1261 height 84
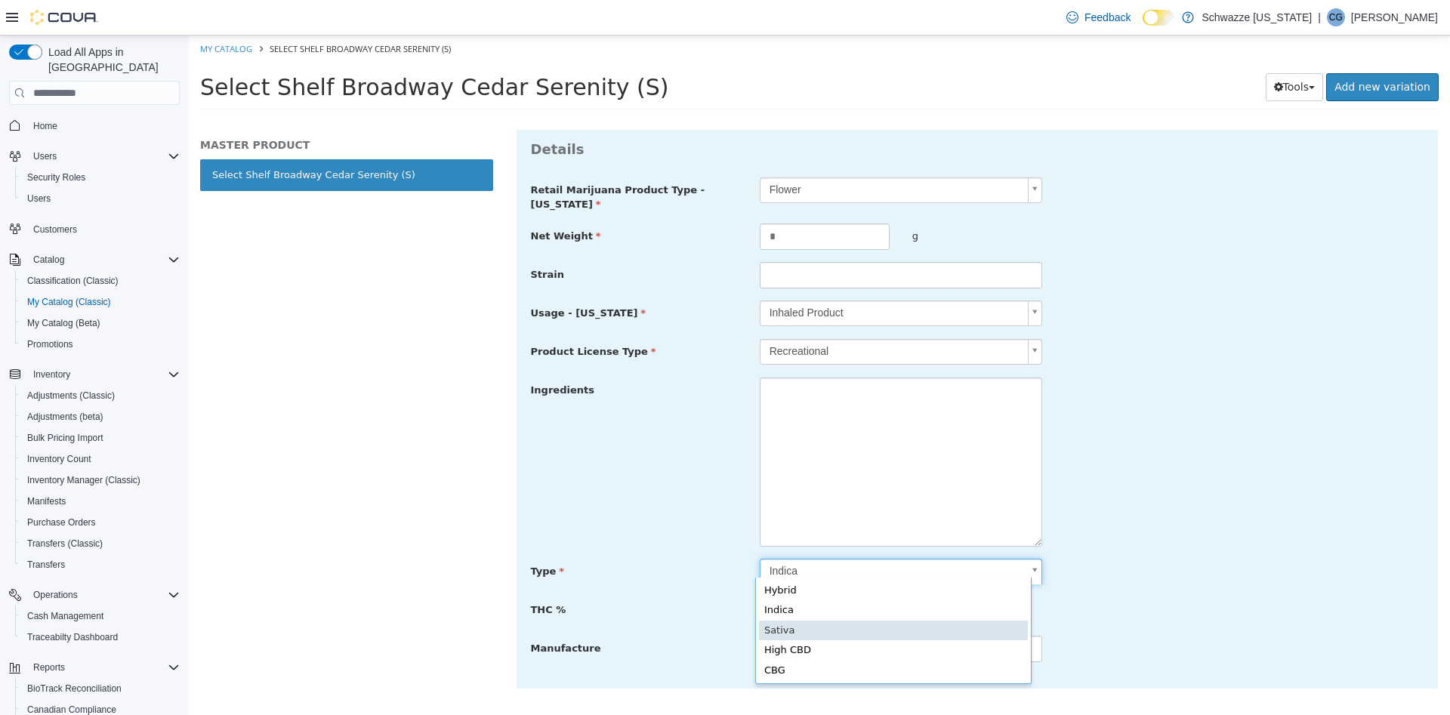
type input "******"
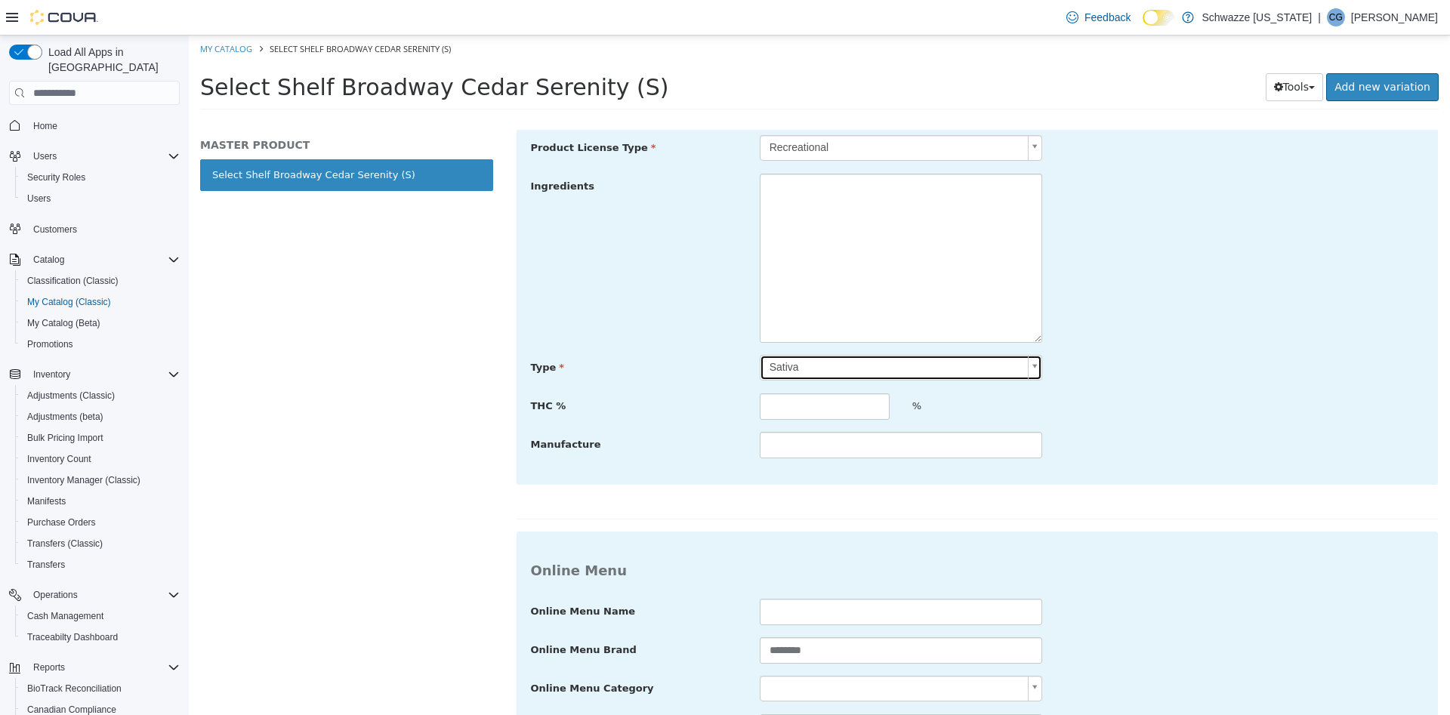
scroll to position [778, 0]
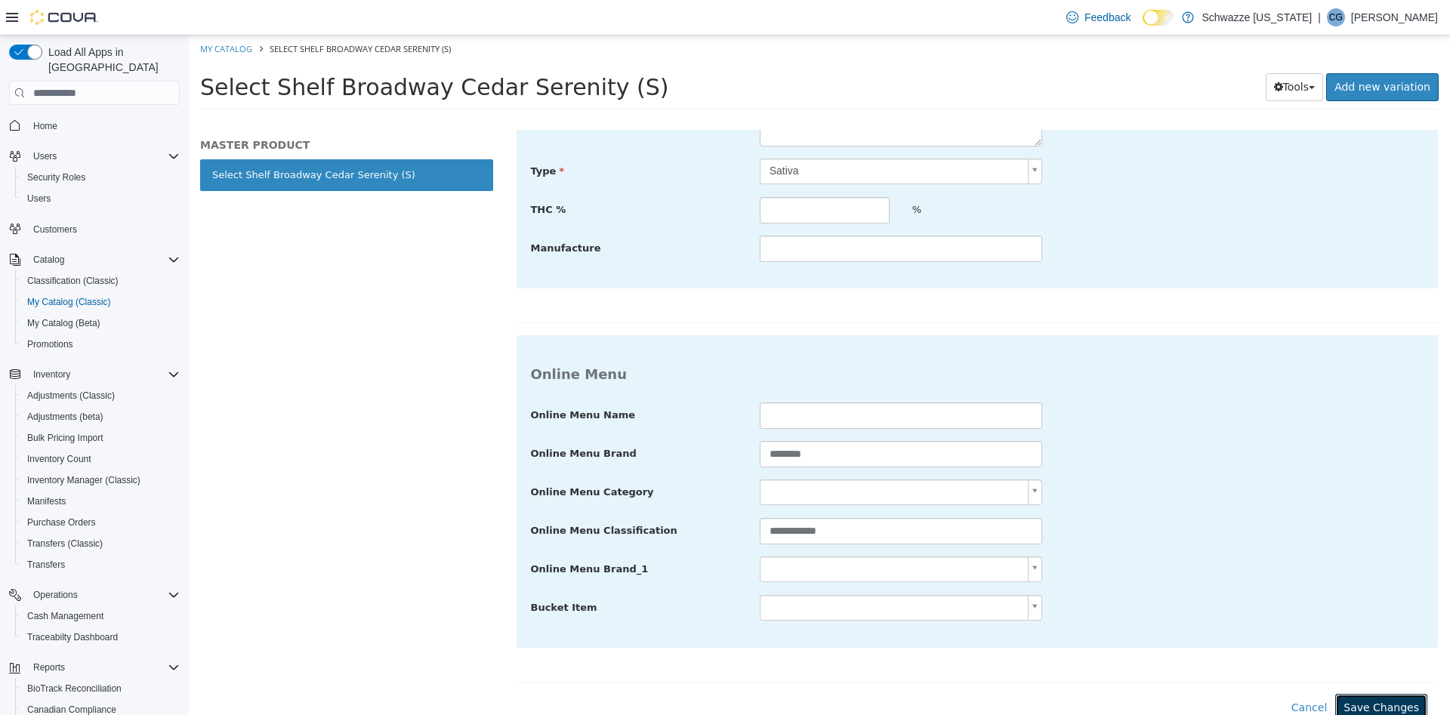
click at [1386, 696] on button "Save Changes" at bounding box center [1381, 708] width 92 height 28
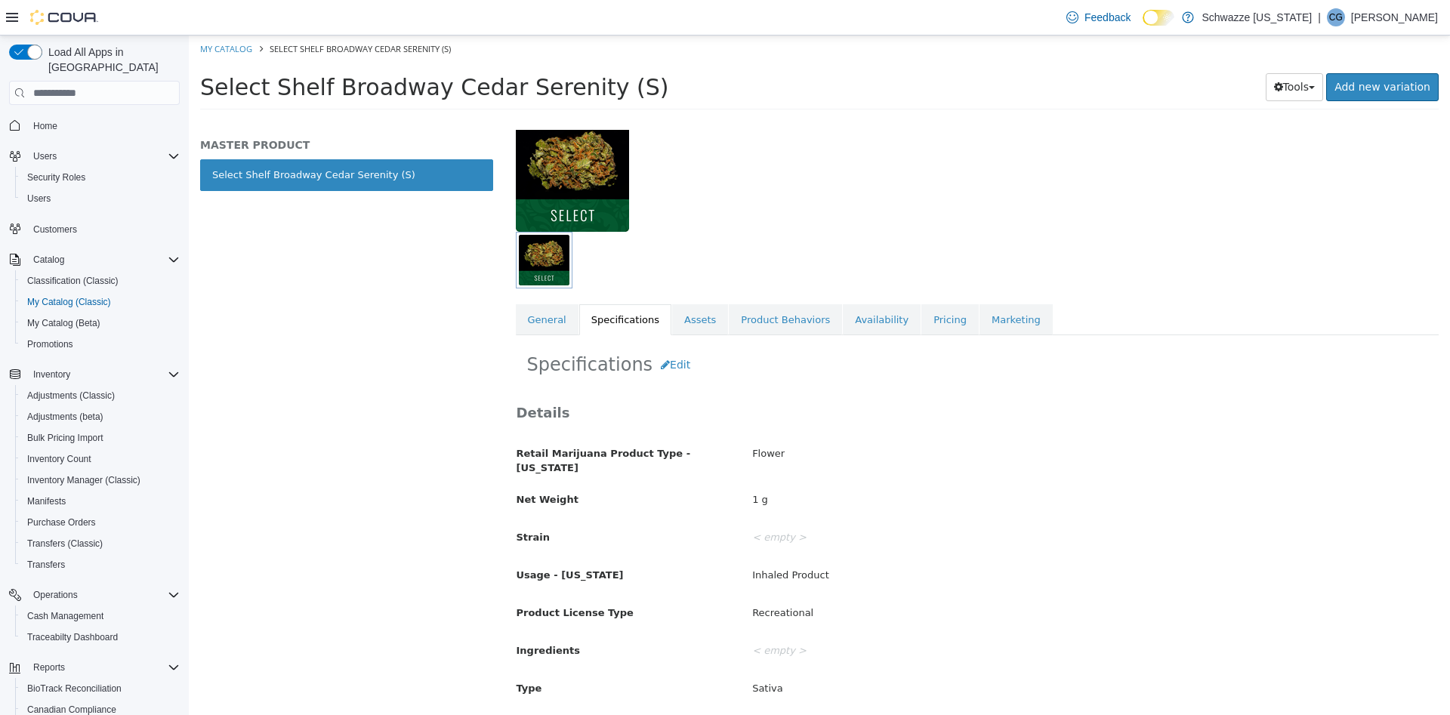
scroll to position [0, 0]
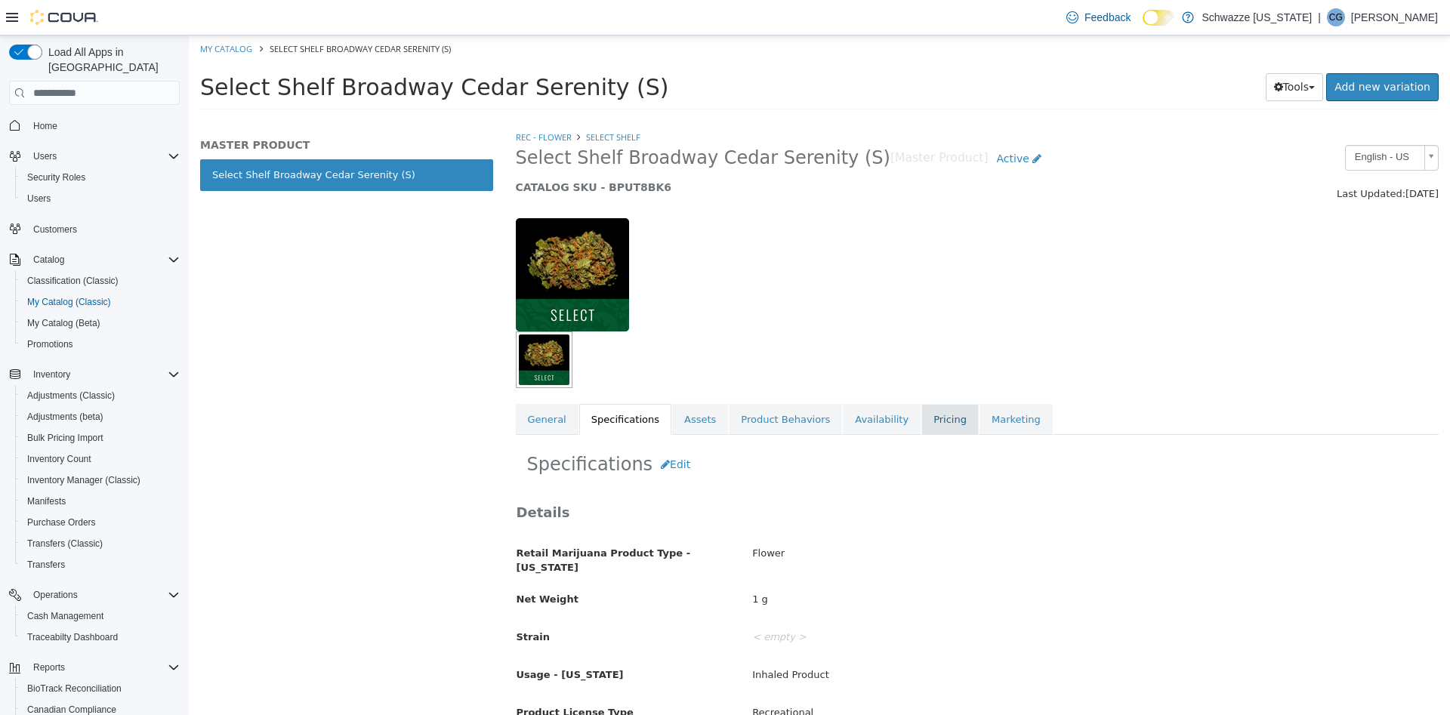
click at [922, 419] on link "Pricing" at bounding box center [949, 420] width 57 height 32
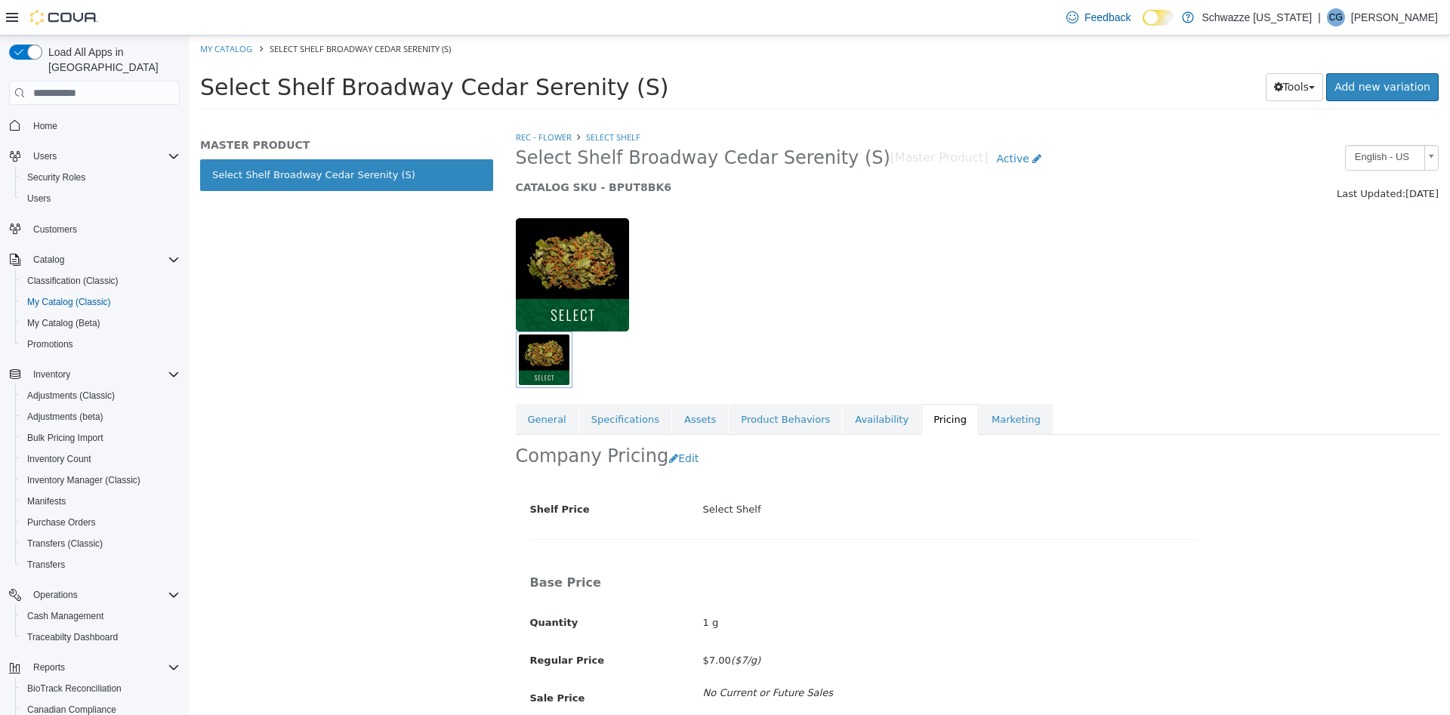
click at [631, 191] on h5 "CATALOG SKU - BPUT8BK6" at bounding box center [859, 187] width 686 height 14
copy h5 "BPUT8BK6"
click at [1030, 298] on div at bounding box center [977, 266] width 946 height 129
click at [1093, 288] on div at bounding box center [977, 266] width 946 height 129
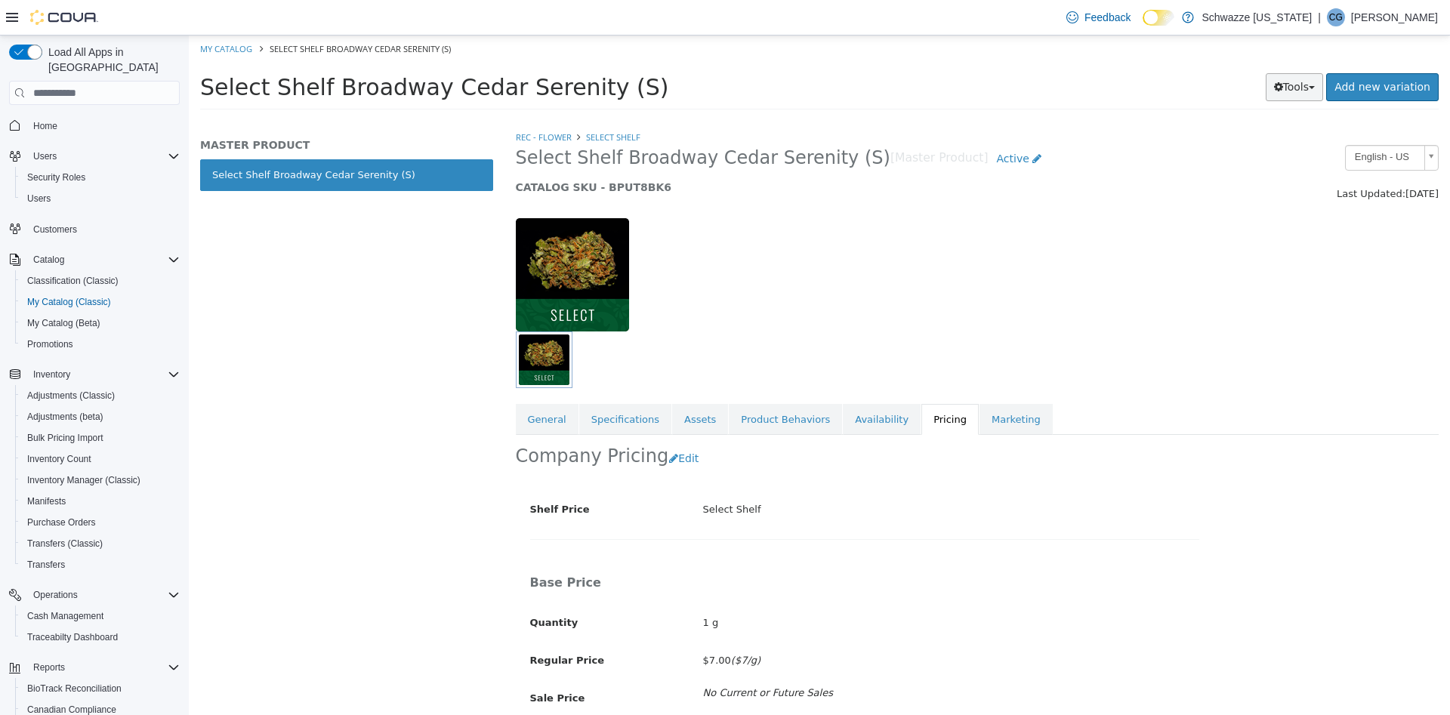
click at [1294, 89] on button "Tools" at bounding box center [1295, 87] width 58 height 28
click at [1284, 119] on link "Clone" at bounding box center [1262, 117] width 119 height 20
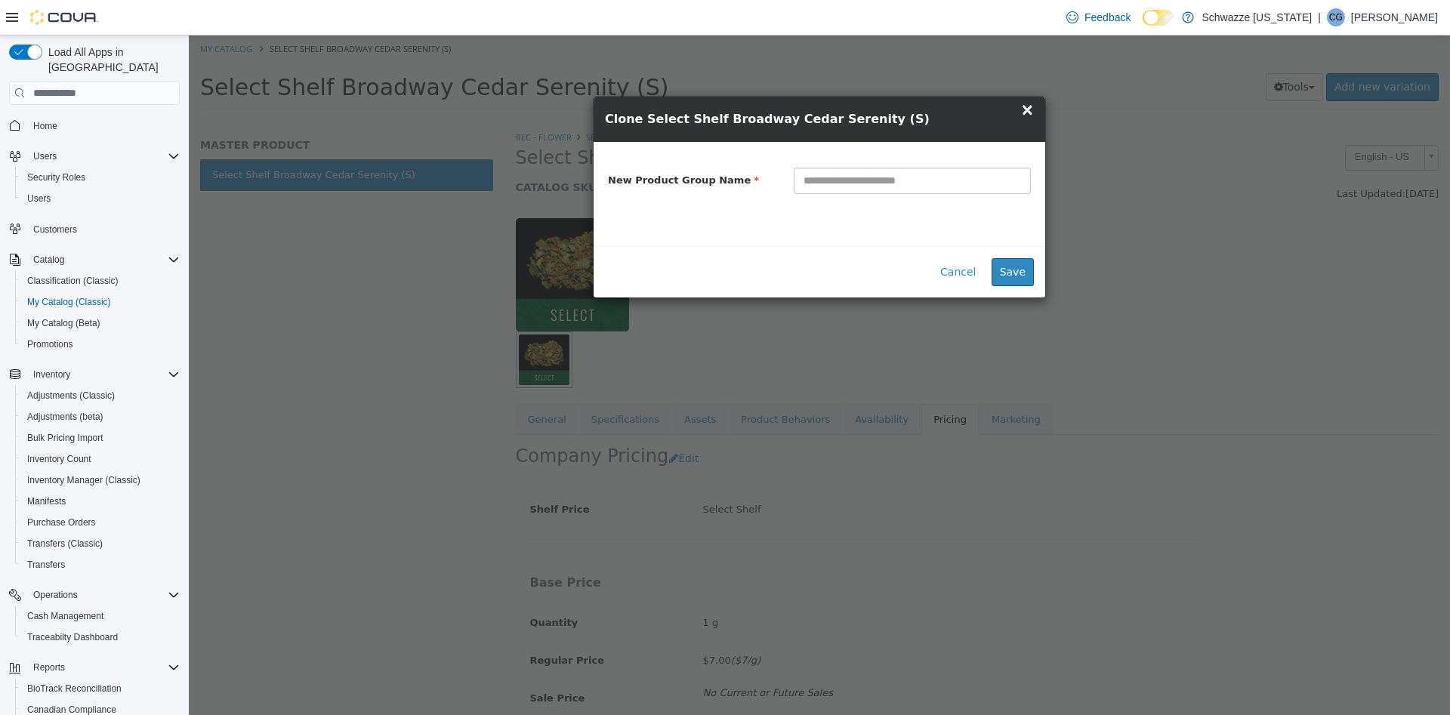
click at [974, 174] on input "text" at bounding box center [912, 181] width 237 height 26
type input "**********"
click at [1000, 270] on button "Save" at bounding box center [1012, 272] width 42 height 28
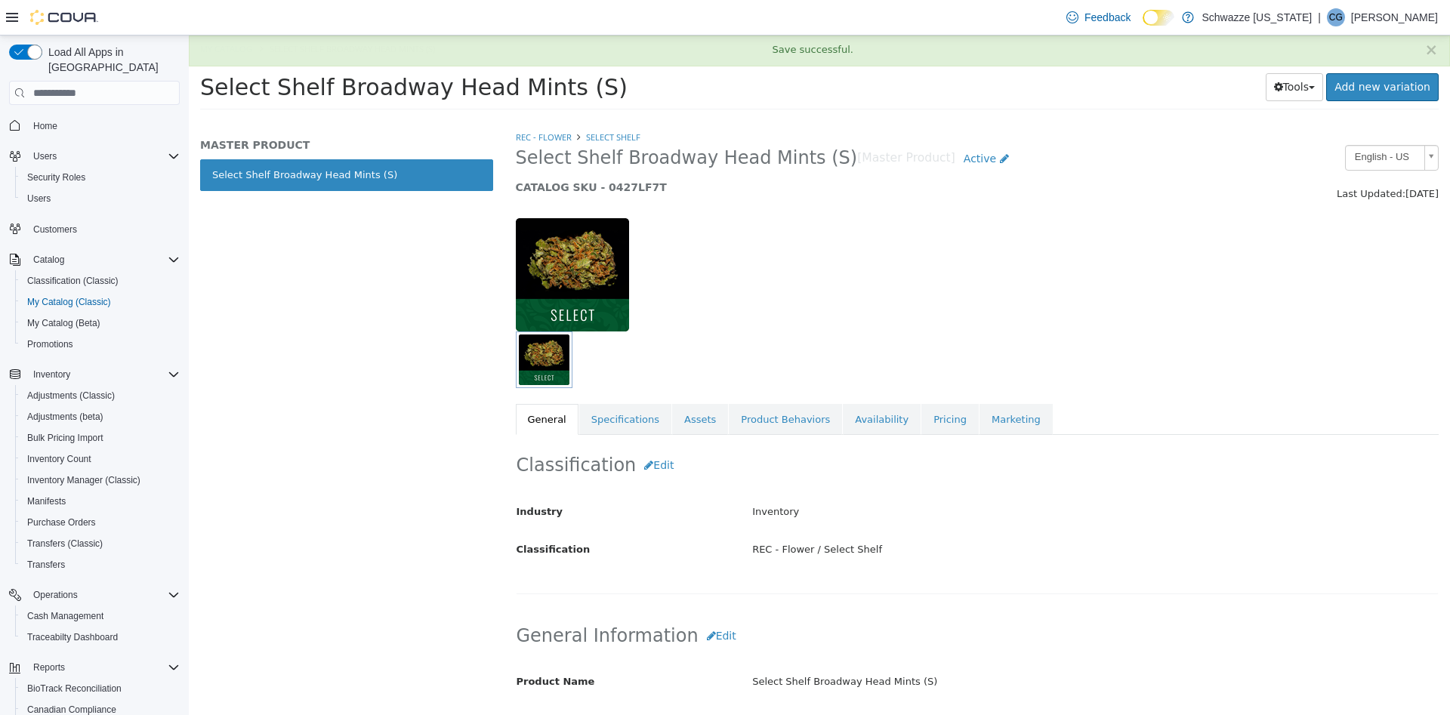
click at [615, 190] on h5 "CATALOG SKU - 0427LF7T" at bounding box center [859, 187] width 686 height 14
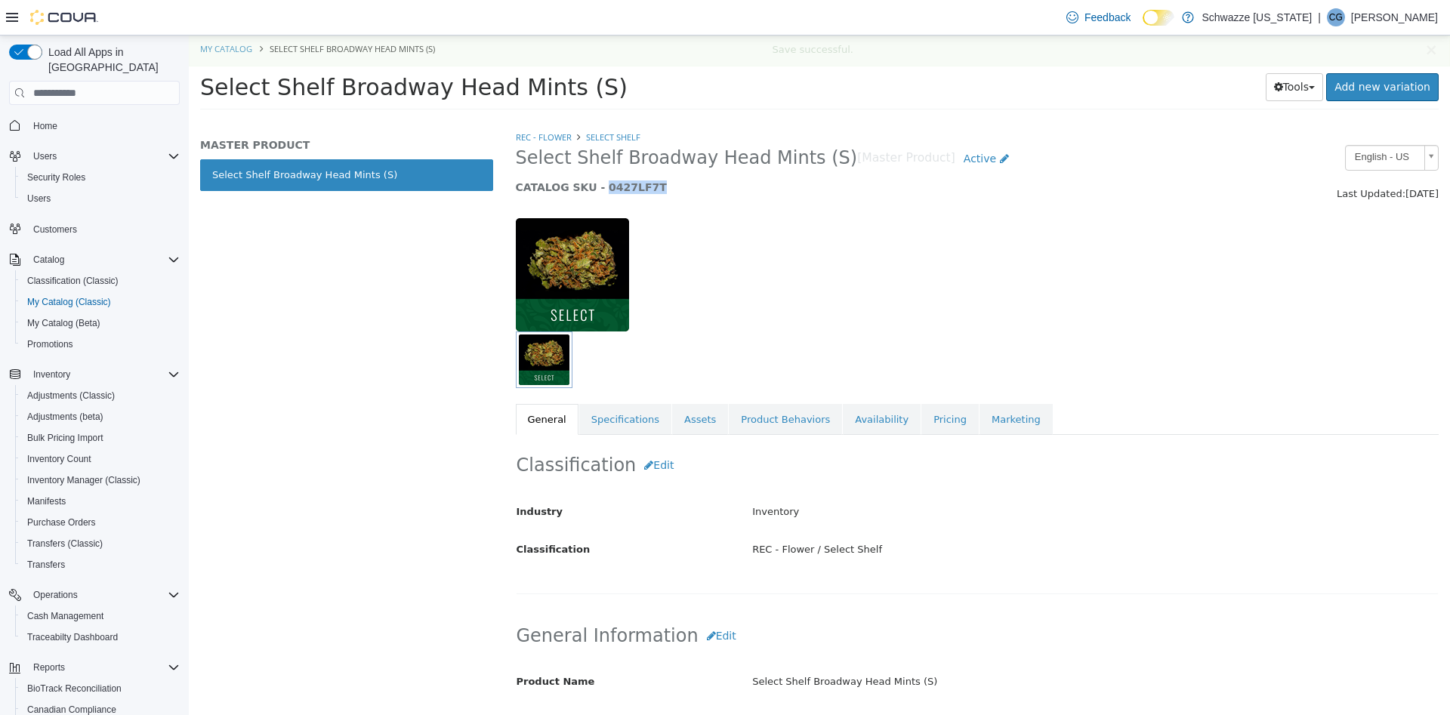
click at [615, 190] on h5 "CATALOG SKU - 0427LF7T" at bounding box center [859, 187] width 686 height 14
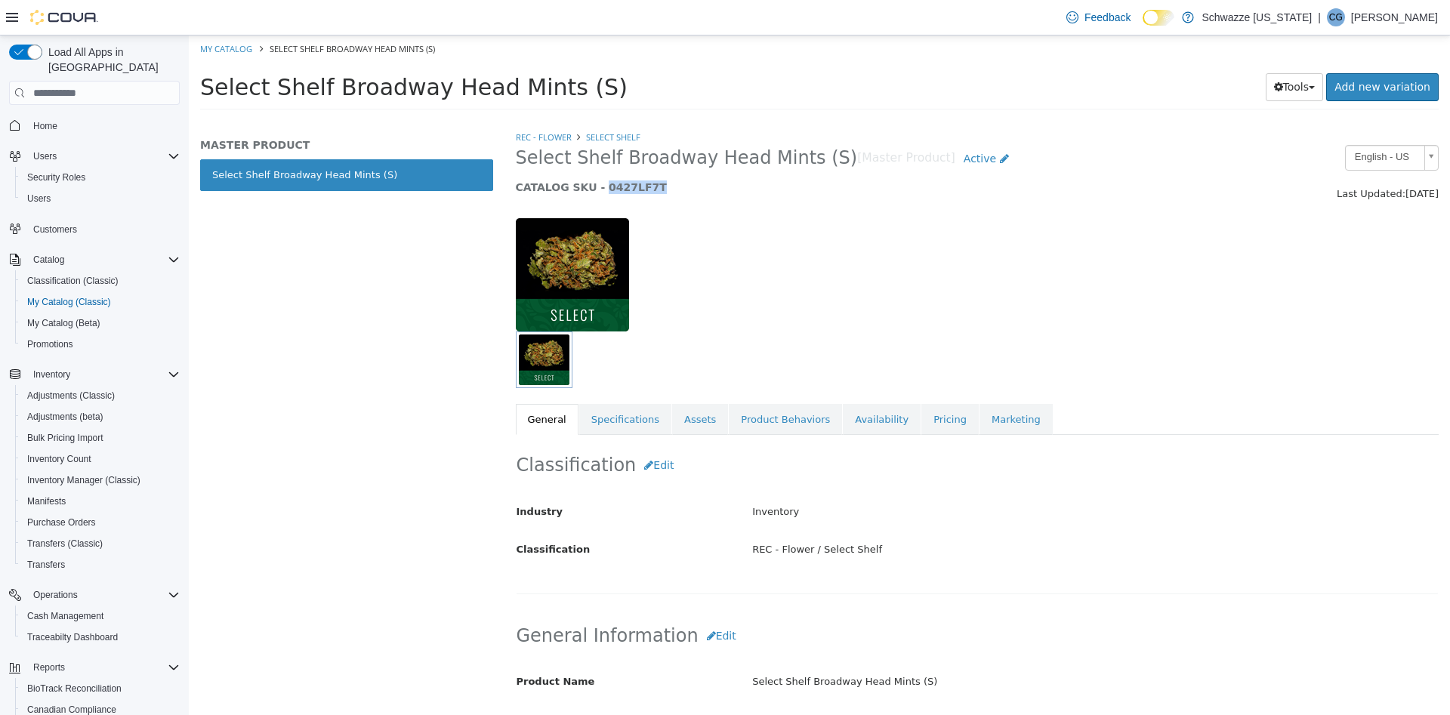
copy h5 "0427LF7T"
click at [921, 412] on link "Pricing" at bounding box center [949, 420] width 57 height 32
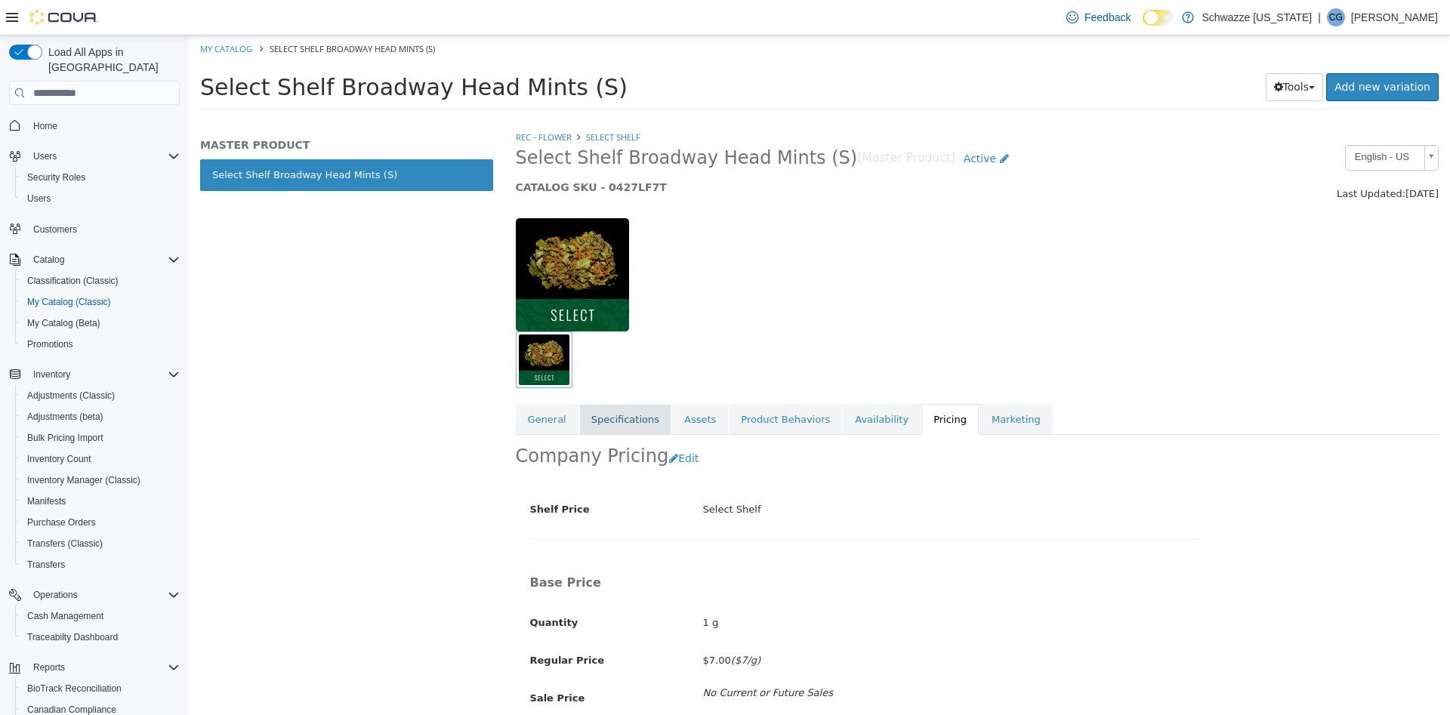
click at [633, 424] on link "Specifications" at bounding box center [625, 420] width 92 height 32
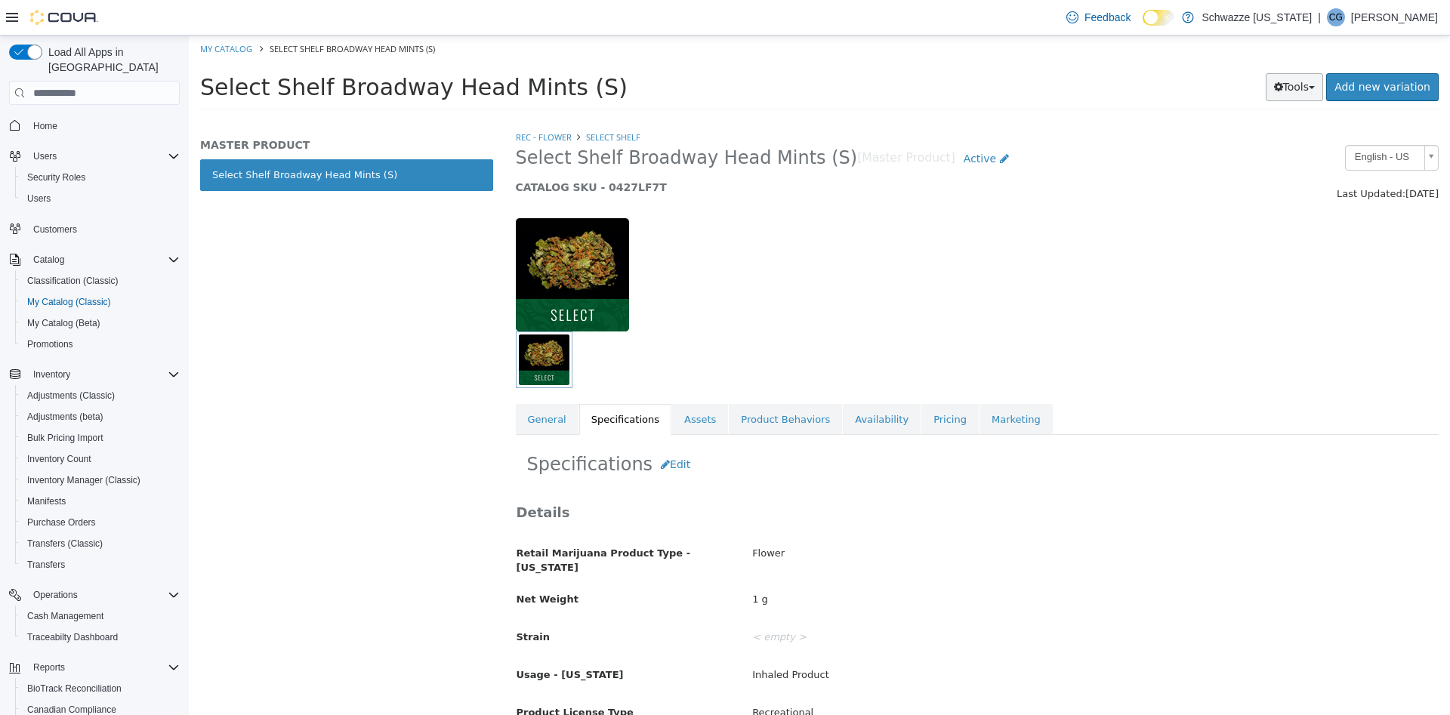
click at [1307, 88] on button "Tools" at bounding box center [1295, 87] width 58 height 28
click at [1267, 122] on link "Clone" at bounding box center [1262, 117] width 119 height 20
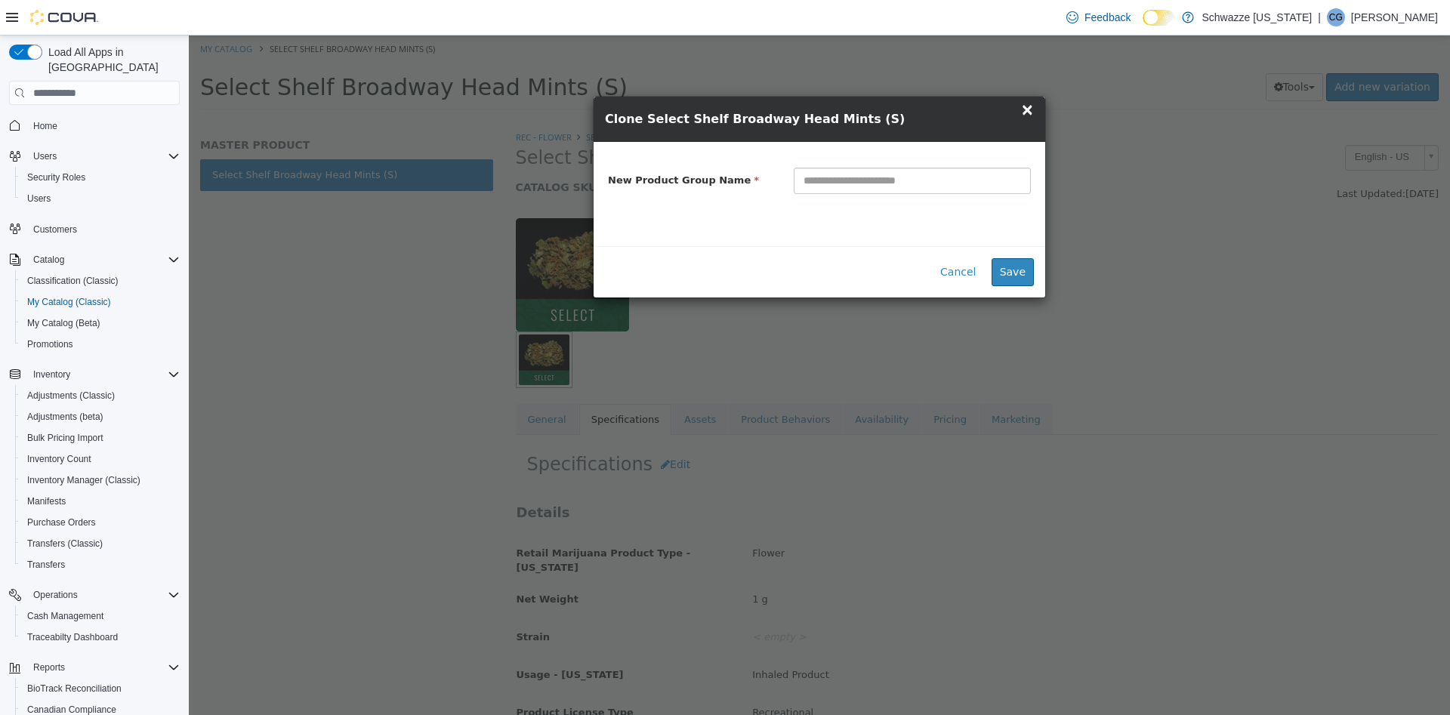
click at [973, 183] on input "text" at bounding box center [912, 181] width 237 height 26
type input "**********"
click at [1009, 272] on button "Save" at bounding box center [1012, 272] width 42 height 28
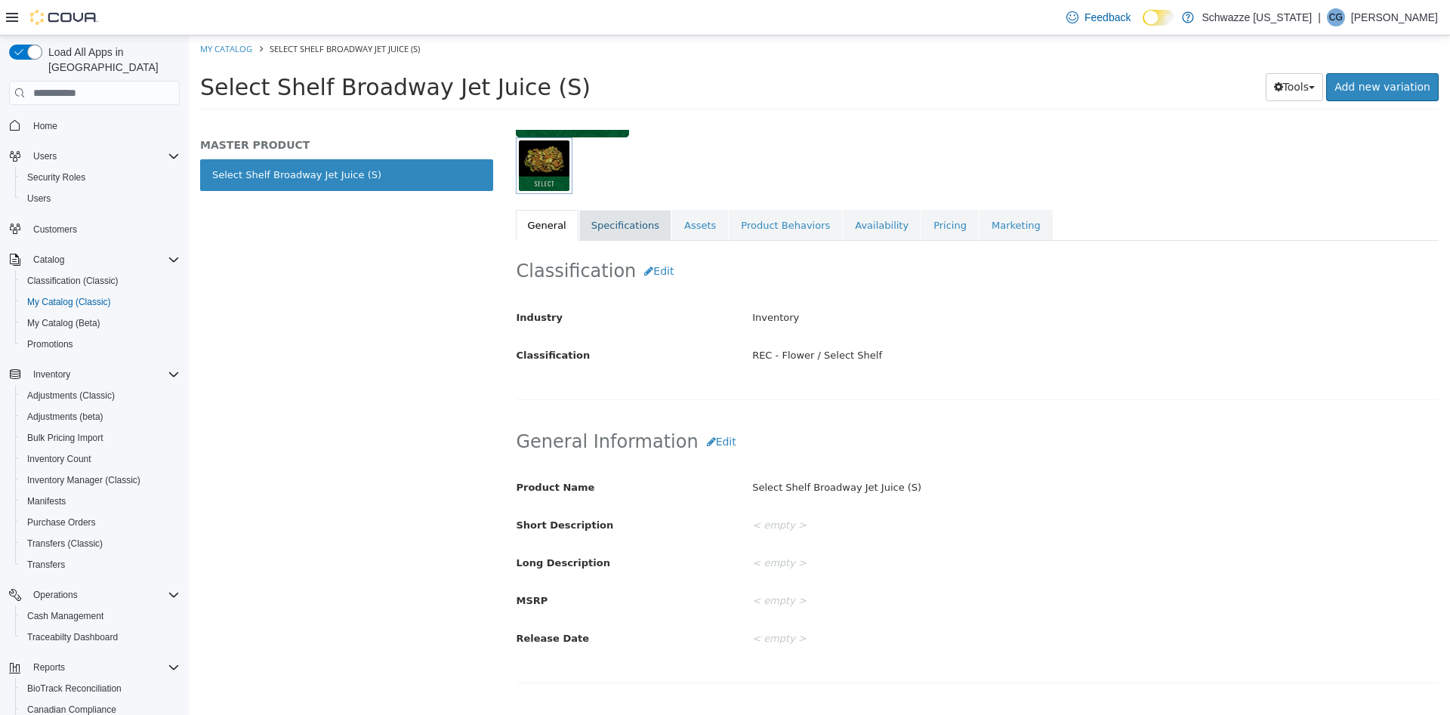
scroll to position [63, 0]
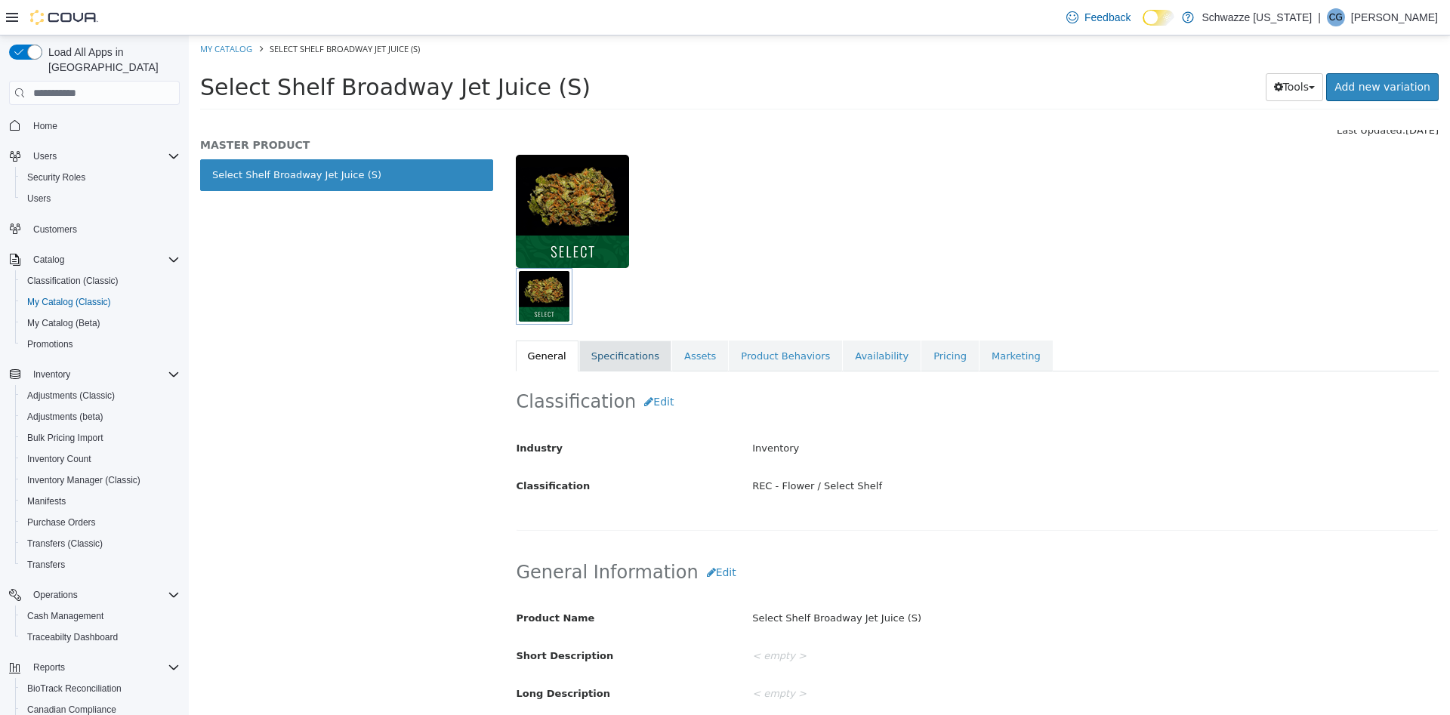
click at [610, 348] on link "Specifications" at bounding box center [625, 357] width 92 height 32
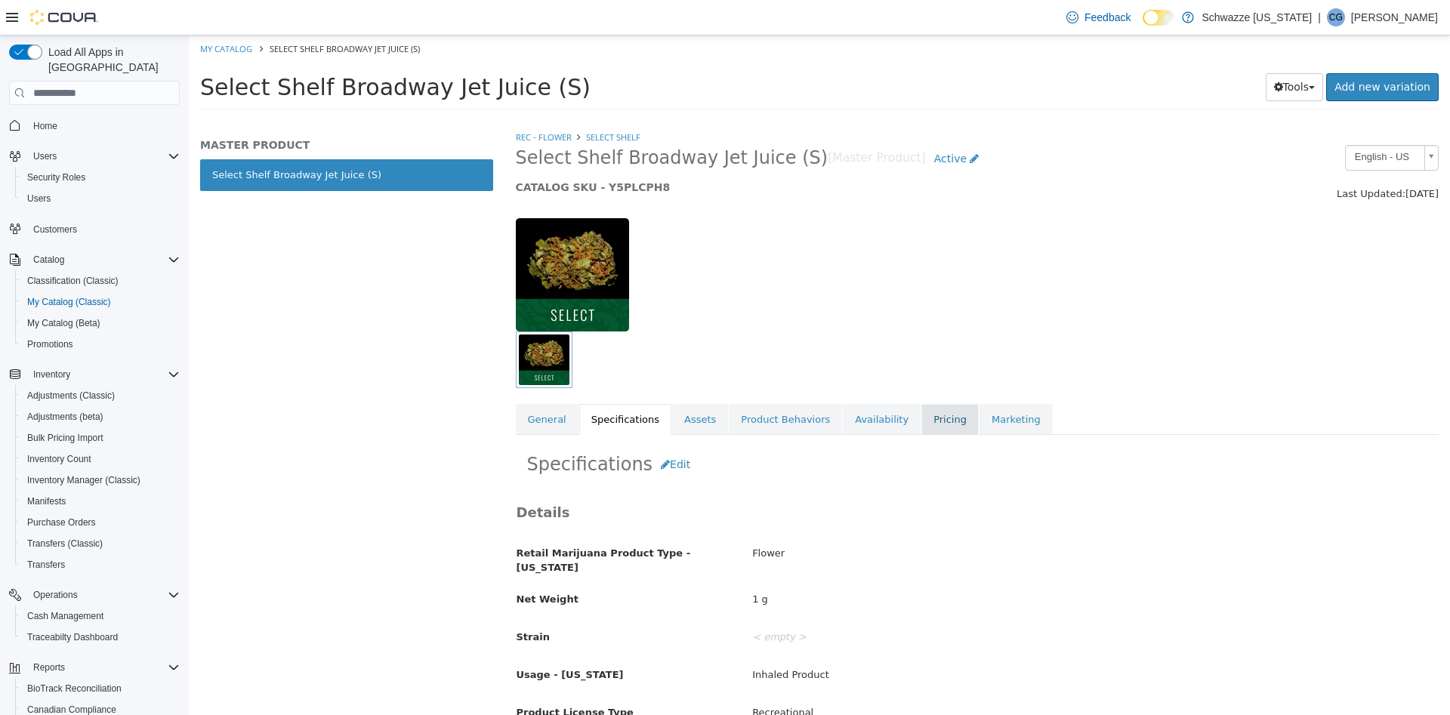
click at [921, 410] on link "Pricing" at bounding box center [949, 420] width 57 height 32
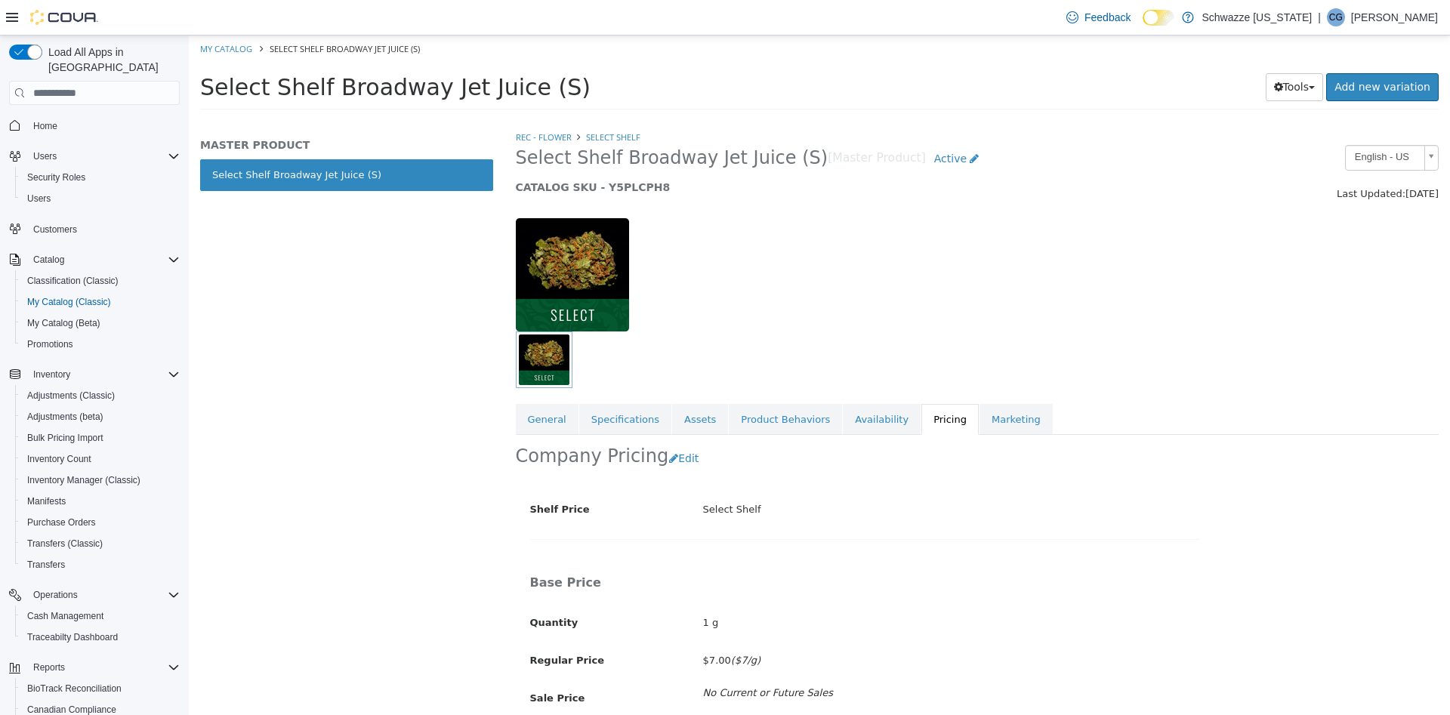
click at [612, 190] on h5 "CATALOG SKU - Y5PLCPH8" at bounding box center [859, 187] width 686 height 14
copy h5 "Y5PLCPH8"
click at [1311, 89] on button "Tools" at bounding box center [1295, 87] width 58 height 28
click at [1293, 111] on link "Clone" at bounding box center [1262, 117] width 119 height 20
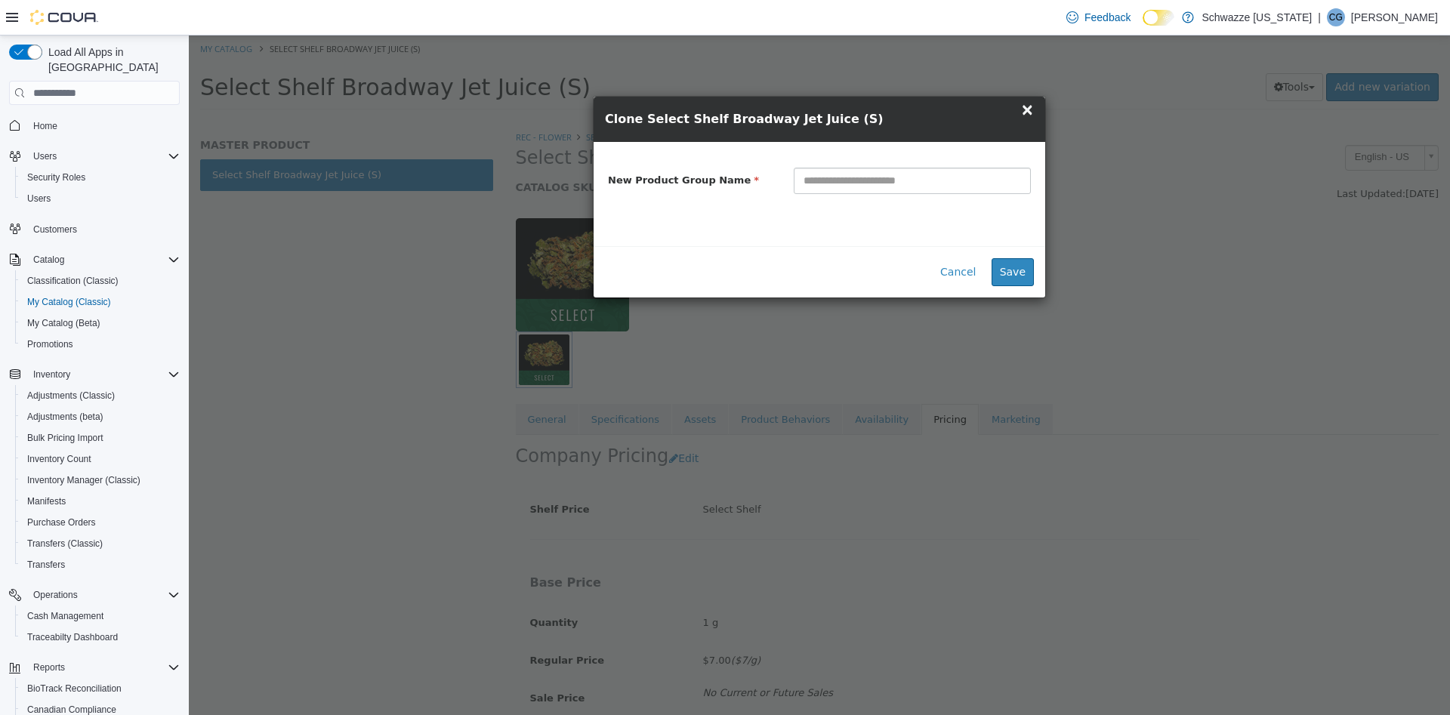
click at [927, 187] on input "text" at bounding box center [912, 181] width 237 height 26
type input "**********"
click at [1023, 271] on button "Save" at bounding box center [1012, 272] width 42 height 28
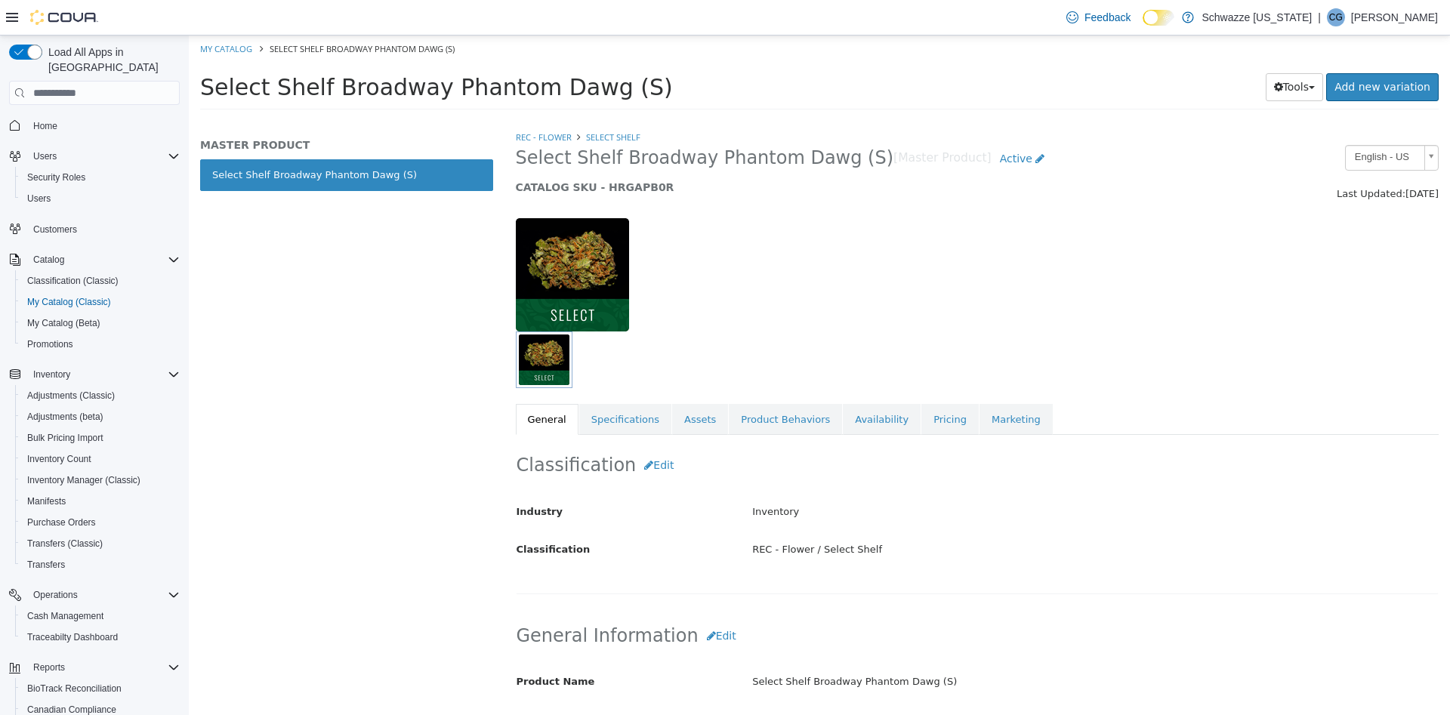
click at [627, 194] on h5 "CATALOG SKU - HRGAPB0R" at bounding box center [859, 187] width 686 height 14
copy h5 "HRGAPB0R"
click at [627, 427] on link "Specifications" at bounding box center [625, 420] width 92 height 32
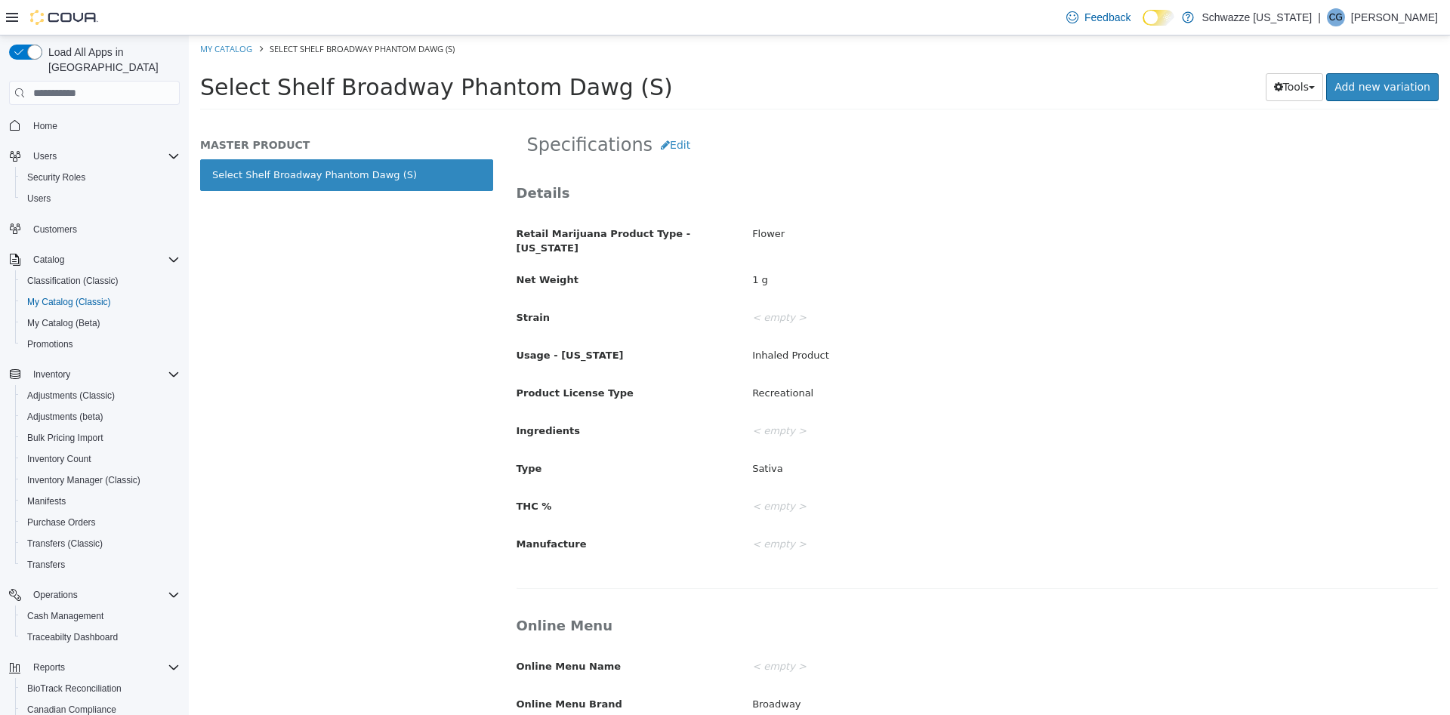
scroll to position [131, 0]
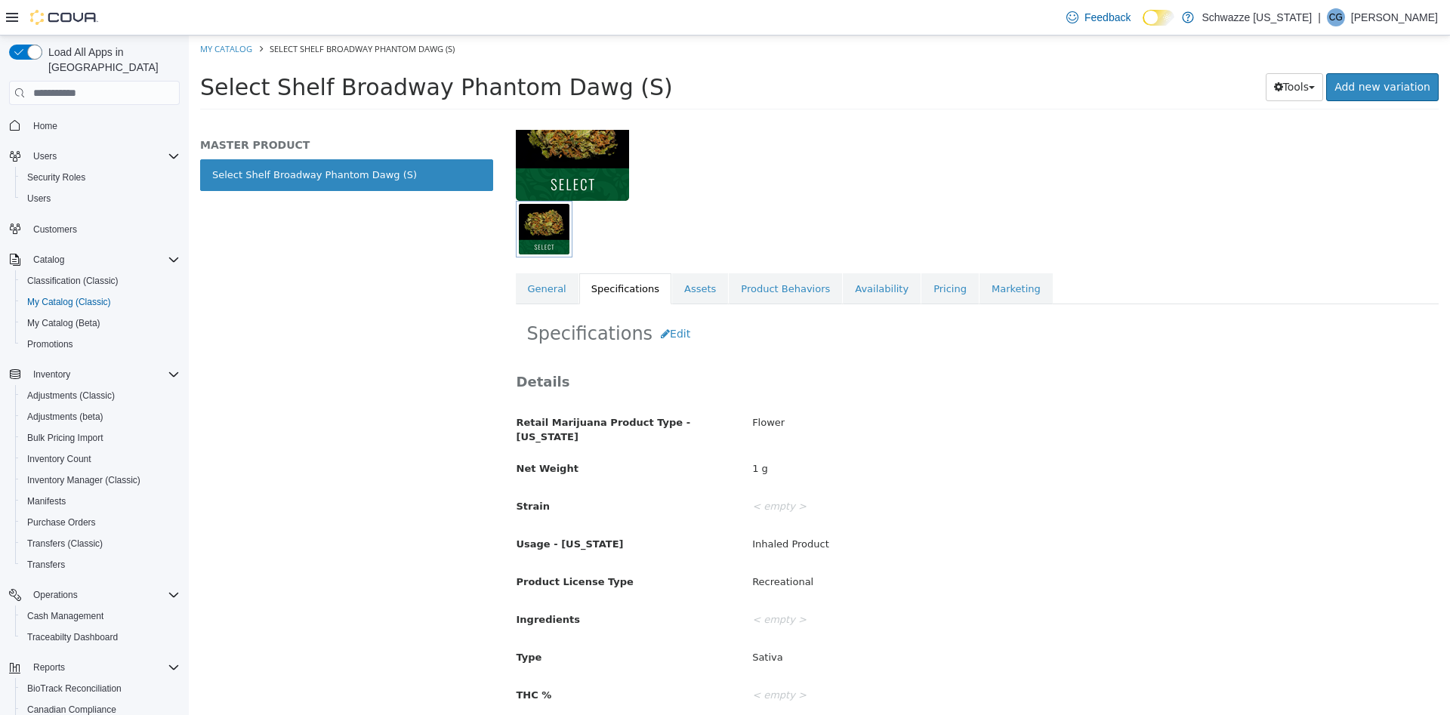
click at [913, 310] on div "Specifications Edit Details Retail Marijuana Product Type - [US_STATE] Flower N…" at bounding box center [977, 701] width 923 height 795
click at [921, 301] on link "Pricing" at bounding box center [949, 289] width 57 height 32
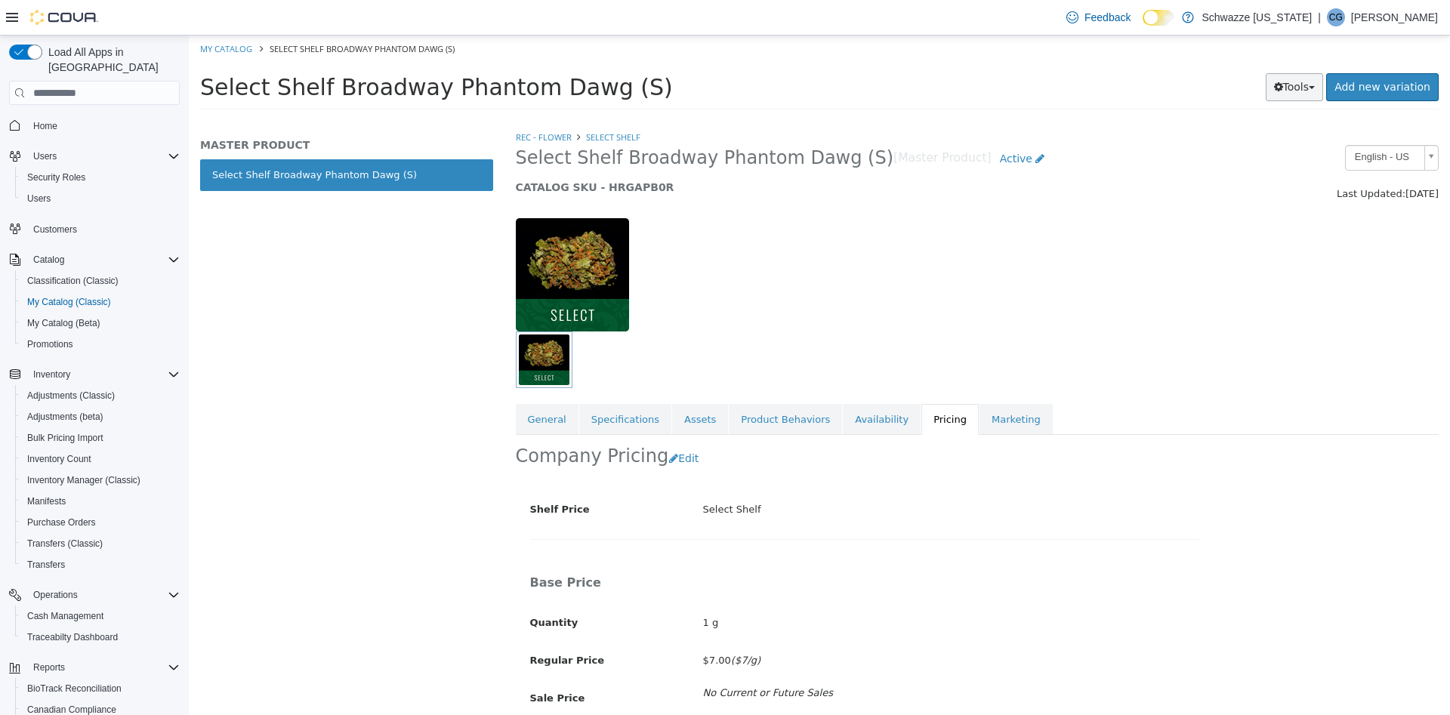
click at [1294, 91] on button "Tools" at bounding box center [1295, 87] width 58 height 28
click at [1275, 116] on link "Clone" at bounding box center [1262, 117] width 119 height 20
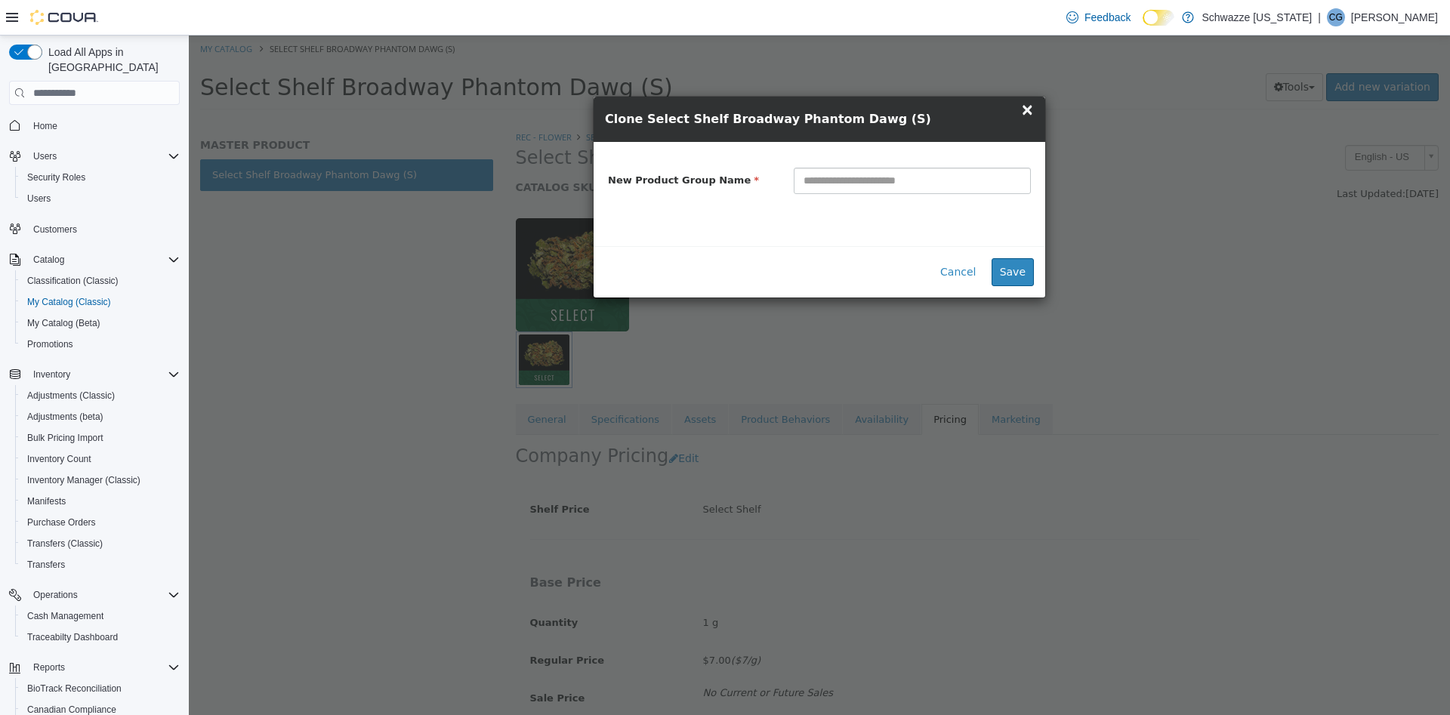
click at [951, 182] on input "text" at bounding box center [912, 181] width 237 height 26
type input "**********"
click at [1023, 279] on button "Save" at bounding box center [1012, 272] width 42 height 28
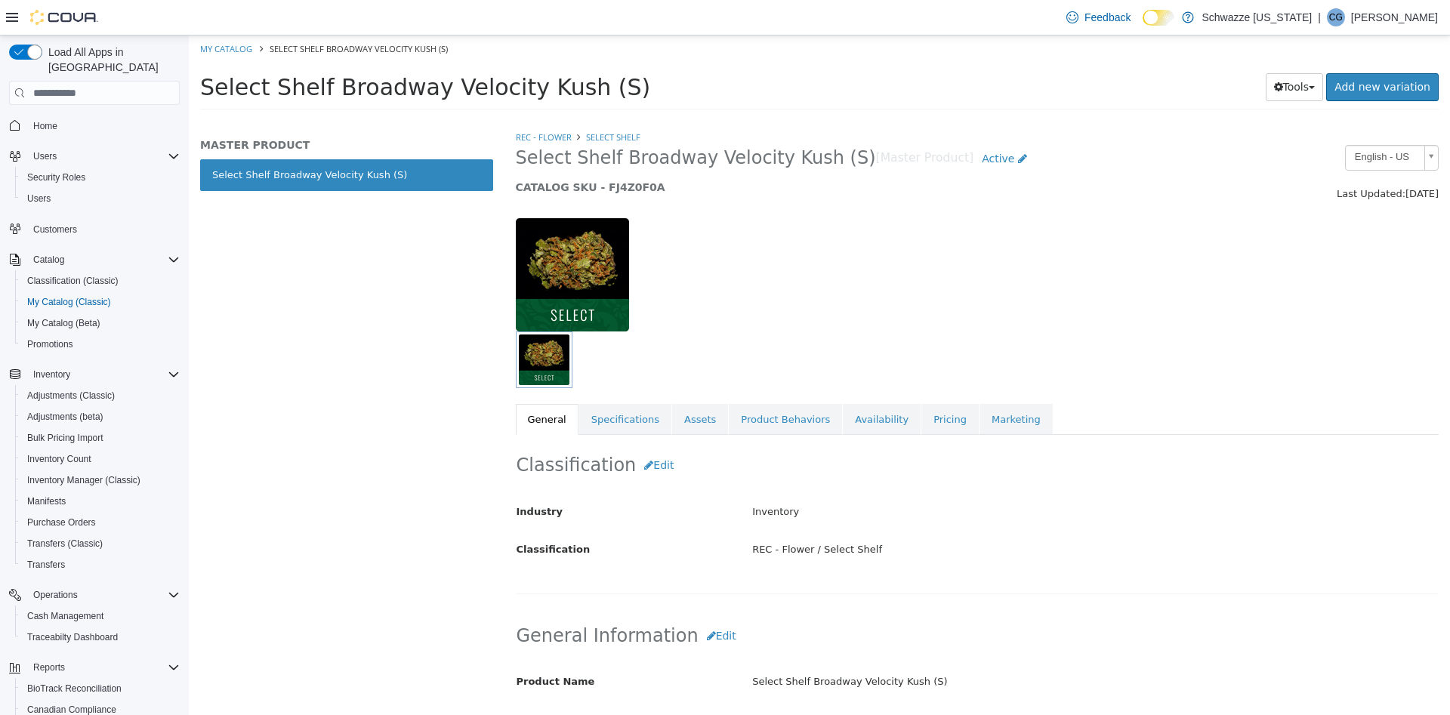
click at [620, 183] on h5 "CATALOG SKU - FJ4Z0F0A" at bounding box center [859, 187] width 686 height 14
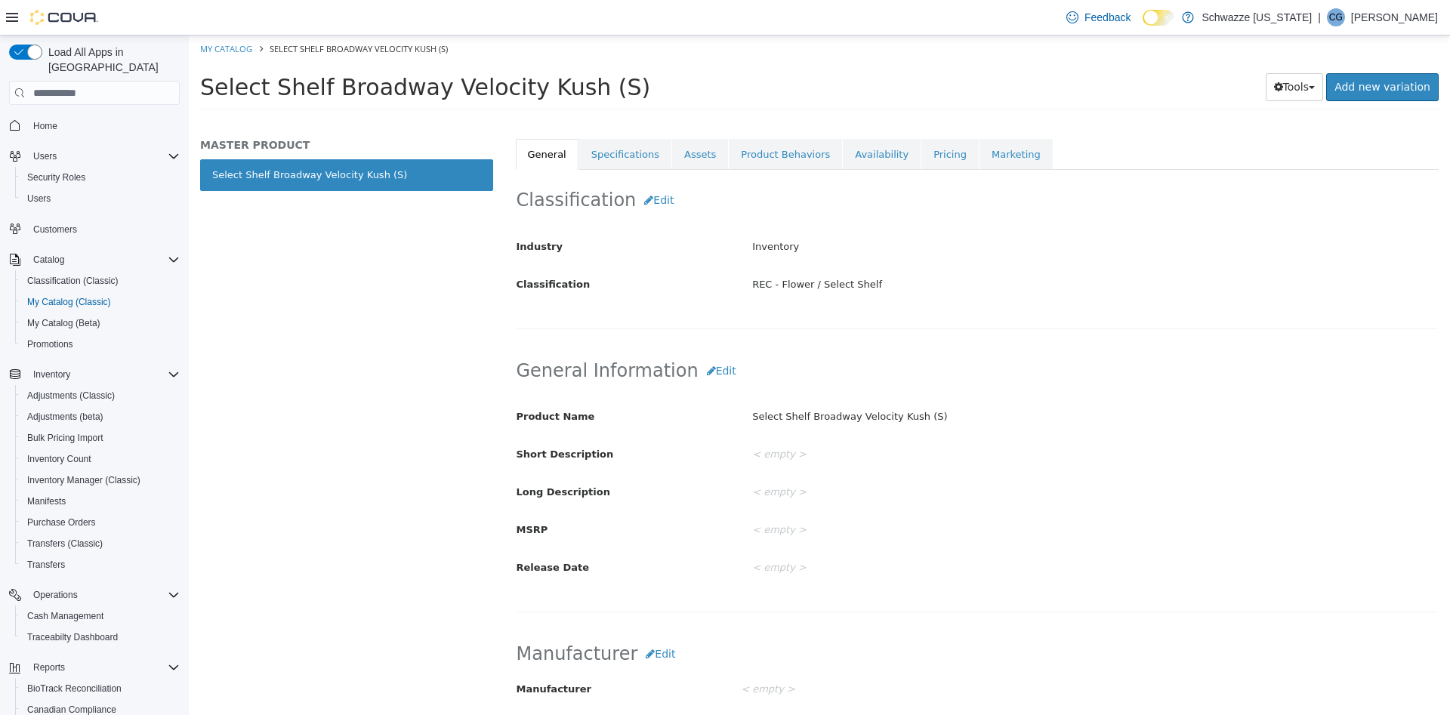
scroll to position [252, 0]
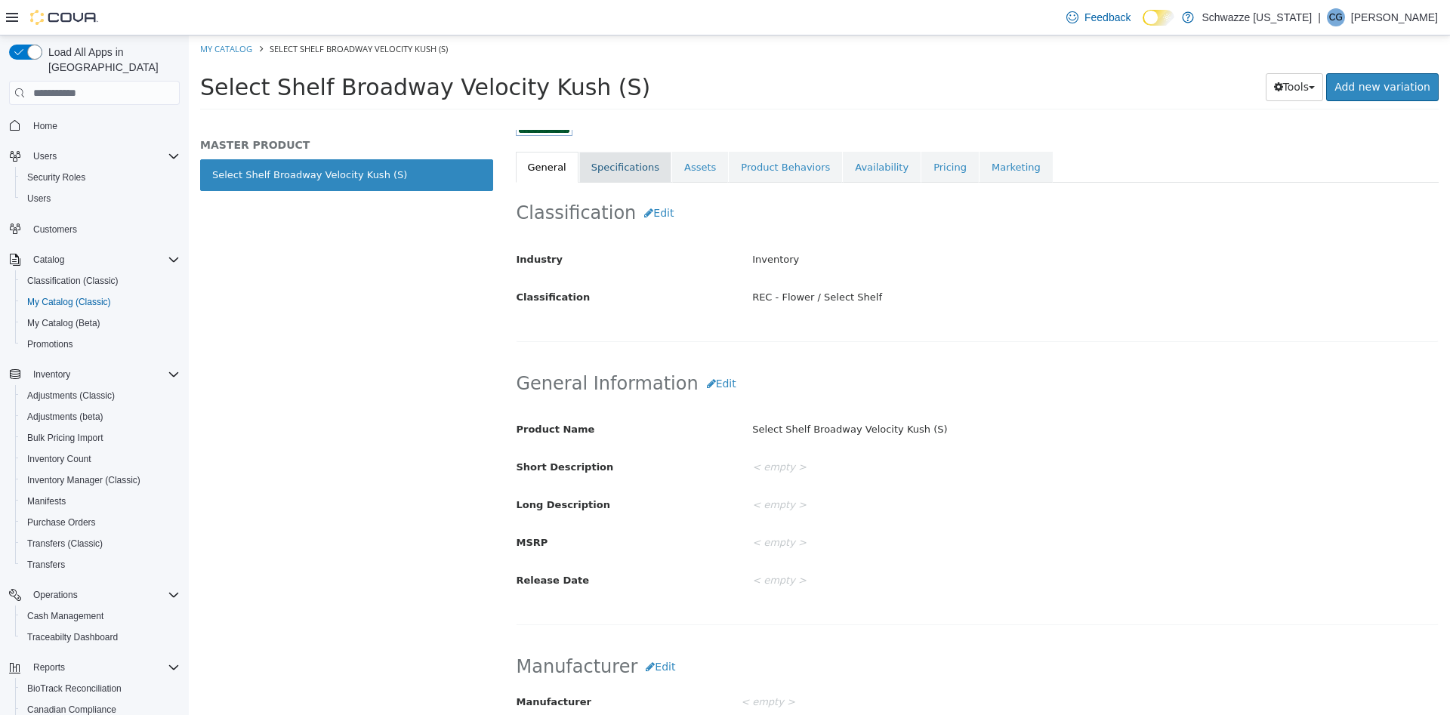
click at [596, 162] on link "Specifications" at bounding box center [625, 168] width 92 height 32
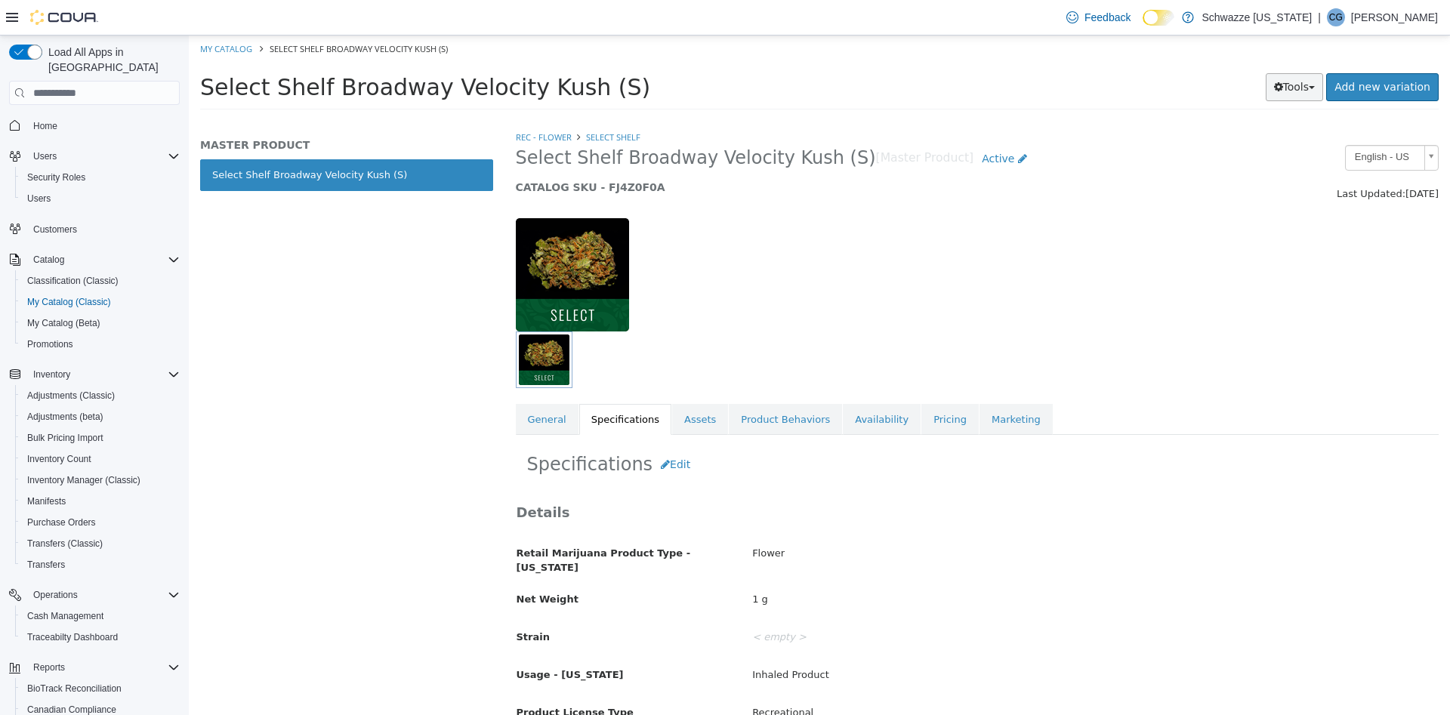
click at [1300, 79] on button "Tools" at bounding box center [1295, 87] width 58 height 28
click at [1284, 113] on link "Clone" at bounding box center [1262, 117] width 119 height 20
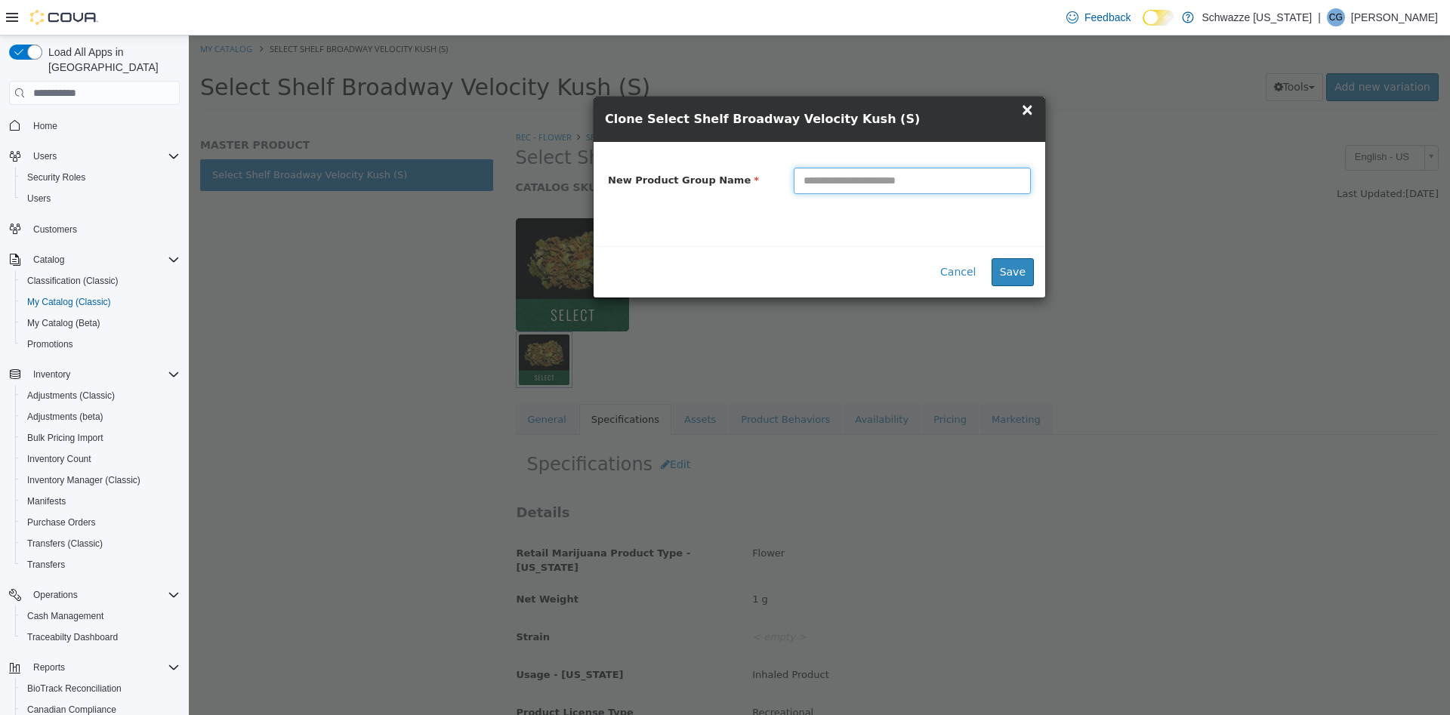
click at [851, 184] on input "text" at bounding box center [912, 181] width 237 height 26
paste input "**********"
type input "**********"
click at [1018, 270] on button "Save" at bounding box center [1012, 272] width 42 height 28
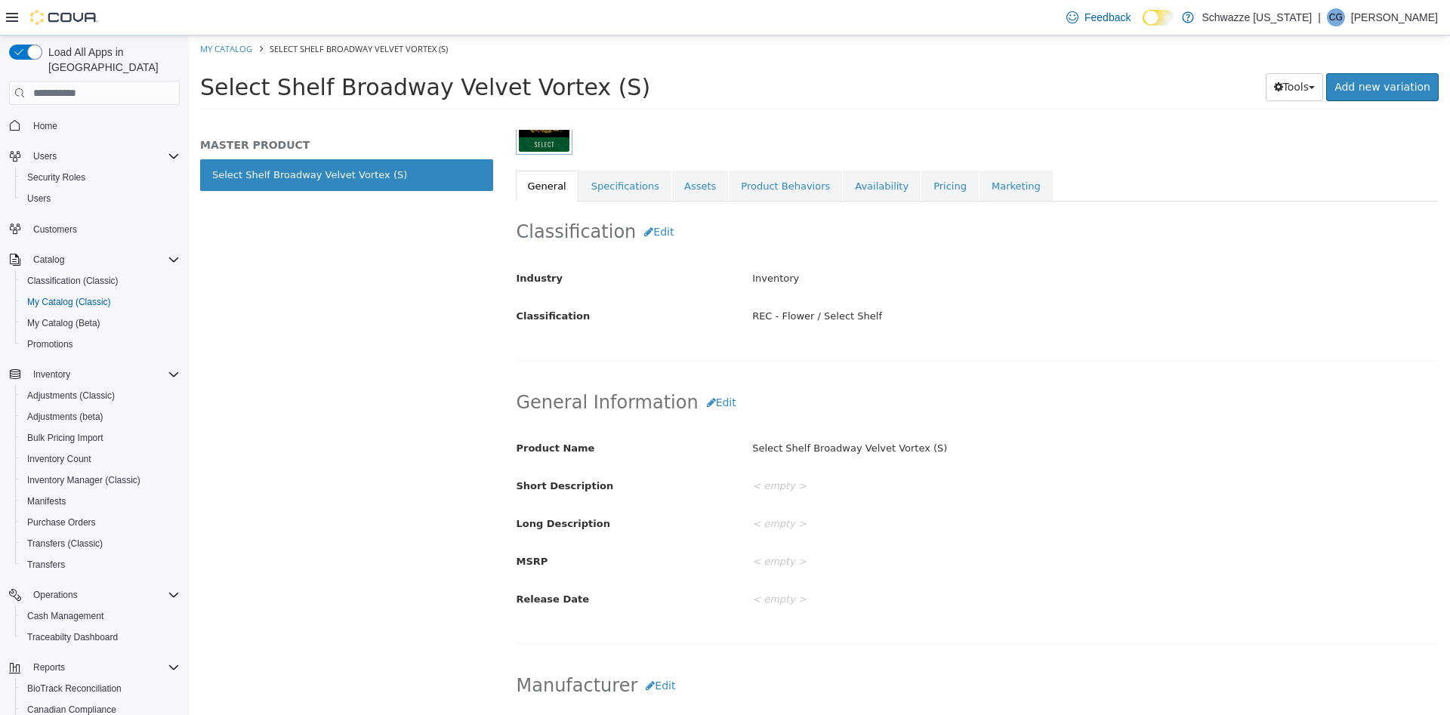
scroll to position [63, 0]
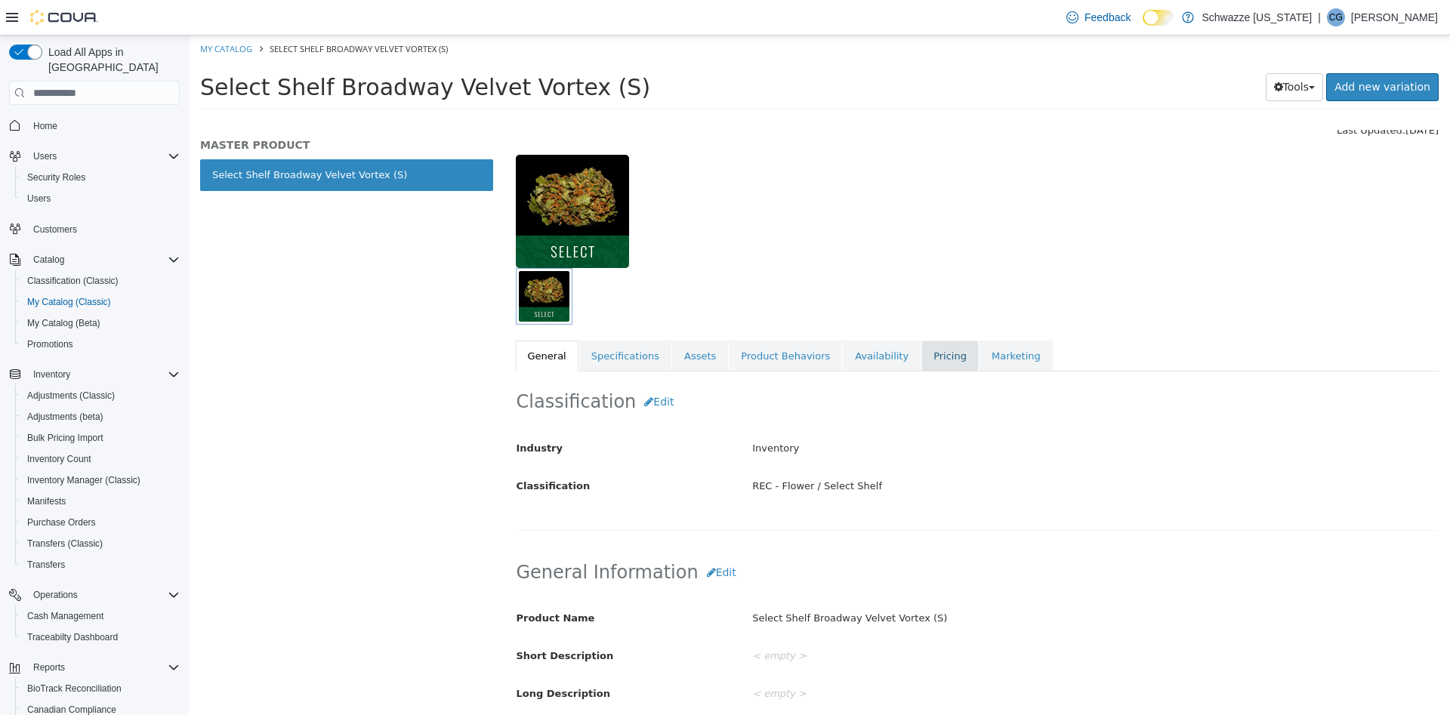
click at [921, 346] on link "Pricing" at bounding box center [949, 357] width 57 height 32
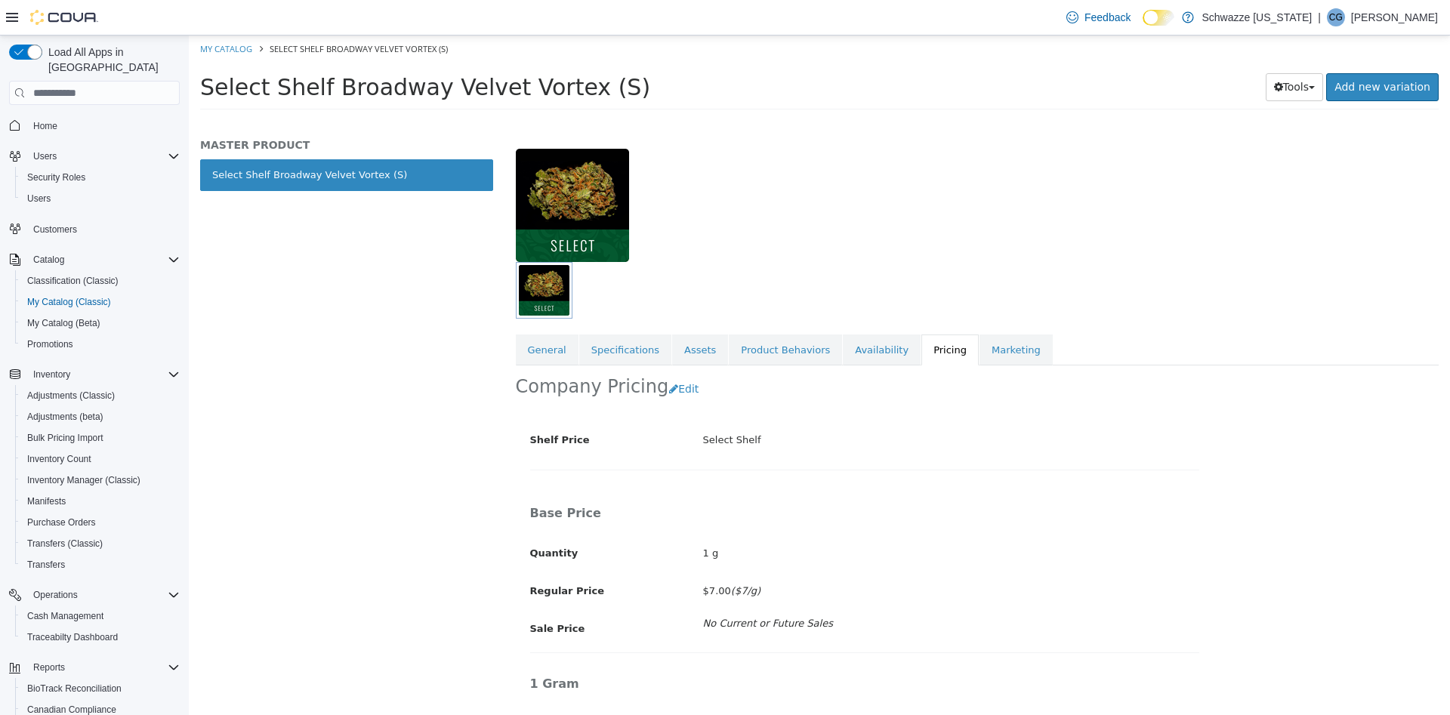
scroll to position [63, 0]
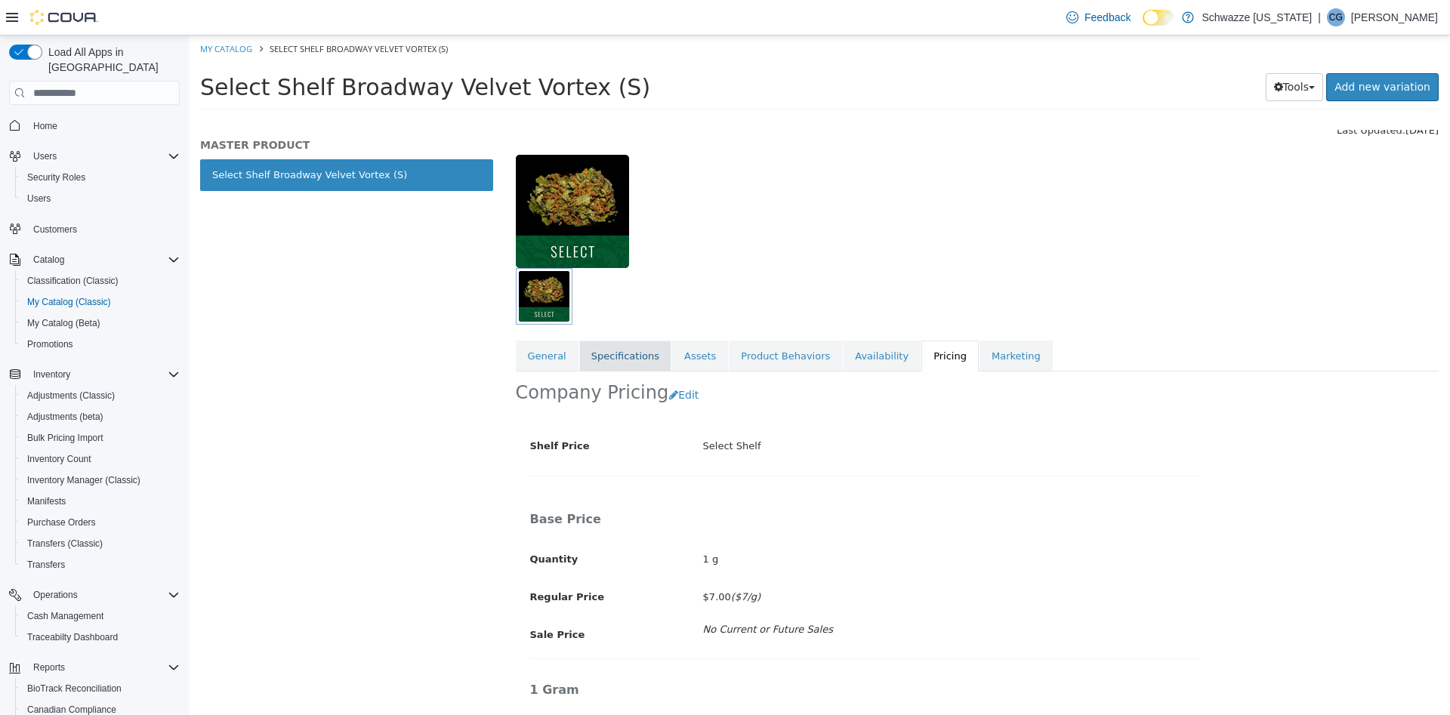
click at [622, 355] on link "Specifications" at bounding box center [625, 357] width 92 height 32
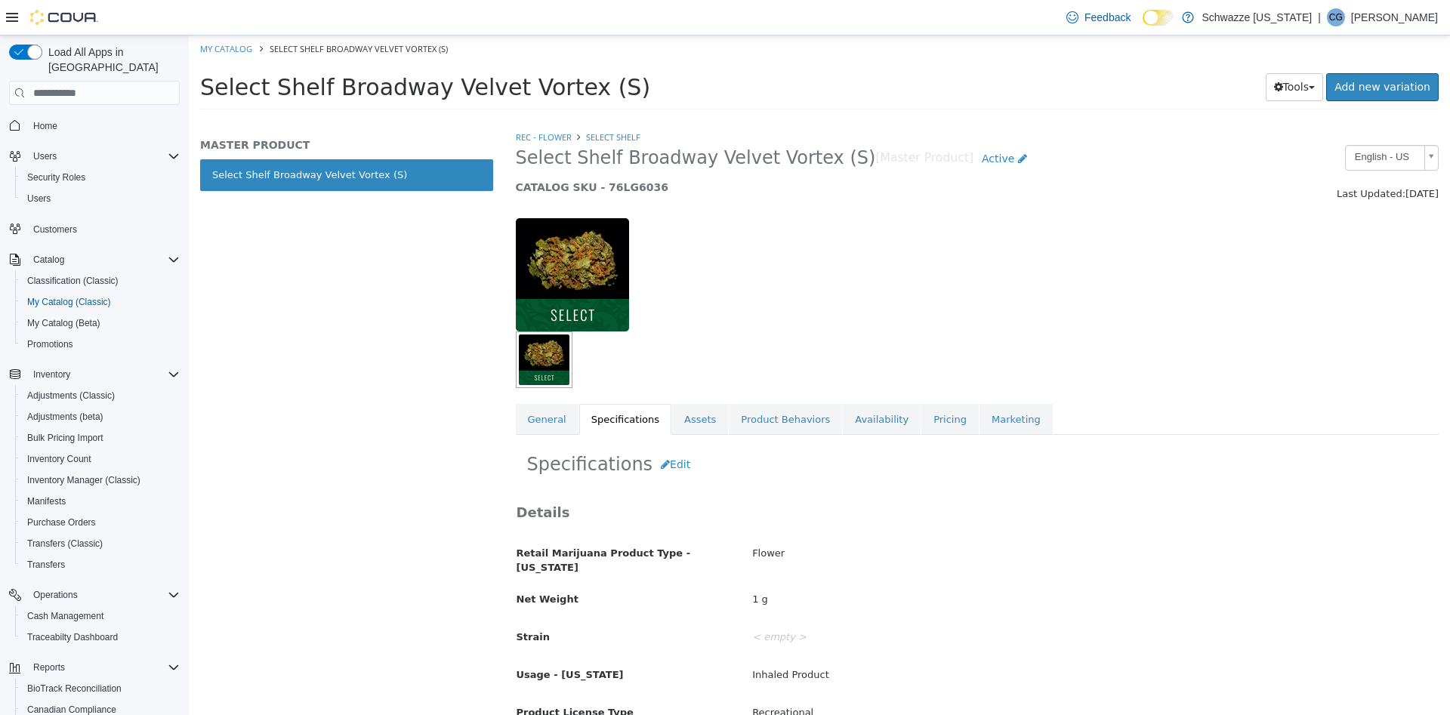
click at [615, 188] on h5 "CATALOG SKU - 76LG6036" at bounding box center [859, 187] width 686 height 14
click at [1304, 84] on button "Tools" at bounding box center [1295, 87] width 58 height 28
click at [1235, 111] on link "Clone" at bounding box center [1262, 117] width 119 height 20
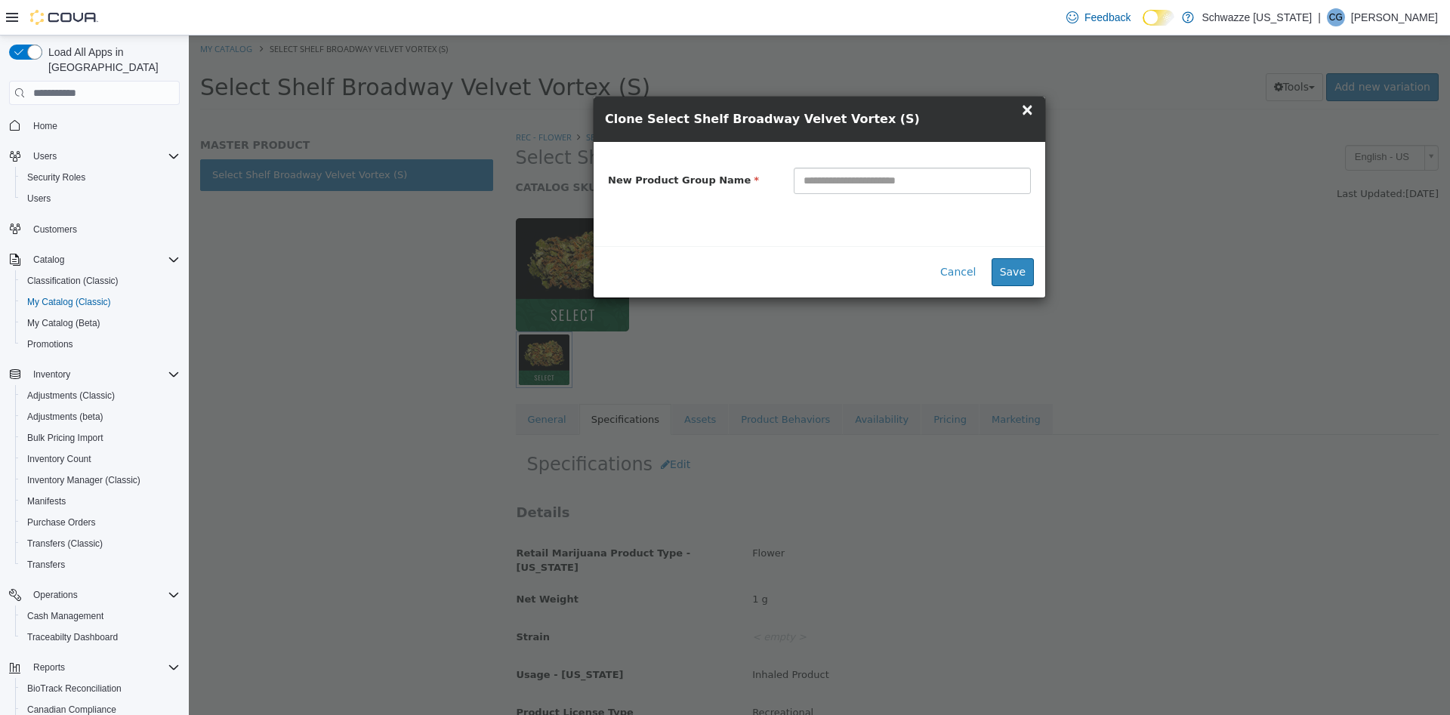
click at [834, 187] on input "text" at bounding box center [912, 181] width 237 height 26
type input "**********"
click at [1019, 275] on button "Save" at bounding box center [1012, 272] width 42 height 28
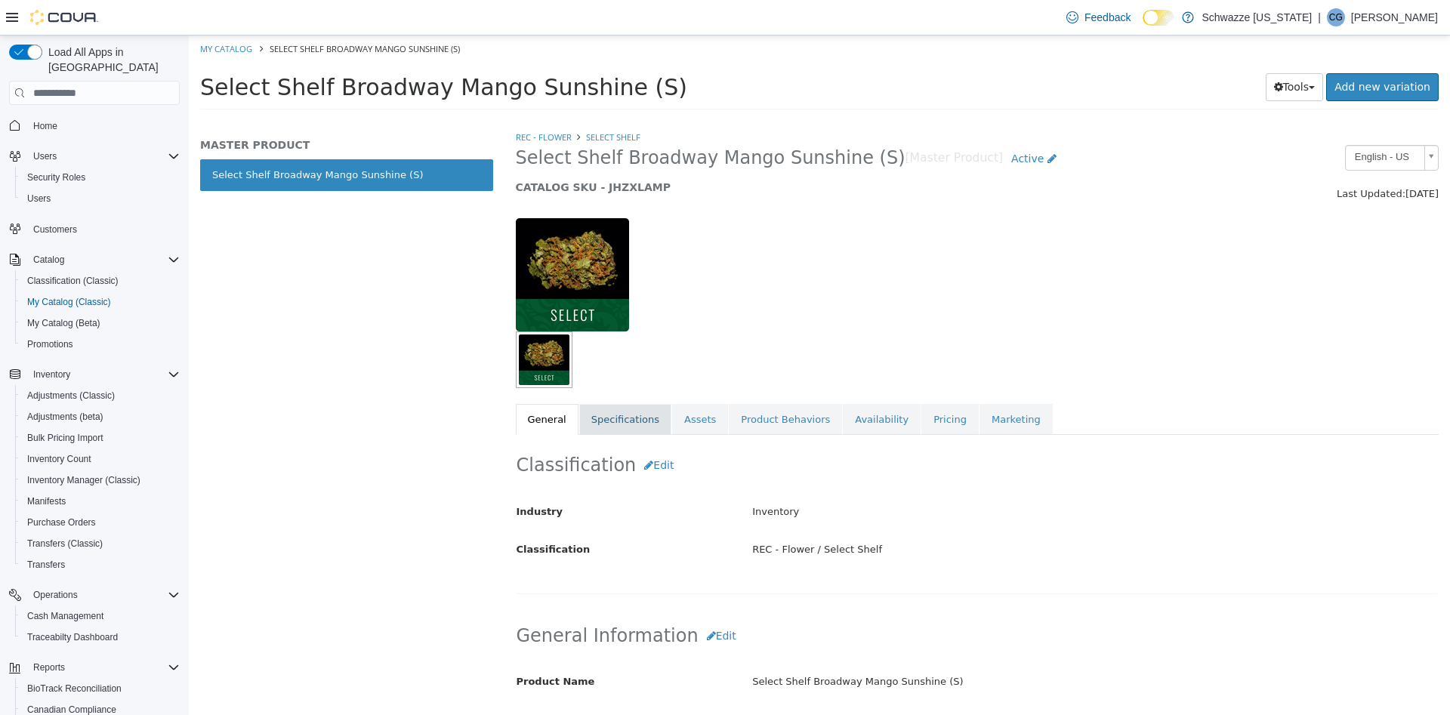
click at [621, 427] on link "Specifications" at bounding box center [625, 420] width 92 height 32
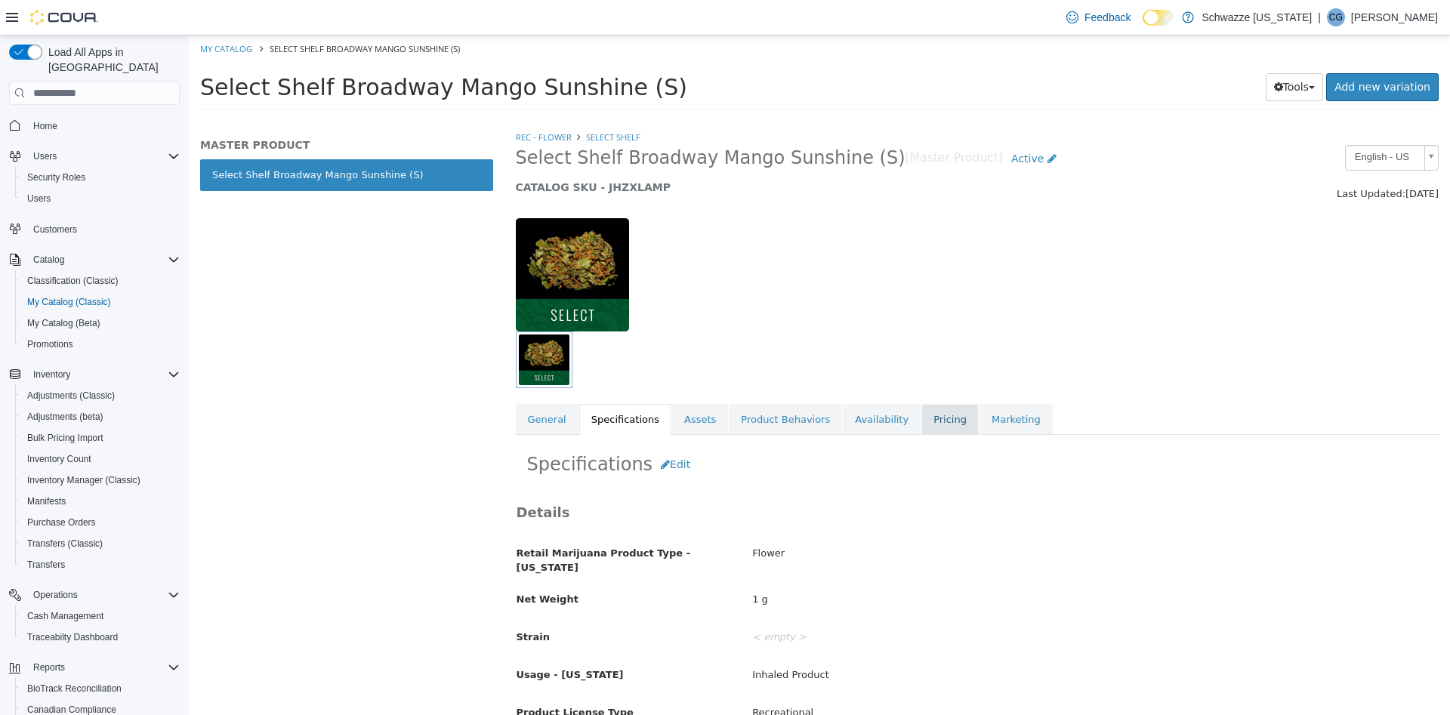
click at [921, 425] on link "Pricing" at bounding box center [949, 420] width 57 height 32
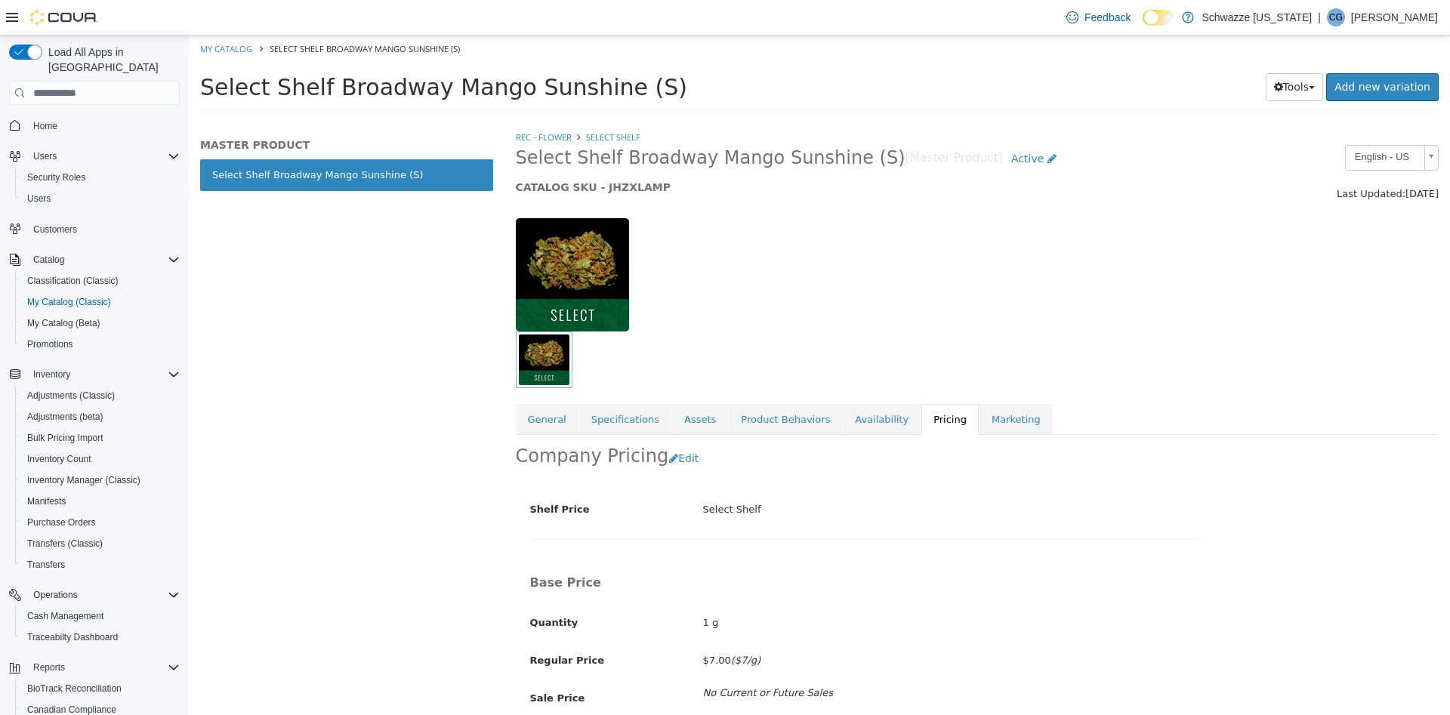
click at [630, 186] on h5 "CATALOG SKU - JHZXLAMP" at bounding box center [859, 187] width 686 height 14
click at [1279, 88] on button "Tools" at bounding box center [1295, 87] width 58 height 28
click at [1274, 119] on link "Clone" at bounding box center [1262, 117] width 119 height 20
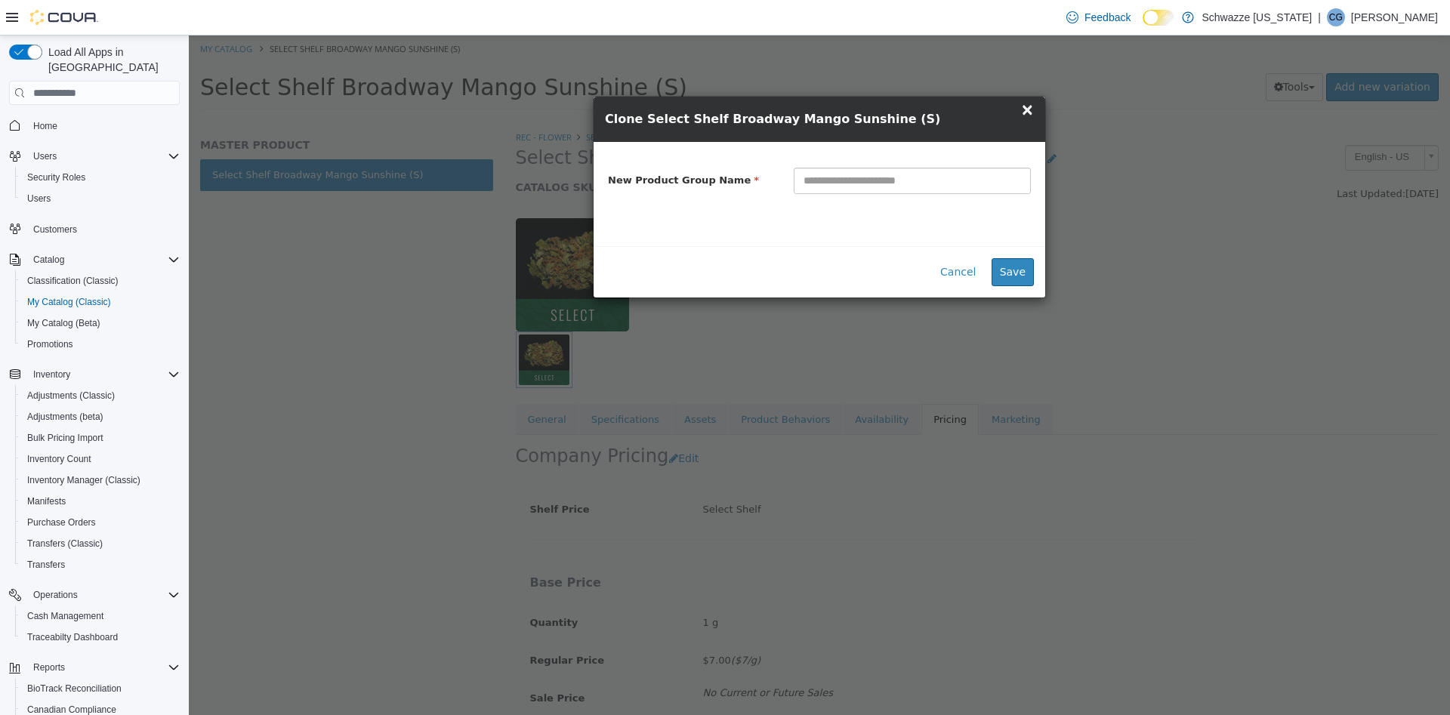
click at [924, 183] on input "text" at bounding box center [912, 181] width 237 height 26
type input "**********"
click at [1013, 268] on button "Save" at bounding box center [1012, 272] width 42 height 28
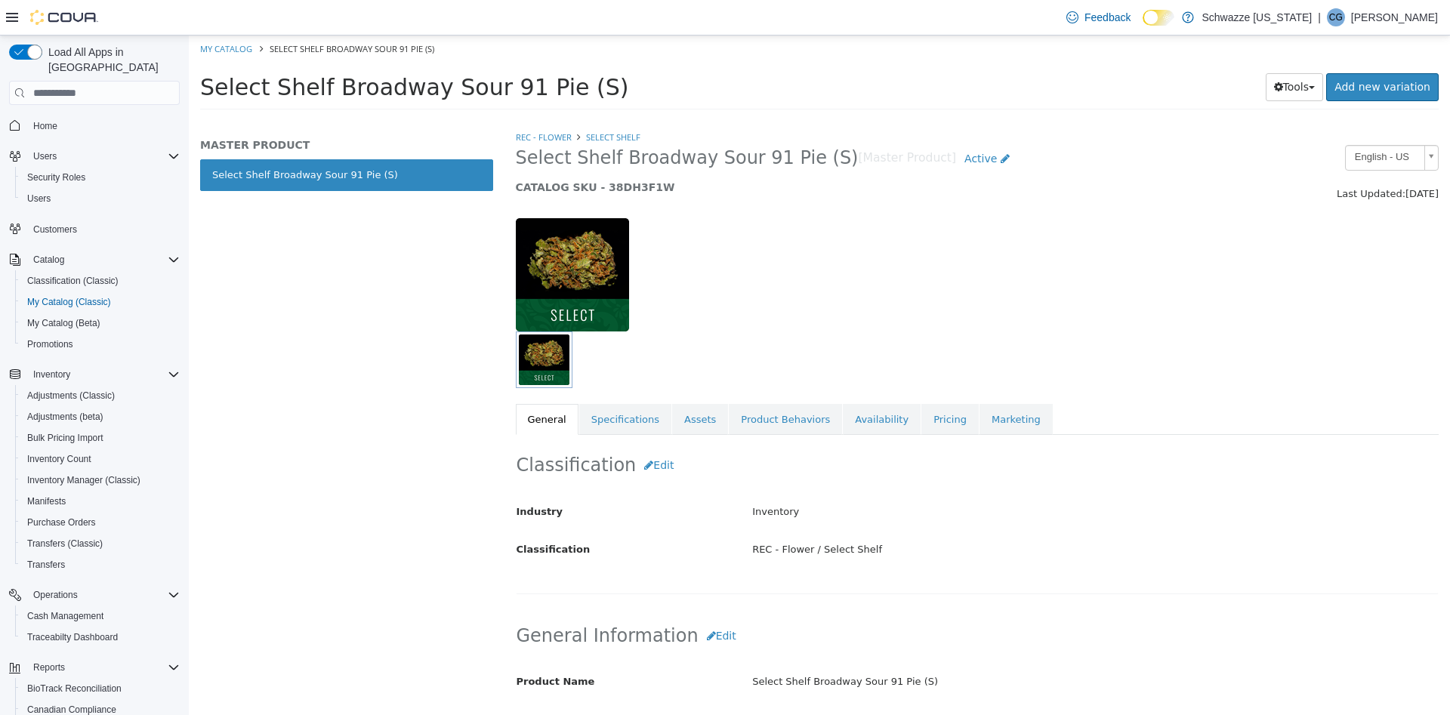
click at [612, 180] on h5 "CATALOG SKU - 38DH3F1W" at bounding box center [859, 187] width 686 height 14
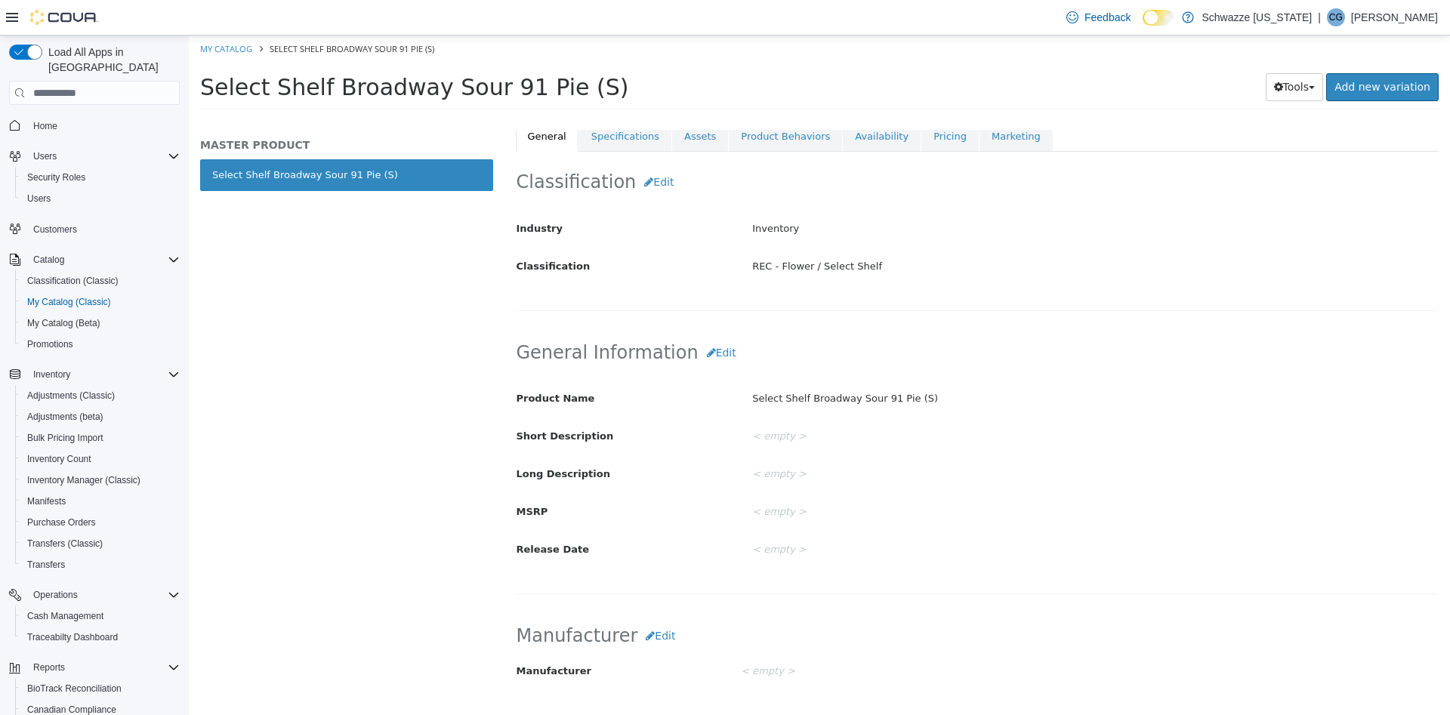
scroll to position [252, 0]
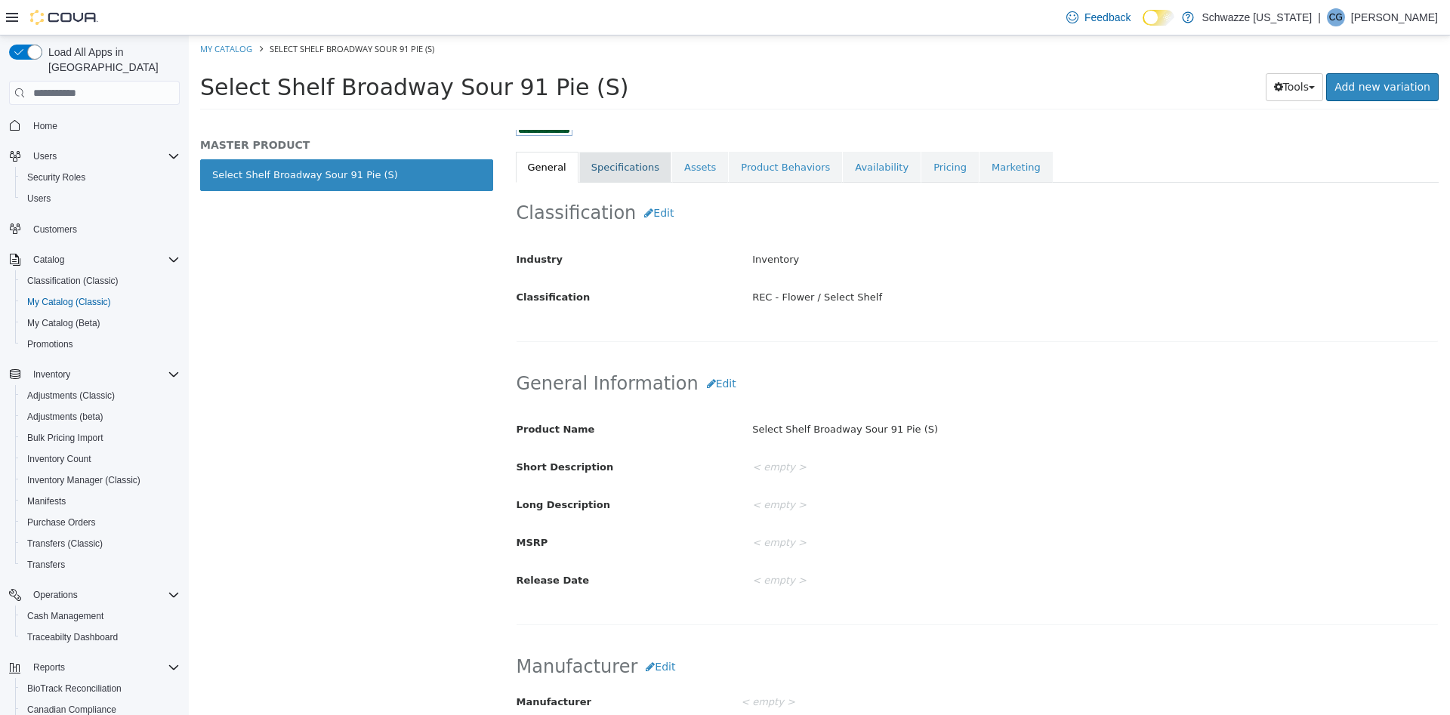
click at [620, 174] on link "Specifications" at bounding box center [625, 168] width 92 height 32
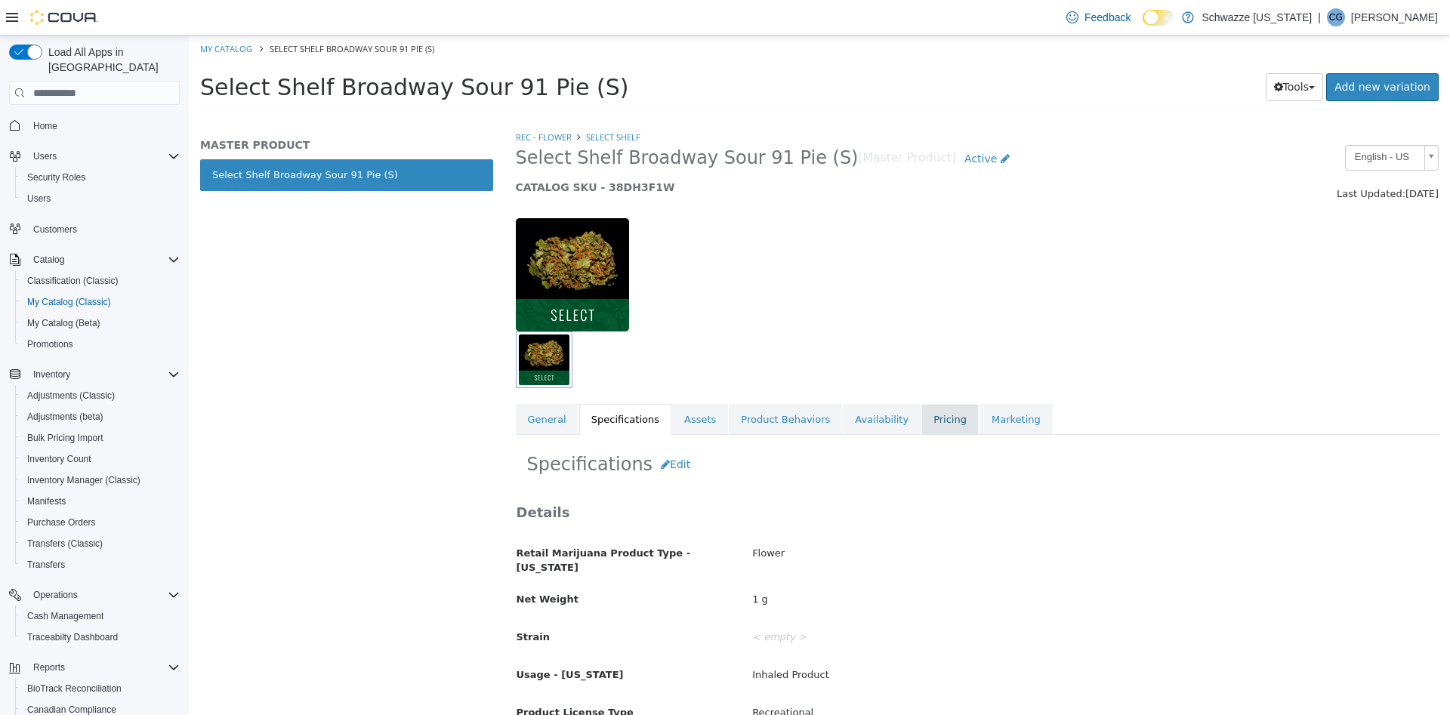
click at [921, 413] on link "Pricing" at bounding box center [949, 420] width 57 height 32
